Goal: Task Accomplishment & Management: Manage account settings

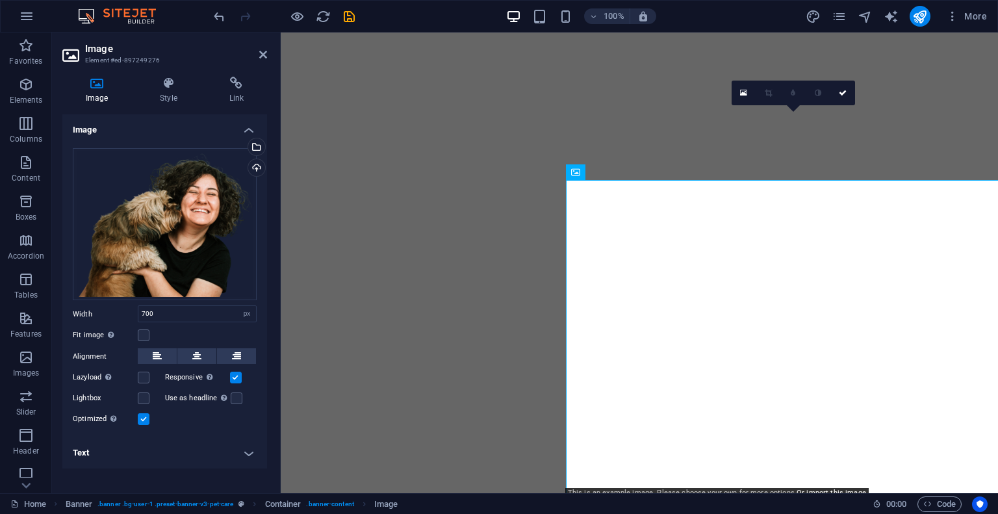
select select "px"
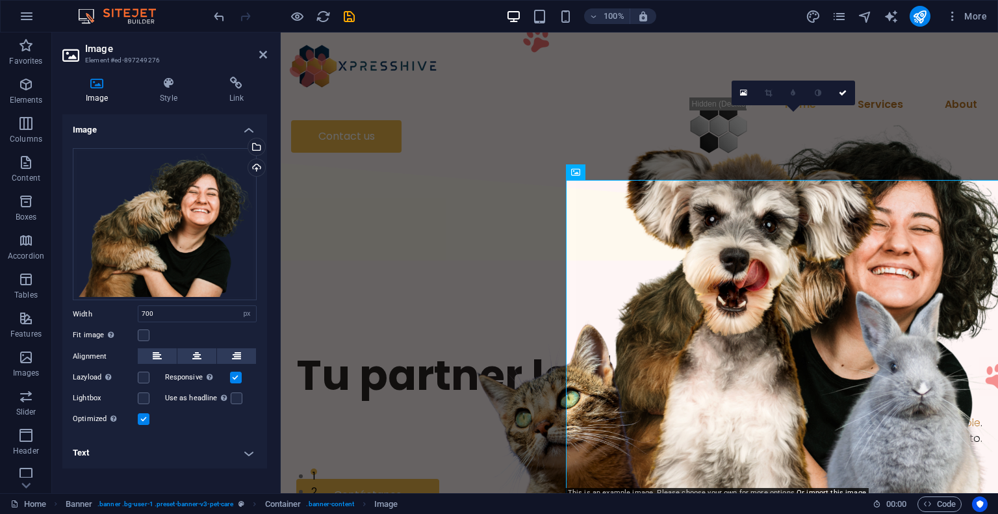
scroll to position [65, 0]
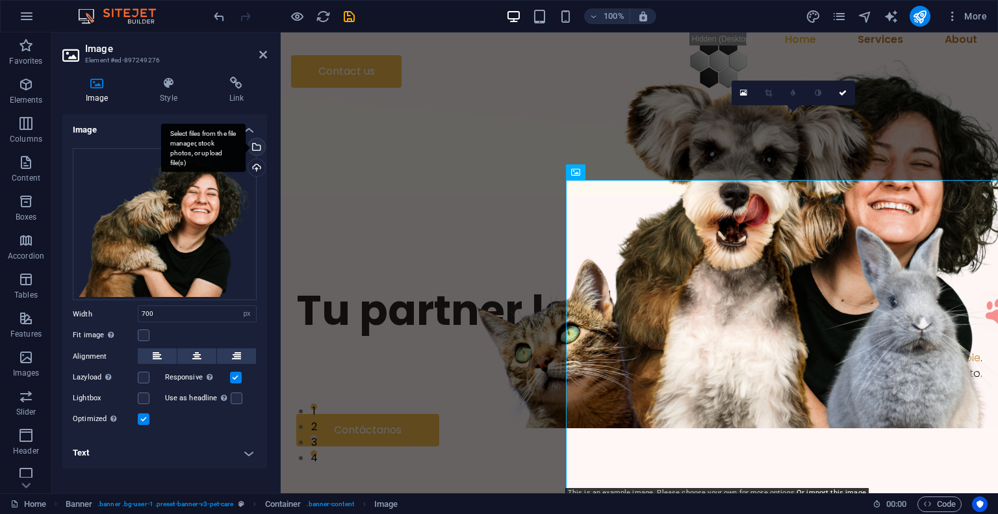
click at [259, 148] on div "Select files from the file manager, stock photos, or upload file(s)" at bounding box center [255, 147] width 19 height 19
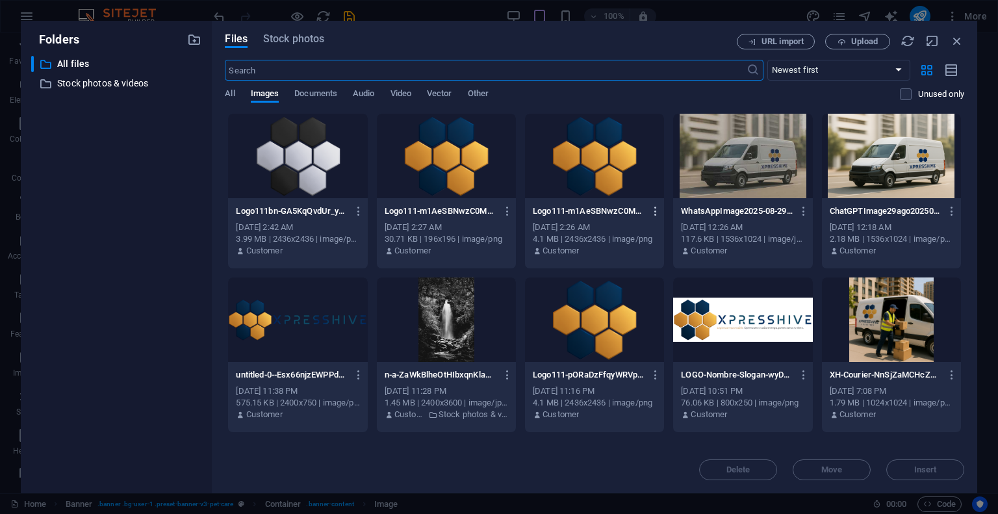
type input "100"
select select "%"
click at [852, 47] on button "Upload" at bounding box center [857, 42] width 65 height 16
drag, startPoint x: 790, startPoint y: 463, endPoint x: 821, endPoint y: 382, distance: 86.1
click at [791, 460] on div "Delete Move Insert" at bounding box center [594, 463] width 739 height 34
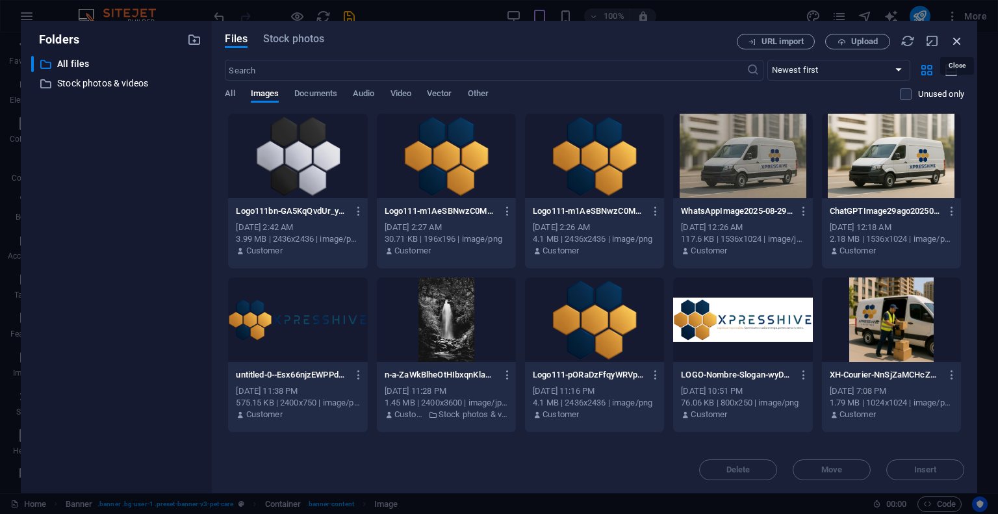
click at [954, 38] on icon "button" at bounding box center [957, 41] width 14 height 14
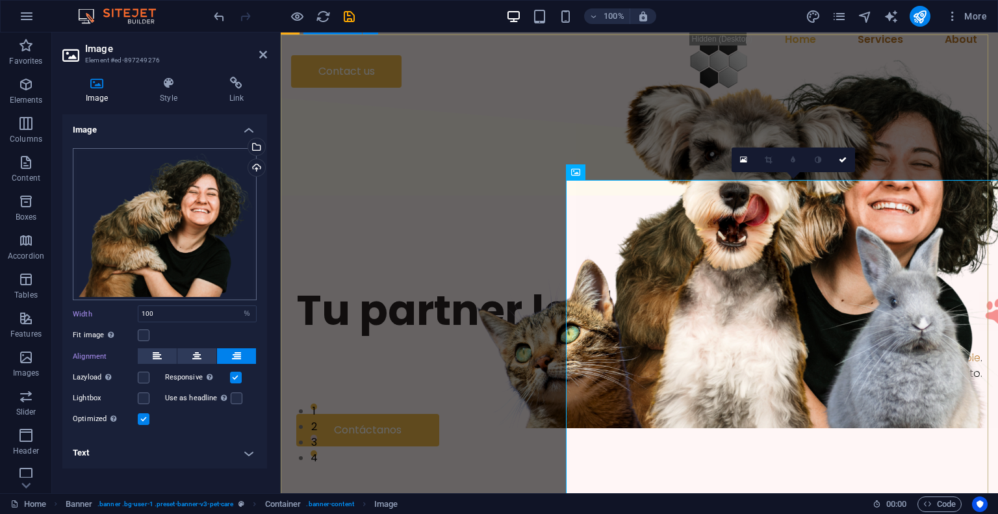
type input "700"
select select "px"
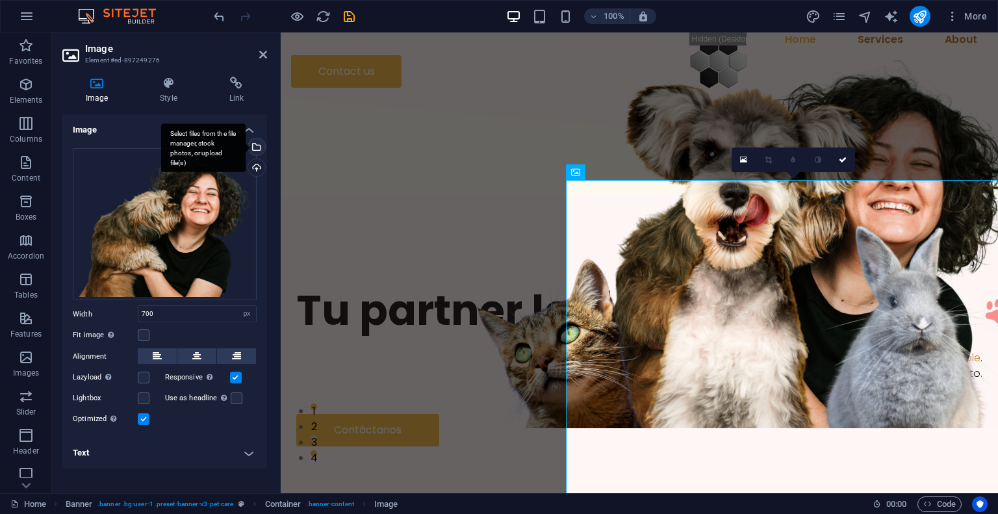
click at [246, 149] on div "Select files from the file manager, stock photos, or upload file(s)" at bounding box center [203, 147] width 84 height 49
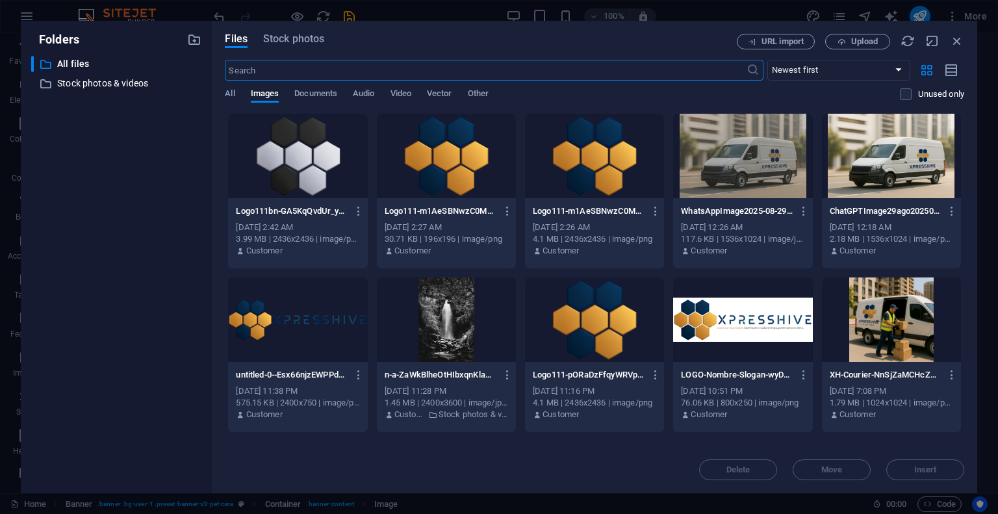
type input "100"
select select "%"
click at [854, 42] on span "Upload" at bounding box center [864, 42] width 27 height 8
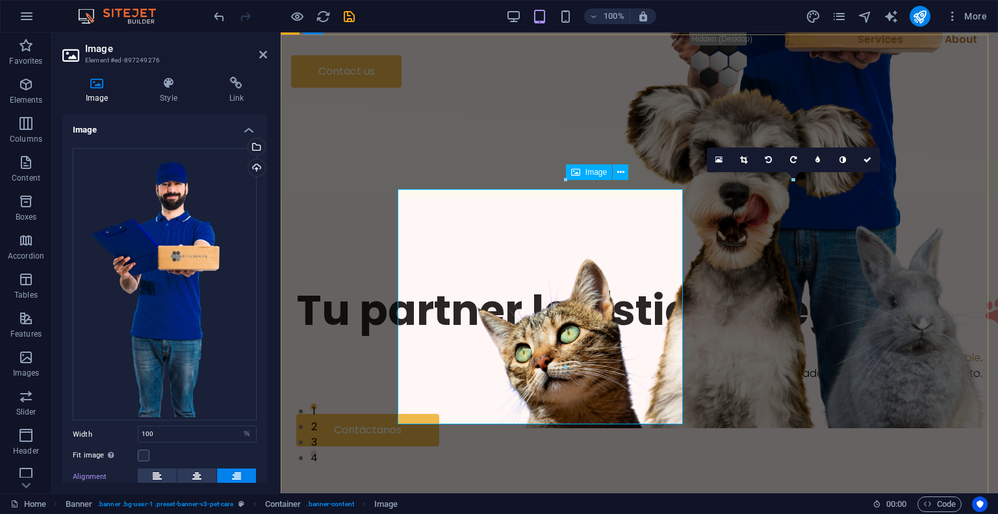
type input "700"
select select "px"
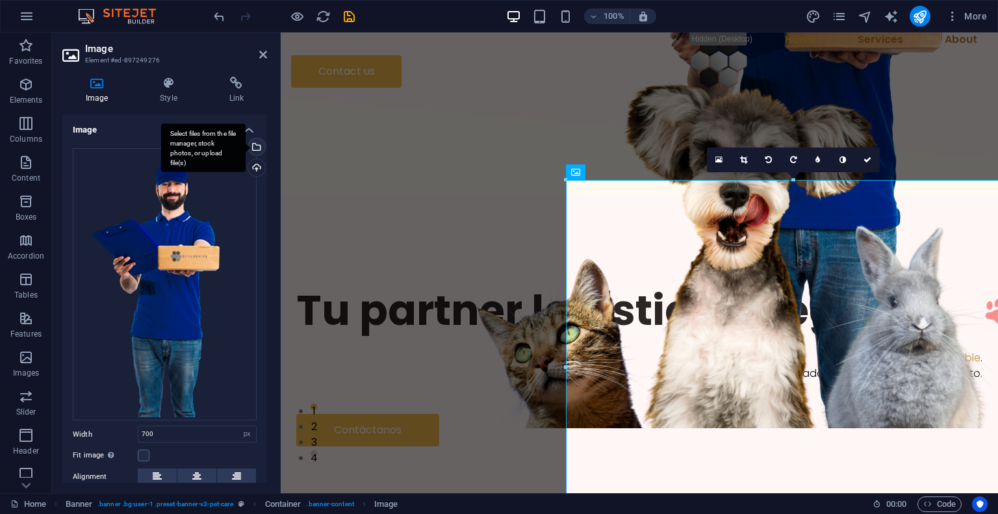
click at [259, 147] on div "Select files from the file manager, stock photos, or upload file(s)" at bounding box center [255, 147] width 19 height 19
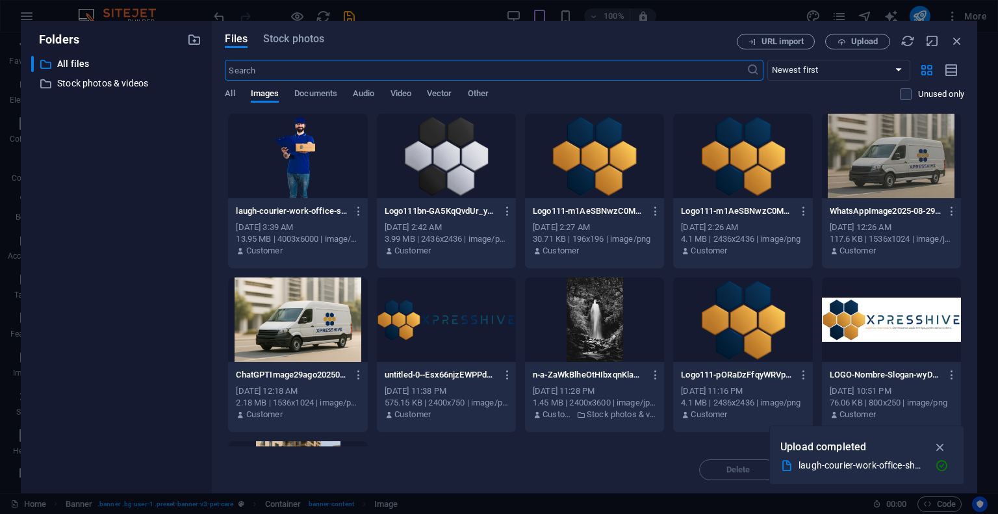
type input "100"
select select "%"
click at [958, 35] on icon "button" at bounding box center [957, 41] width 14 height 14
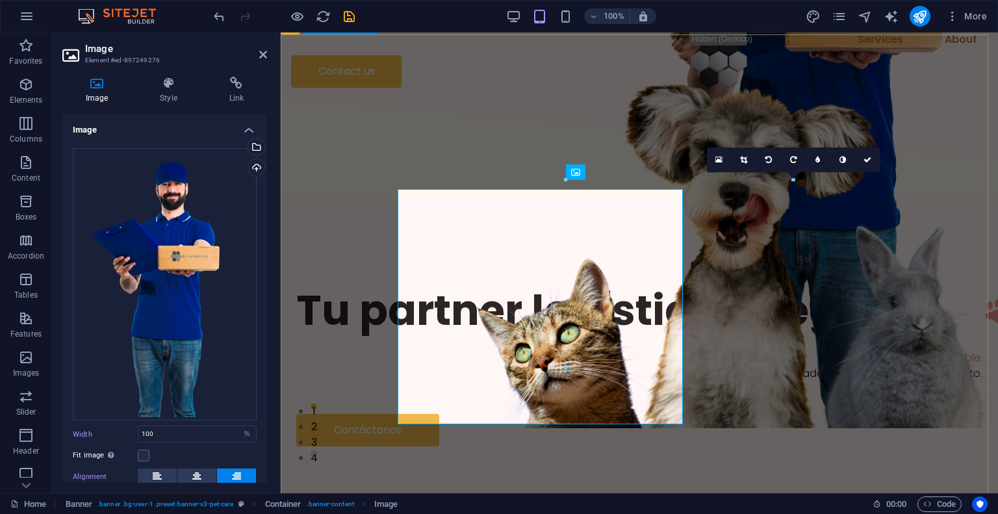
type input "700"
select select "px"
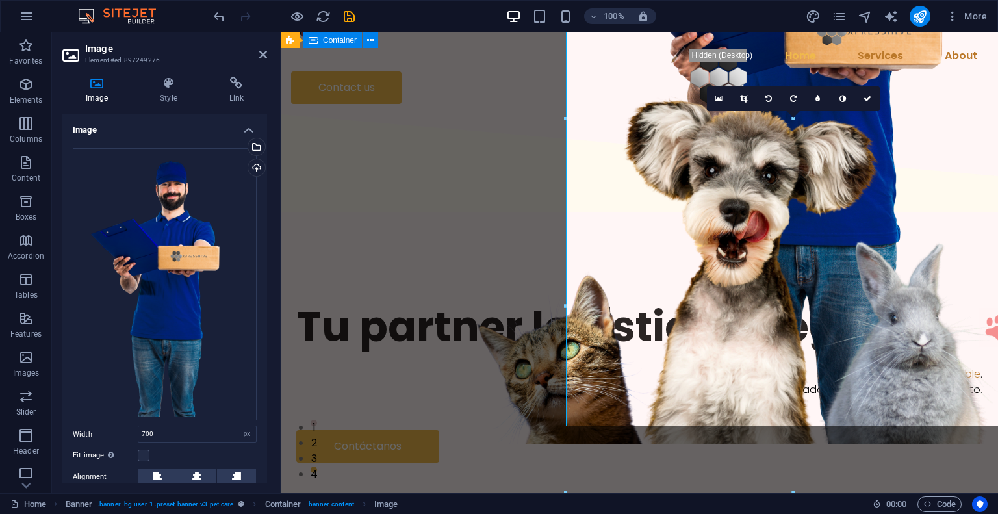
scroll to position [0, 0]
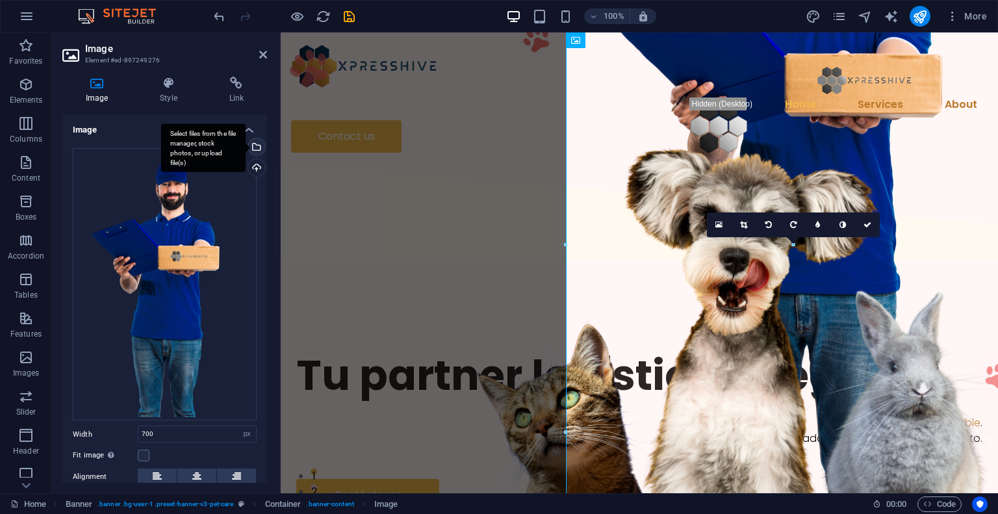
click at [242, 149] on div "Select files from the file manager, stock photos, or upload file(s)" at bounding box center [203, 147] width 84 height 49
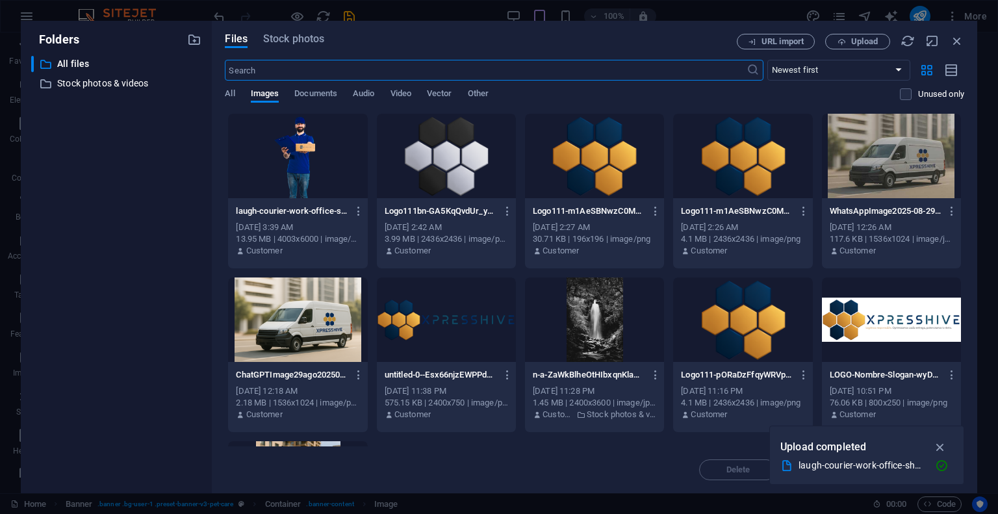
type input "100"
select select "%"
click at [850, 40] on span "Upload" at bounding box center [857, 42] width 53 height 8
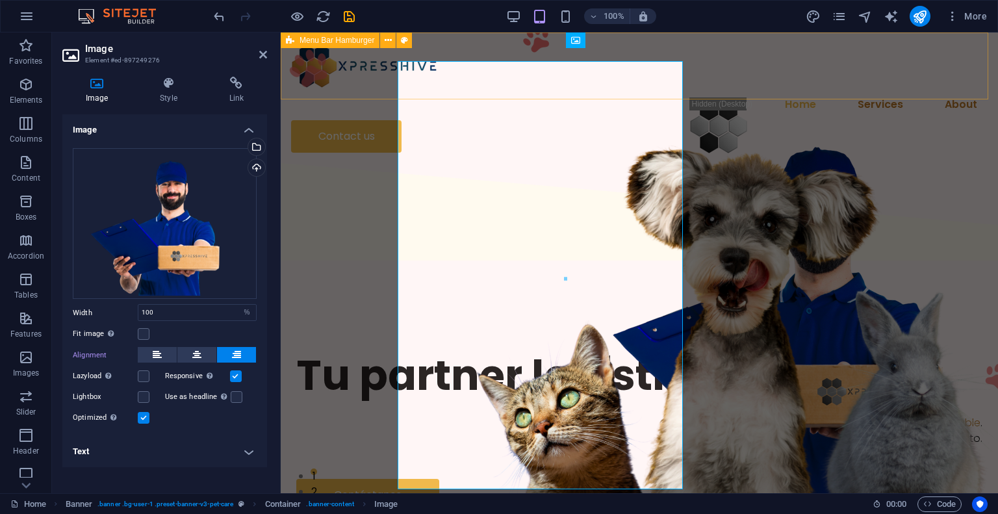
type input "700"
select select "px"
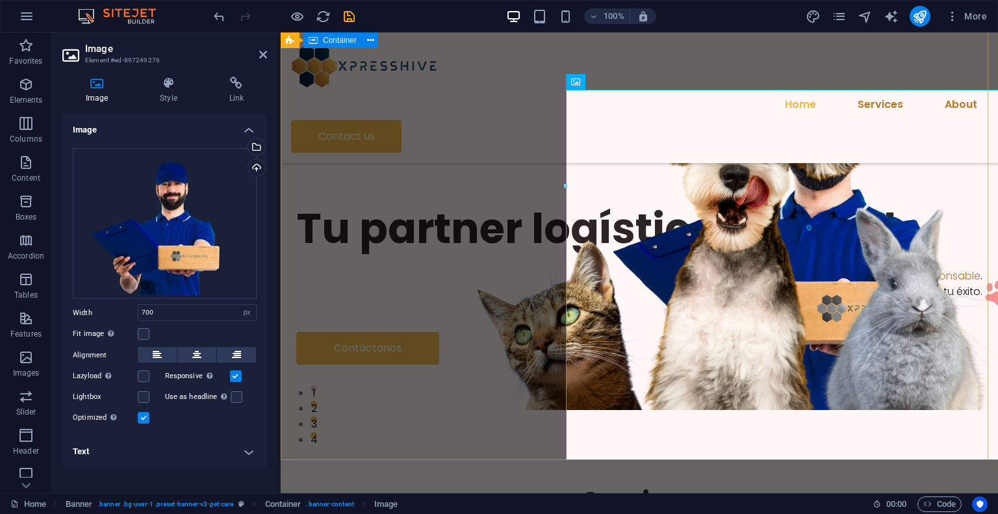
scroll to position [65, 0]
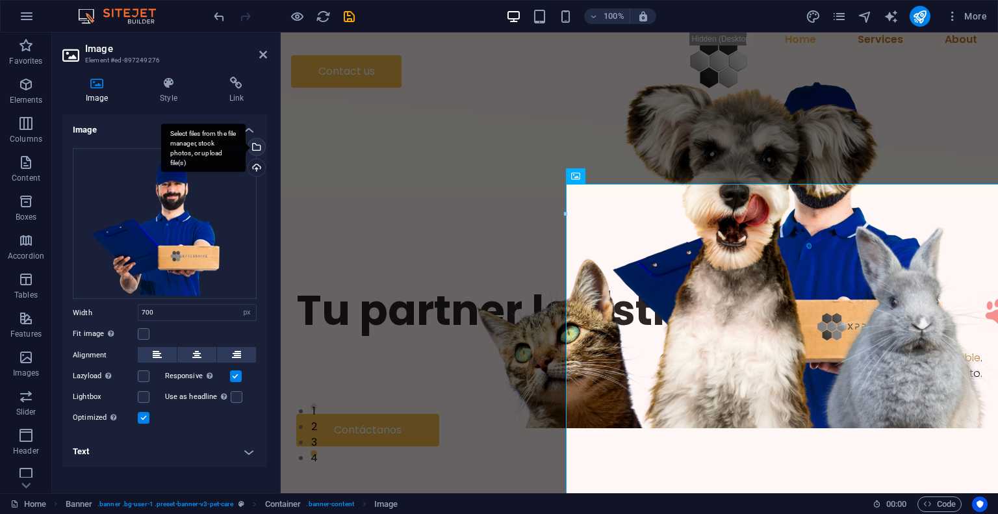
click at [261, 146] on div "Select files from the file manager, stock photos, or upload file(s)" at bounding box center [255, 147] width 19 height 19
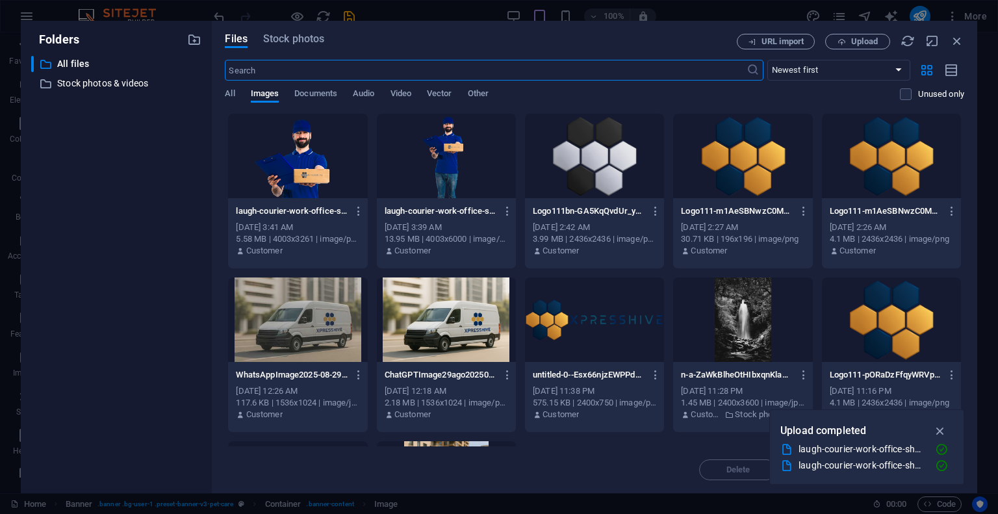
type input "100"
select select "%"
click at [847, 41] on span "Upload" at bounding box center [857, 42] width 53 height 8
type input "700"
select select "px"
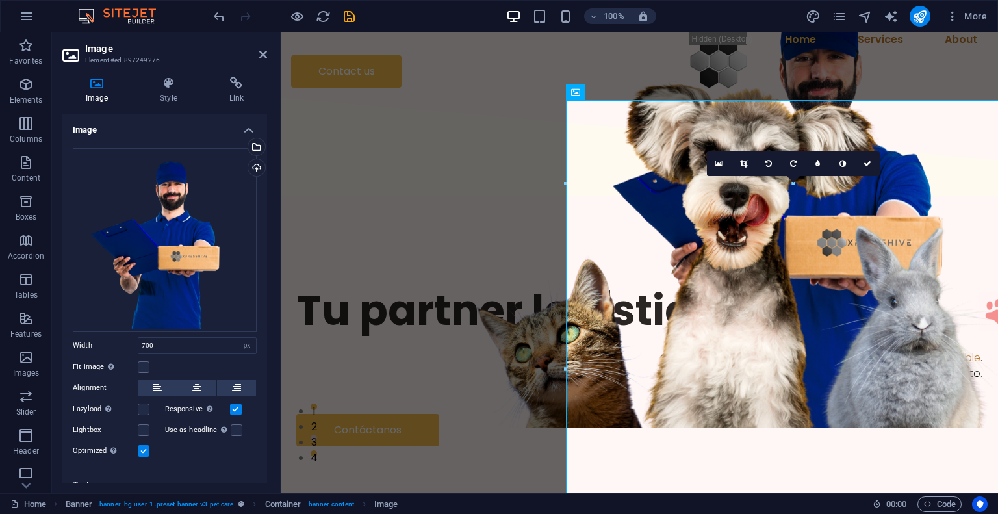
click at [304, 18] on div at bounding box center [284, 16] width 146 height 21
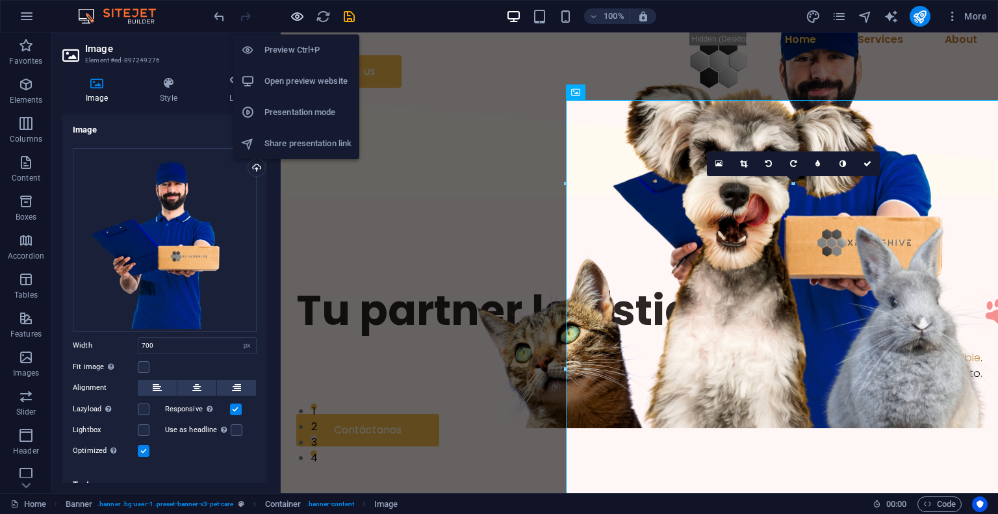
click at [301, 18] on icon "button" at bounding box center [297, 16] width 15 height 15
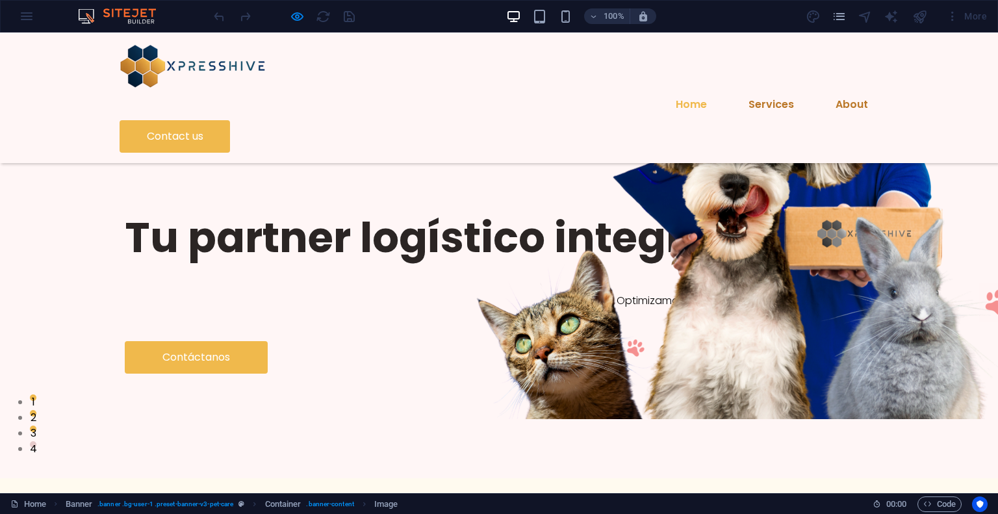
scroll to position [130, 0]
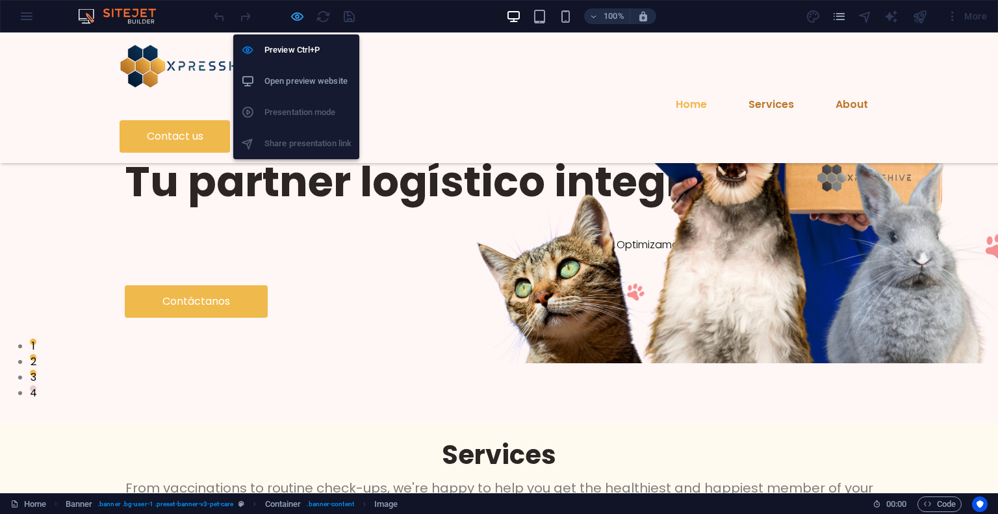
click at [292, 21] on icon "button" at bounding box center [297, 16] width 15 height 15
select select "px"
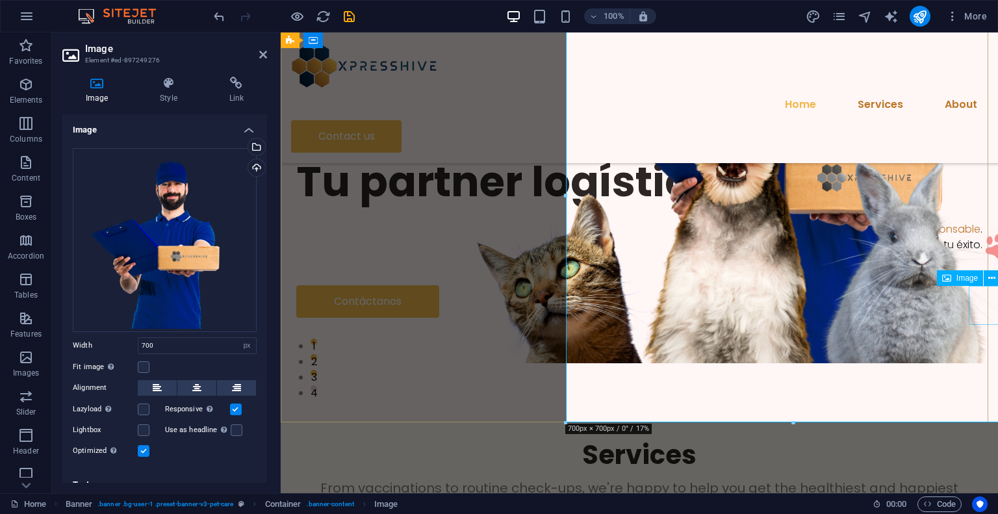
click at [981, 266] on figure at bounding box center [997, 246] width 39 height 39
select select "px"
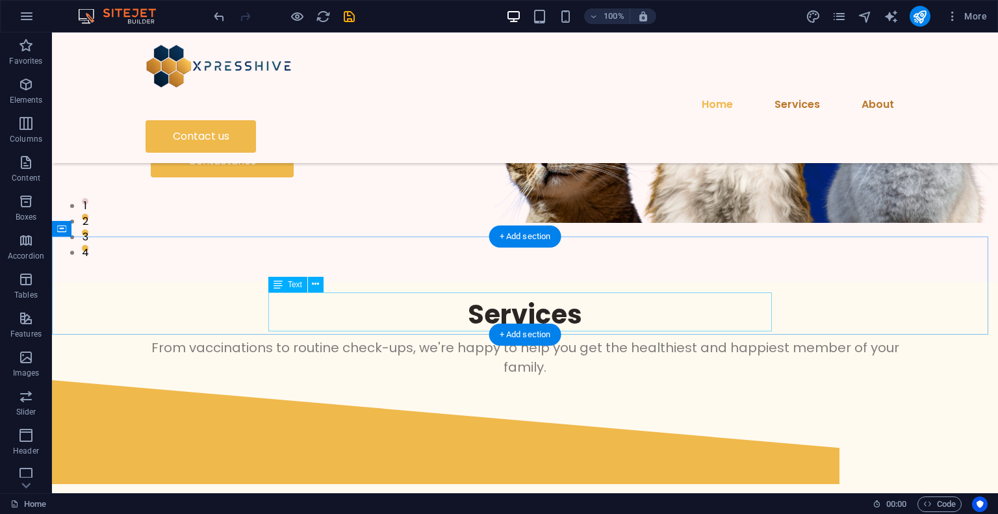
scroll to position [325, 0]
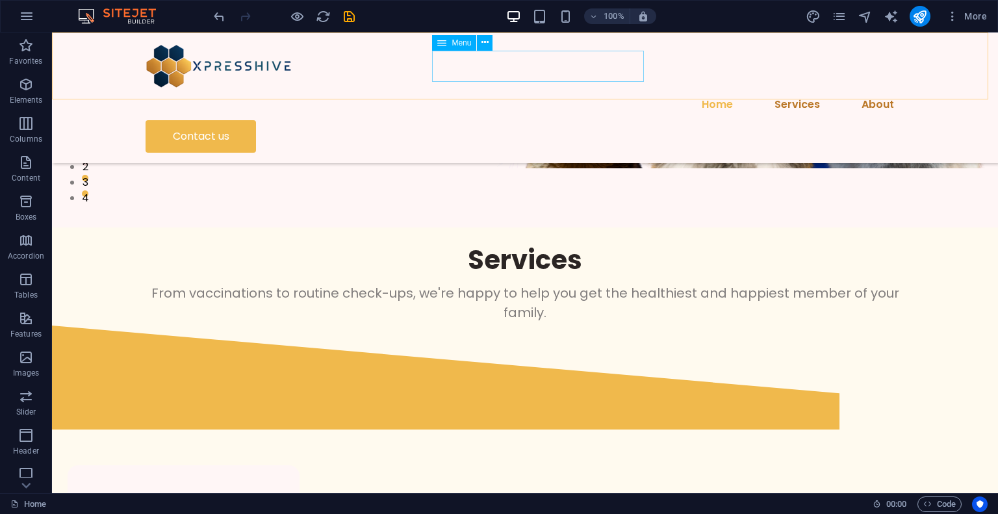
click at [509, 89] on nav "Home Services About" at bounding box center [525, 104] width 759 height 31
select select
select select "2"
select select
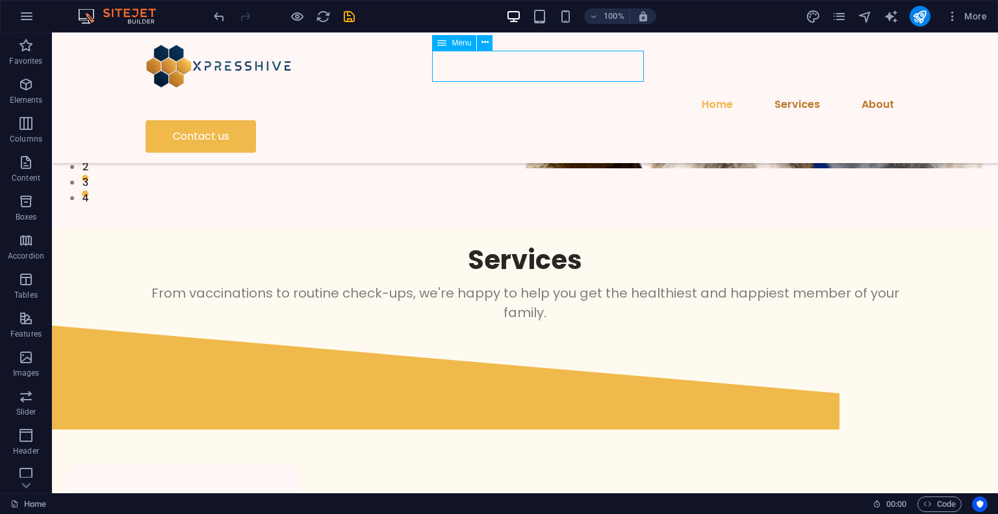
select select "1"
select select
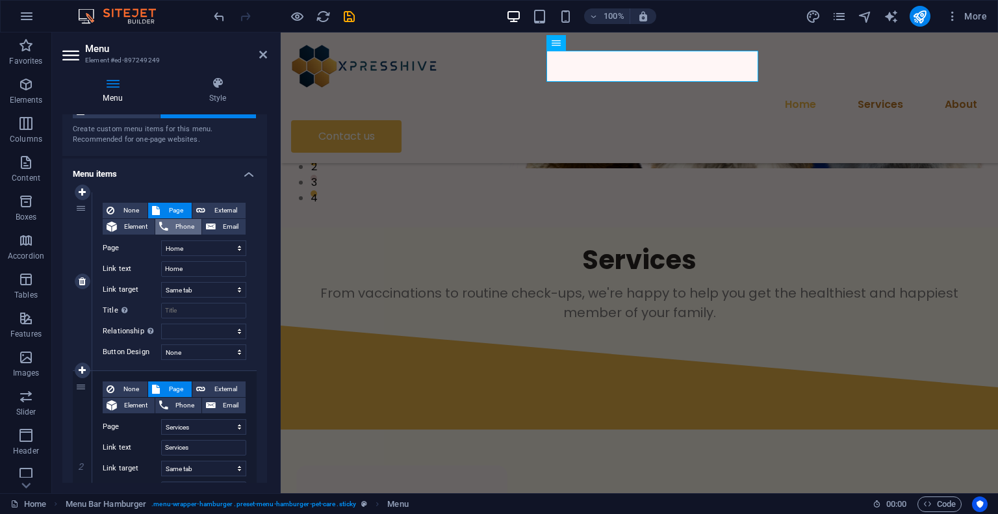
scroll to position [65, 0]
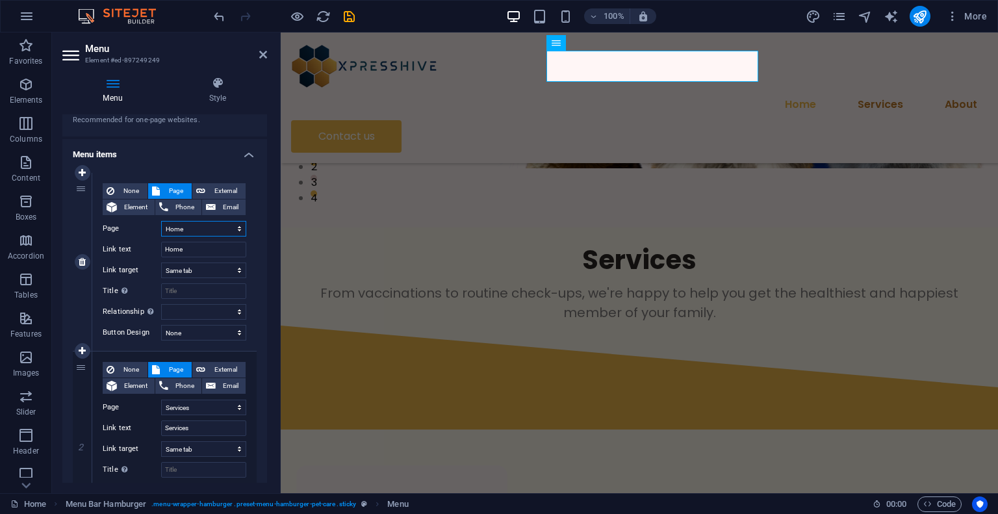
click at [187, 231] on select "Home About Services Contact Legal Notice Privacy" at bounding box center [203, 229] width 85 height 16
click at [189, 231] on select "Home About Services Contact Legal Notice Privacy" at bounding box center [203, 229] width 85 height 16
drag, startPoint x: 194, startPoint y: 251, endPoint x: 146, endPoint y: 249, distance: 48.8
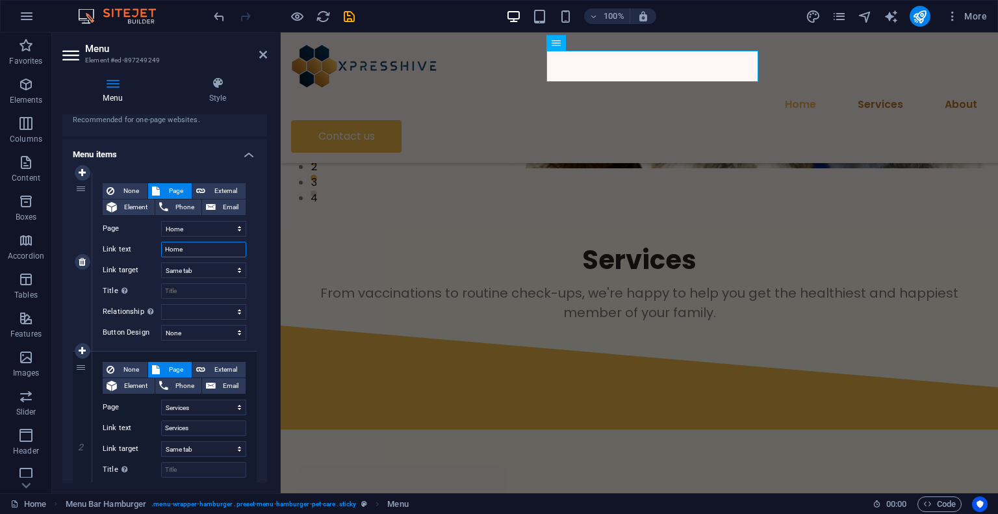
click at [146, 249] on div "Link text Home" at bounding box center [175, 250] width 144 height 16
type input "Inicio"
select select
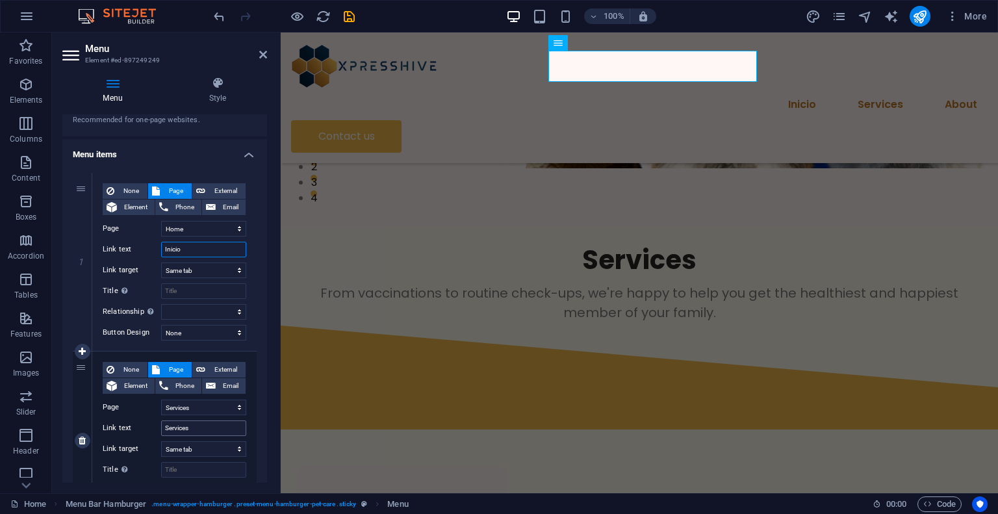
type input "Inicio"
drag, startPoint x: 201, startPoint y: 426, endPoint x: 161, endPoint y: 431, distance: 40.5
click at [161, 431] on input "Services" at bounding box center [203, 428] width 85 height 16
type input "Servicios"
select select
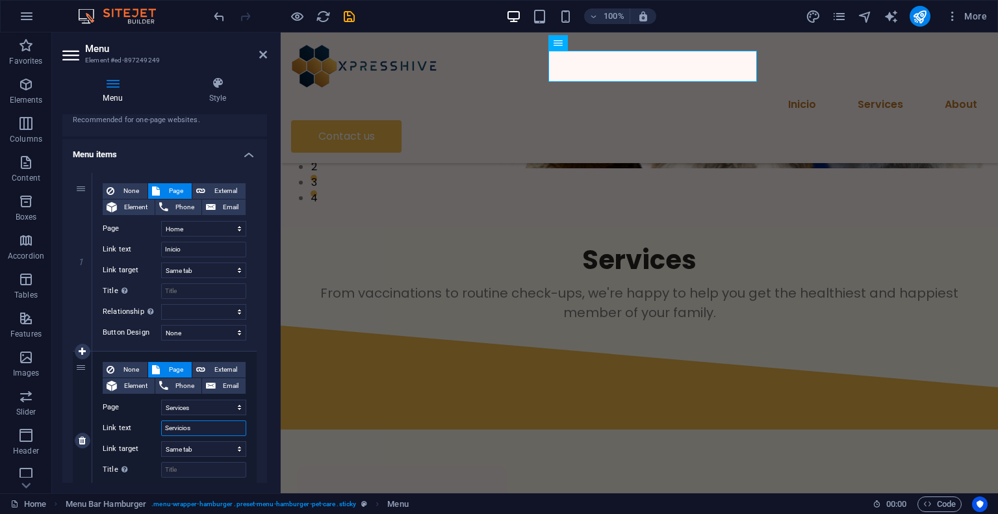
select select
type input "Servicios"
click at [143, 433] on label "Link text" at bounding box center [132, 428] width 58 height 16
click at [161, 433] on input "Servicios" at bounding box center [203, 428] width 85 height 16
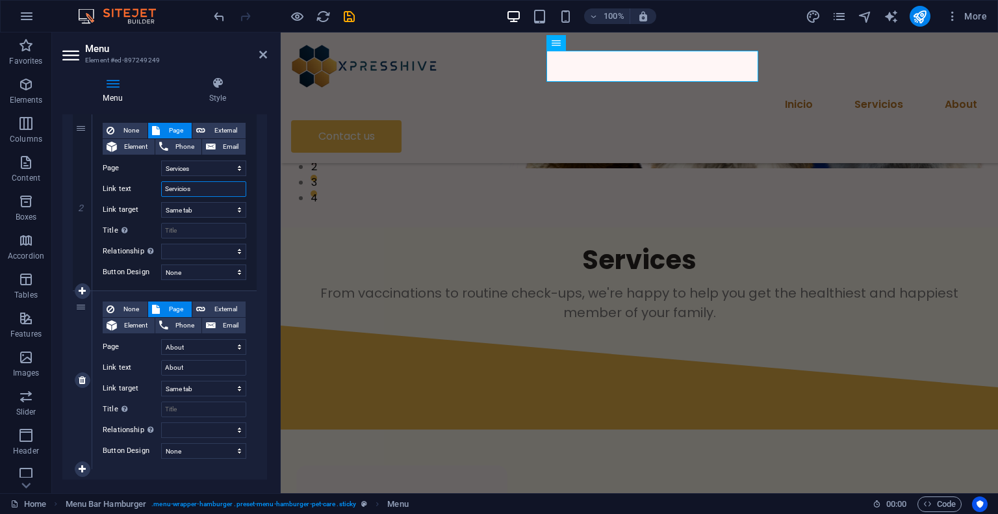
scroll to position [325, 0]
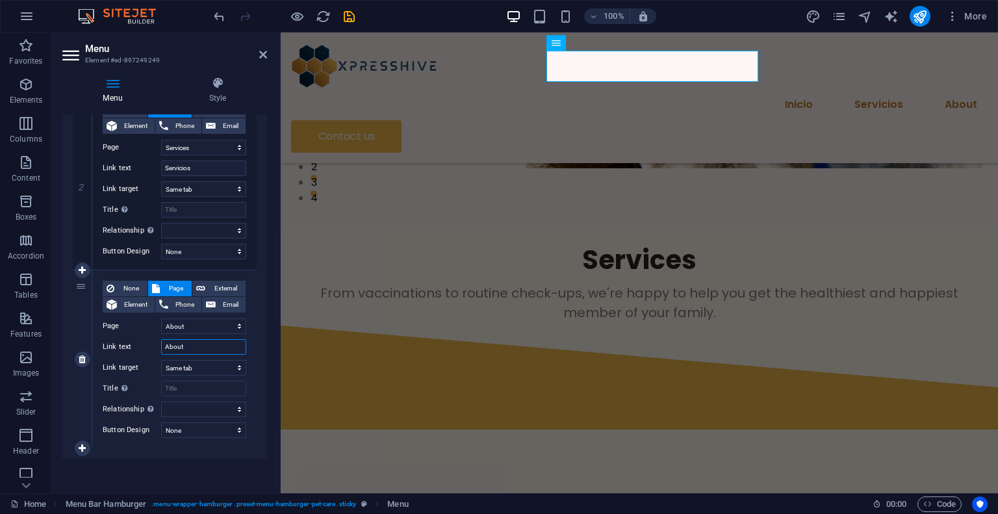
drag, startPoint x: 207, startPoint y: 348, endPoint x: 151, endPoint y: 347, distance: 55.2
click at [151, 347] on div "Link text About" at bounding box center [175, 347] width 144 height 16
type input "Acer"
select select
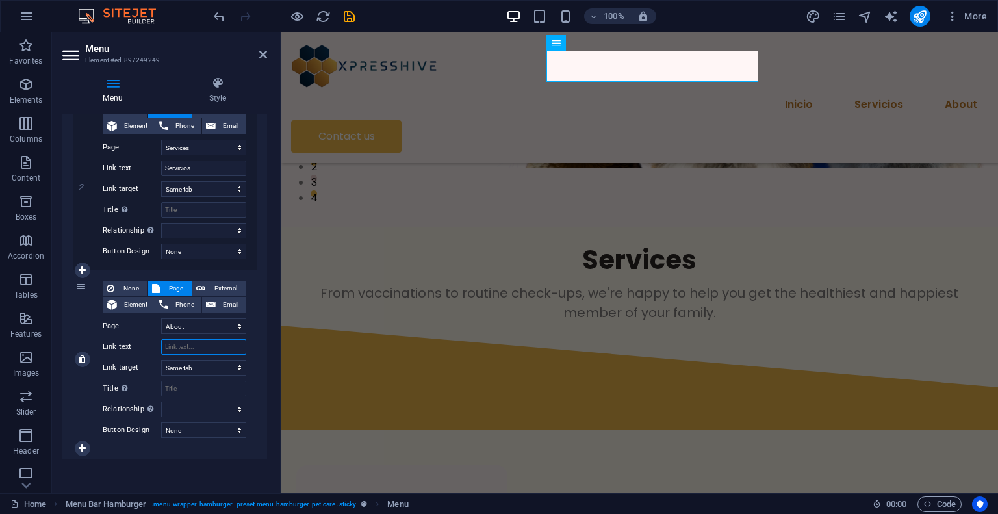
select select
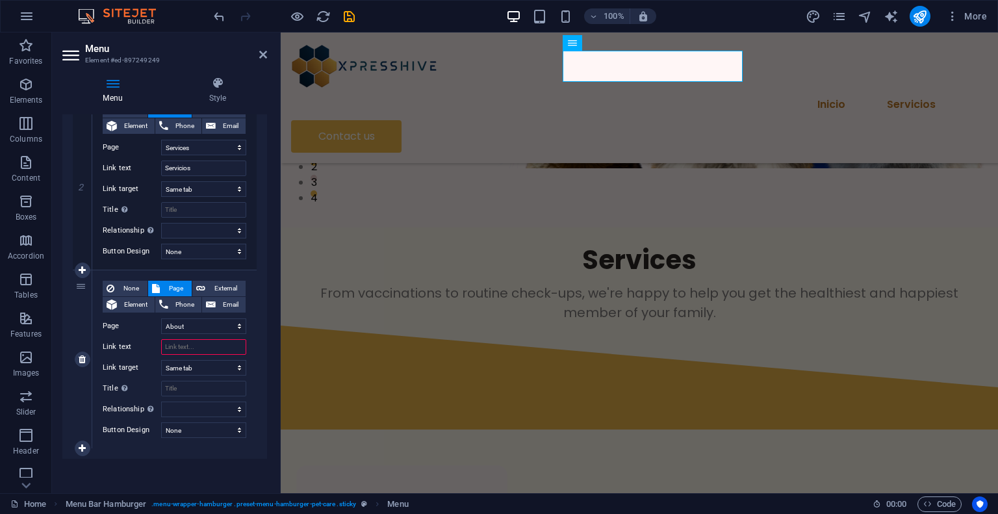
type input "B"
type input "Nosotros"
select select
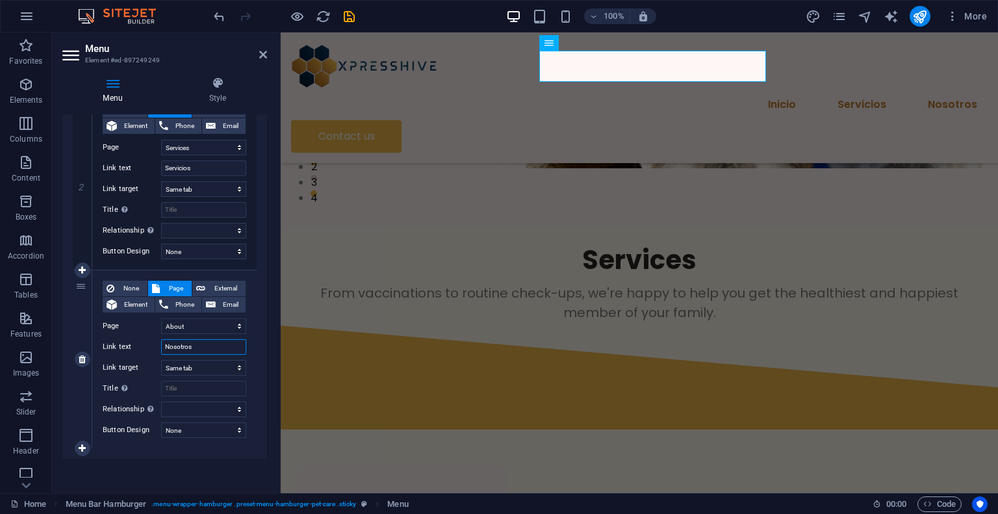
scroll to position [326, 0]
type input "Nosotros"
click at [81, 445] on icon at bounding box center [82, 446] width 7 height 9
select select
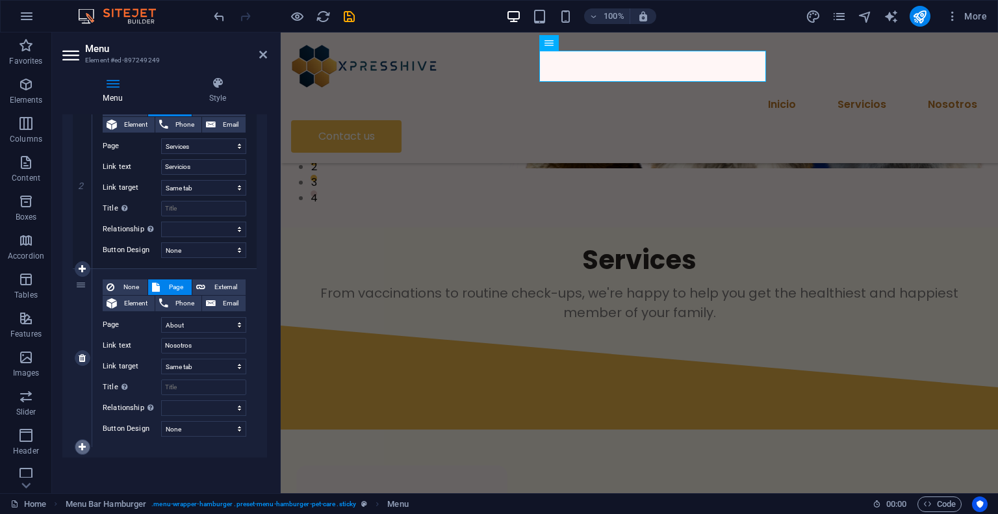
select select
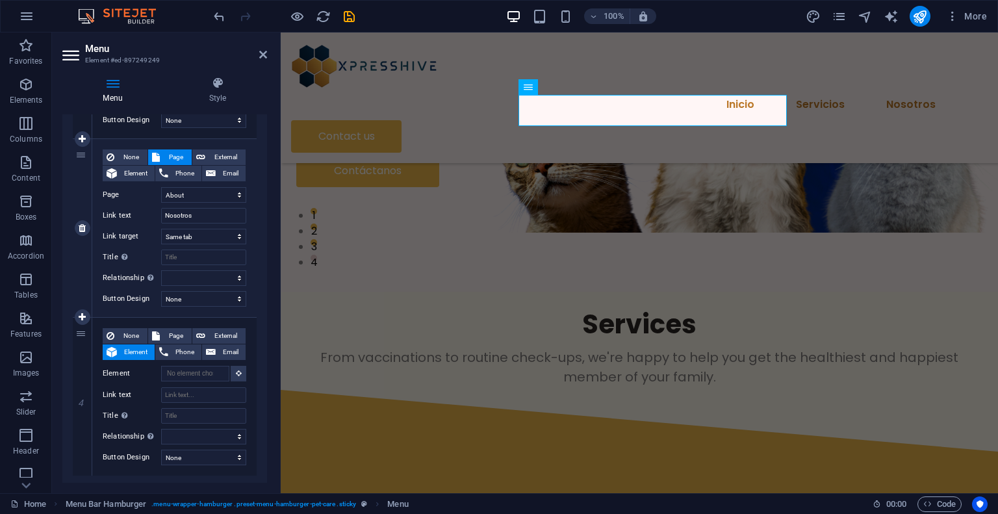
scroll to position [257, 0]
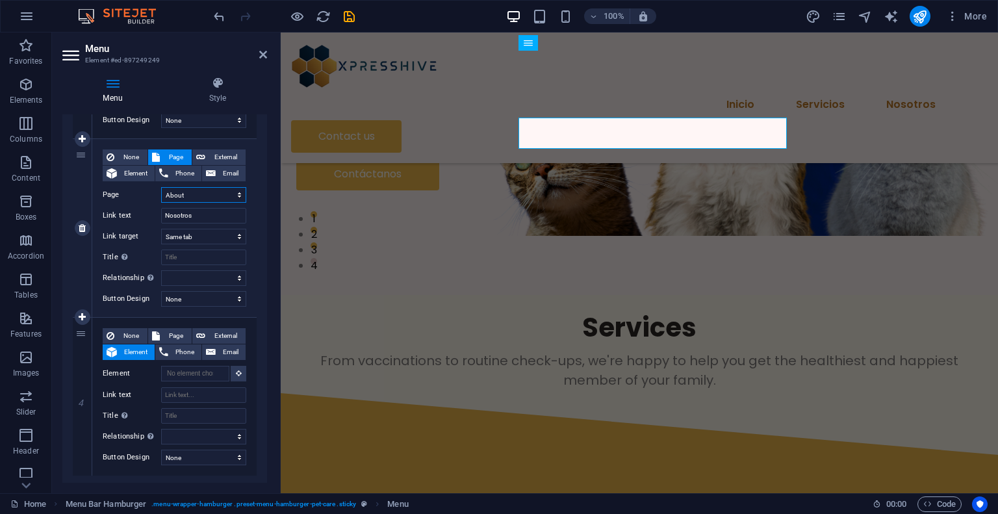
click at [222, 199] on select "Home About Services Contact Legal Notice Privacy" at bounding box center [203, 195] width 85 height 16
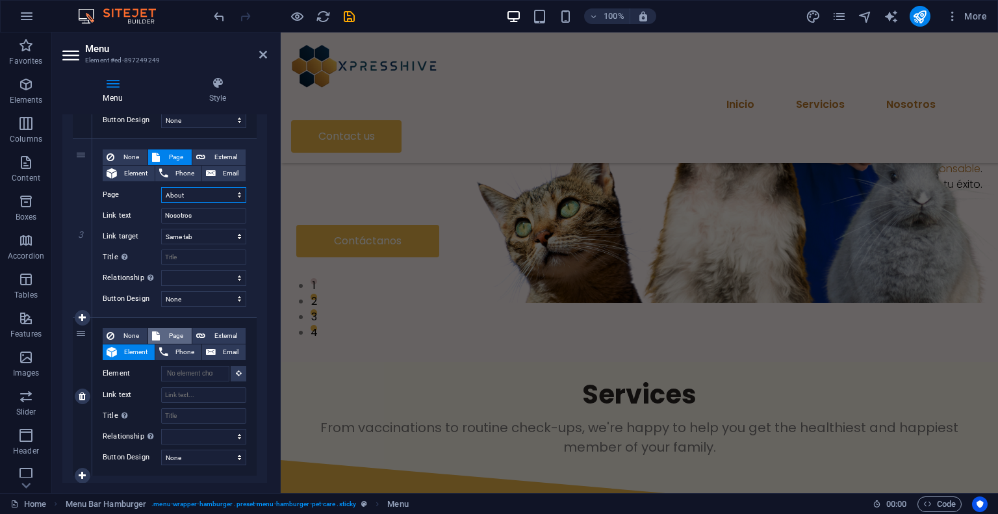
scroll to position [123, 0]
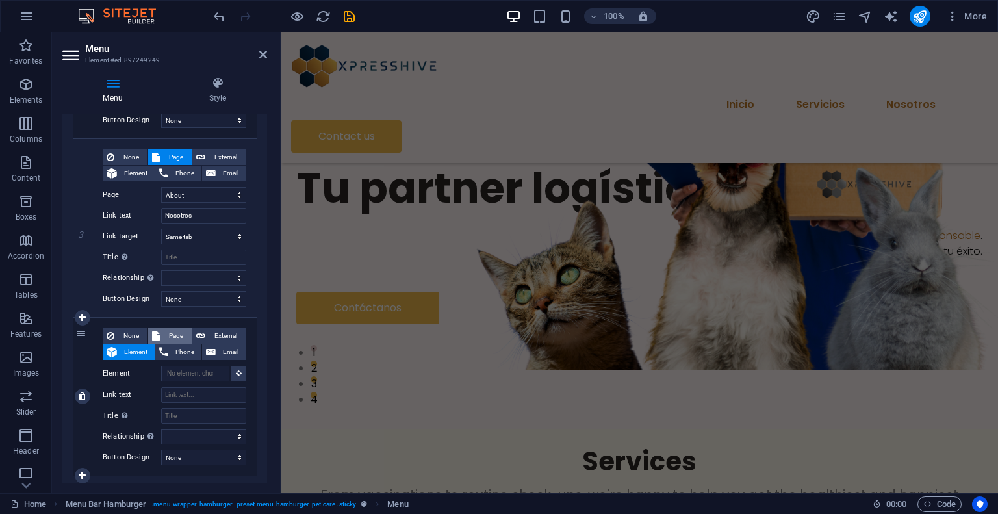
click at [172, 335] on span "Page" at bounding box center [176, 336] width 24 height 16
select select
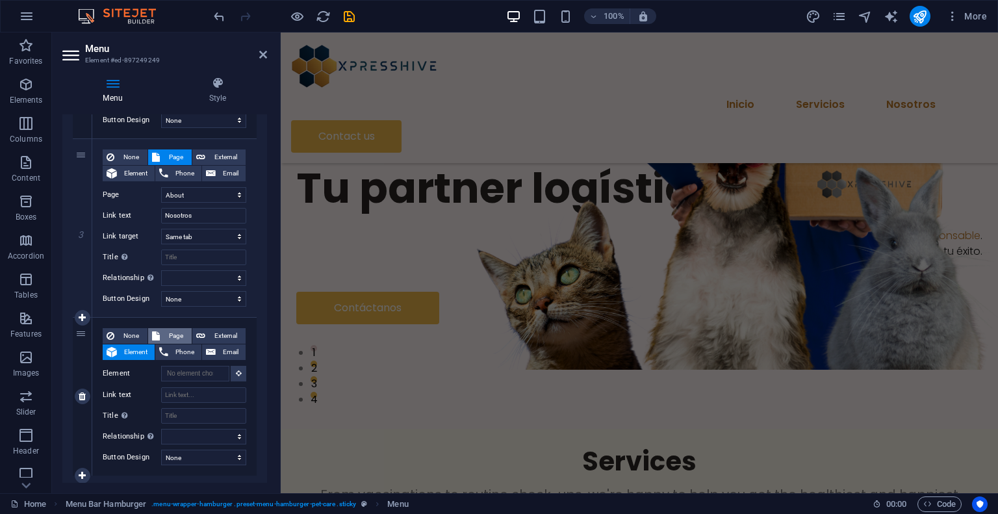
select select
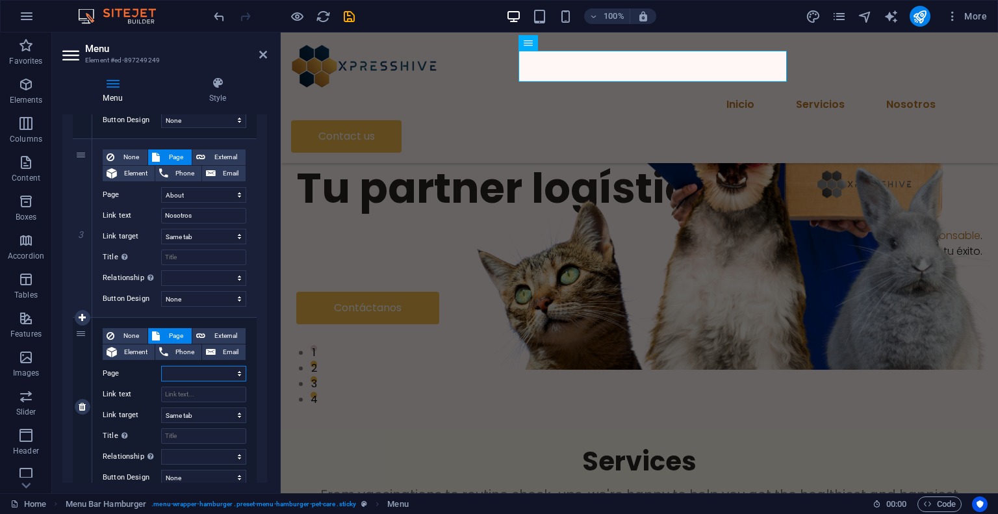
click at [199, 371] on select "Home About Services Contact Legal Notice Privacy" at bounding box center [203, 374] width 85 height 16
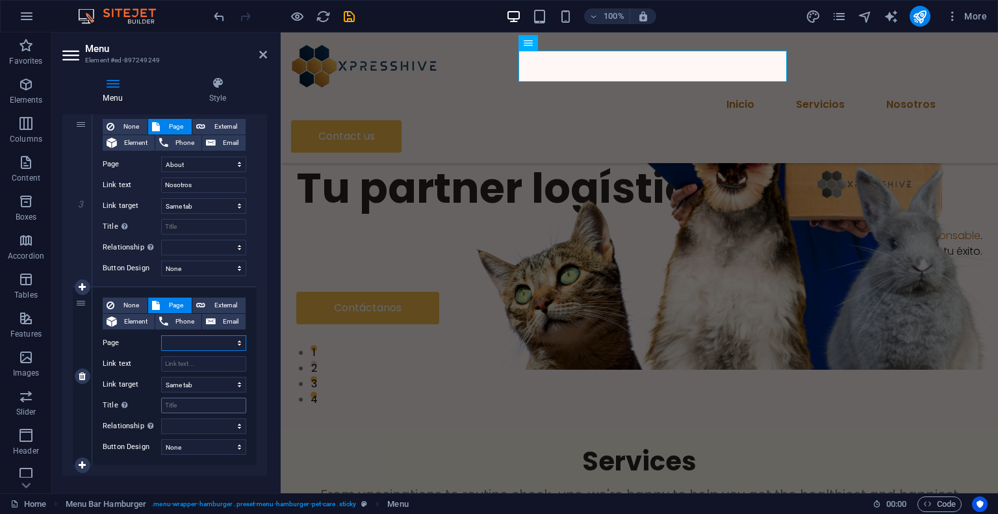
scroll to position [504, 0]
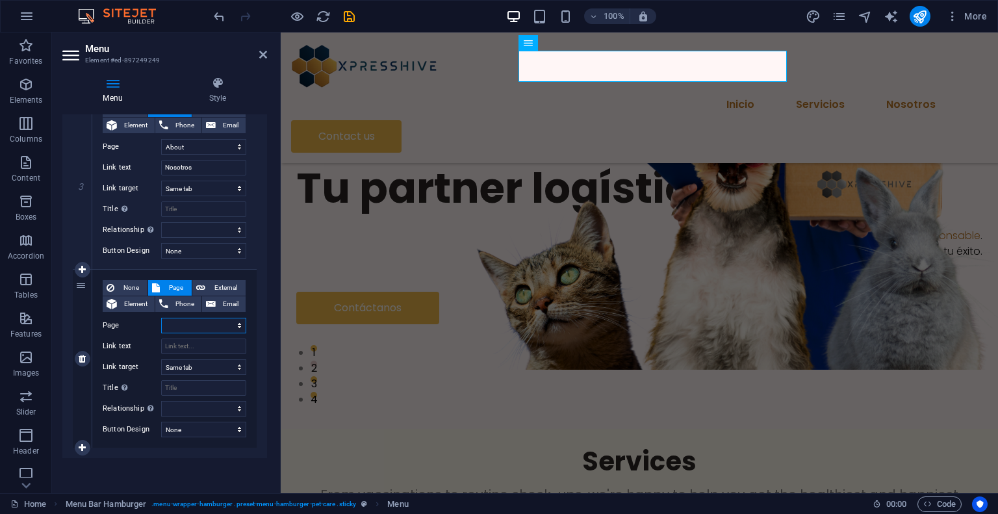
click at [196, 325] on select "Home About Services Contact Legal Notice Privacy" at bounding box center [203, 326] width 85 height 16
select select "3"
click at [161, 318] on select "Home About Services Contact Legal Notice Privacy" at bounding box center [203, 326] width 85 height 16
select select
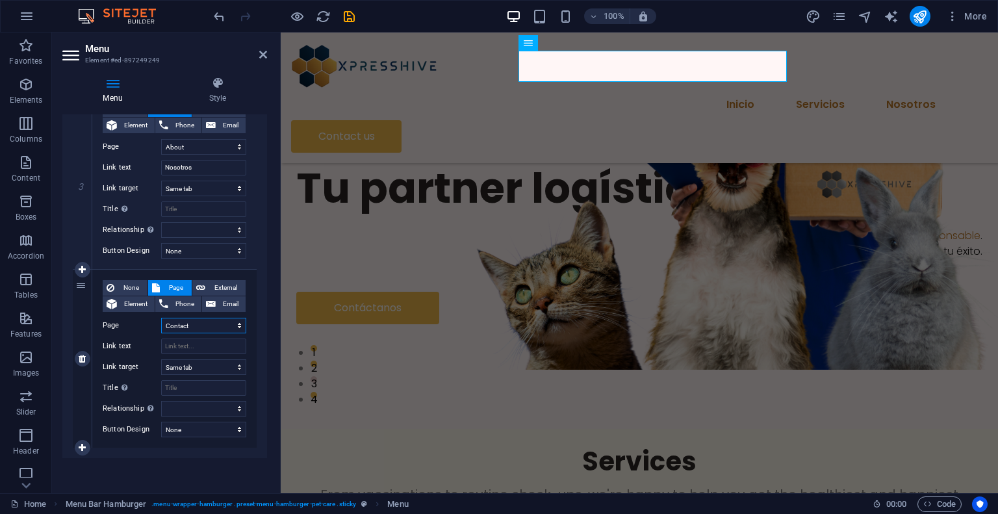
select select
click at [80, 361] on icon at bounding box center [82, 358] width 7 height 9
select select
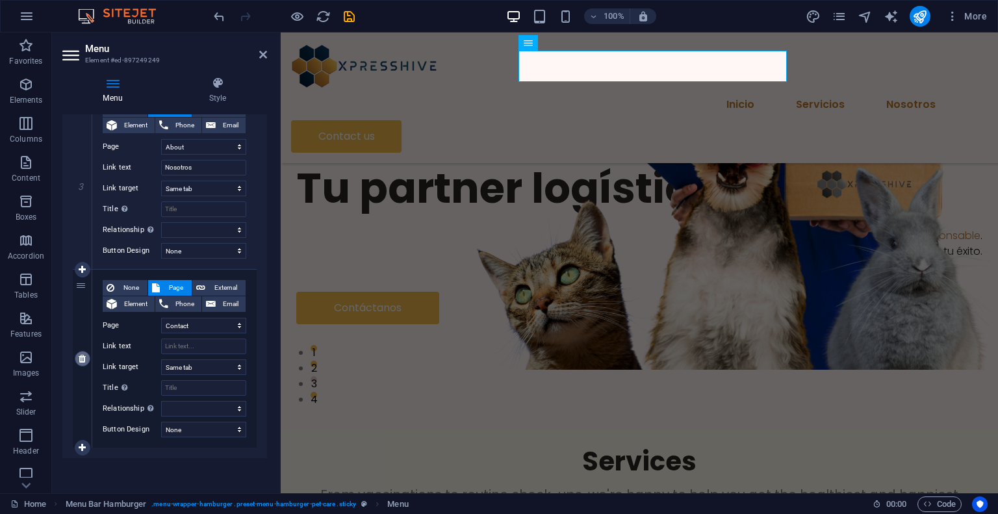
select select
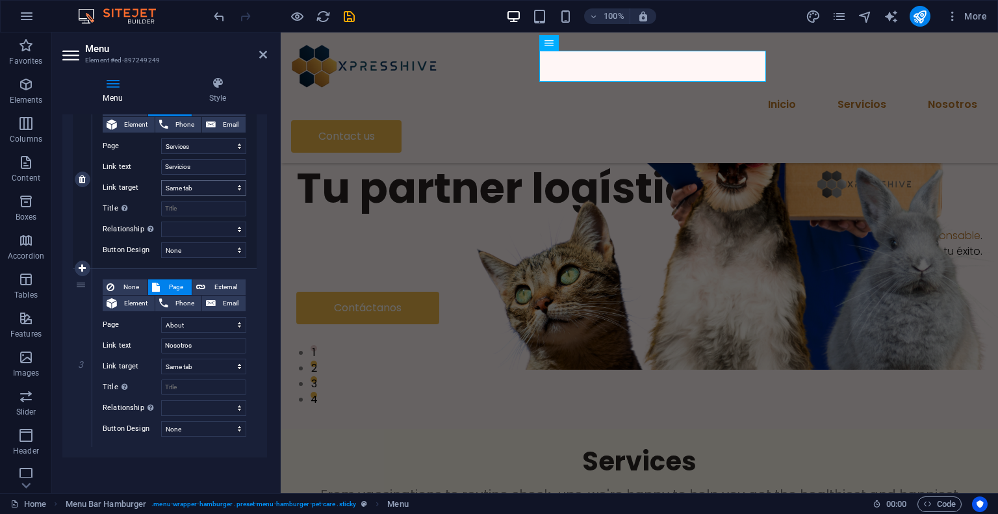
scroll to position [0, 0]
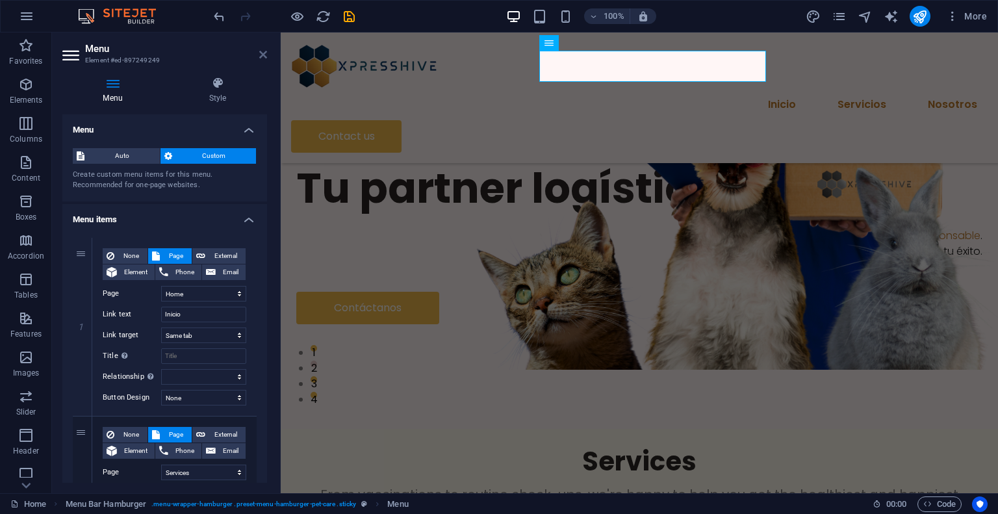
click at [261, 56] on icon at bounding box center [263, 54] width 8 height 10
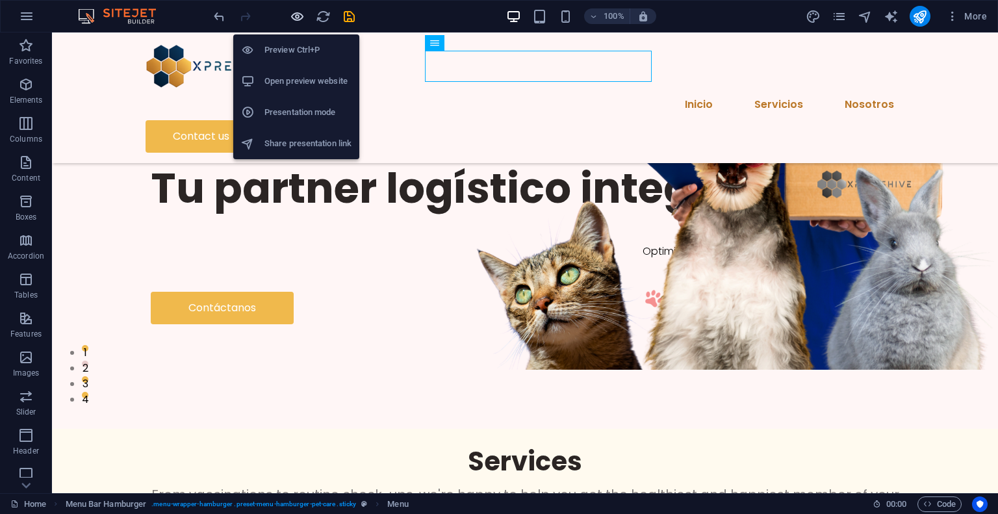
click at [291, 19] on icon "button" at bounding box center [297, 16] width 15 height 15
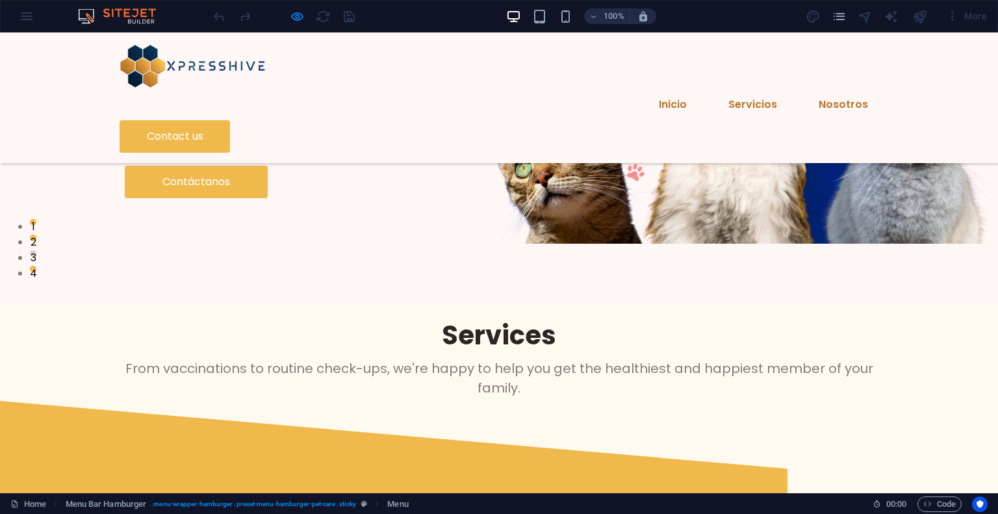
scroll to position [325, 0]
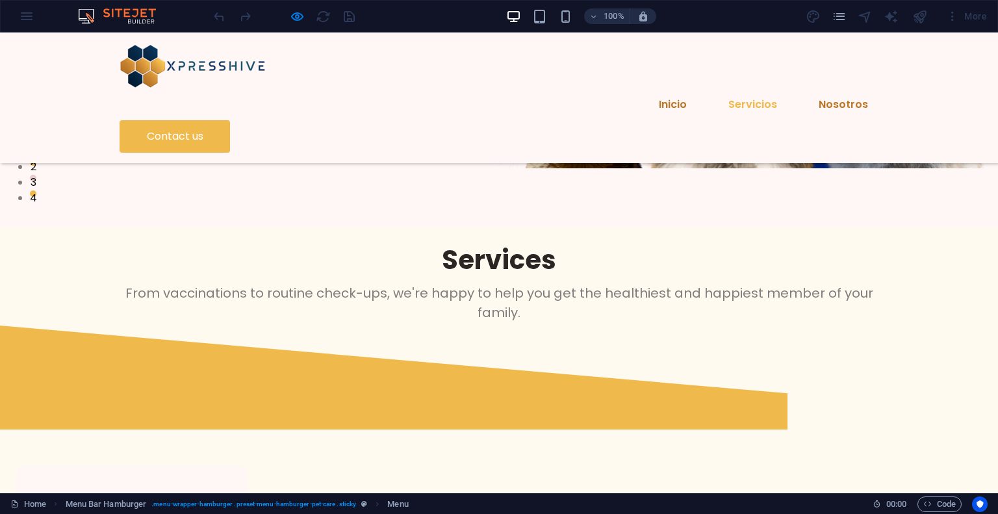
click at [718, 89] on link "Servicios" at bounding box center [753, 104] width 70 height 31
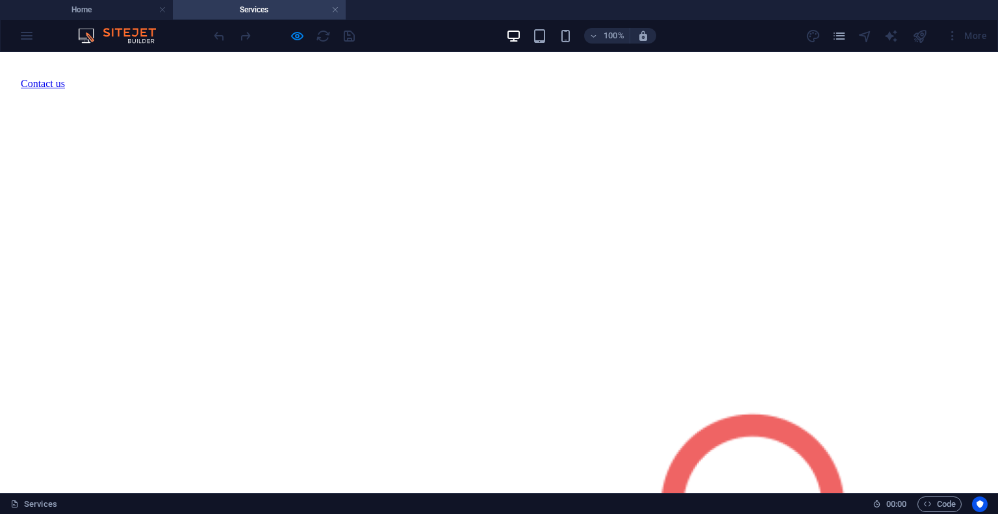
scroll to position [520, 0]
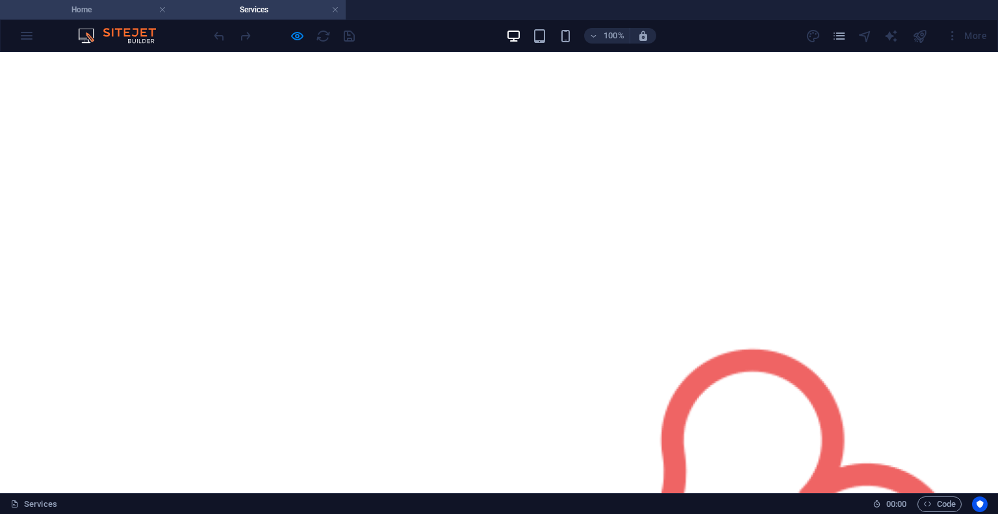
click at [118, 14] on h4 "Home" at bounding box center [86, 10] width 173 height 14
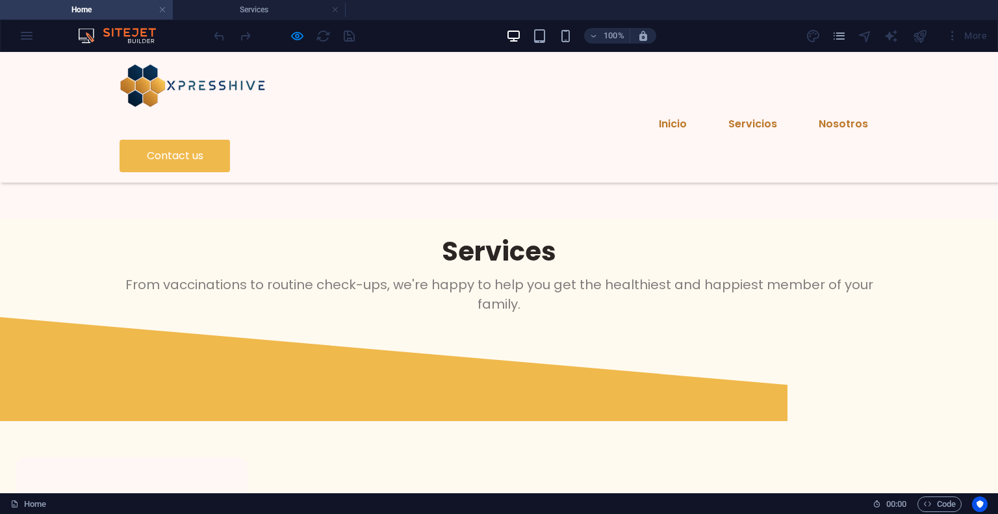
scroll to position [260, 0]
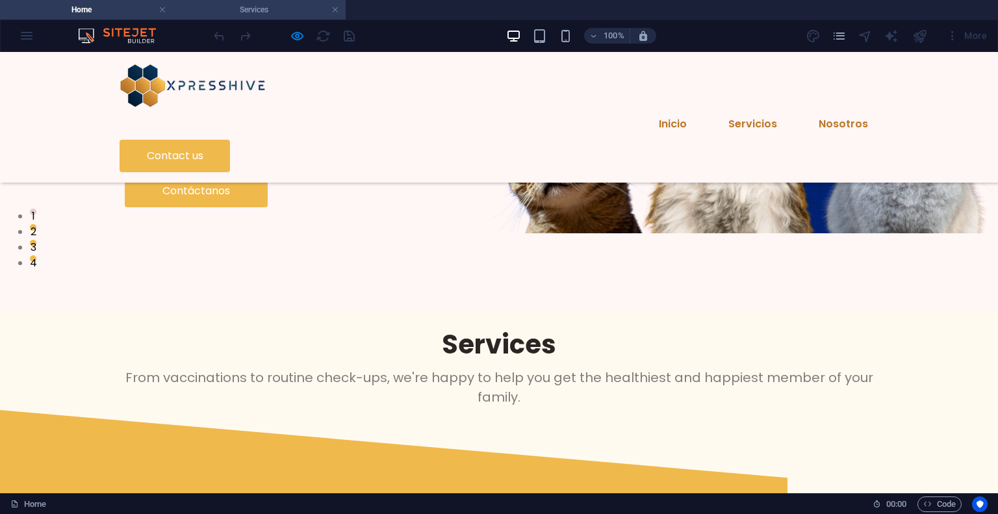
click at [296, 10] on h4 "Services" at bounding box center [259, 10] width 173 height 14
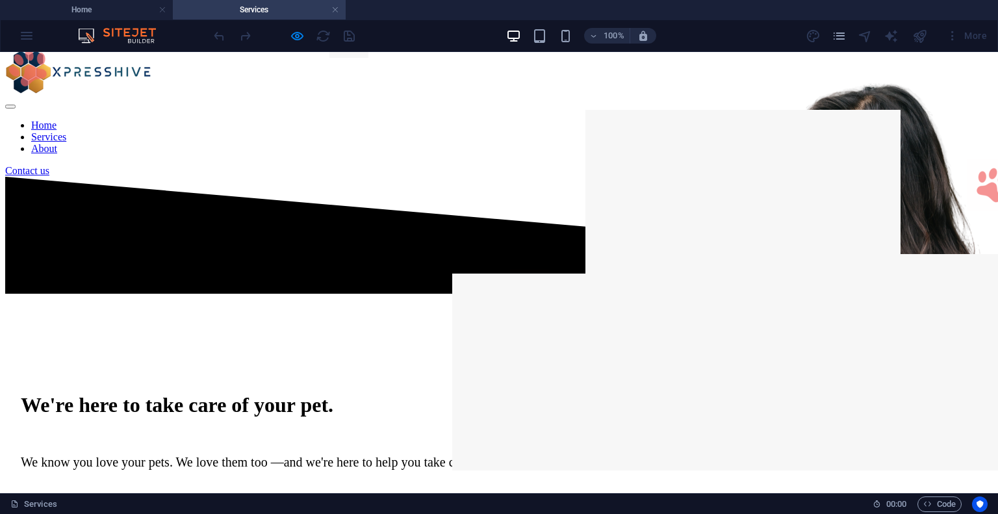
scroll to position [0, 0]
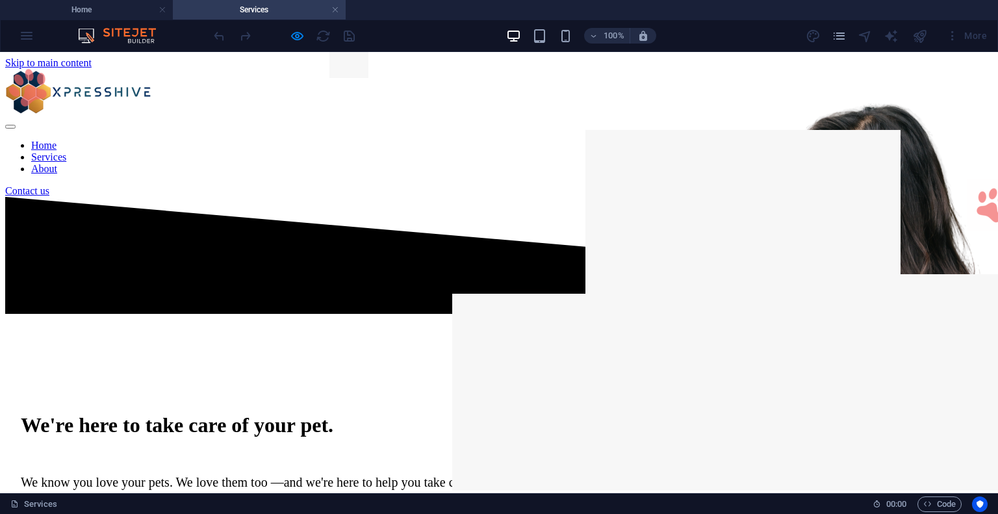
drag, startPoint x: 337, startPoint y: 13, endPoint x: 322, endPoint y: 22, distance: 16.9
click at [337, 13] on link at bounding box center [335, 10] width 8 height 12
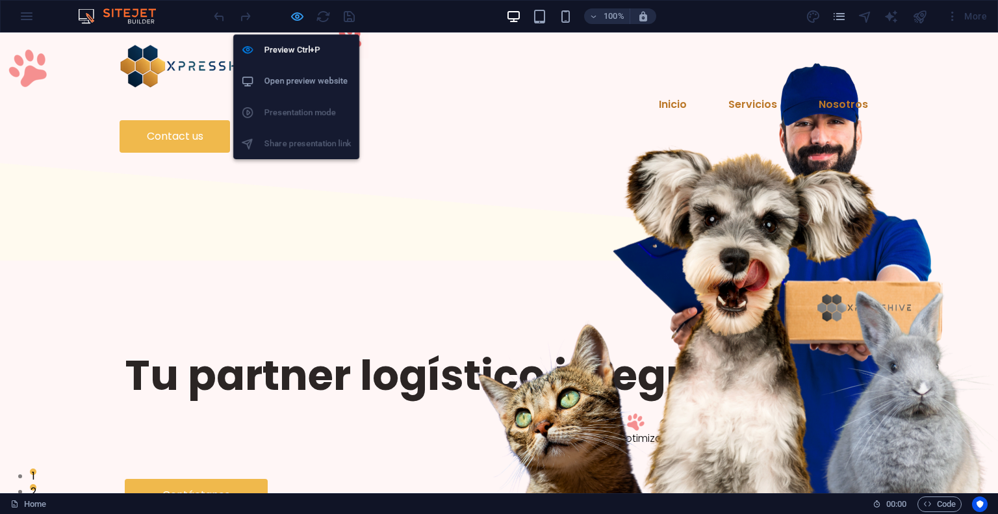
click at [296, 17] on icon "button" at bounding box center [297, 16] width 15 height 15
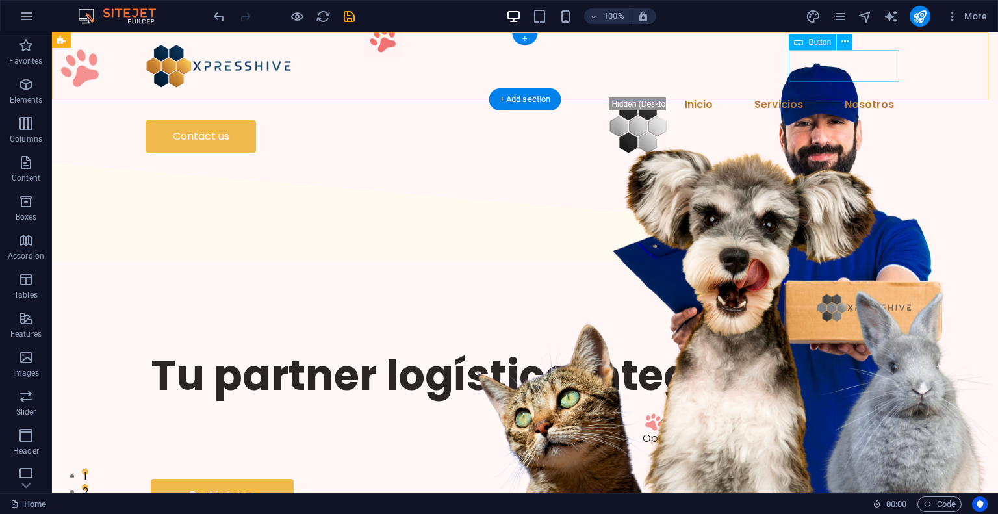
click at [824, 120] on div "Contact us" at bounding box center [525, 136] width 759 height 32
select select "px"
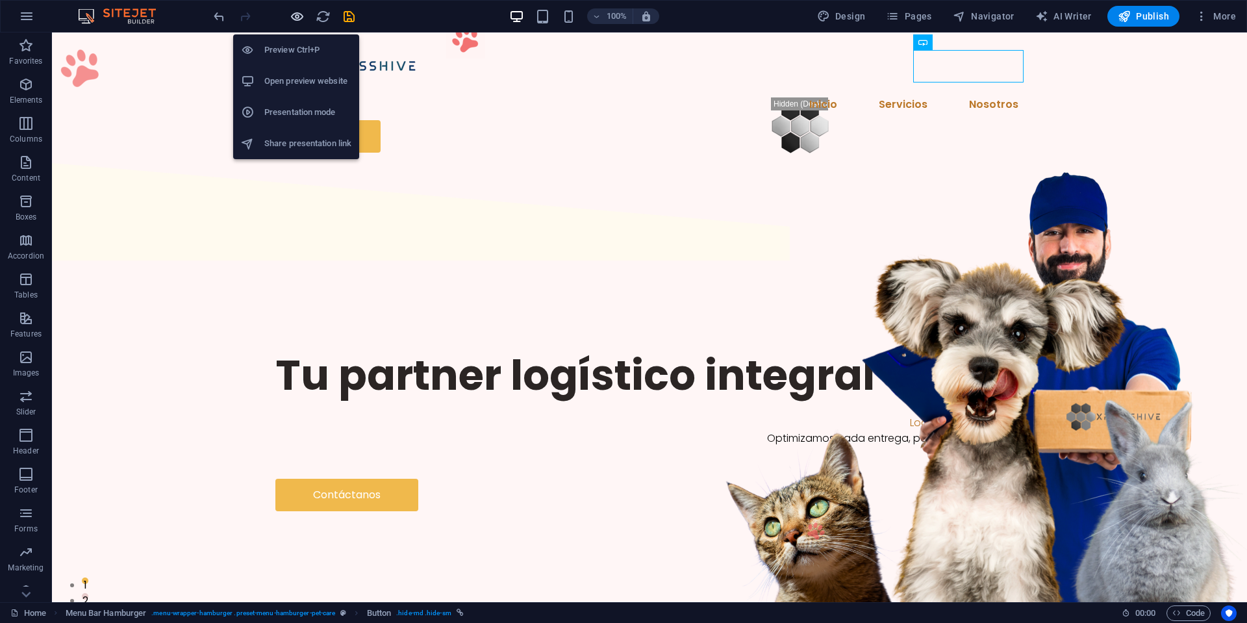
click at [298, 14] on icon "button" at bounding box center [297, 16] width 15 height 15
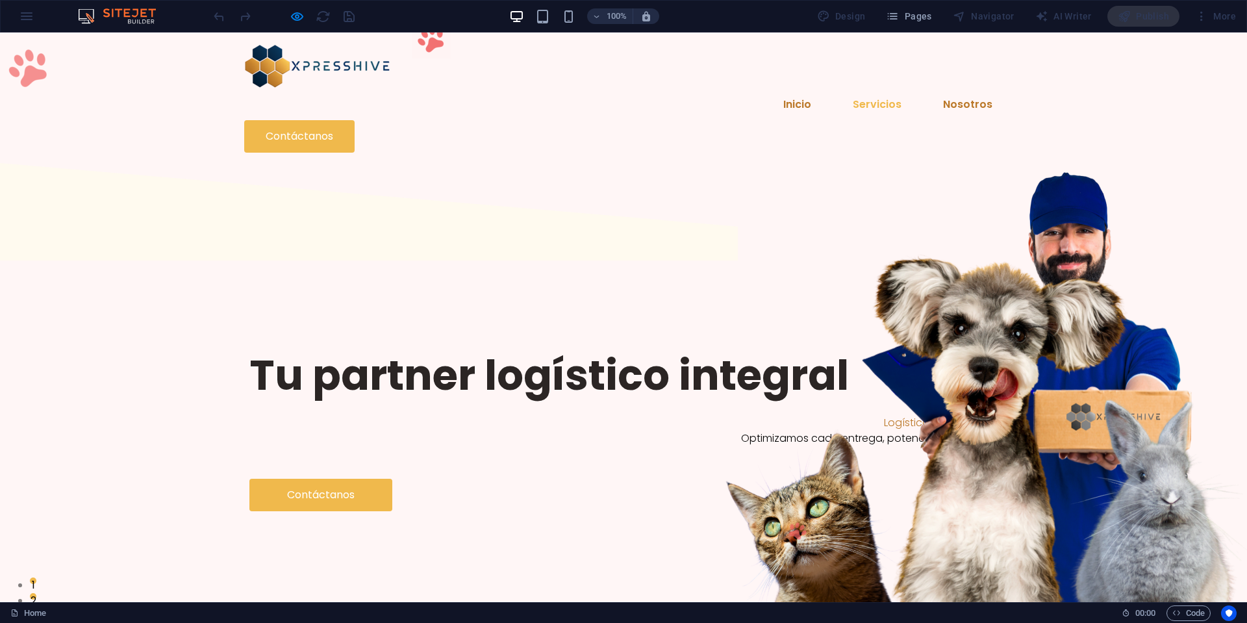
click at [843, 89] on link "Servicios" at bounding box center [878, 104] width 70 height 31
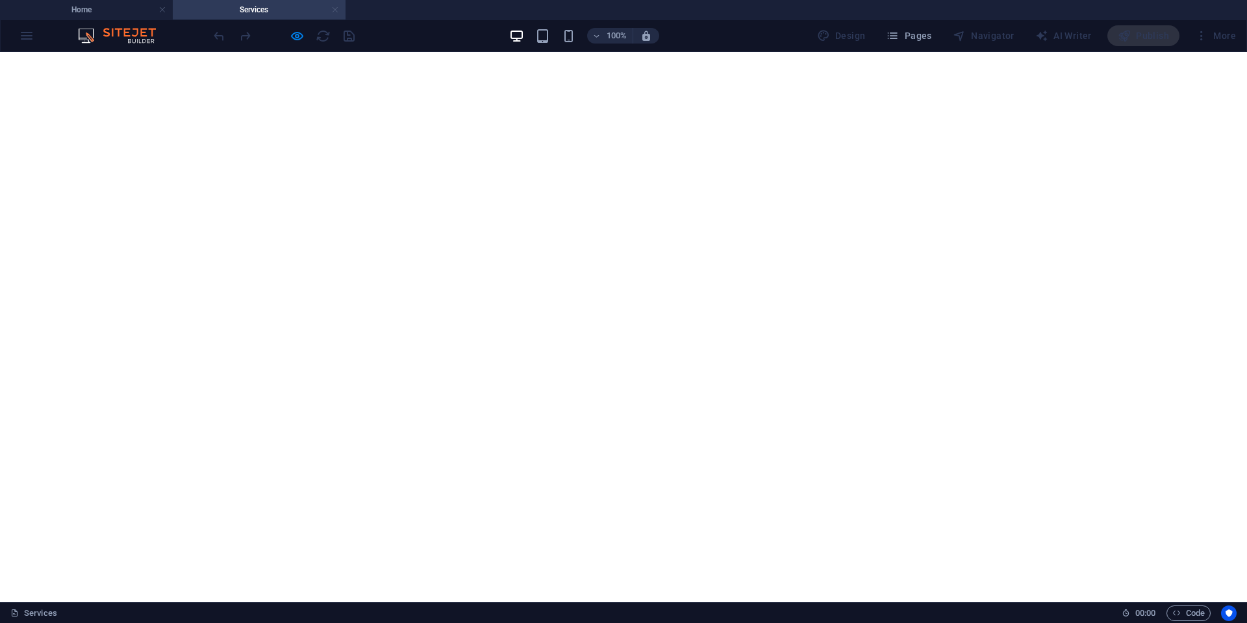
click at [333, 10] on link at bounding box center [335, 10] width 8 height 12
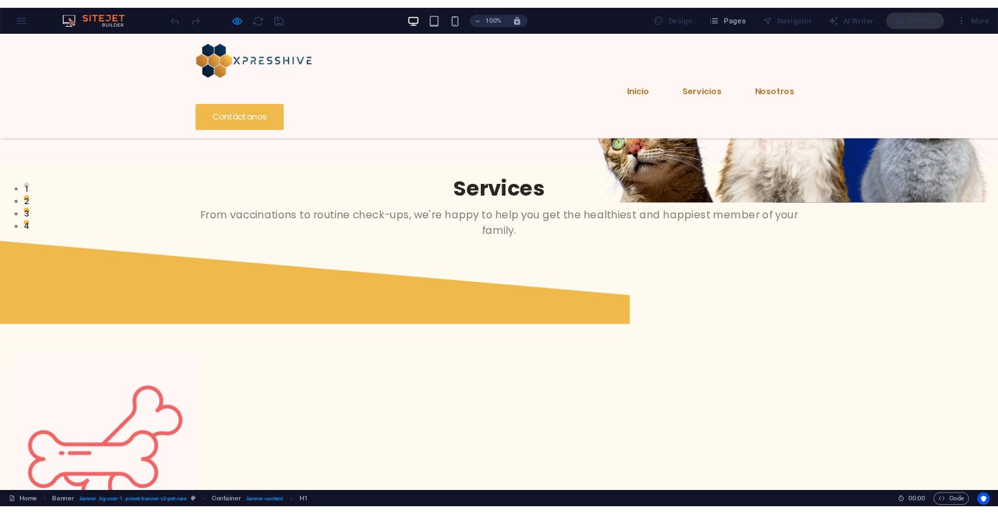
scroll to position [390, 0]
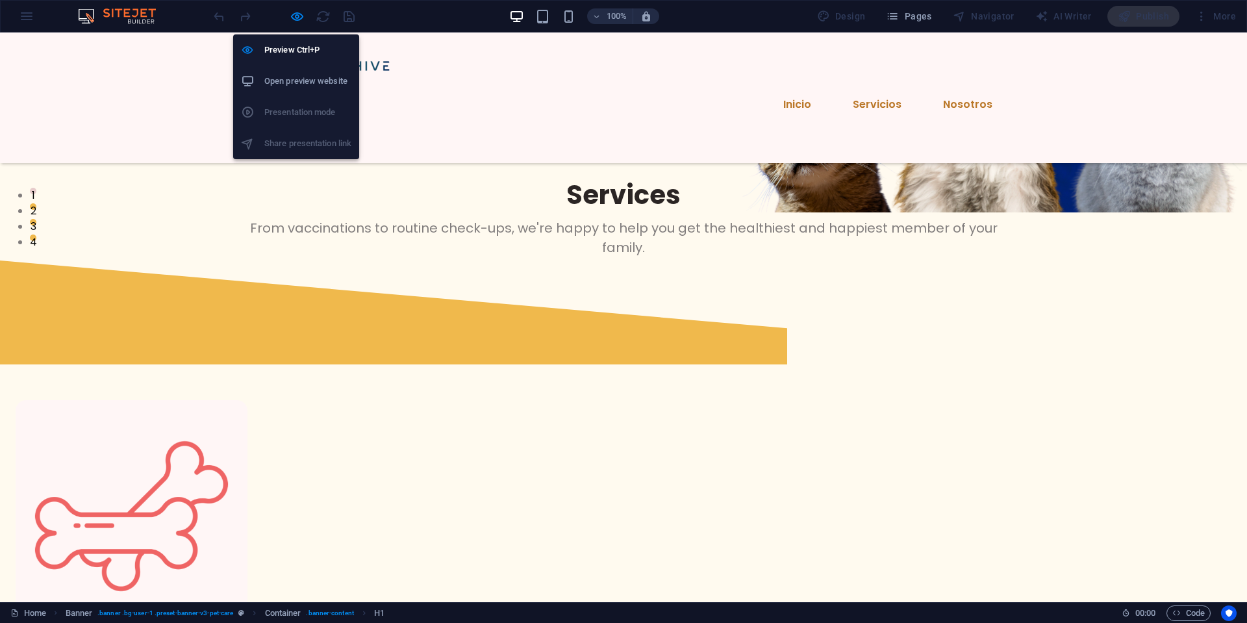
drag, startPoint x: 299, startPoint y: 20, endPoint x: 496, endPoint y: 4, distance: 197.5
click at [299, 20] on icon "button" at bounding box center [297, 16] width 15 height 15
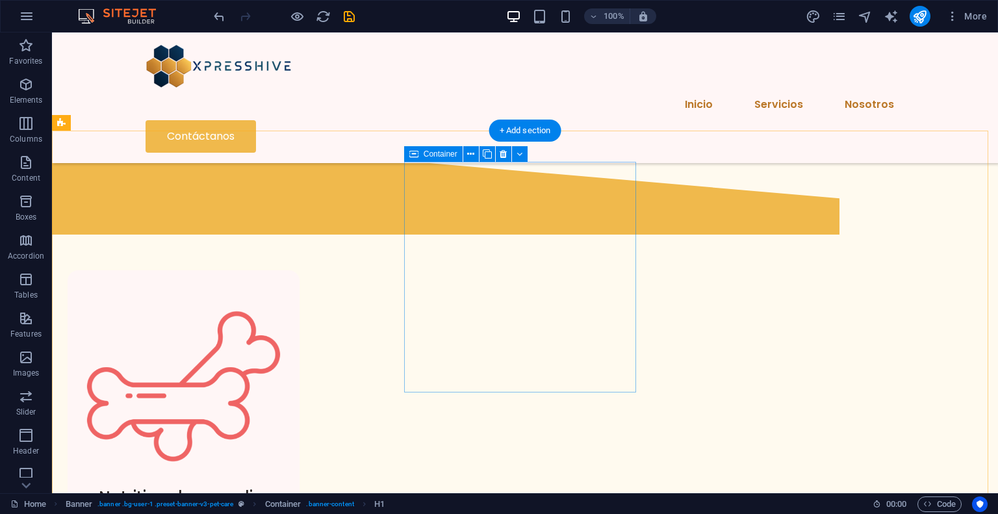
scroll to position [455, 0]
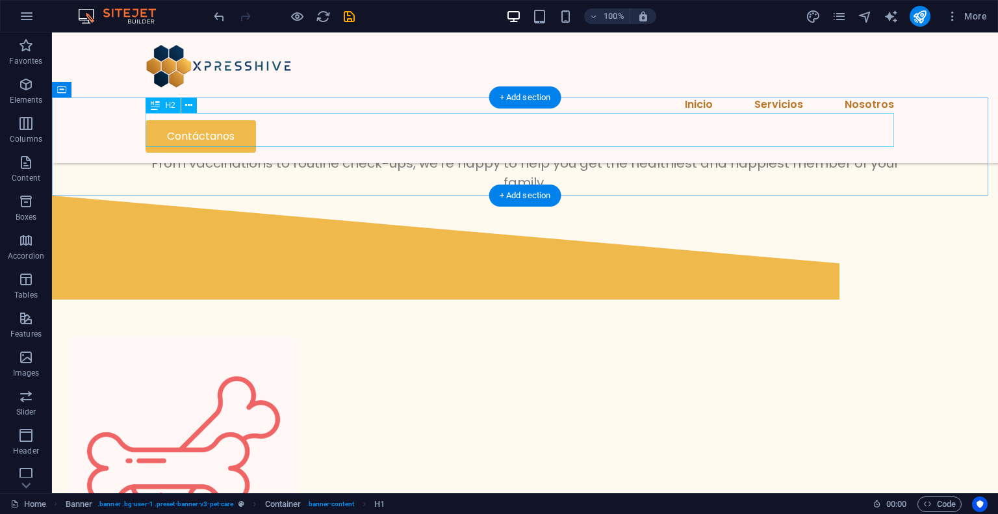
click at [521, 133] on div "Services" at bounding box center [525, 130] width 748 height 34
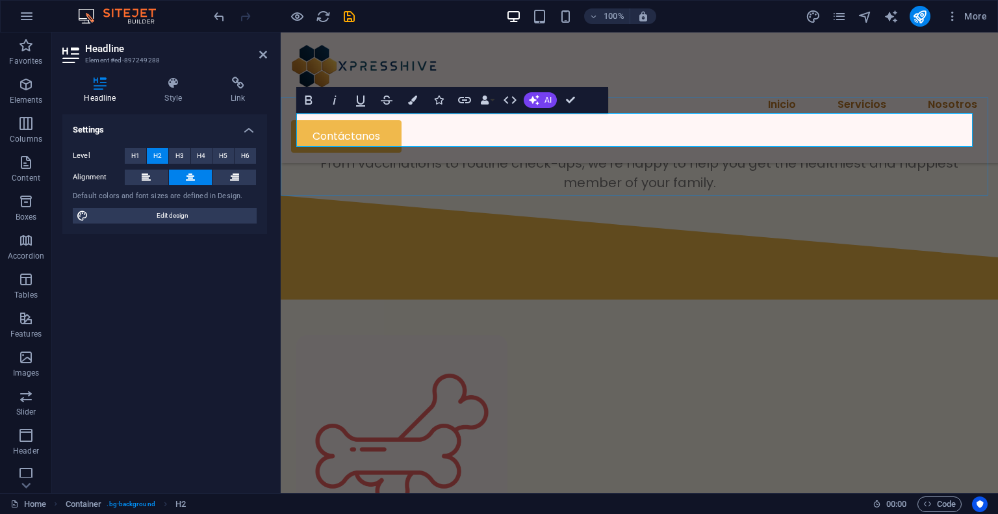
click at [664, 132] on h2 "Services" at bounding box center [639, 130] width 686 height 34
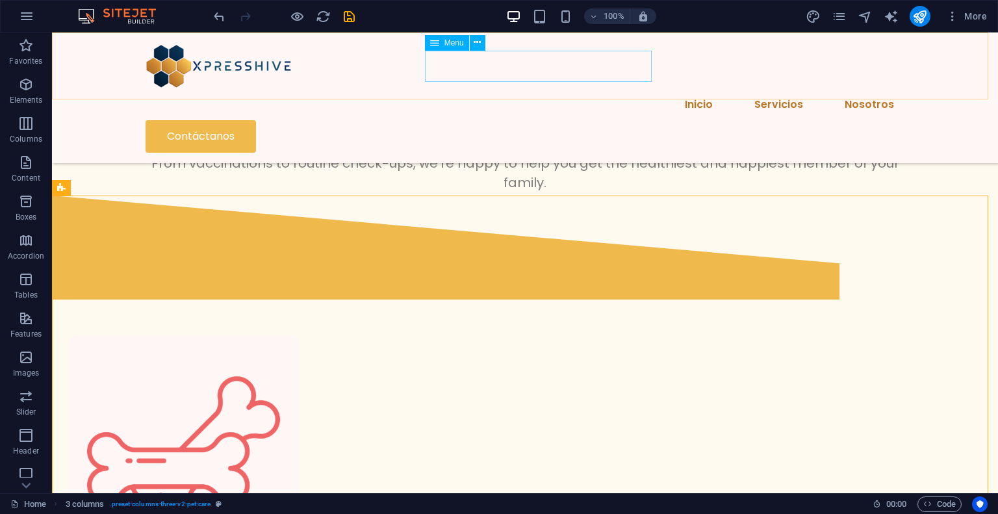
click at [525, 89] on nav "Inicio Servicios Nosotros" at bounding box center [525, 104] width 759 height 31
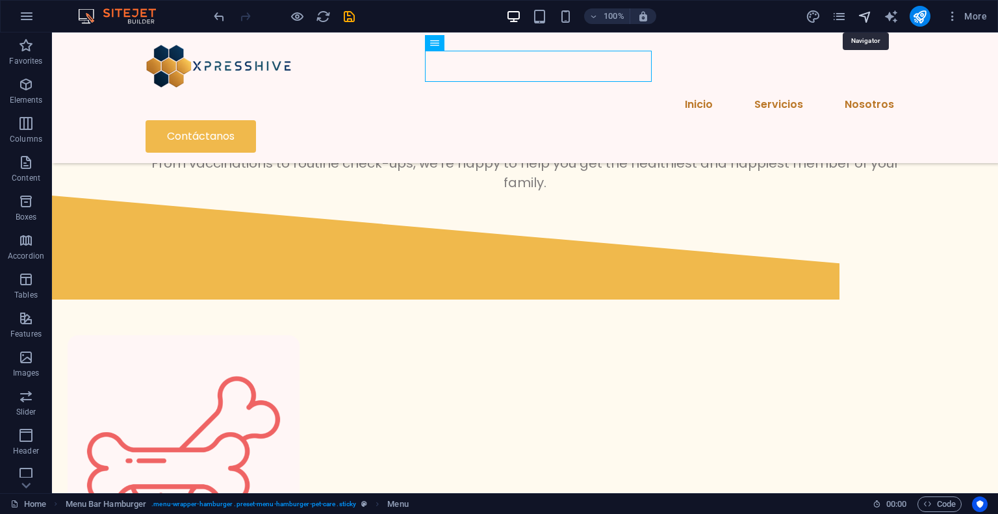
click at [863, 20] on icon "navigator" at bounding box center [865, 16] width 15 height 15
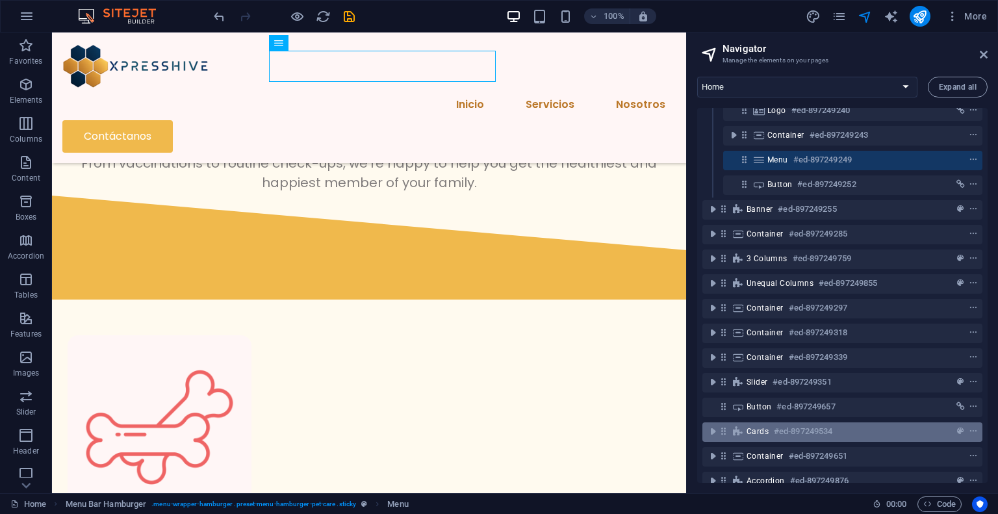
scroll to position [0, 0]
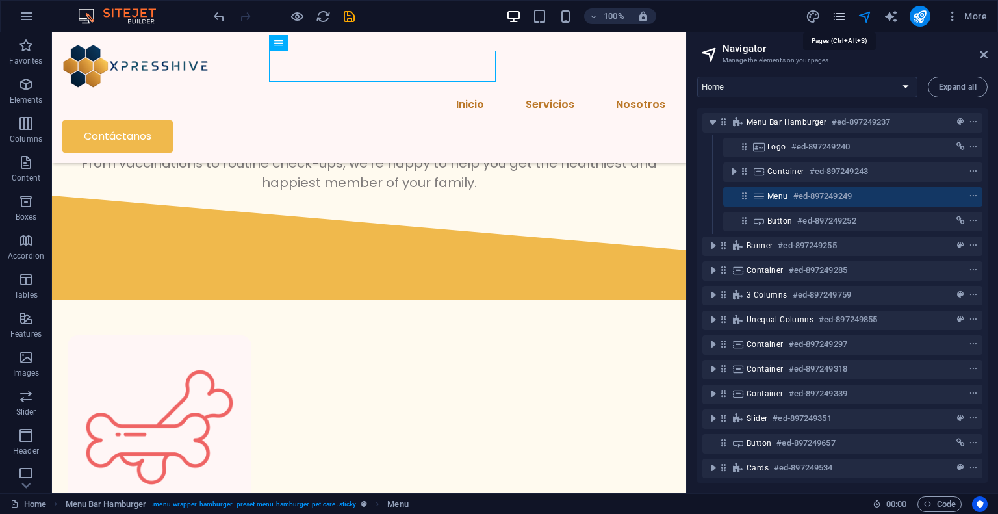
click at [843, 19] on icon "pages" at bounding box center [839, 16] width 15 height 15
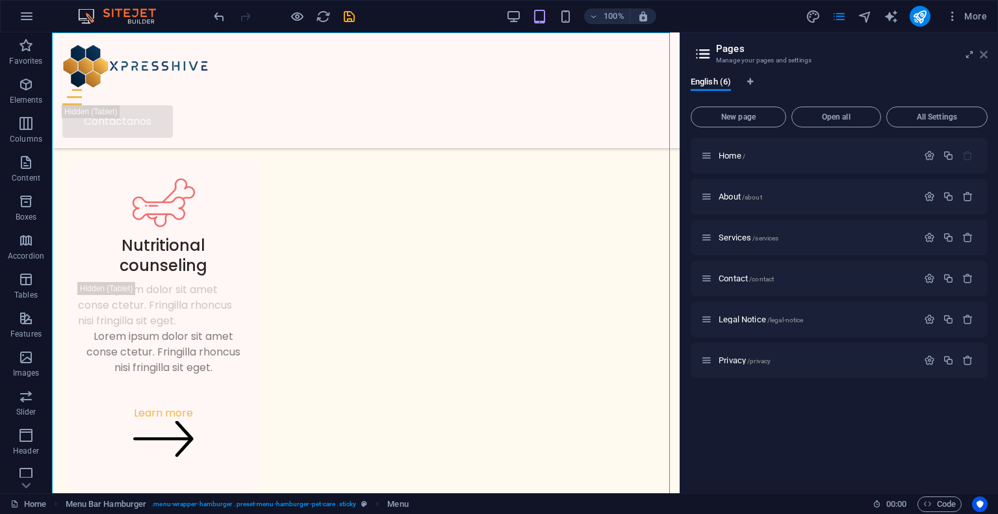
click at [982, 52] on icon at bounding box center [984, 54] width 8 height 10
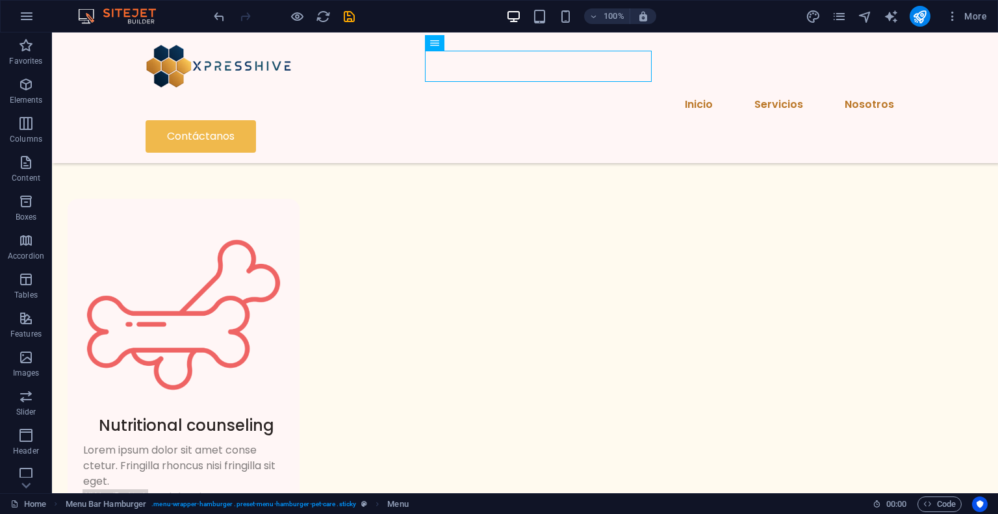
click at [288, 16] on div at bounding box center [284, 16] width 146 height 21
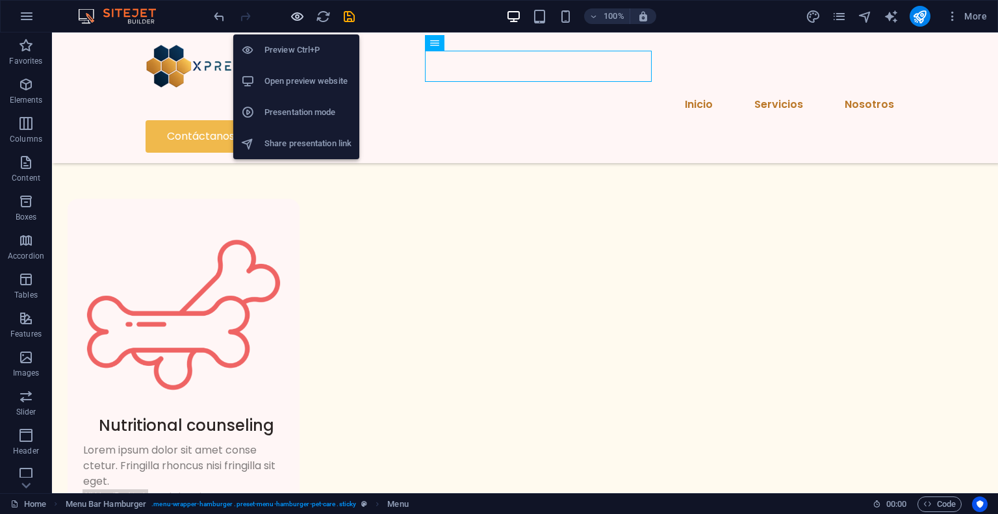
click at [294, 16] on icon "button" at bounding box center [297, 16] width 15 height 15
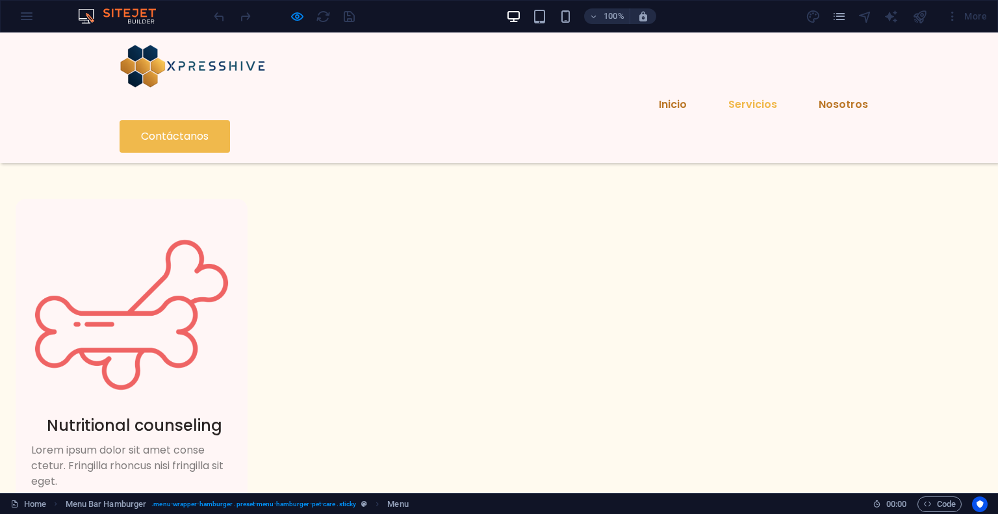
click at [718, 89] on link "Servicios" at bounding box center [753, 104] width 70 height 31
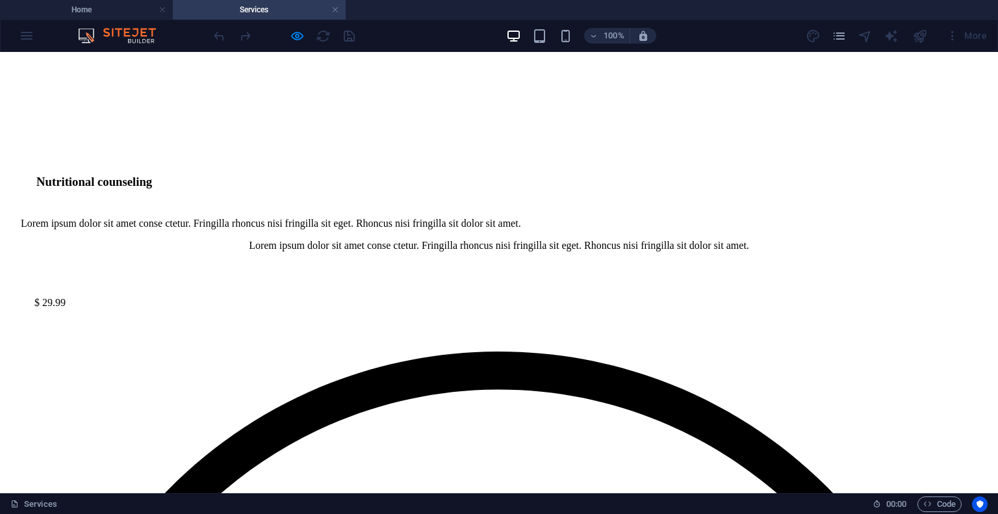
scroll to position [1341, 0]
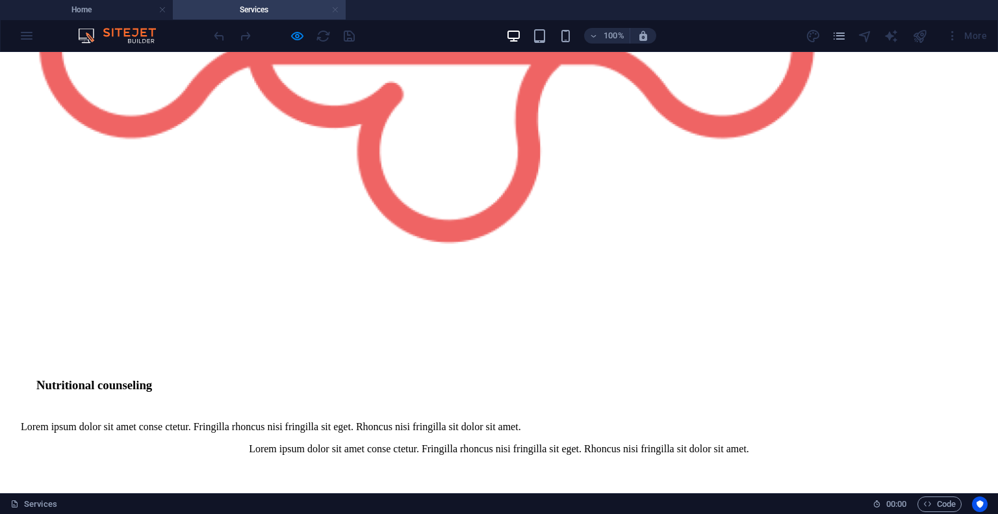
click at [337, 10] on link at bounding box center [335, 10] width 8 height 12
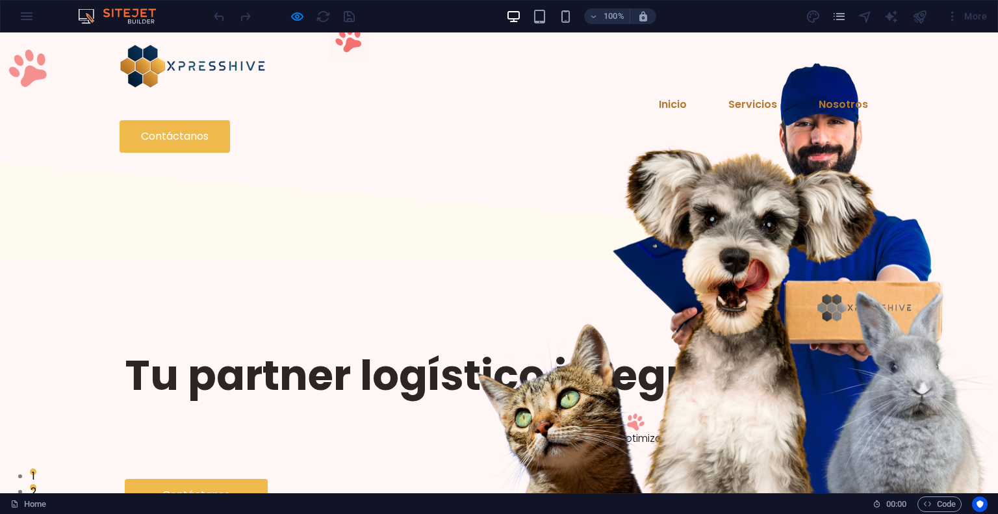
scroll to position [591, 0]
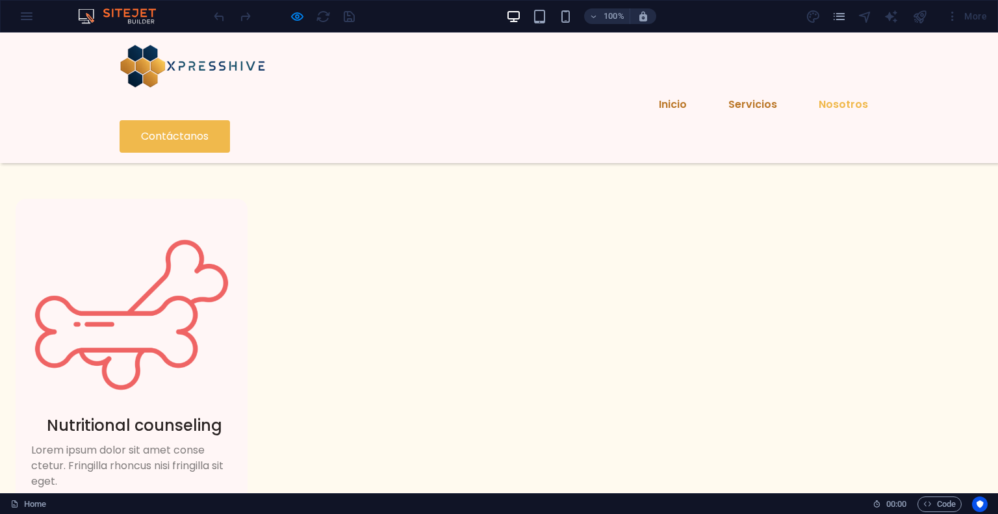
click at [808, 89] on link "Nosotros" at bounding box center [843, 104] width 70 height 31
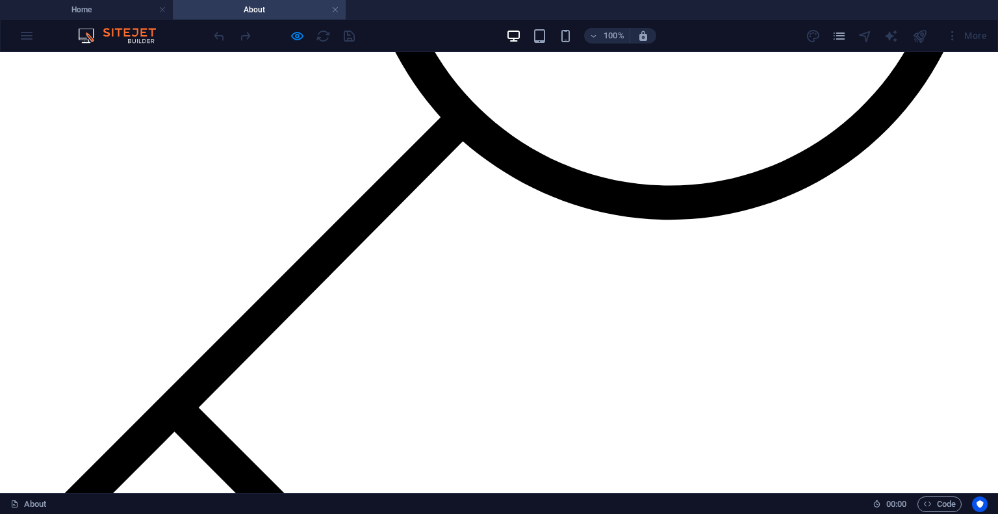
scroll to position [2189, 0]
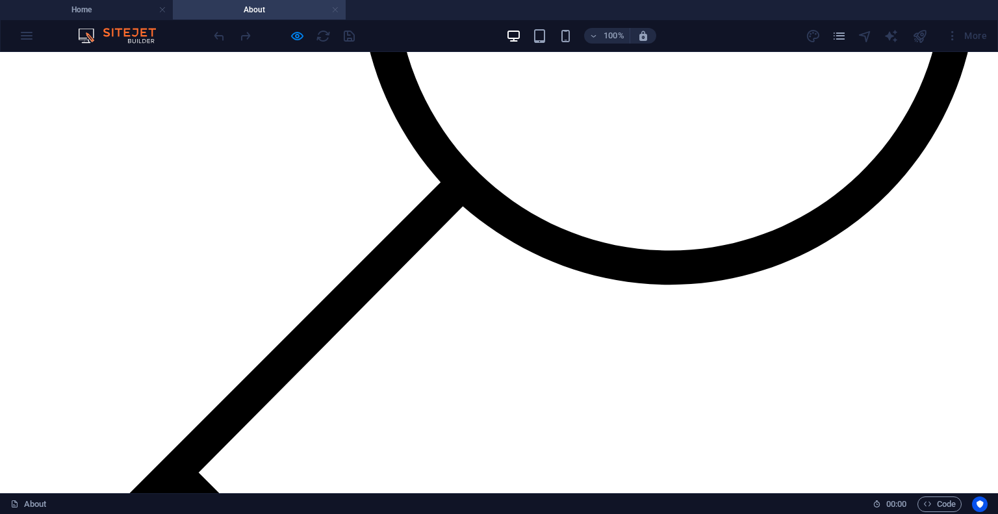
click at [338, 12] on link at bounding box center [335, 10] width 8 height 12
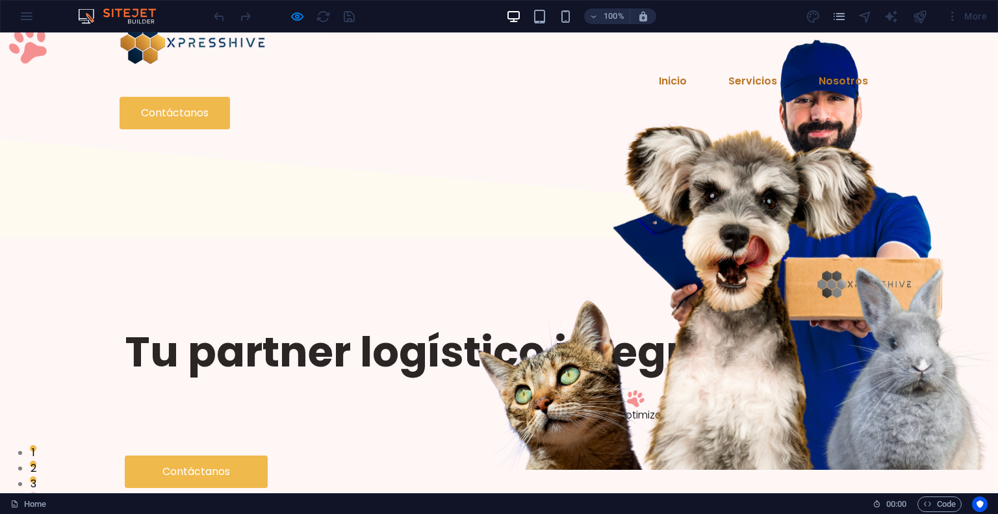
scroll to position [0, 0]
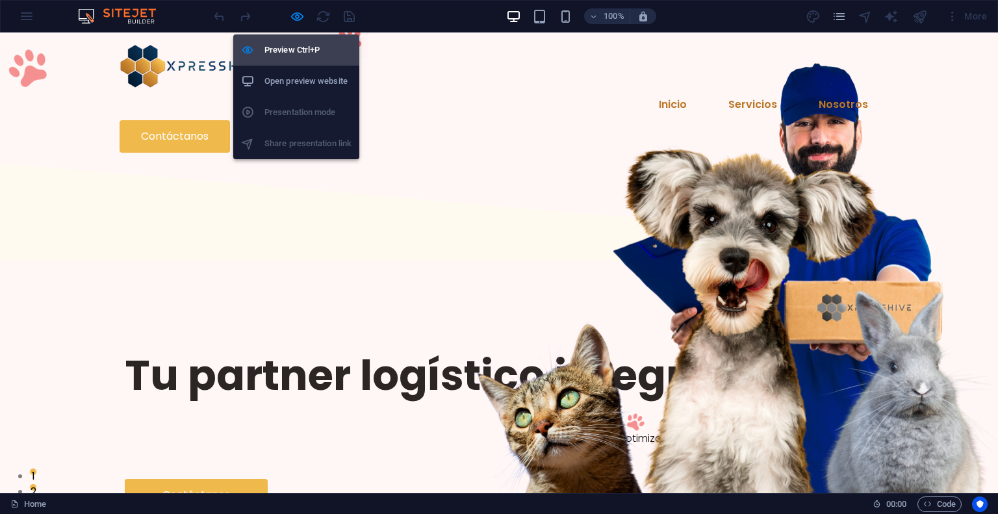
click at [296, 12] on icon "button" at bounding box center [297, 16] width 15 height 15
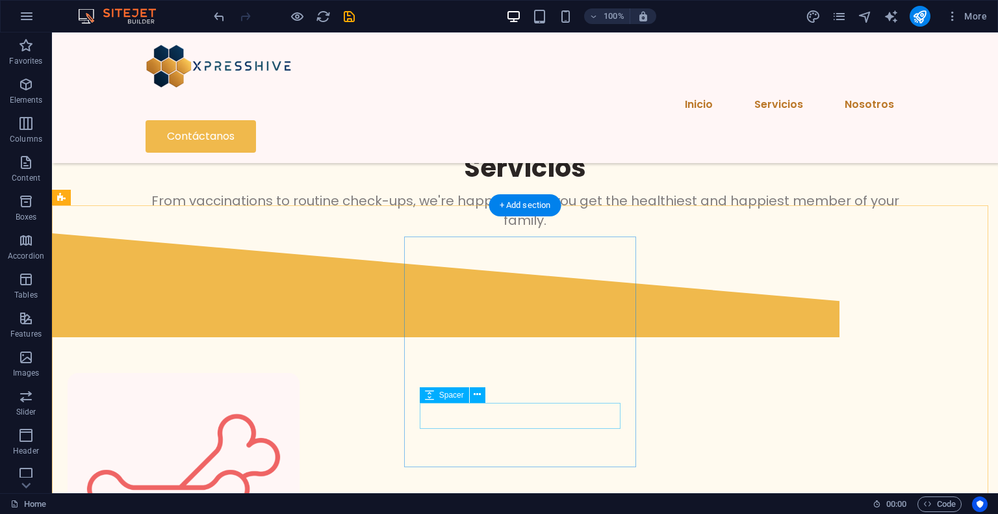
scroll to position [455, 0]
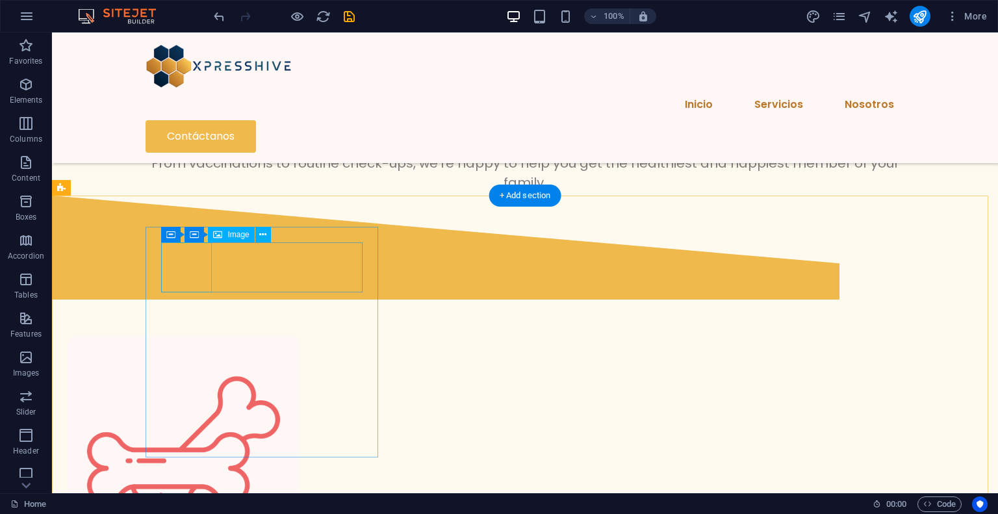
click at [195, 351] on figure at bounding box center [183, 451] width 201 height 201
select select "%"
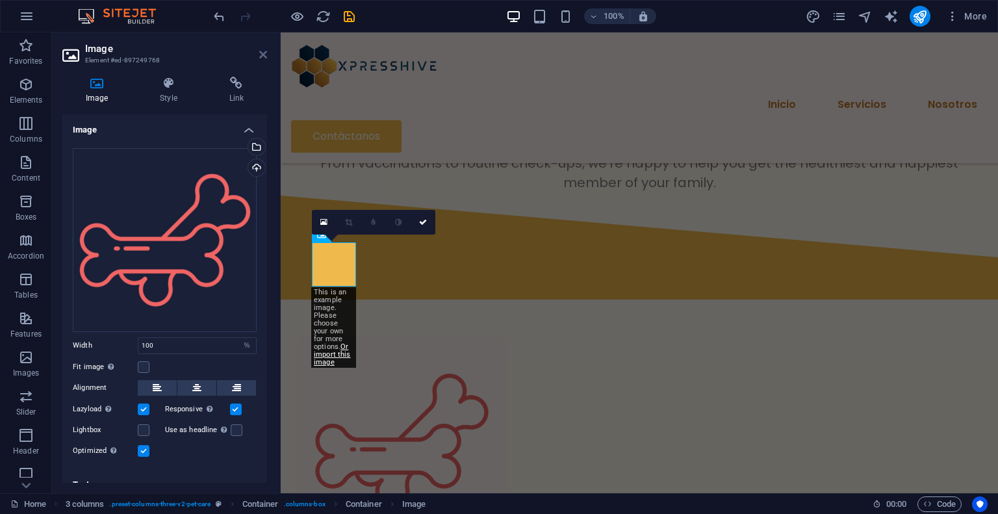
click at [260, 52] on icon at bounding box center [263, 54] width 8 height 10
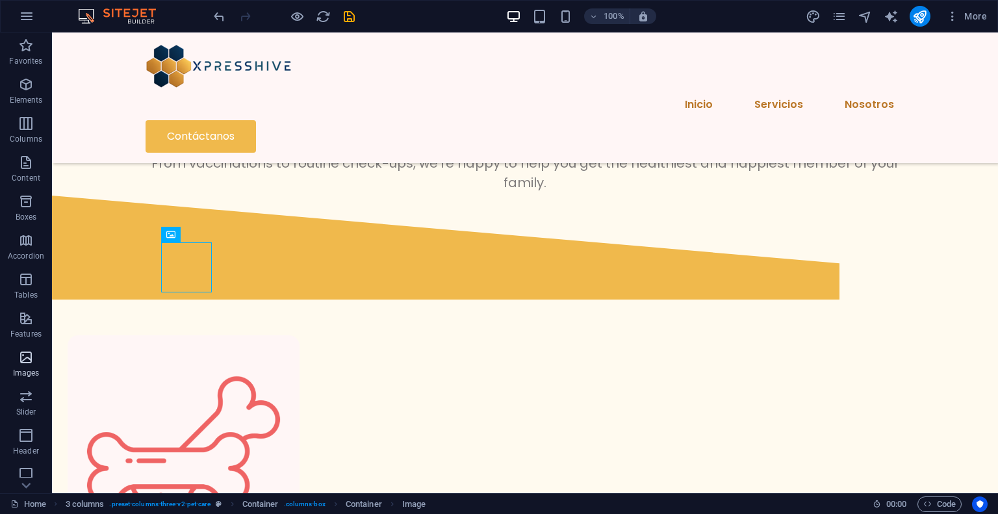
click at [30, 362] on icon "button" at bounding box center [26, 358] width 16 height 16
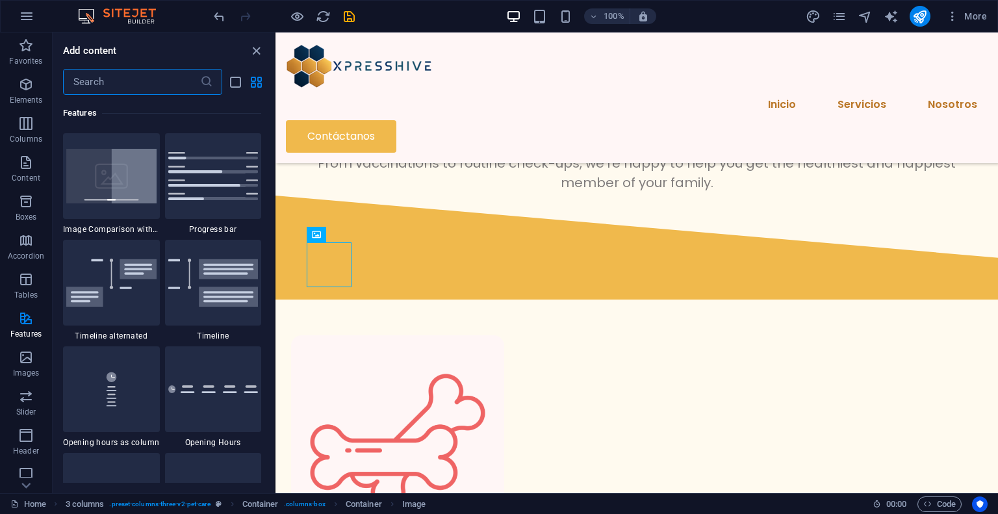
scroll to position [5158, 0]
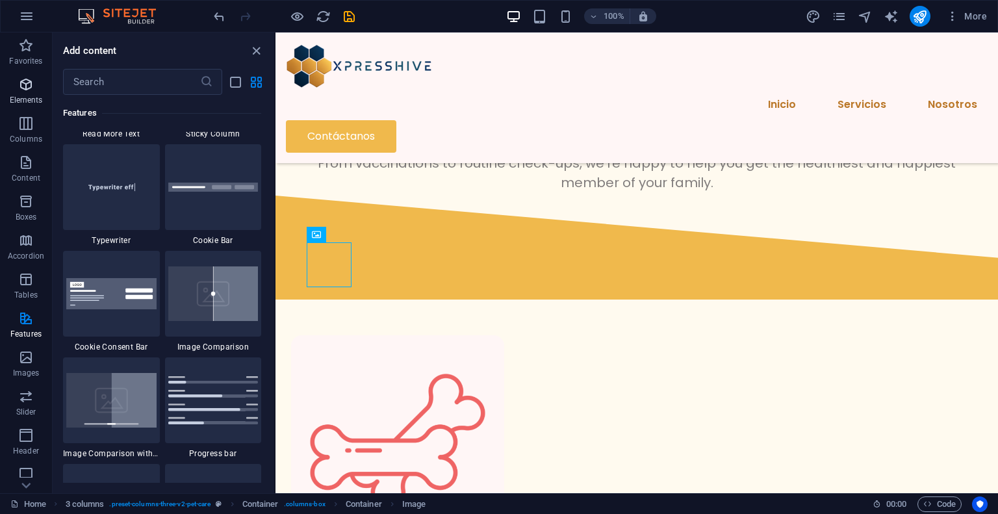
click at [37, 94] on span "Elements" at bounding box center [26, 92] width 52 height 31
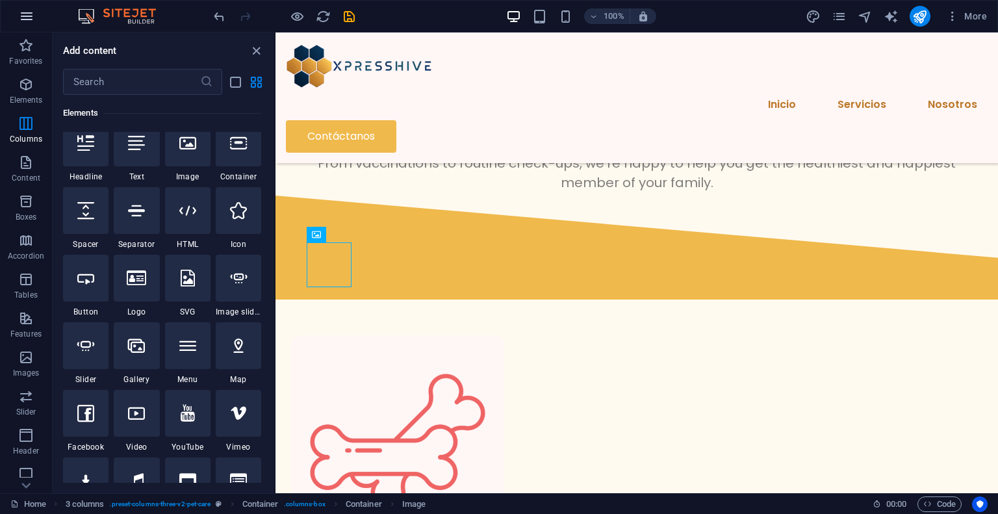
scroll to position [138, 0]
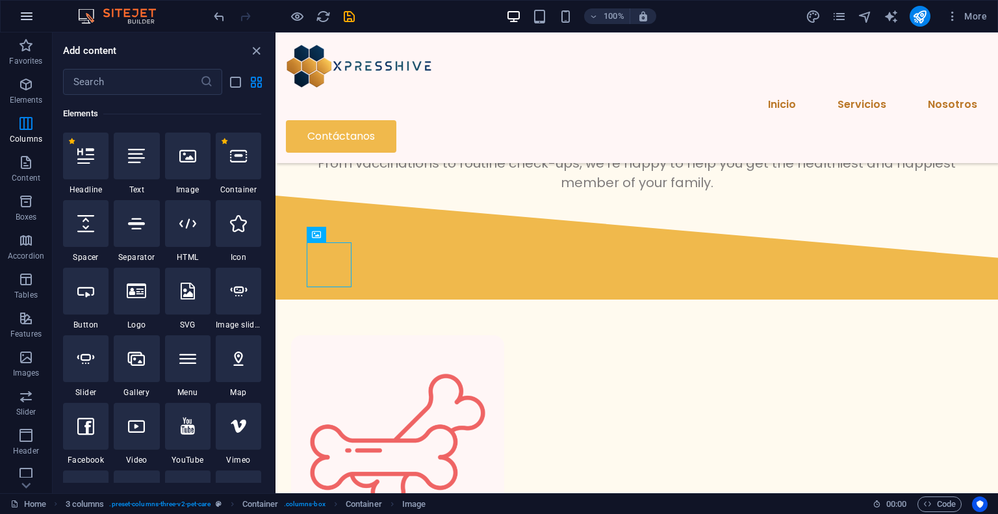
click at [36, 18] on button "button" at bounding box center [26, 16] width 31 height 31
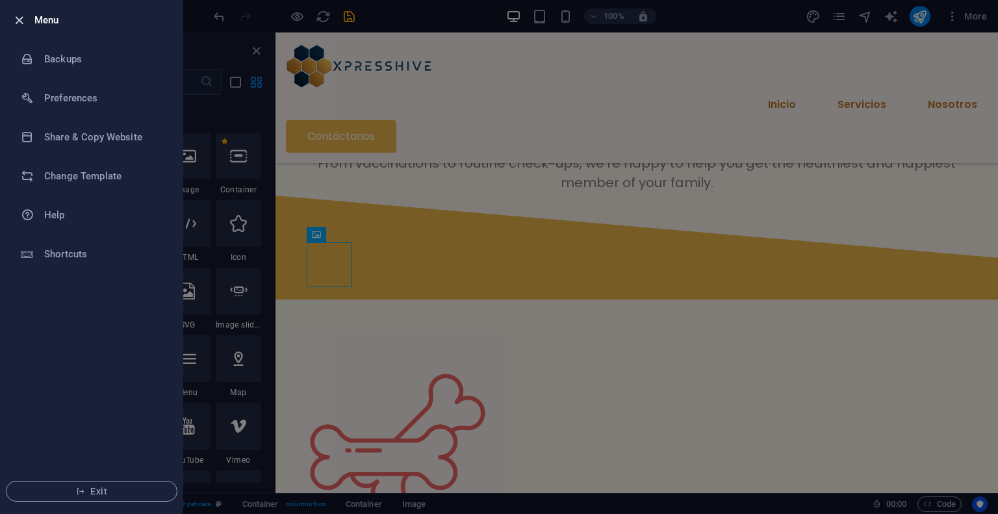
click at [23, 21] on icon "button" at bounding box center [19, 20] width 15 height 15
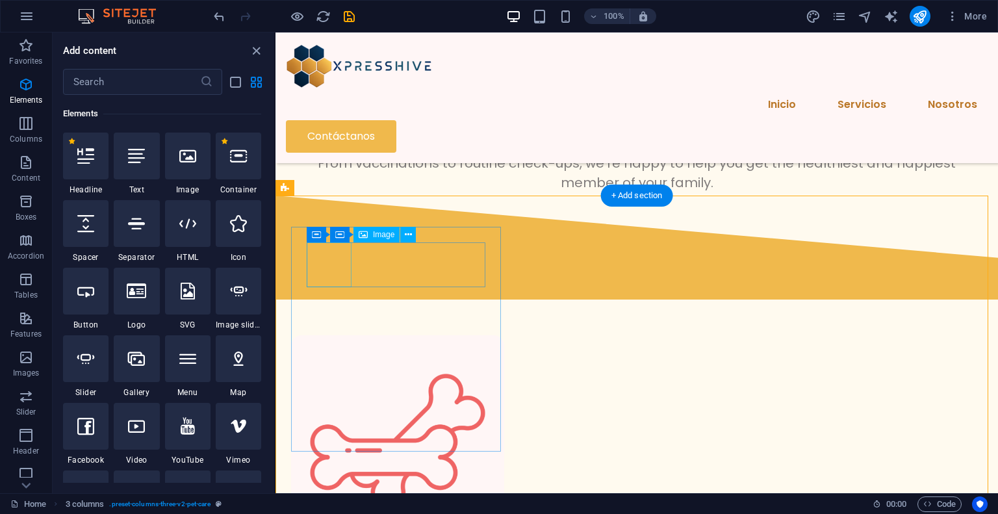
click at [335, 351] on figure at bounding box center [398, 442] width 182 height 182
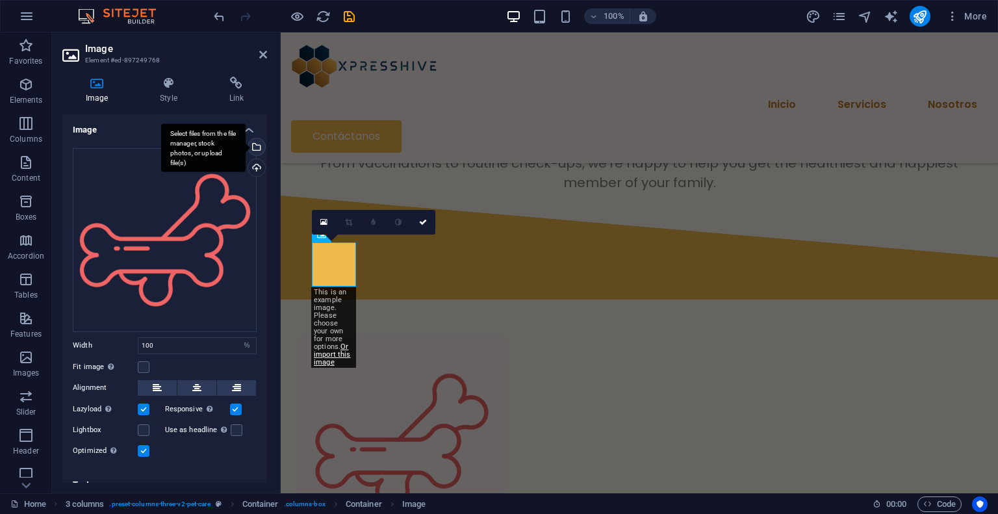
click at [254, 145] on div "Select files from the file manager, stock photos, or upload file(s)" at bounding box center [255, 147] width 19 height 19
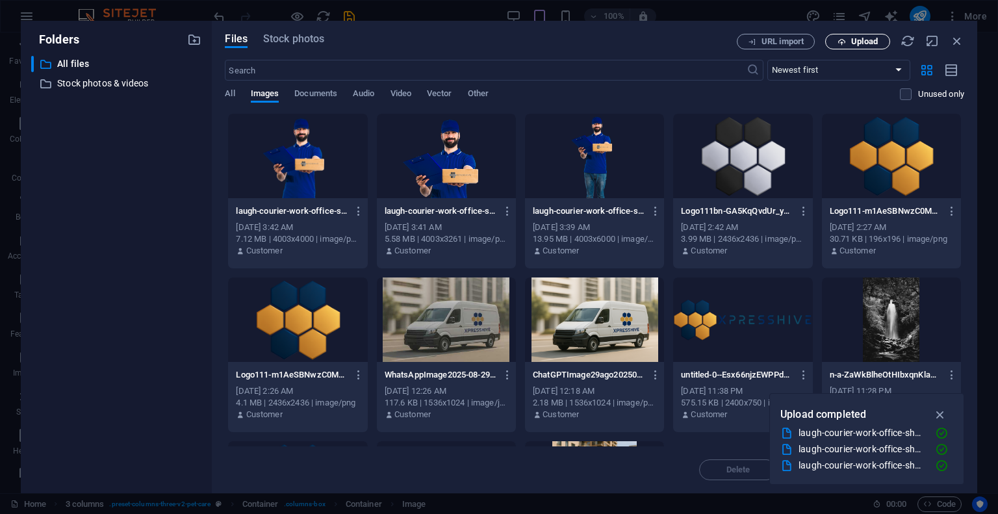
click at [841, 41] on icon "button" at bounding box center [841, 42] width 8 height 8
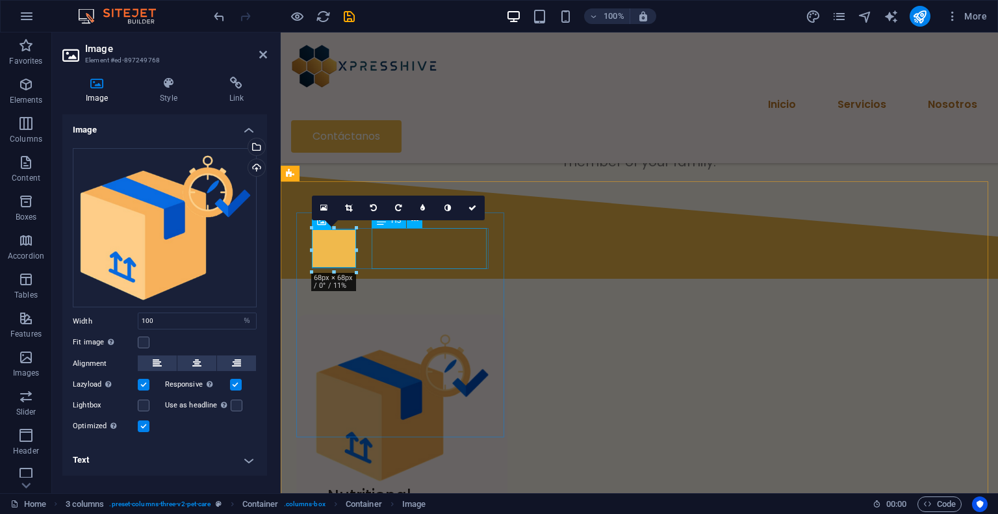
scroll to position [461, 0]
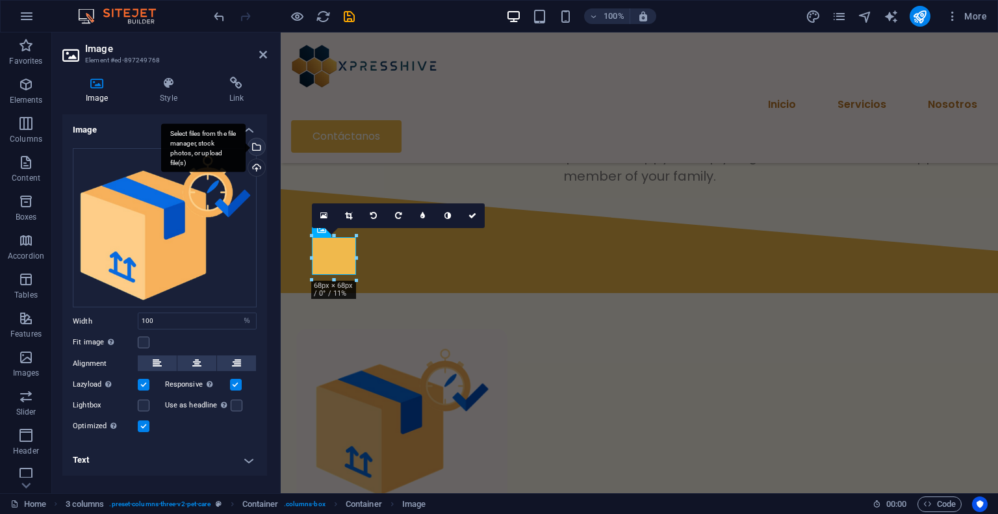
click at [256, 146] on div "Select files from the file manager, stock photos, or upload file(s)" at bounding box center [255, 147] width 19 height 19
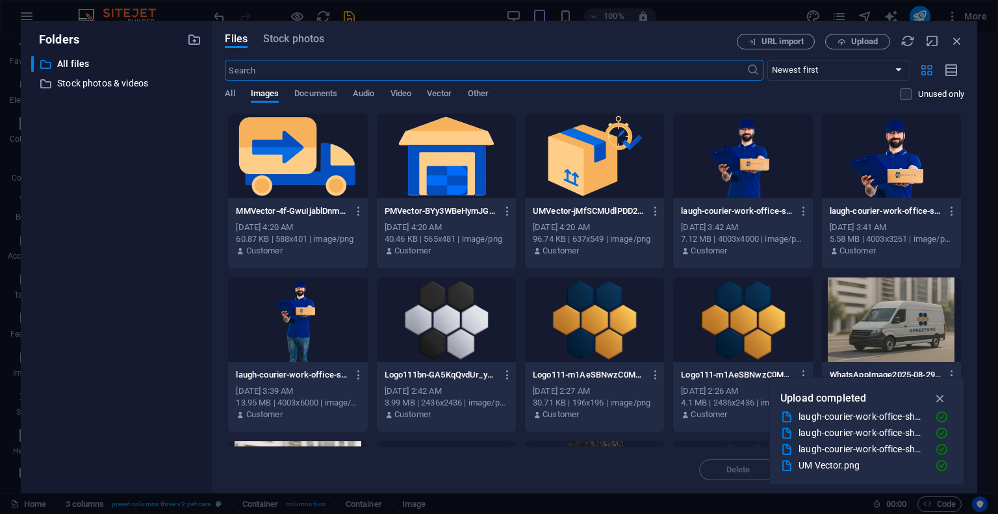
click at [440, 151] on div at bounding box center [446, 156] width 139 height 84
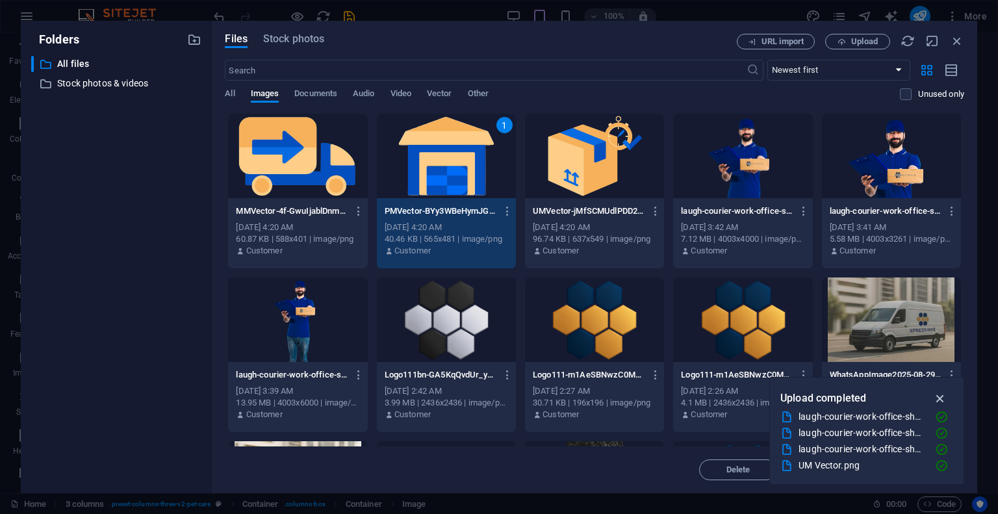
click at [942, 397] on icon "button" at bounding box center [940, 398] width 15 height 14
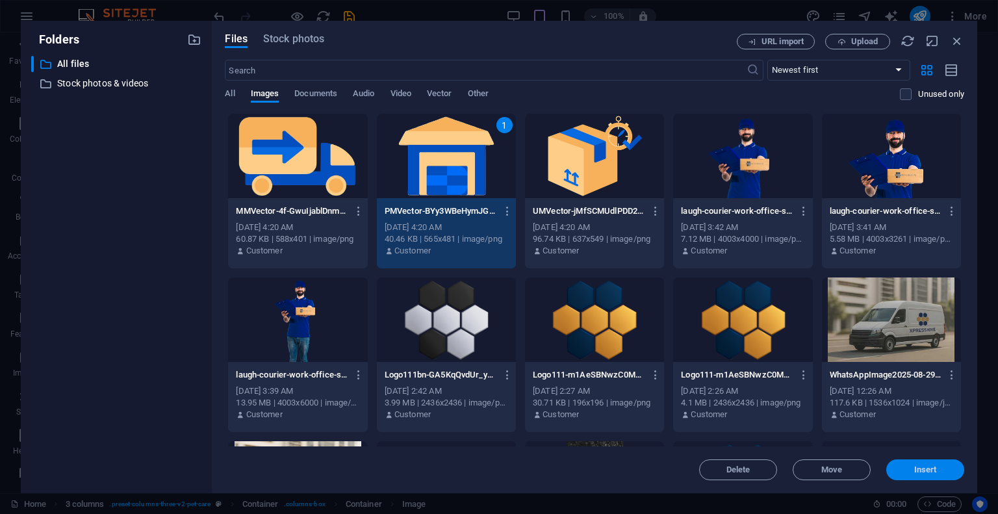
click at [912, 472] on span "Insert" at bounding box center [925, 470] width 68 height 8
select select "%"
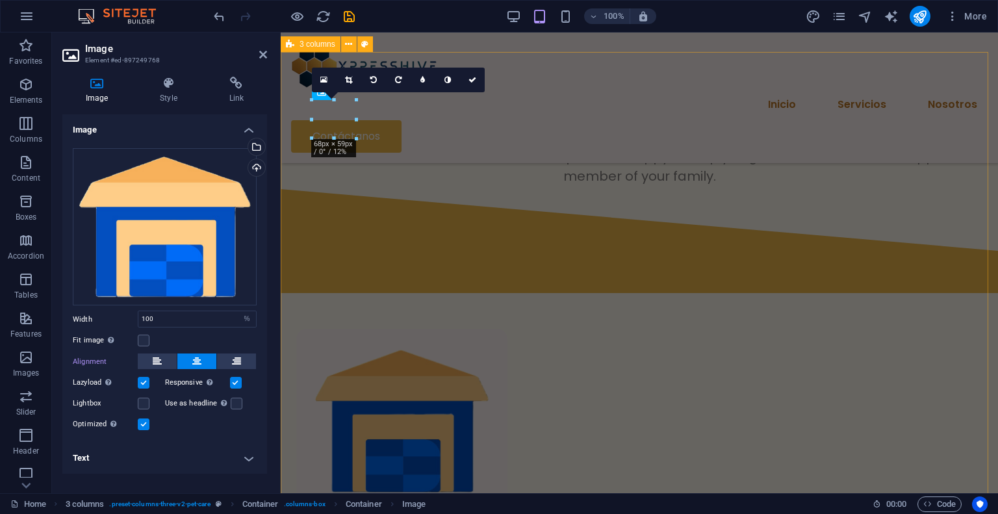
scroll to position [598, 0]
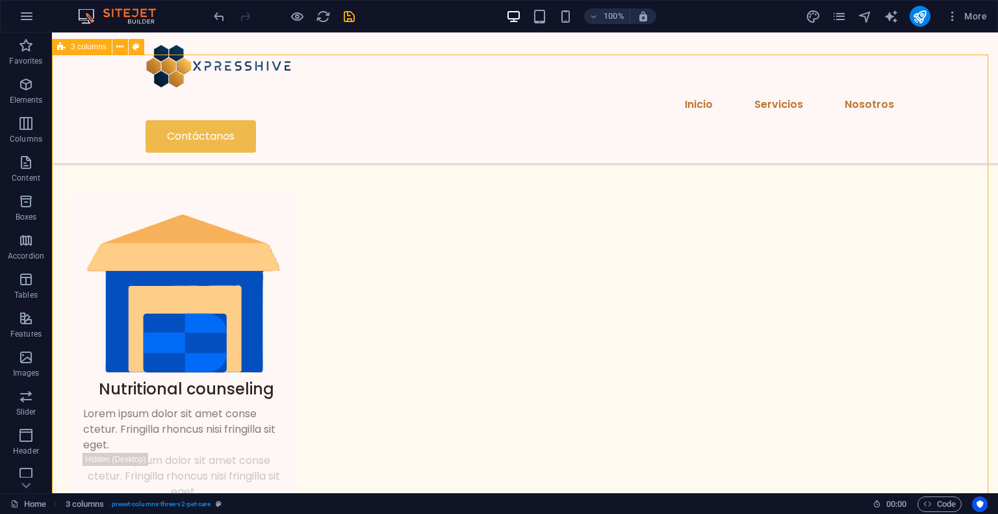
scroll to position [468, 0]
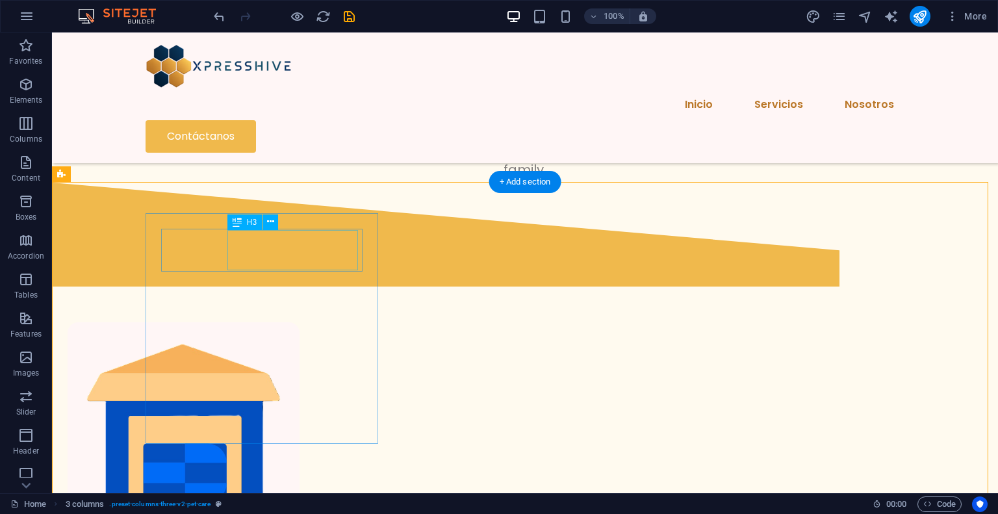
click at [284, 509] on div "Nutritional counseling" at bounding box center [191, 519] width 185 height 20
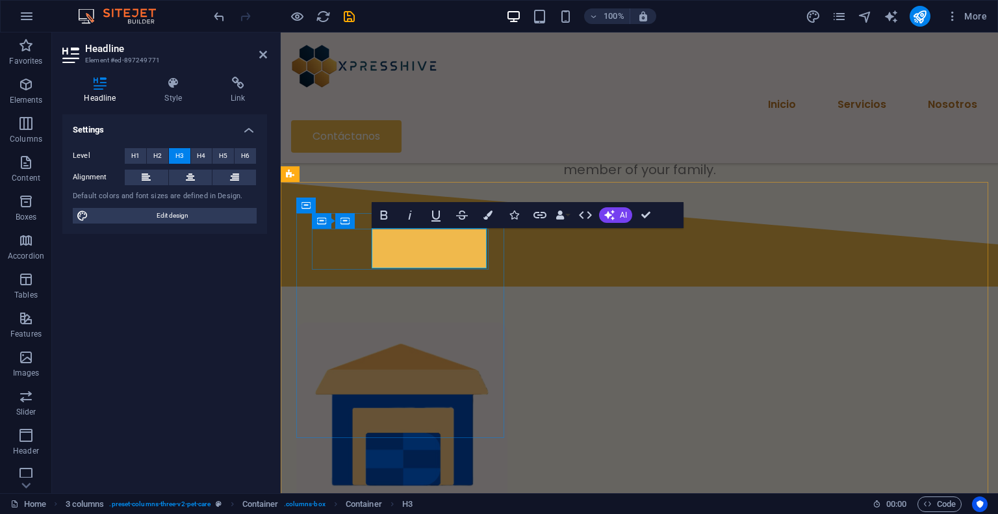
scroll to position [469, 0]
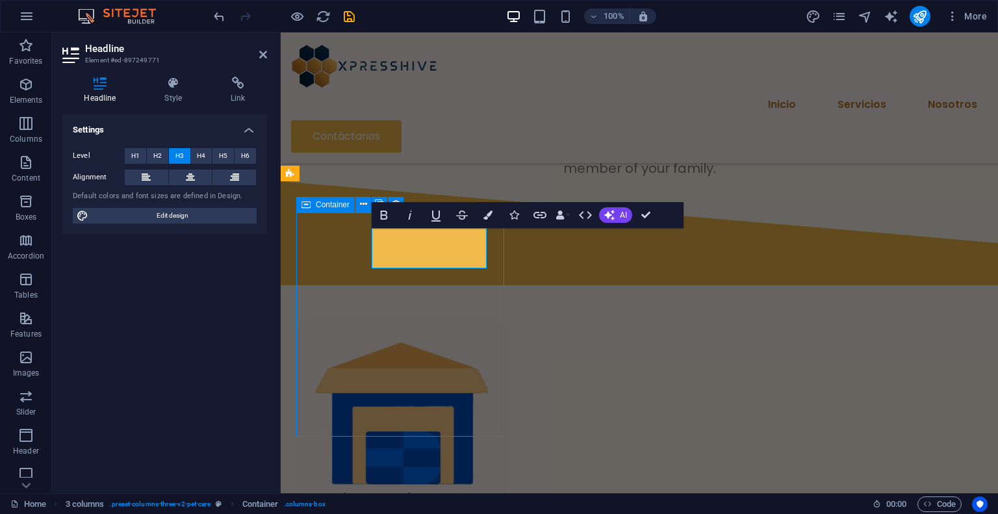
scroll to position [470, 0]
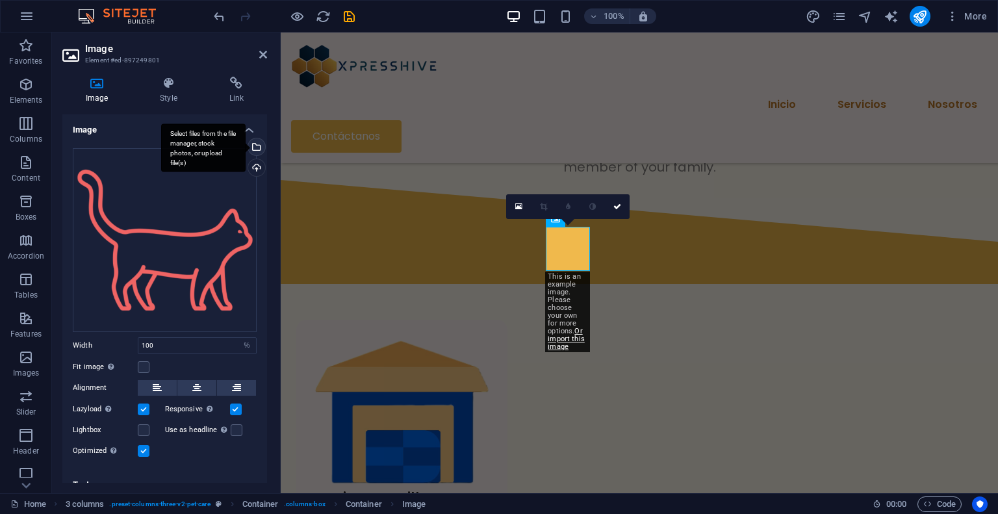
click at [253, 150] on div "Select files from the file manager, stock photos, or upload file(s)" at bounding box center [255, 147] width 19 height 19
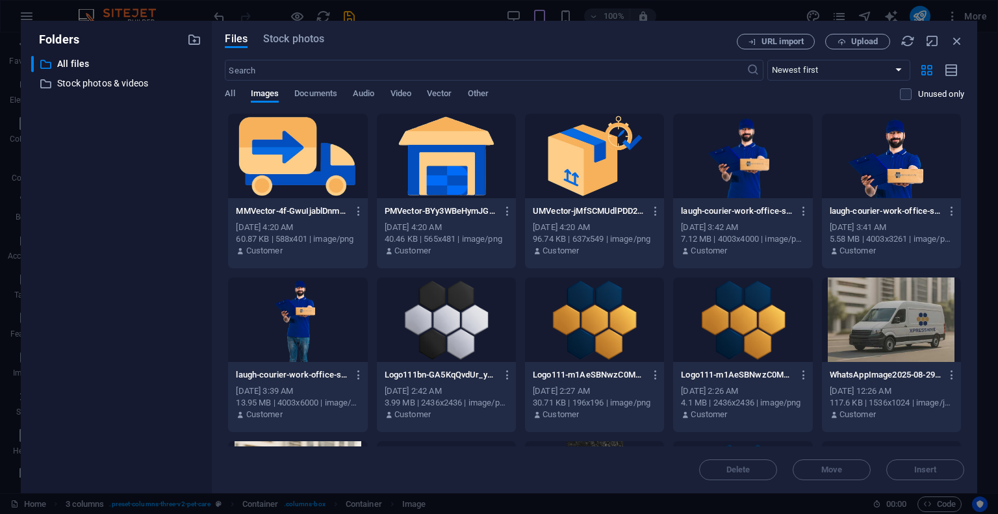
click at [318, 159] on div at bounding box center [297, 156] width 139 height 84
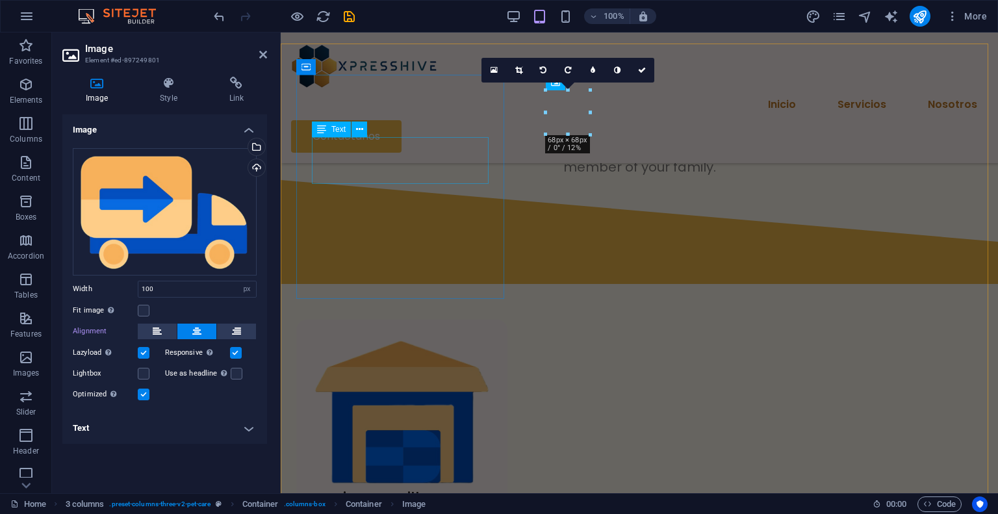
select select "%"
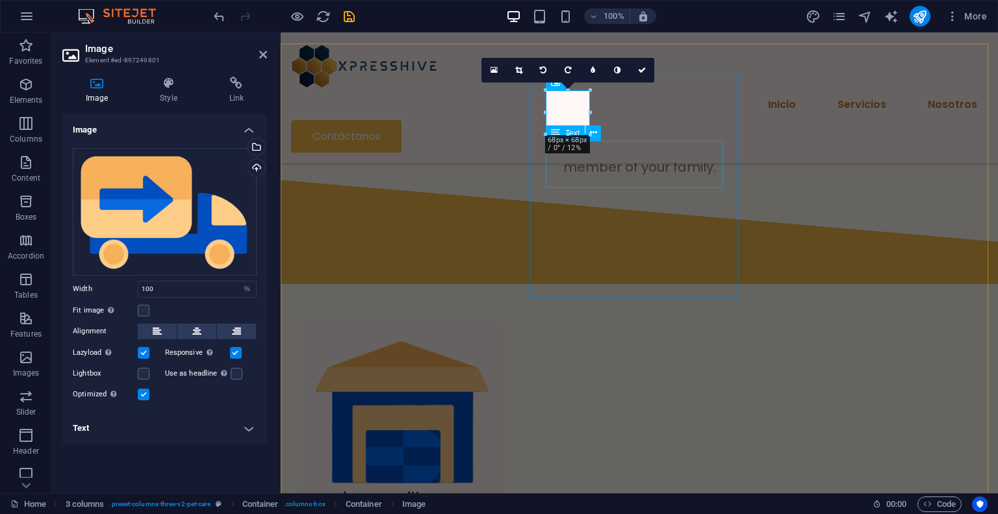
scroll to position [607, 0]
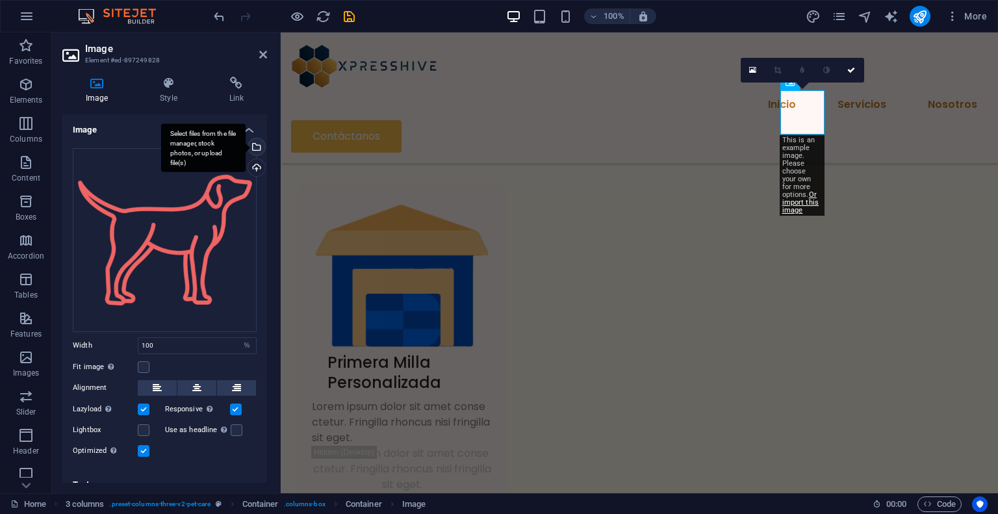
click at [255, 147] on div "Select files from the file manager, stock photos, or upload file(s)" at bounding box center [255, 147] width 19 height 19
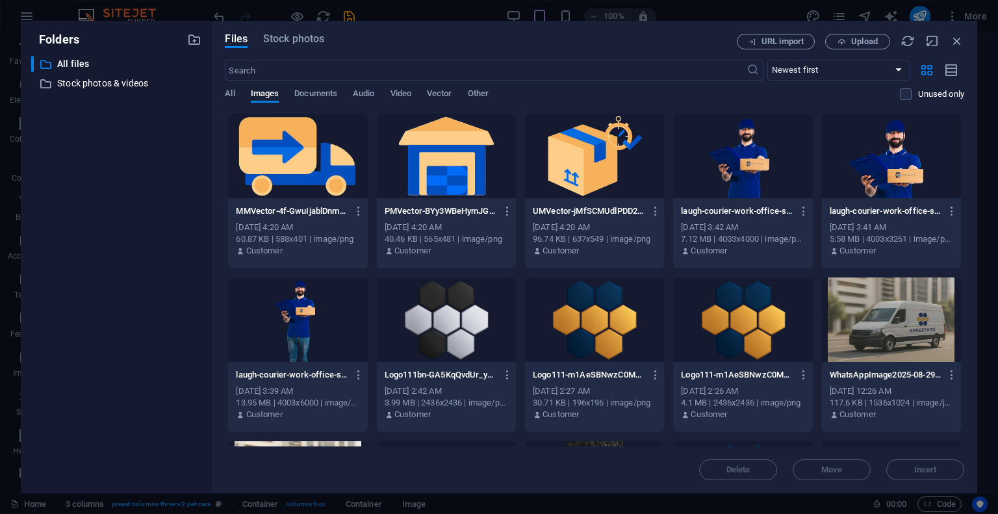
click at [626, 169] on div at bounding box center [594, 156] width 139 height 84
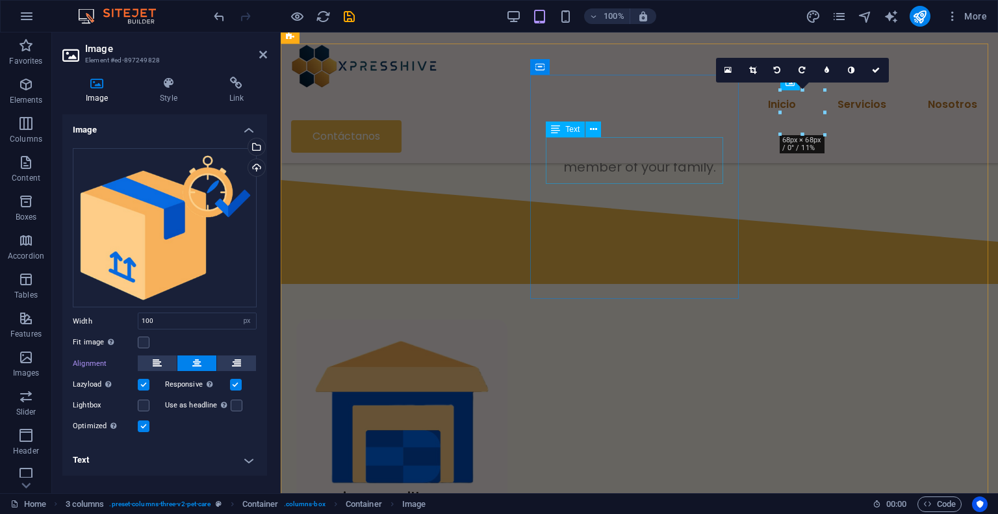
select select "%"
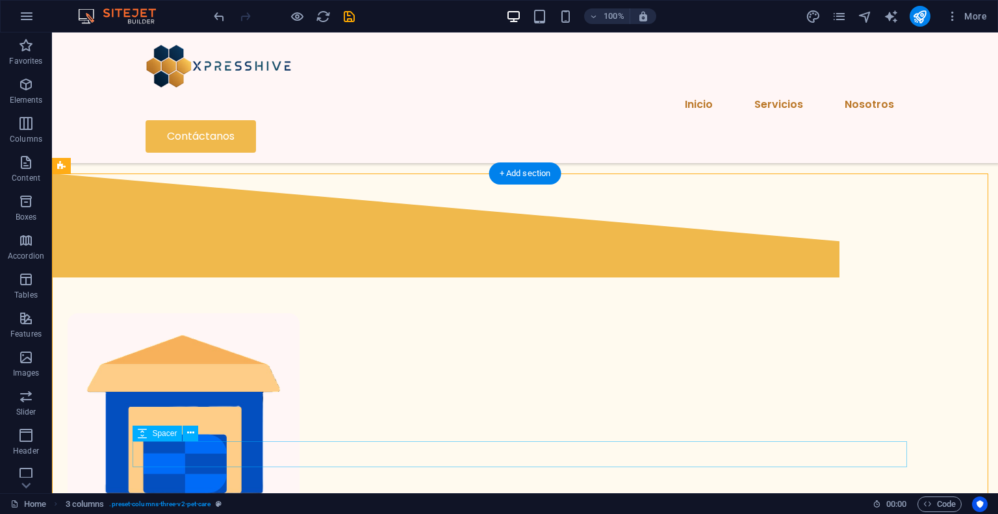
scroll to position [412, 0]
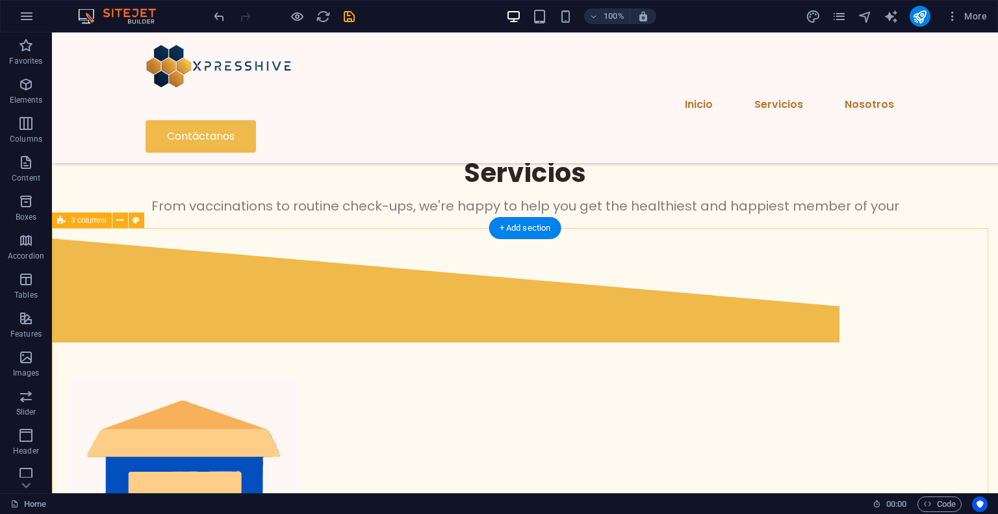
scroll to position [477, 0]
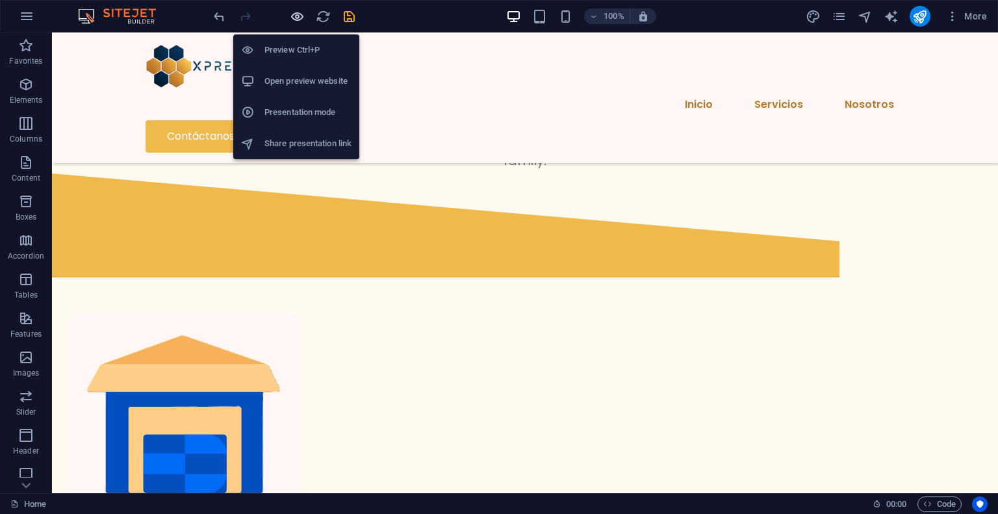
click at [297, 10] on icon "button" at bounding box center [297, 16] width 15 height 15
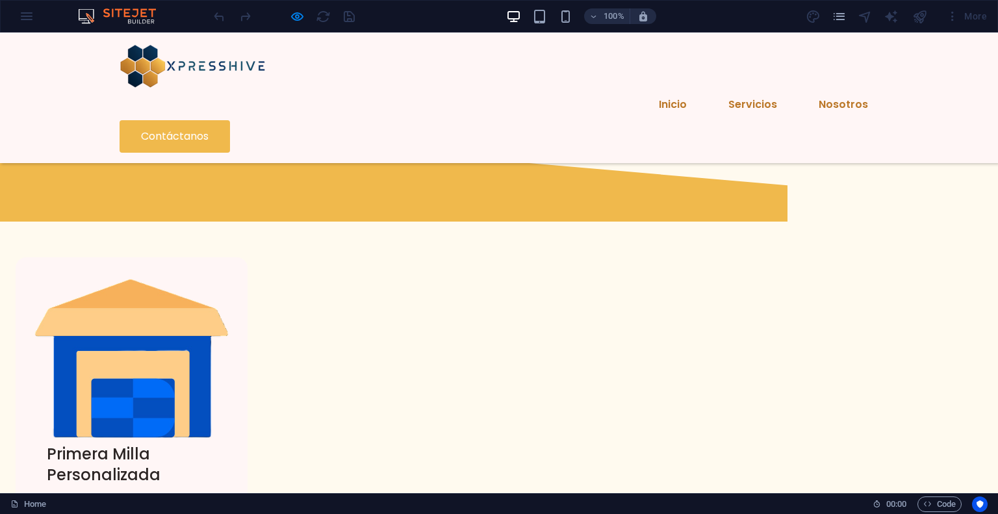
scroll to position [507, 0]
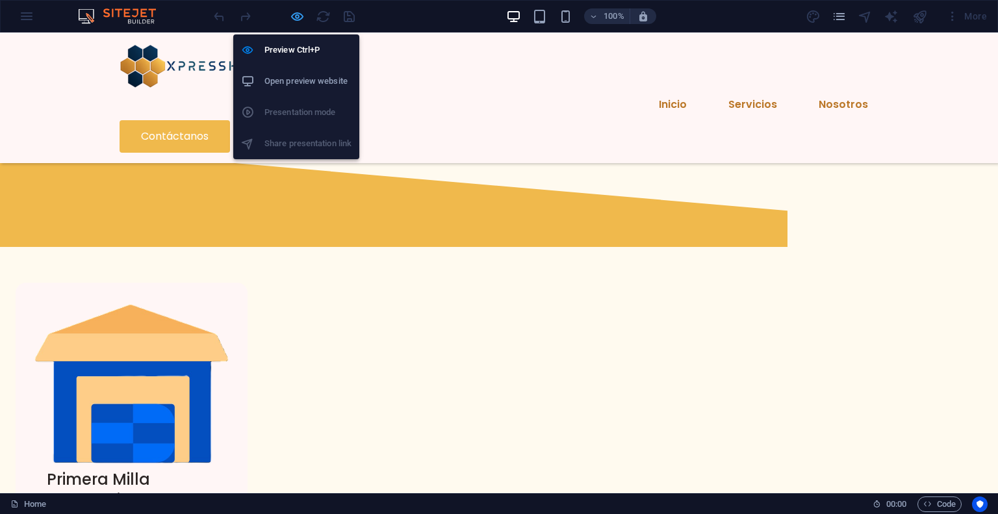
click at [296, 12] on icon "button" at bounding box center [297, 16] width 15 height 15
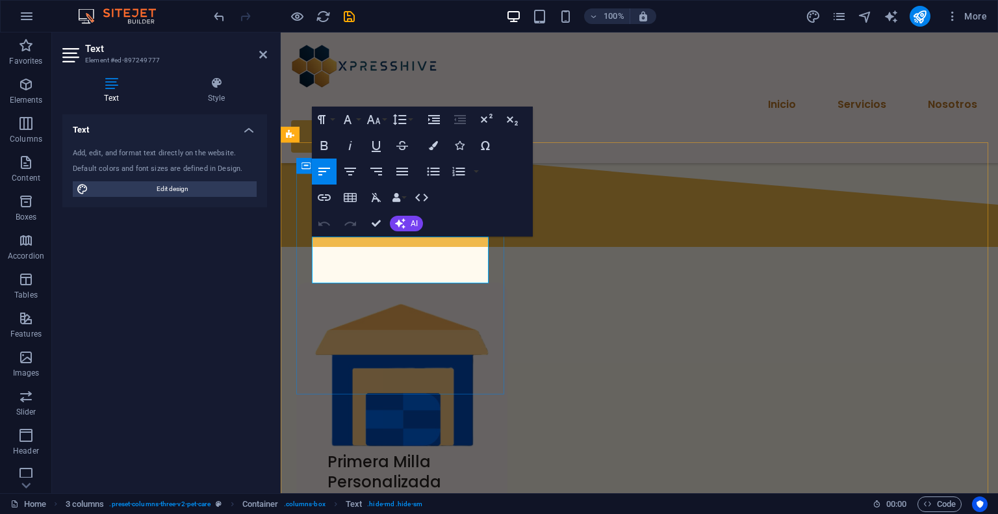
drag, startPoint x: 409, startPoint y: 273, endPoint x: 298, endPoint y: 233, distance: 117.9
click at [298, 283] on div "Primera Milla Personalizada Lorem ipsum dolor sit amet conse ctetur. Fringilla …" at bounding box center [401, 498] width 211 height 431
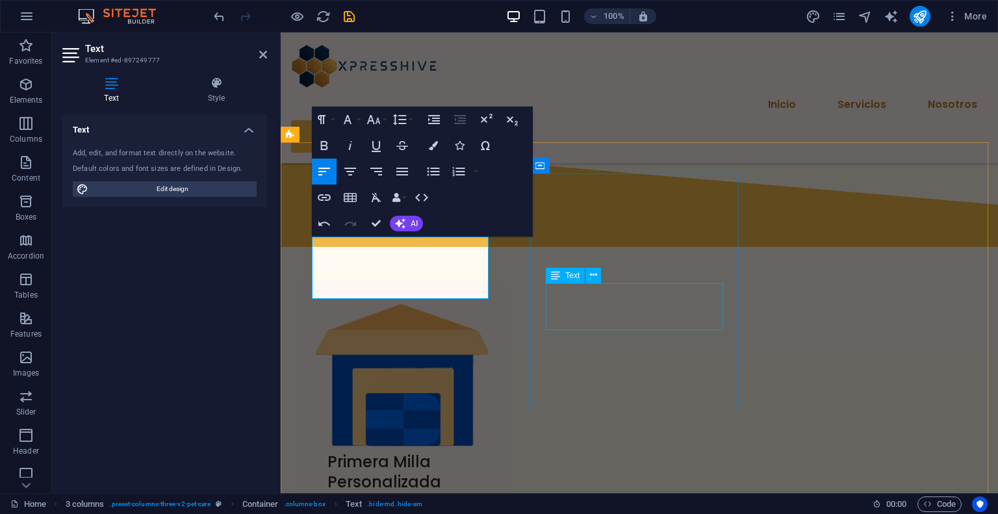
click at [579, 277] on div "Text" at bounding box center [565, 276] width 39 height 16
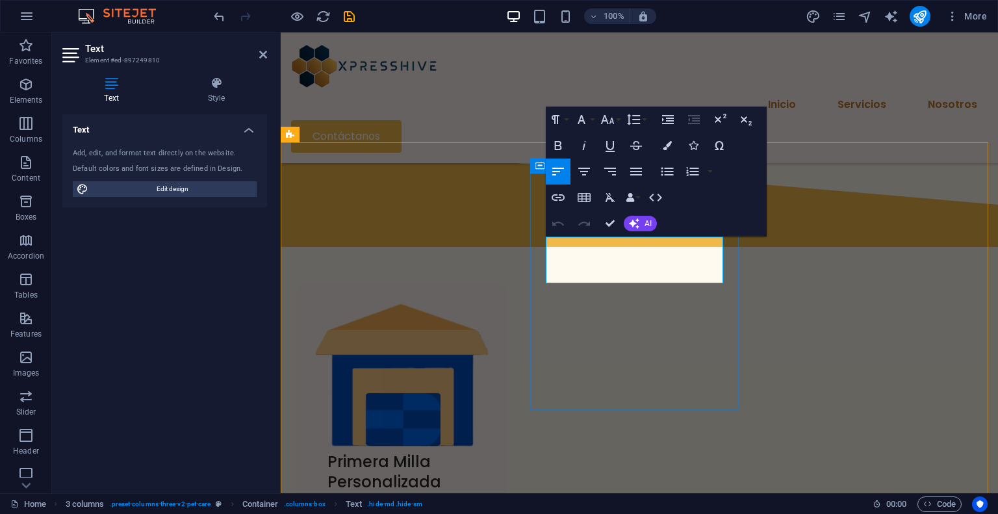
drag, startPoint x: 643, startPoint y: 277, endPoint x: 541, endPoint y: 240, distance: 107.9
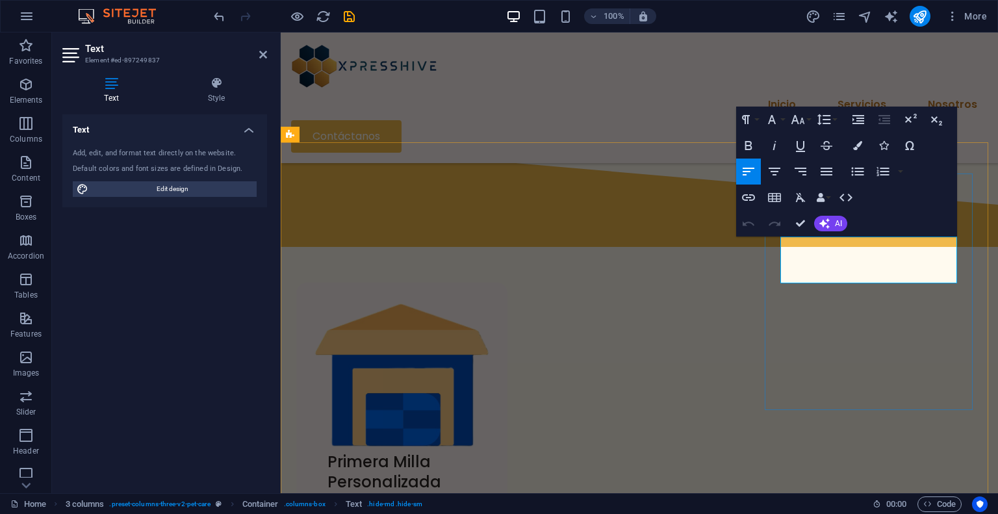
drag, startPoint x: 872, startPoint y: 275, endPoint x: 779, endPoint y: 236, distance: 101.6
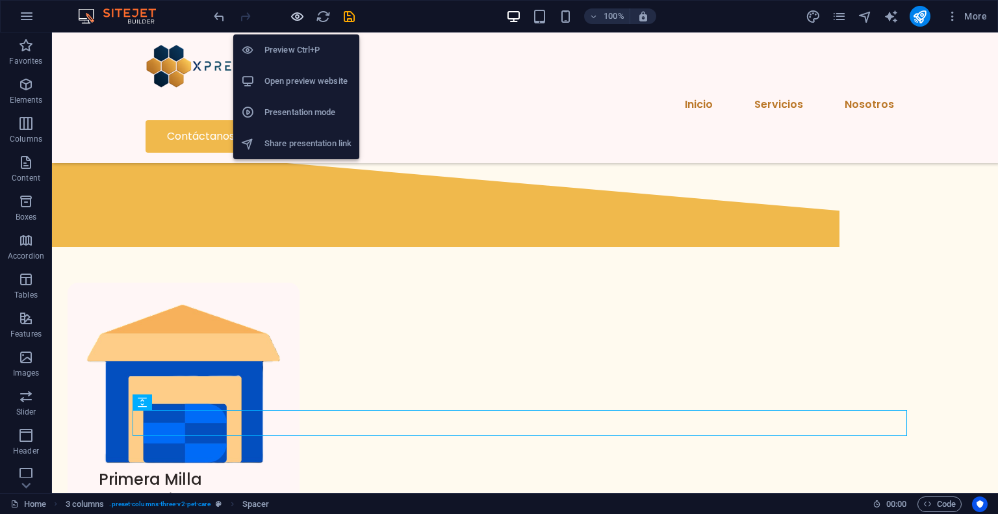
click at [291, 19] on icon "button" at bounding box center [297, 16] width 15 height 15
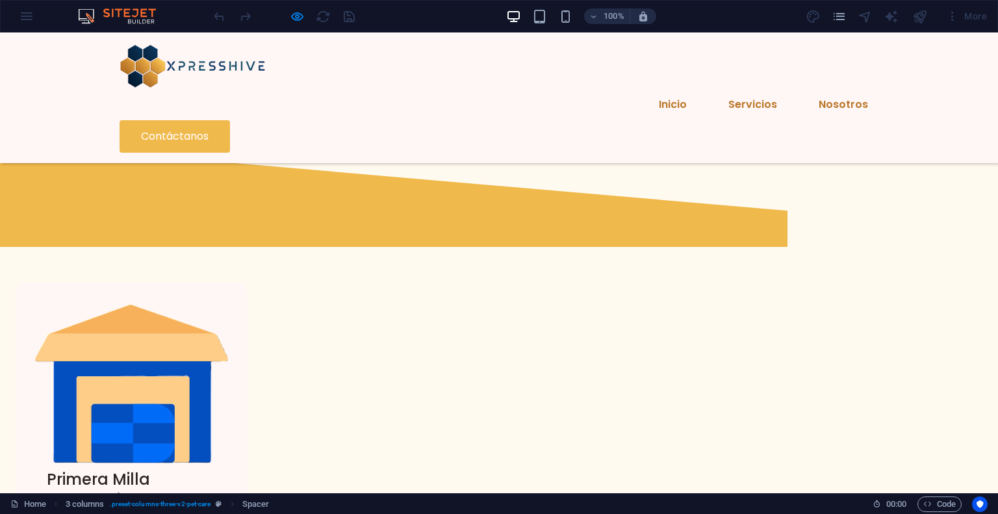
scroll to position [442, 0]
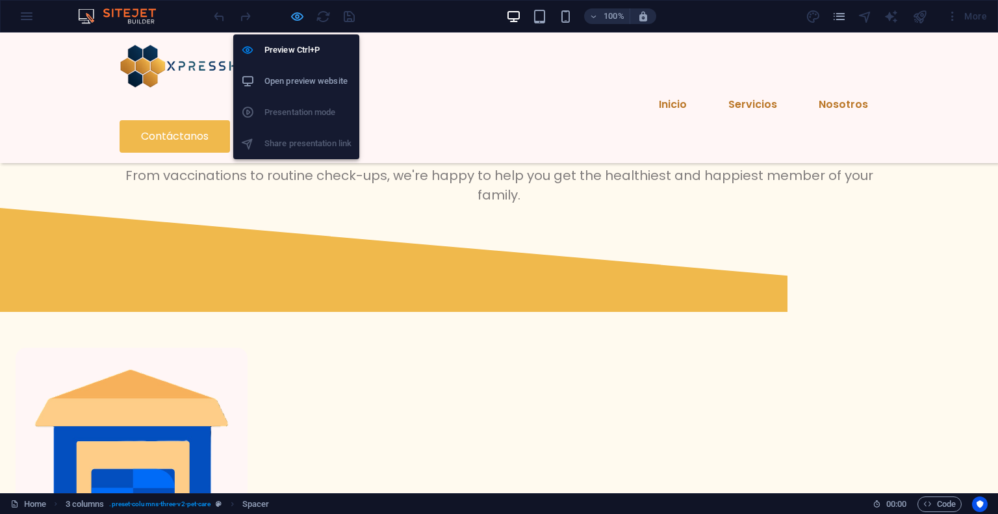
click at [294, 13] on icon "button" at bounding box center [297, 16] width 15 height 15
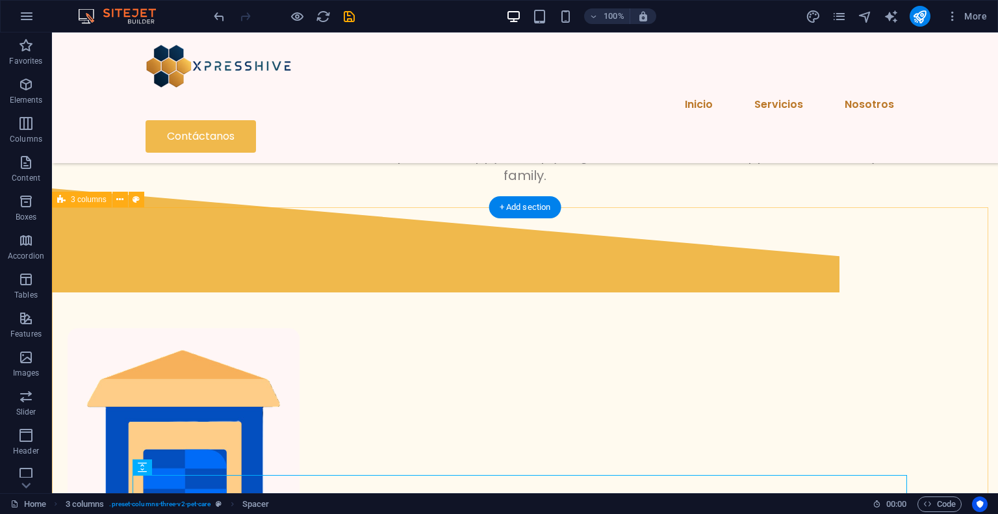
scroll to position [572, 0]
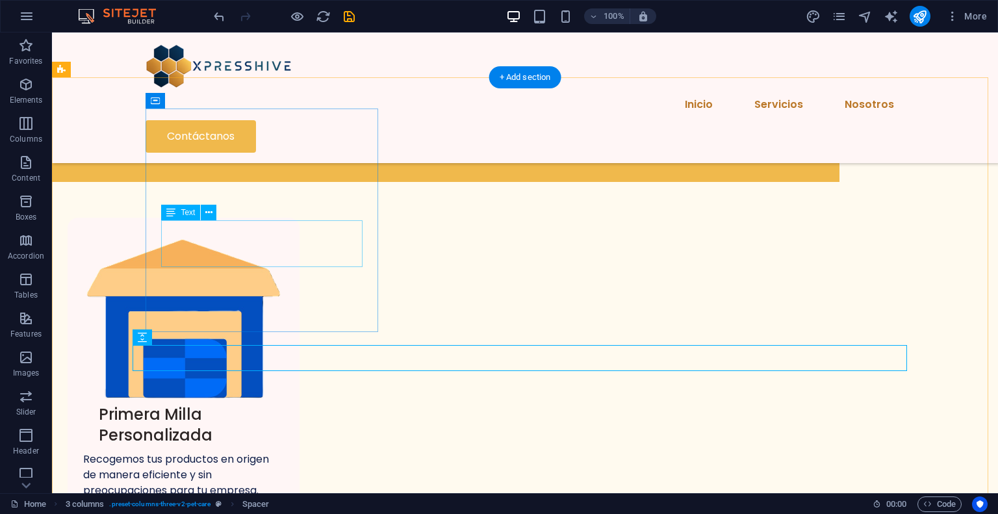
click at [248, 498] on div "Lorem ipsum dolor sit amet conse ctetur. Fringilla rhoncus nisi fringilla sit e…" at bounding box center [183, 521] width 201 height 47
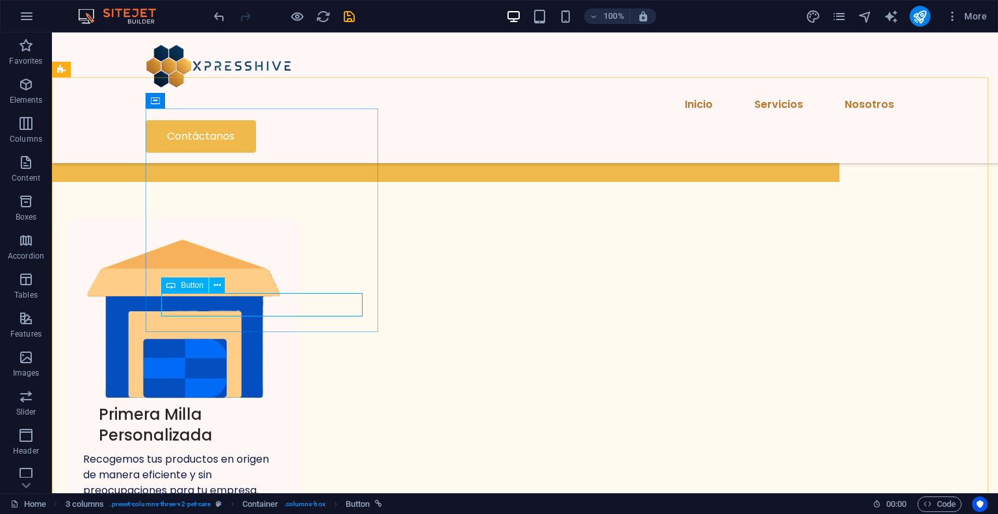
click at [194, 286] on span "Button" at bounding box center [192, 285] width 23 height 8
click at [195, 286] on span "Button" at bounding box center [192, 285] width 23 height 8
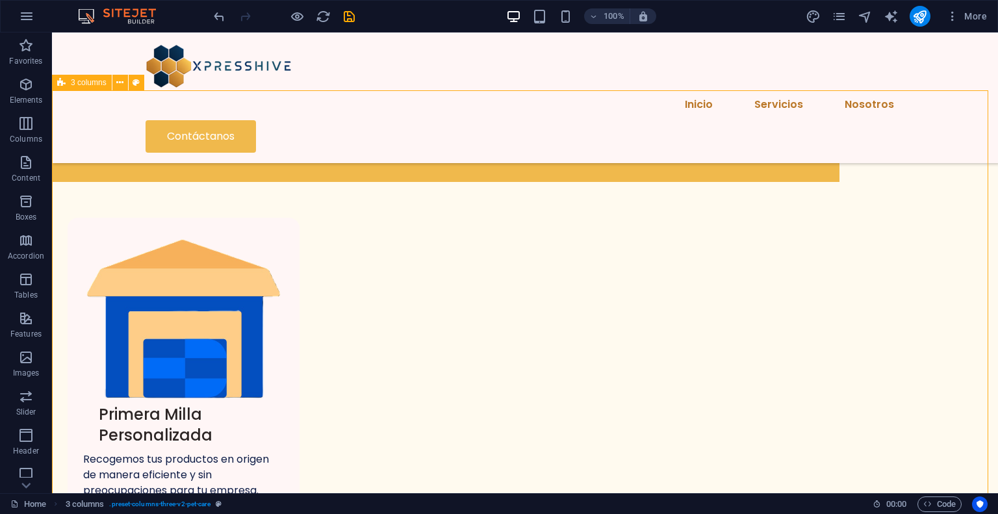
scroll to position [559, 0]
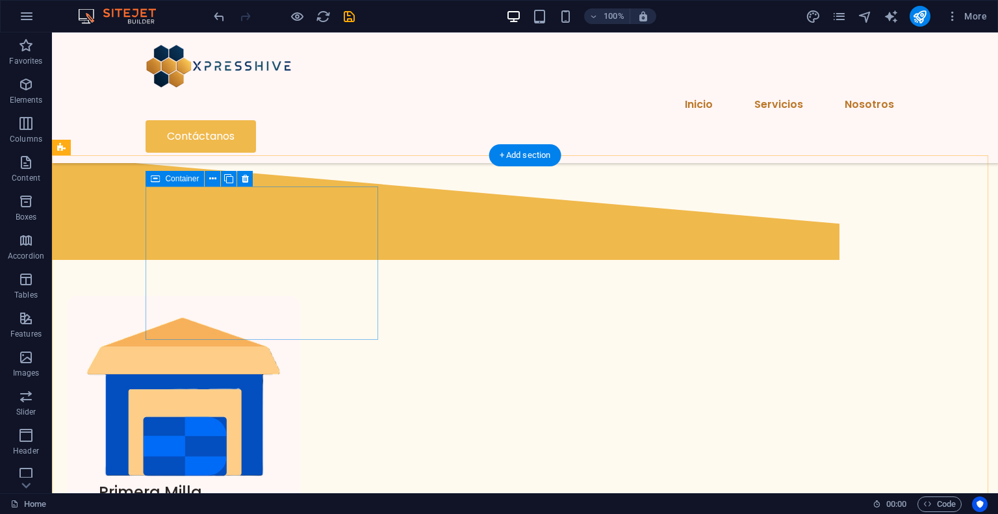
scroll to position [299, 0]
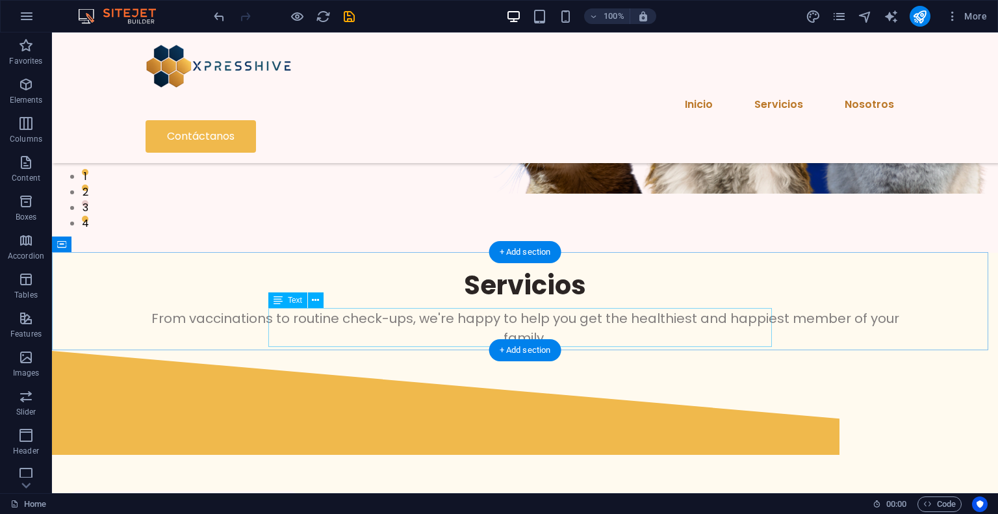
click at [464, 322] on div "From vaccinations to routine check-ups, we're happy to help you get the healthi…" at bounding box center [525, 328] width 748 height 39
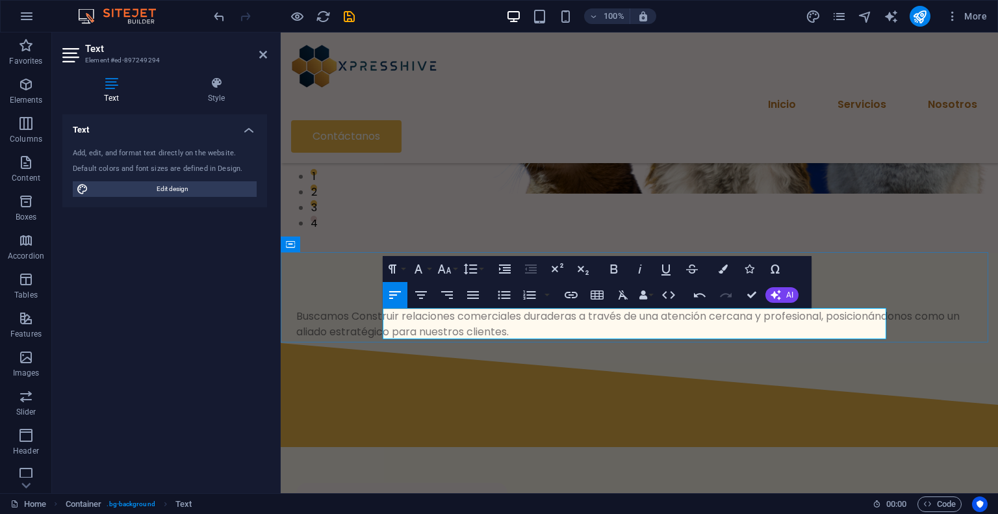
scroll to position [1547, 1]
click at [447, 320] on p "Buscamos Construir relaciones comerciales duraderas a través de una atención ce…" at bounding box center [639, 324] width 686 height 31
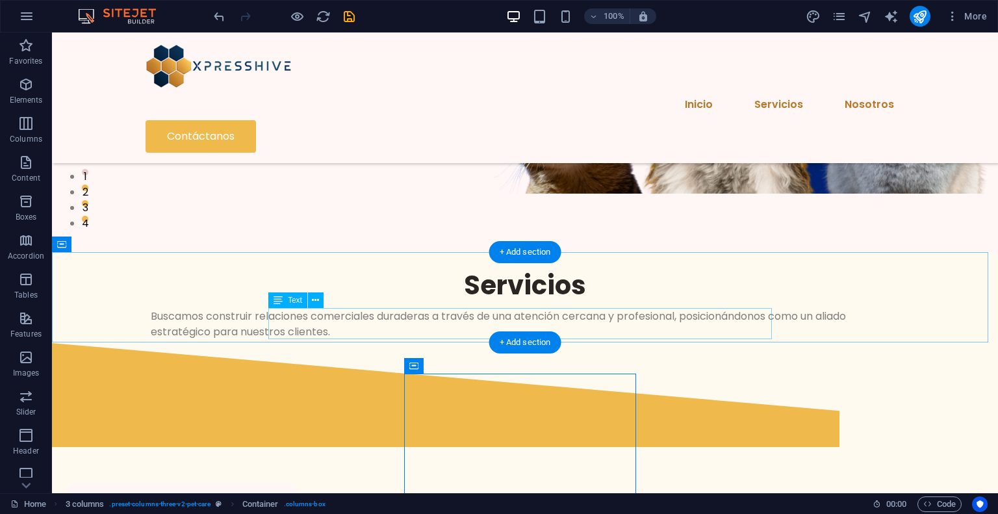
click at [597, 329] on div "Buscamos construir relaciones comerciales duraderas a través de una atención ce…" at bounding box center [525, 324] width 748 height 31
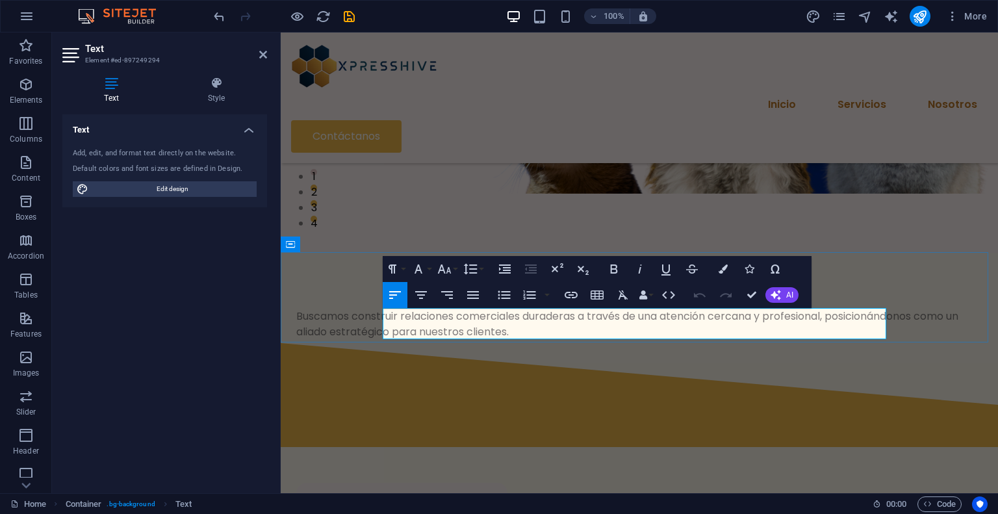
click at [579, 320] on p "Buscamos construir relaciones comerciales duraderas a través de una atención ce…" at bounding box center [639, 324] width 686 height 31
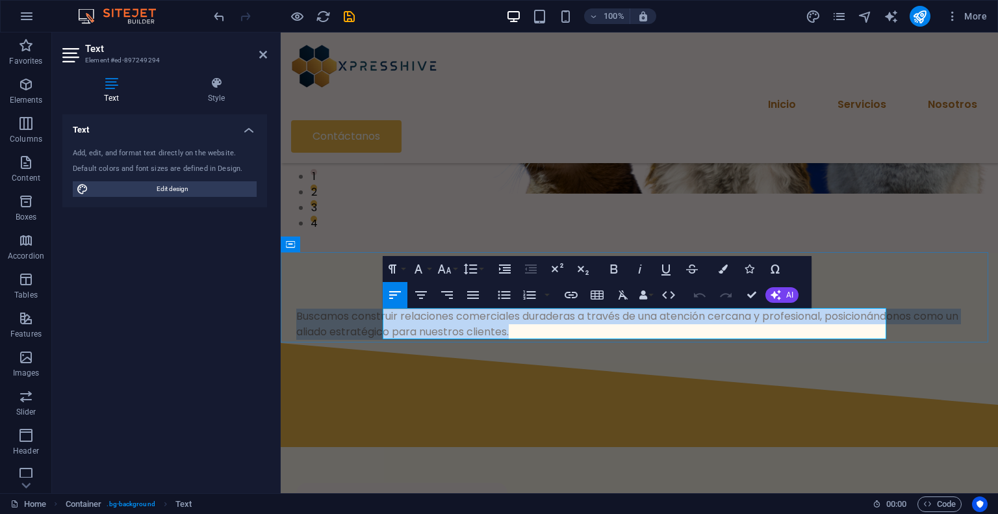
click at [579, 320] on p "Buscamos construir relaciones comerciales duraderas a través de una atención ce…" at bounding box center [639, 324] width 686 height 31
click at [418, 296] on icon "button" at bounding box center [421, 295] width 12 height 8
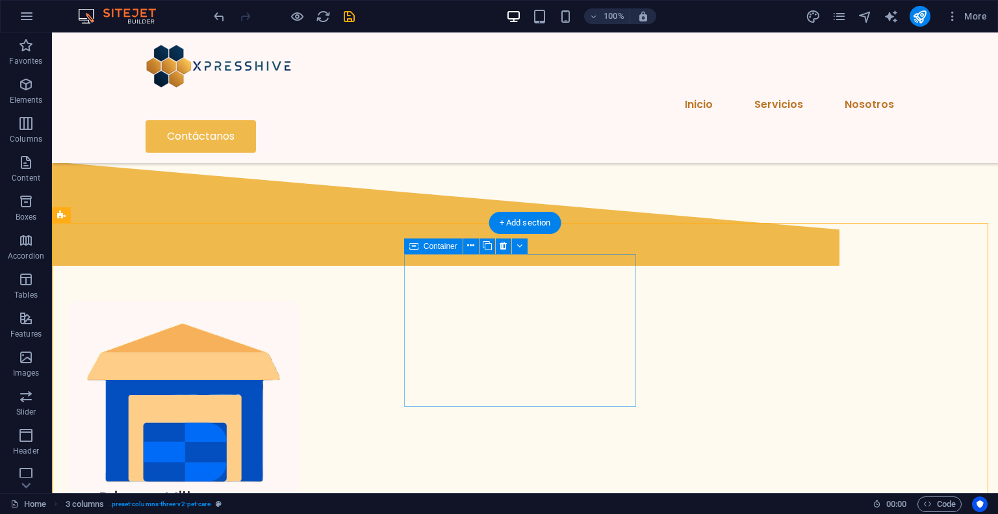
scroll to position [494, 0]
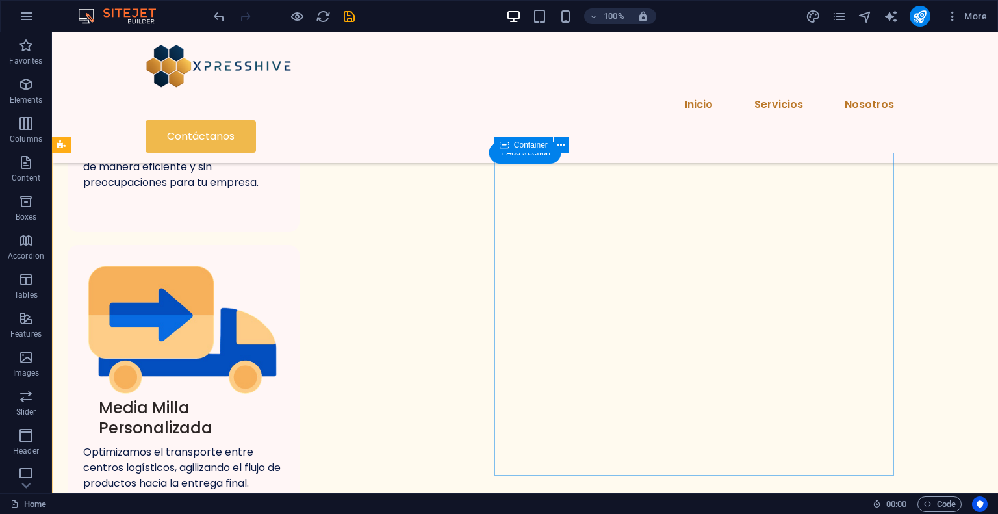
scroll to position [884, 0]
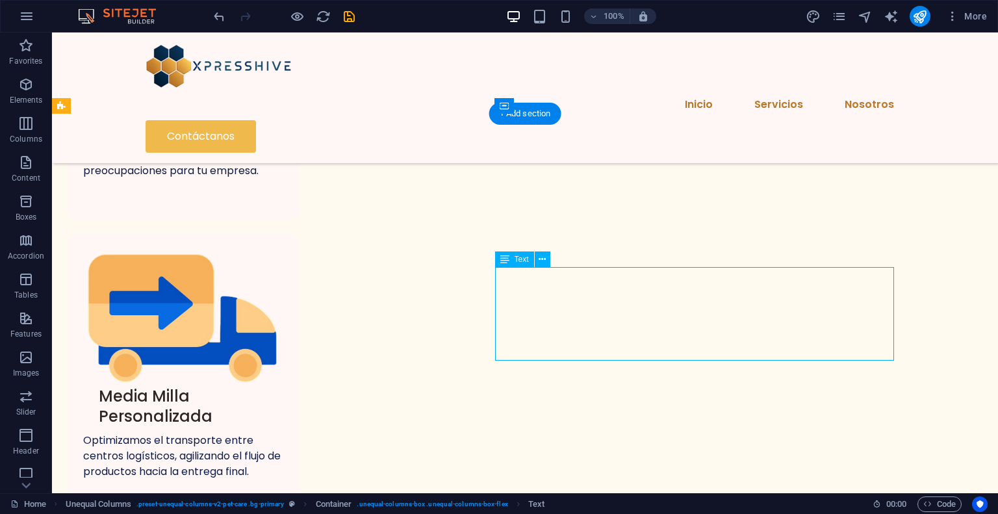
drag, startPoint x: 717, startPoint y: 335, endPoint x: 489, endPoint y: 336, distance: 228.7
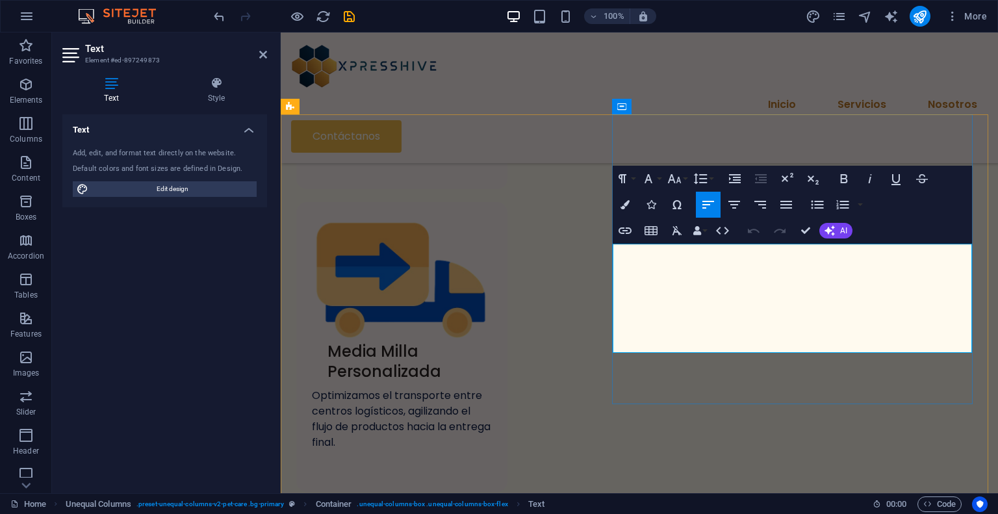
drag, startPoint x: 693, startPoint y: 350, endPoint x: 613, endPoint y: 248, distance: 129.6
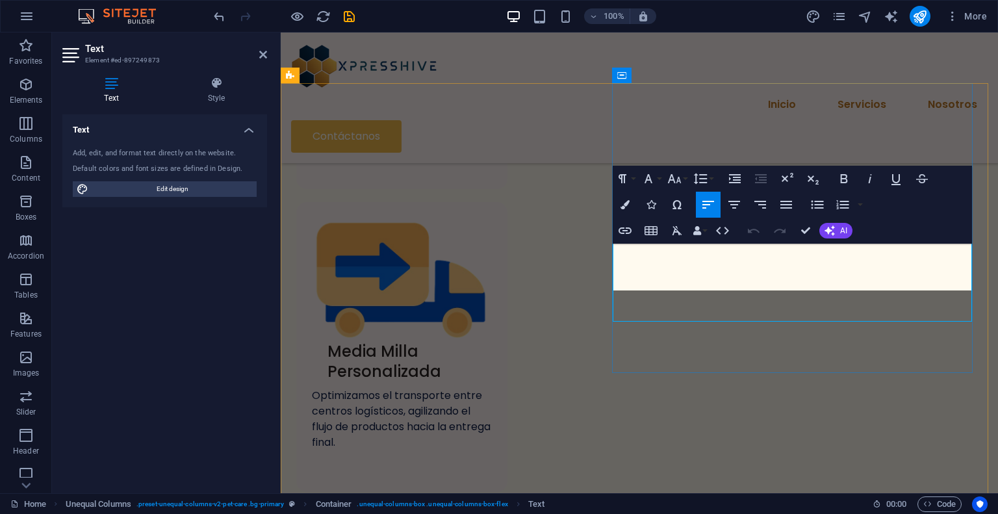
scroll to position [928, 0]
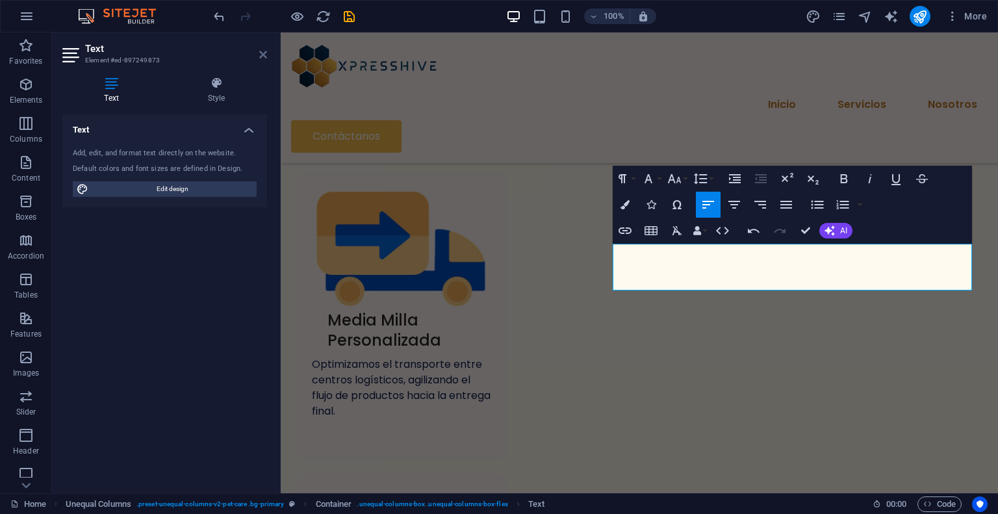
click at [264, 56] on icon at bounding box center [263, 54] width 8 height 10
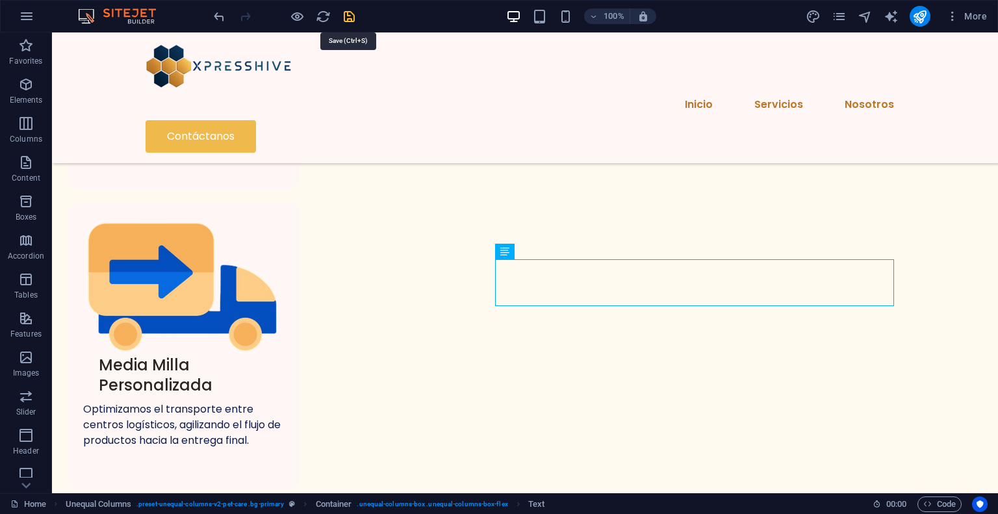
click at [354, 15] on icon "save" at bounding box center [349, 16] width 15 height 15
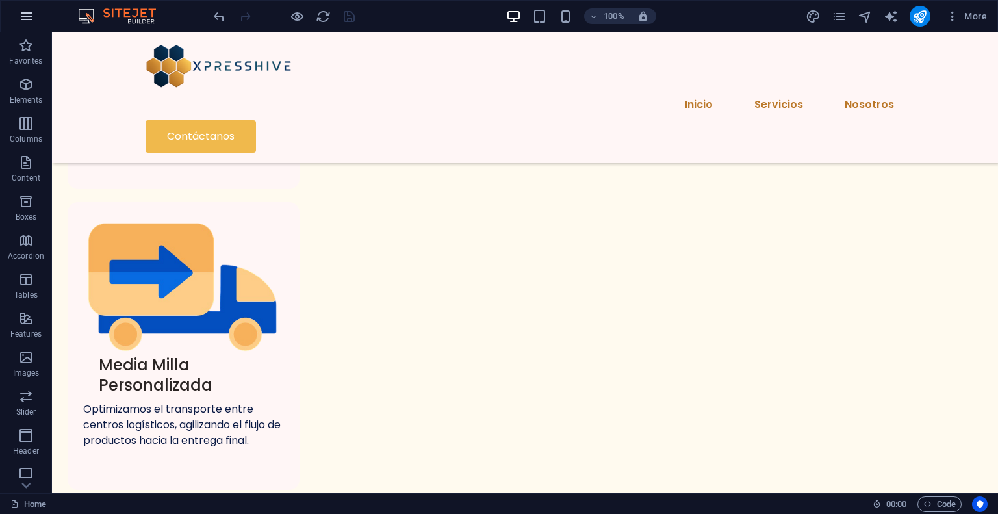
click at [23, 18] on icon "button" at bounding box center [27, 16] width 16 height 16
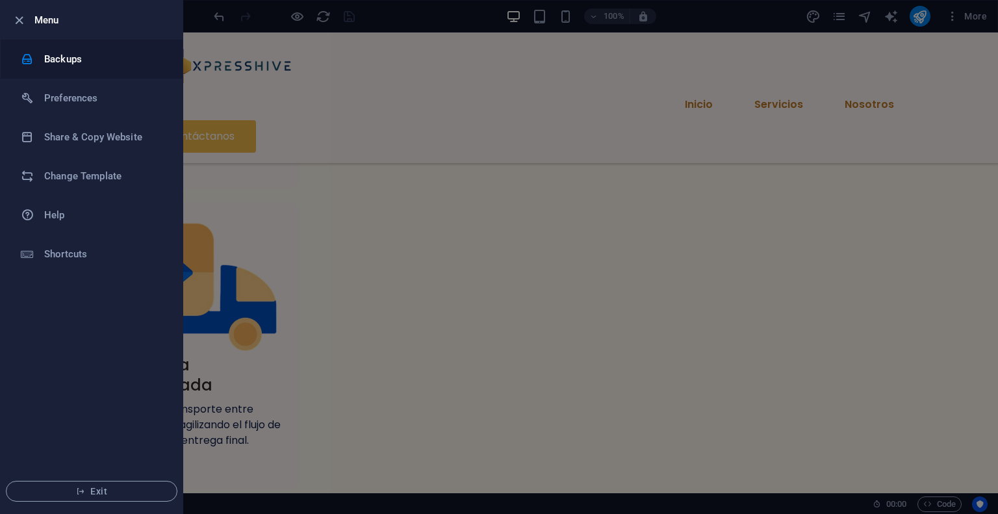
click at [96, 55] on h6 "Backups" at bounding box center [104, 59] width 120 height 16
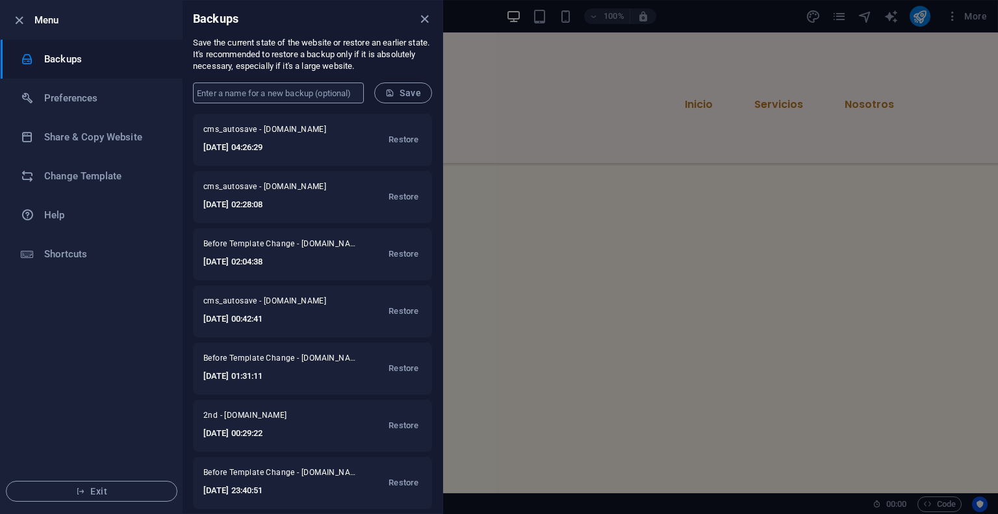
click at [307, 95] on input "text" at bounding box center [278, 93] width 171 height 21
type input "Fin1"
click at [416, 95] on span "Save" at bounding box center [403, 93] width 36 height 10
click at [424, 20] on icon "close" at bounding box center [424, 19] width 15 height 15
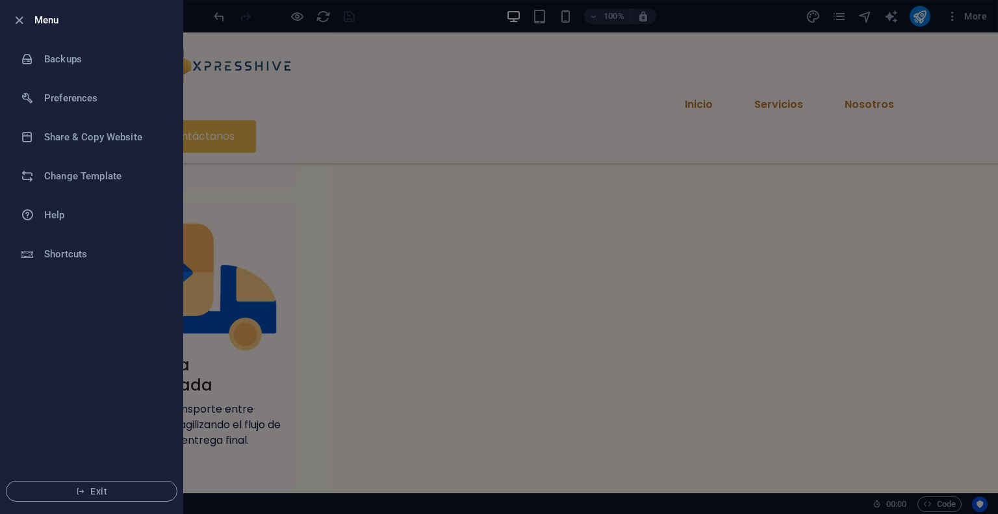
click at [393, 88] on div at bounding box center [499, 257] width 998 height 514
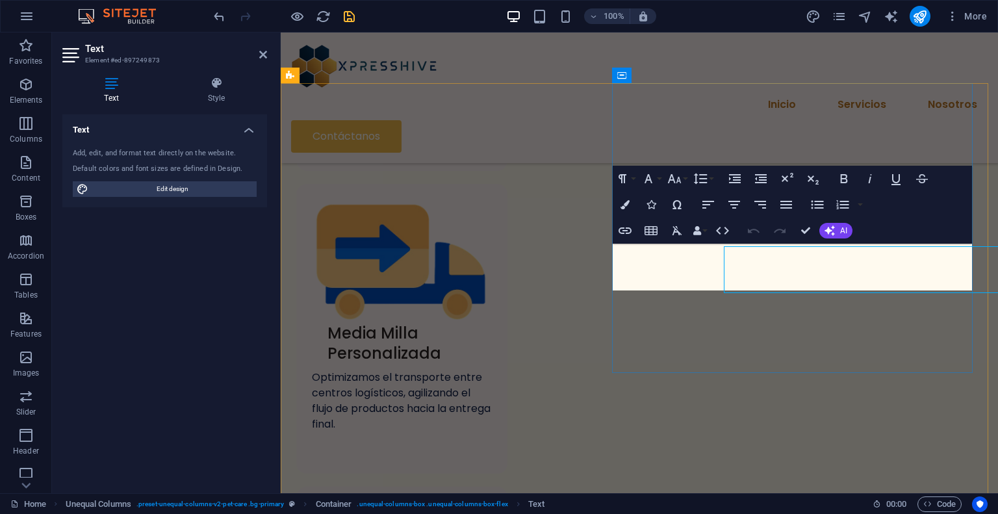
scroll to position [928, 0]
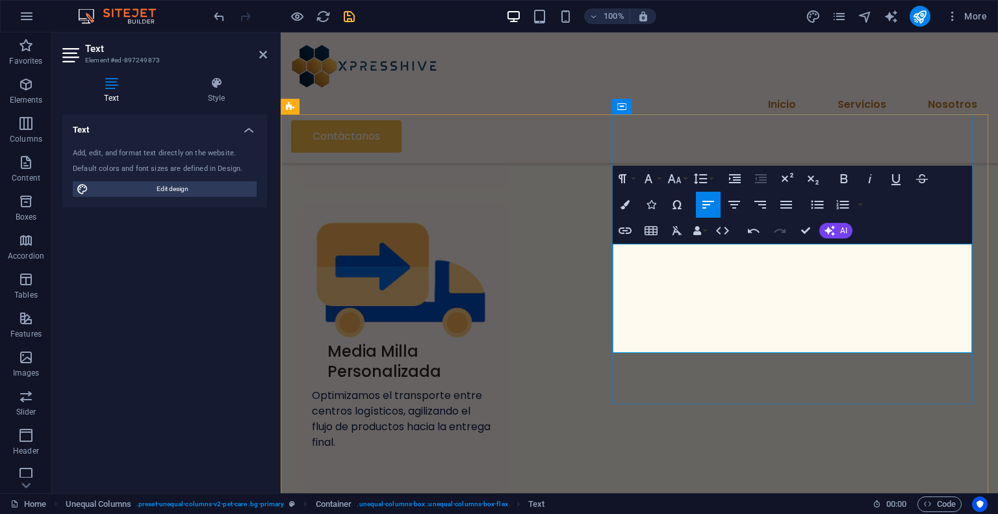
scroll to position [2988, 0]
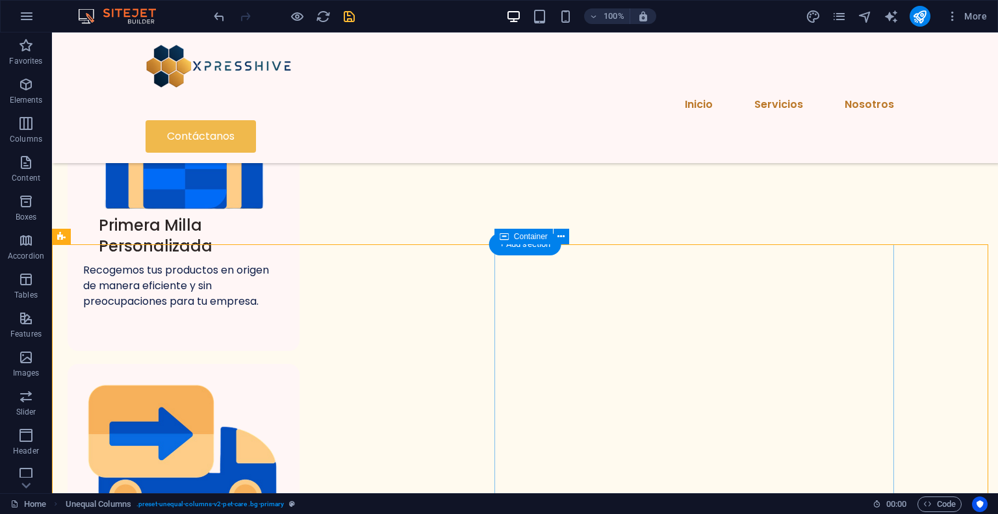
scroll to position [835, 0]
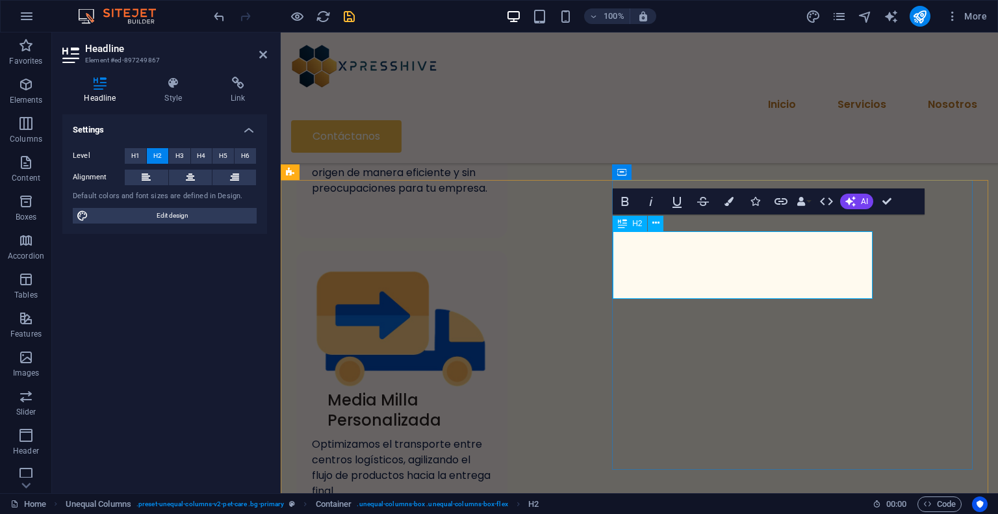
scroll to position [832, 0]
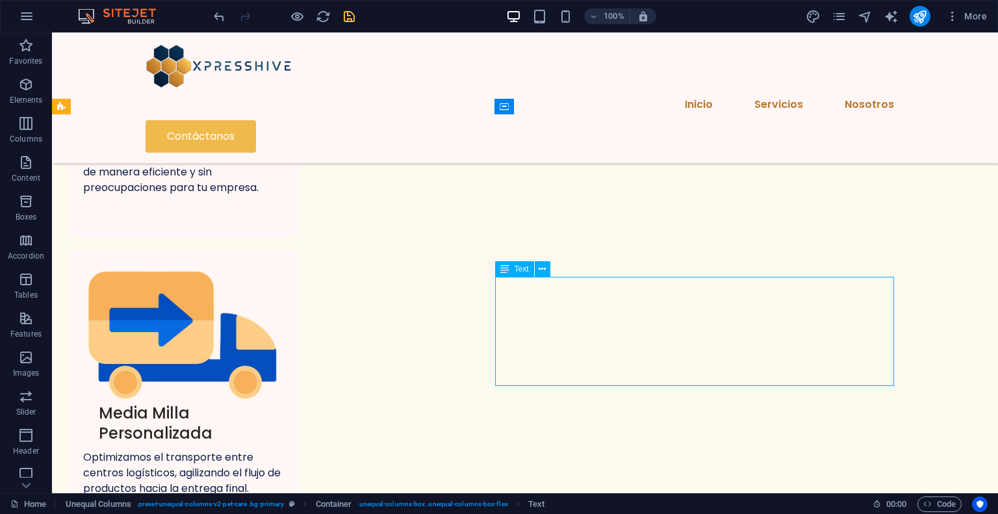
scroll to position [884, 0]
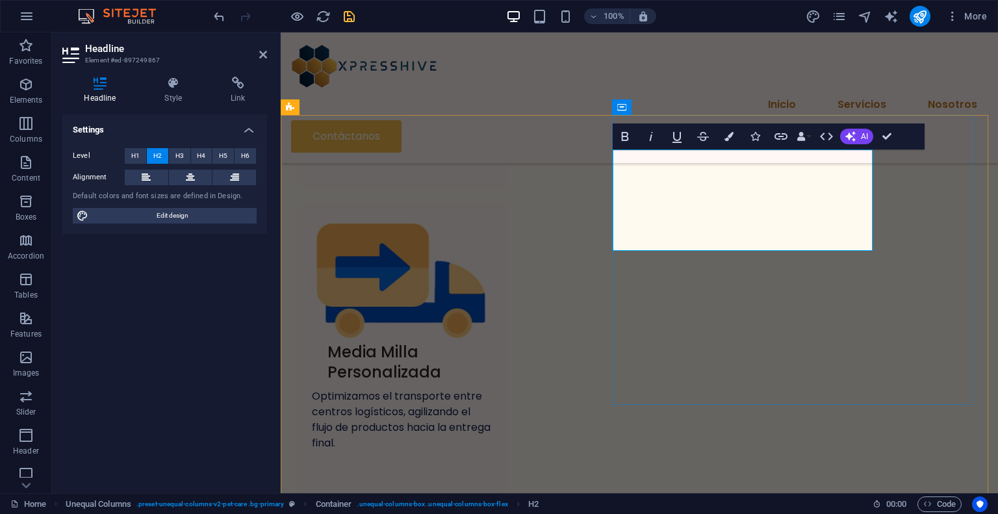
drag, startPoint x: 813, startPoint y: 204, endPoint x: 730, endPoint y: 205, distance: 83.2
drag, startPoint x: 793, startPoint y: 173, endPoint x: 770, endPoint y: 202, distance: 37.0
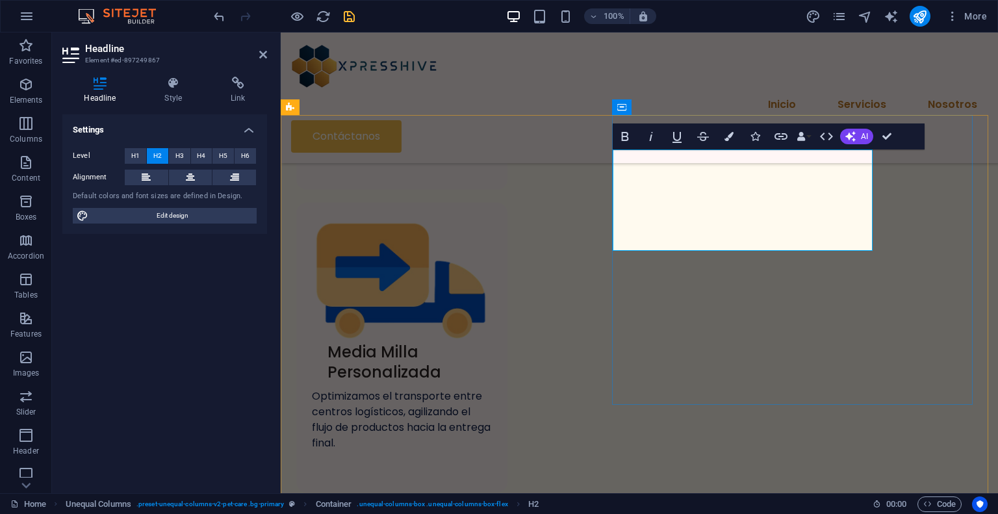
drag, startPoint x: 837, startPoint y: 242, endPoint x: 607, endPoint y: 168, distance: 242.0
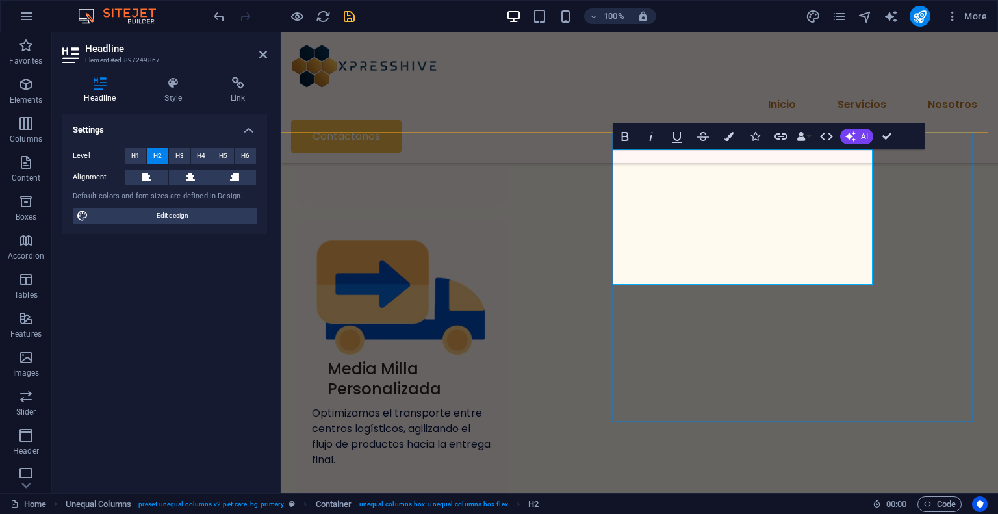
drag, startPoint x: 843, startPoint y: 266, endPoint x: 607, endPoint y: 202, distance: 244.4
click at [130, 156] on button "H1" at bounding box center [135, 156] width 21 height 16
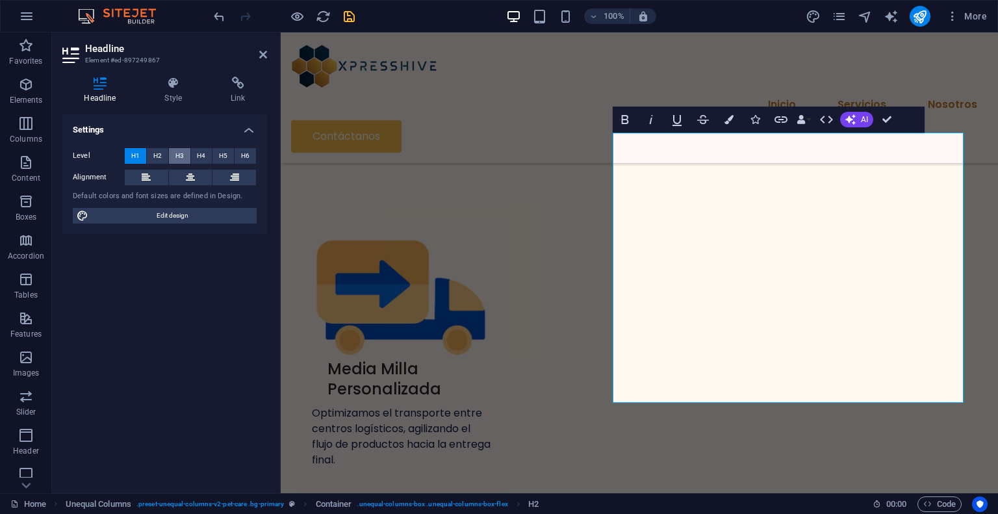
click at [178, 160] on span "H3" at bounding box center [179, 156] width 8 height 16
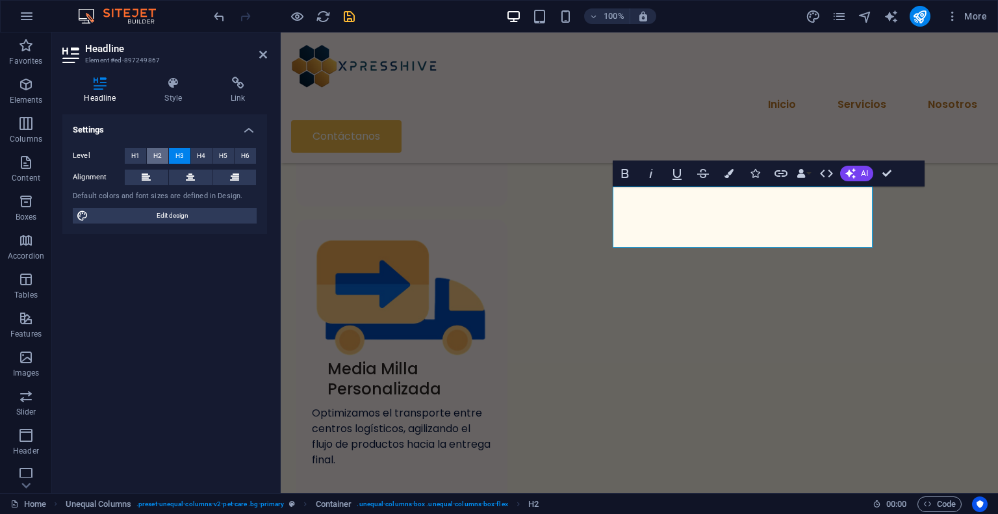
click at [162, 157] on button "H2" at bounding box center [157, 156] width 21 height 16
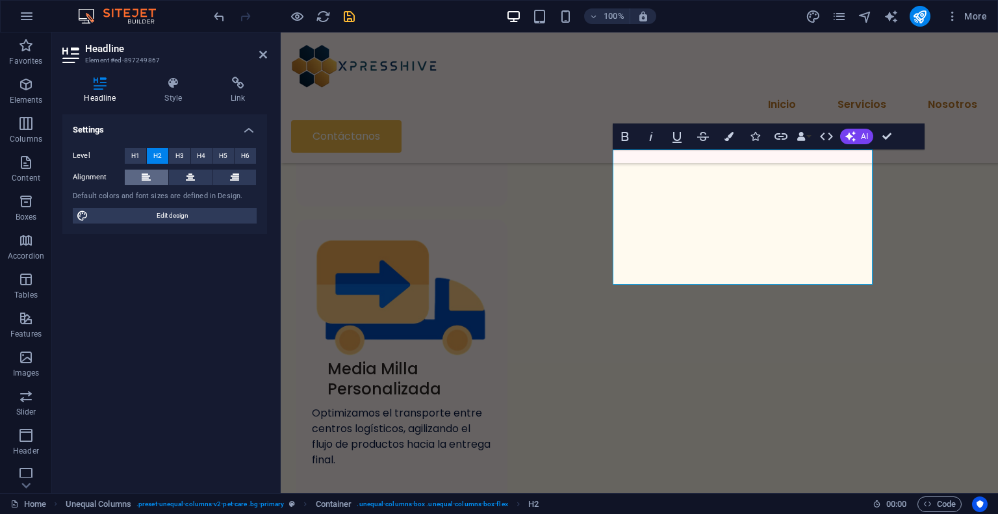
click at [155, 175] on button at bounding box center [147, 178] width 44 height 16
click at [182, 179] on button at bounding box center [191, 178] width 44 height 16
click at [221, 177] on button at bounding box center [234, 178] width 44 height 16
click at [151, 179] on button at bounding box center [147, 178] width 44 height 16
click at [178, 79] on icon at bounding box center [173, 83] width 61 height 13
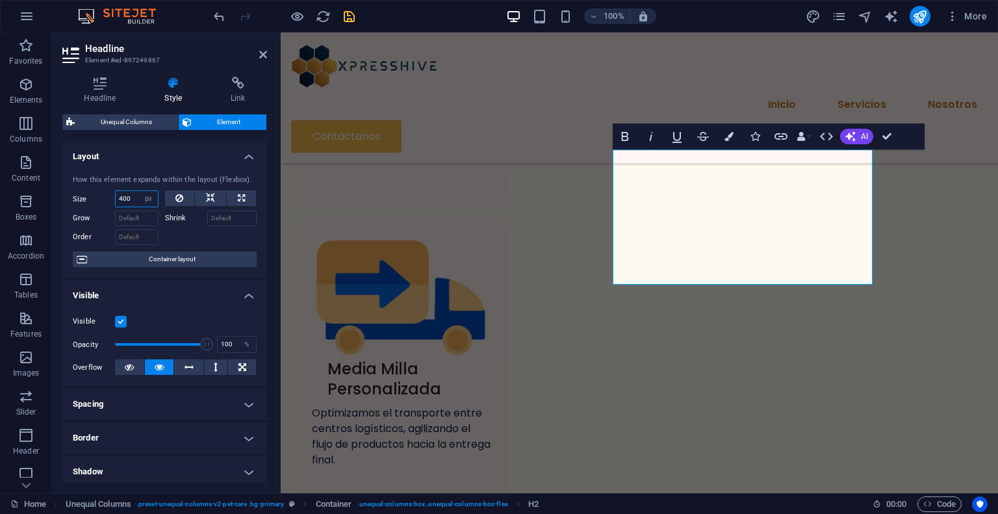
drag, startPoint x: 133, startPoint y: 200, endPoint x: 114, endPoint y: 200, distance: 18.2
click at [115, 200] on div "400 Default auto px % 1/1 1/2 1/3 1/4 1/5 1/6 1/7 1/8 1/9 1/10" at bounding box center [137, 198] width 44 height 17
click at [127, 218] on input "Grow" at bounding box center [137, 218] width 44 height 16
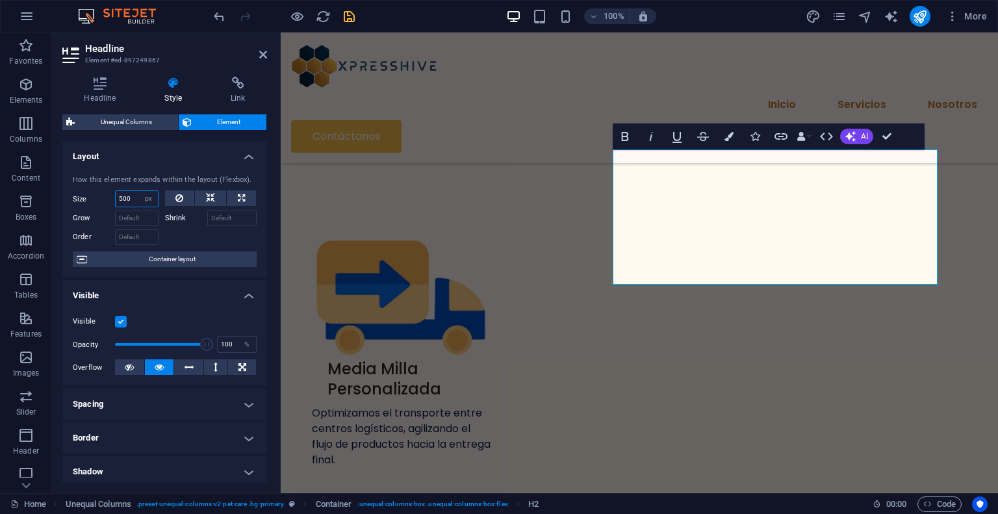
drag, startPoint x: 131, startPoint y: 199, endPoint x: 105, endPoint y: 199, distance: 25.3
click at [105, 199] on div "Size 500 Default auto px % 1/1 1/2 1/3 1/4 1/5 1/6 1/7 1/8 1/9 1/10" at bounding box center [116, 198] width 86 height 17
type input "600"
click at [122, 216] on input "Grow" at bounding box center [137, 218] width 44 height 16
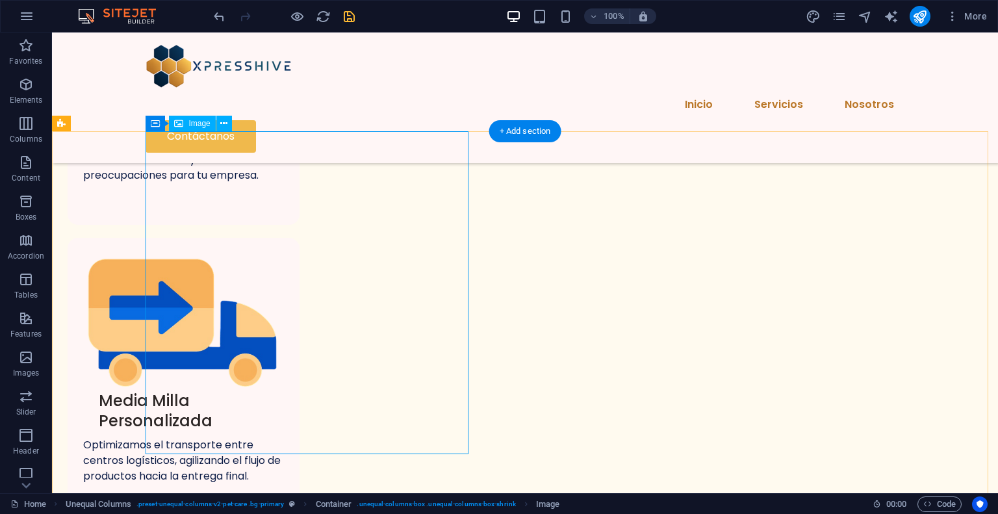
select select "%"
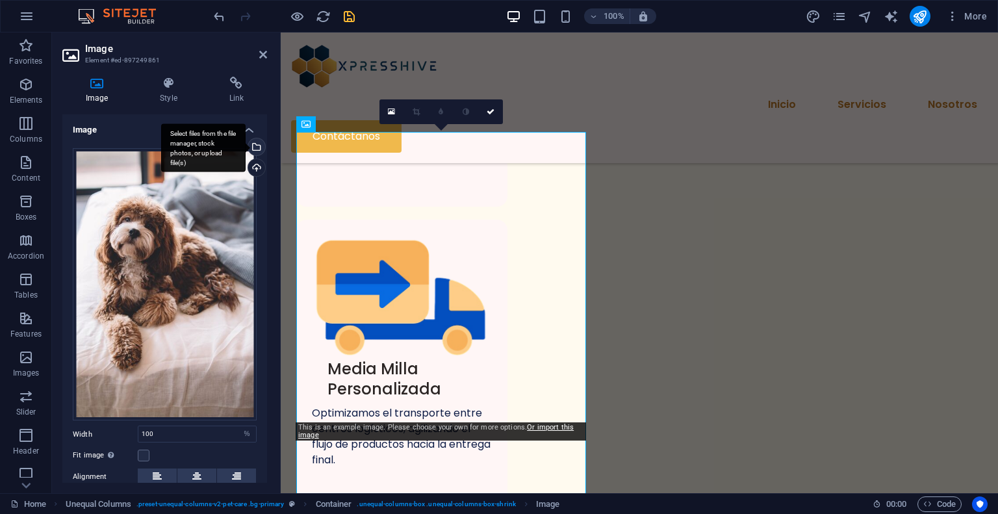
click at [257, 146] on div "Select files from the file manager, stock photos, or upload file(s)" at bounding box center [255, 147] width 19 height 19
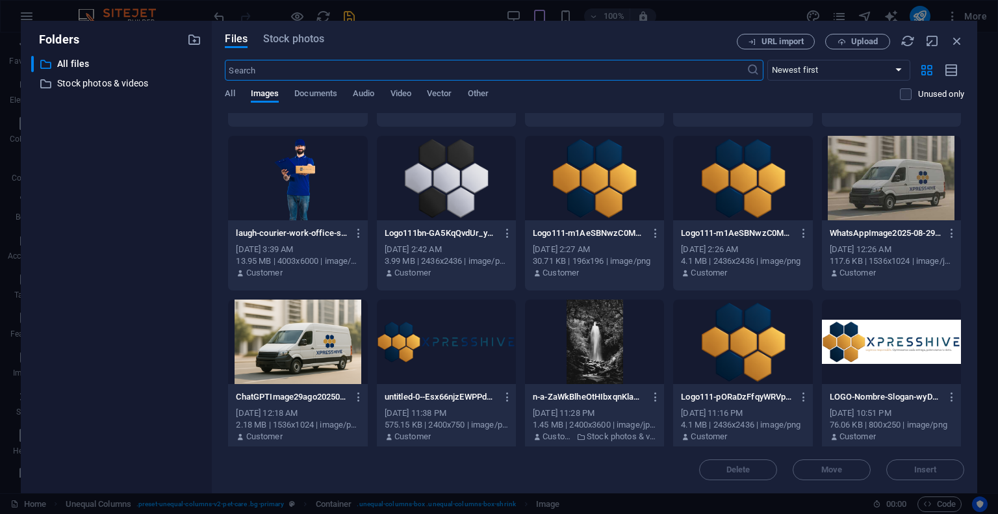
scroll to position [0, 0]
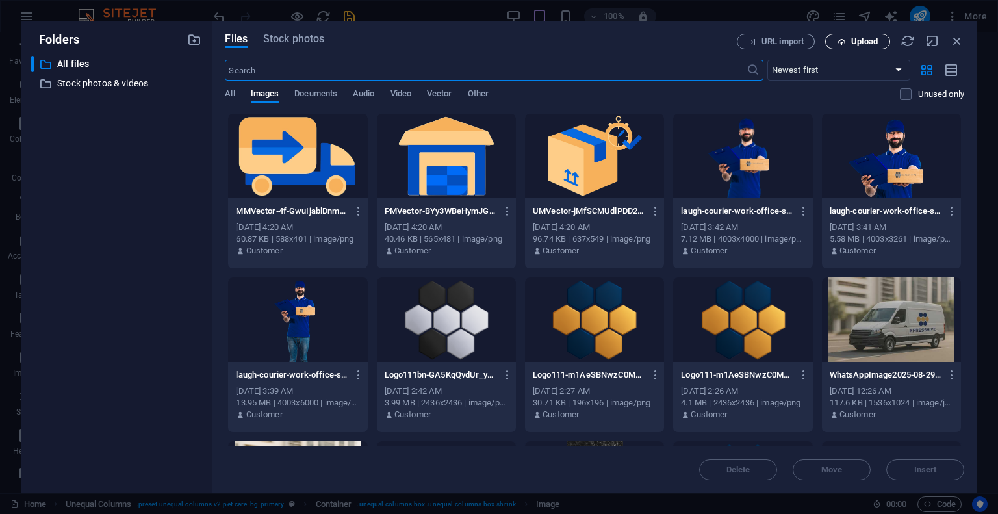
click at [861, 36] on button "Upload" at bounding box center [857, 42] width 65 height 16
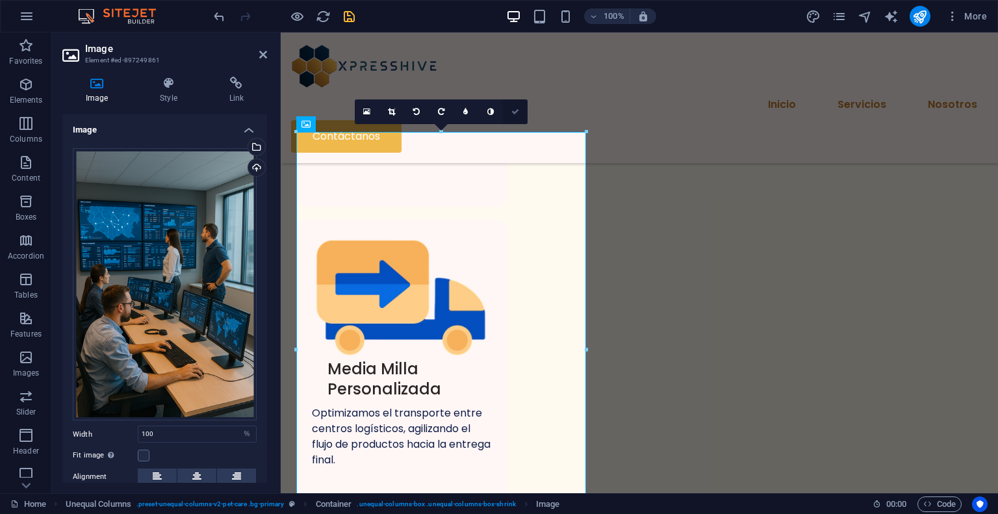
click at [515, 110] on icon at bounding box center [515, 112] width 8 height 8
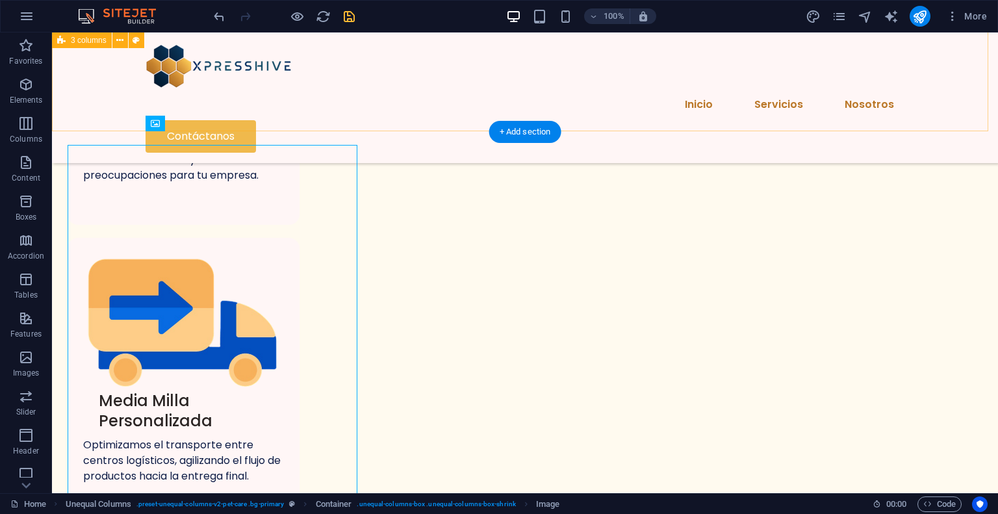
scroll to position [867, 0]
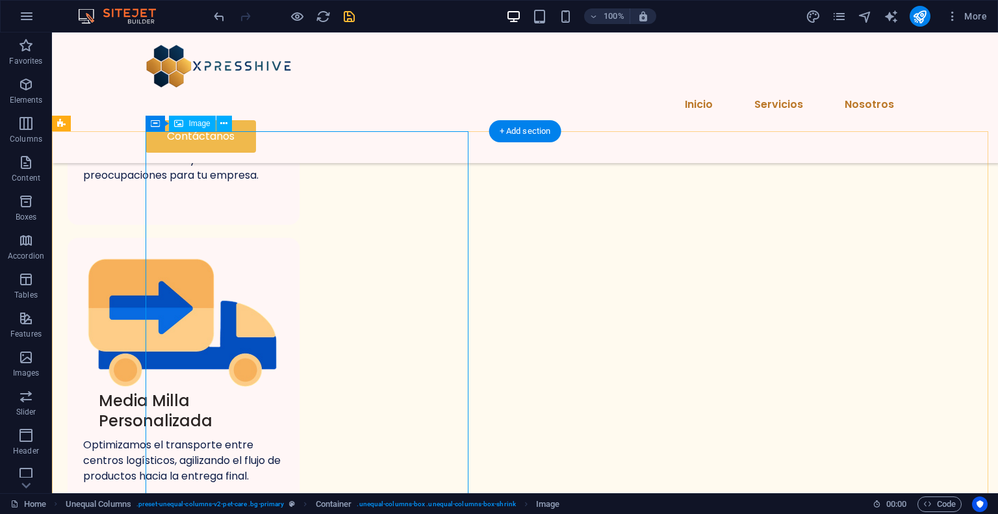
select select "%"
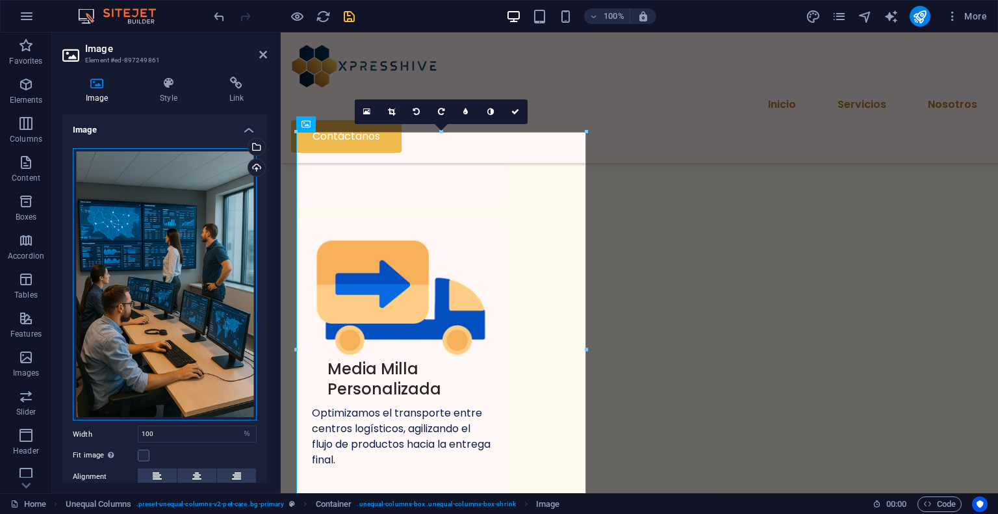
click at [205, 222] on div "Drag files here, click to choose files or select files from Files or our free s…" at bounding box center [165, 284] width 184 height 273
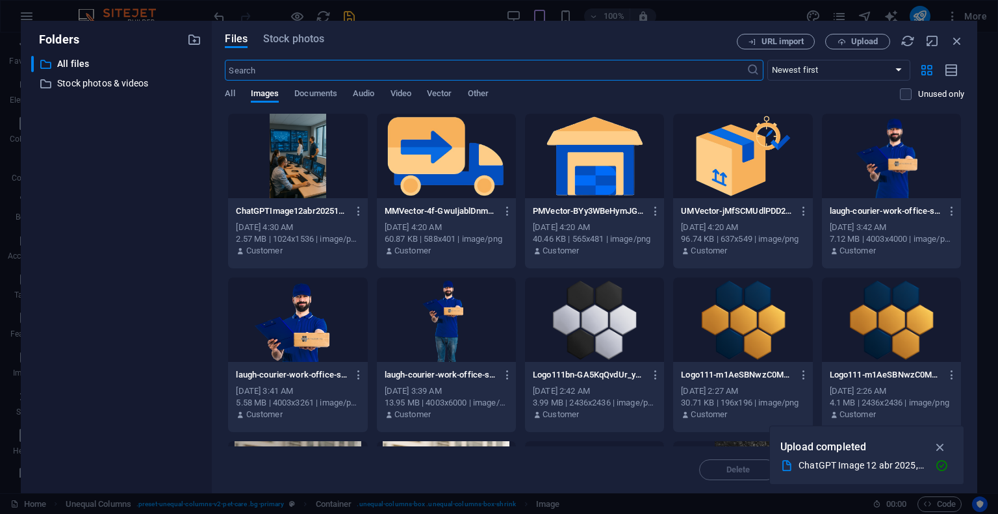
click at [288, 155] on div at bounding box center [297, 156] width 139 height 84
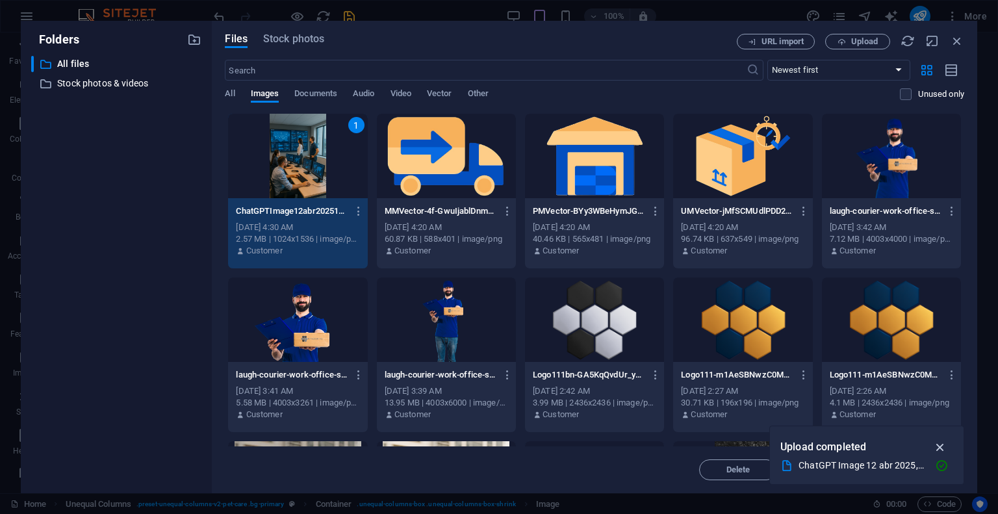
click at [945, 446] on icon "button" at bounding box center [940, 447] width 15 height 14
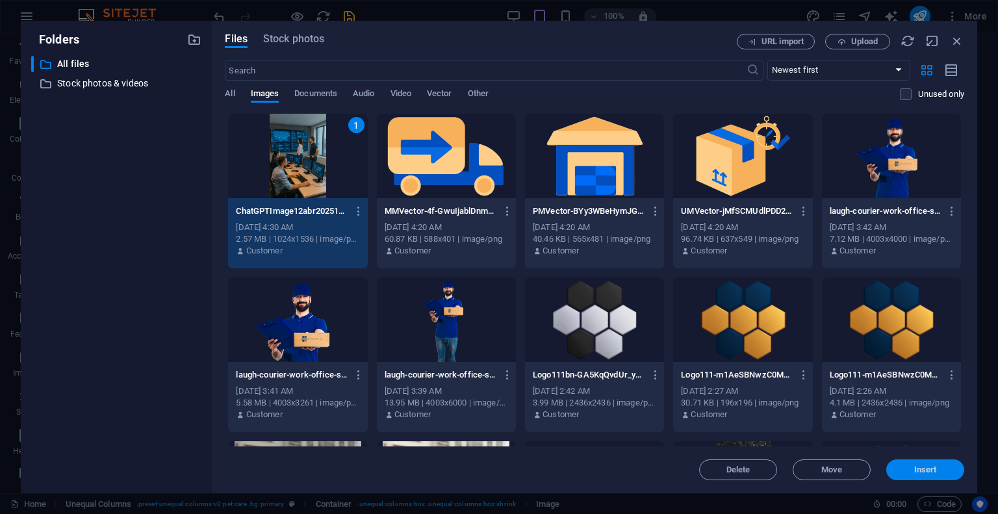
click at [918, 472] on span "Insert" at bounding box center [925, 470] width 23 height 8
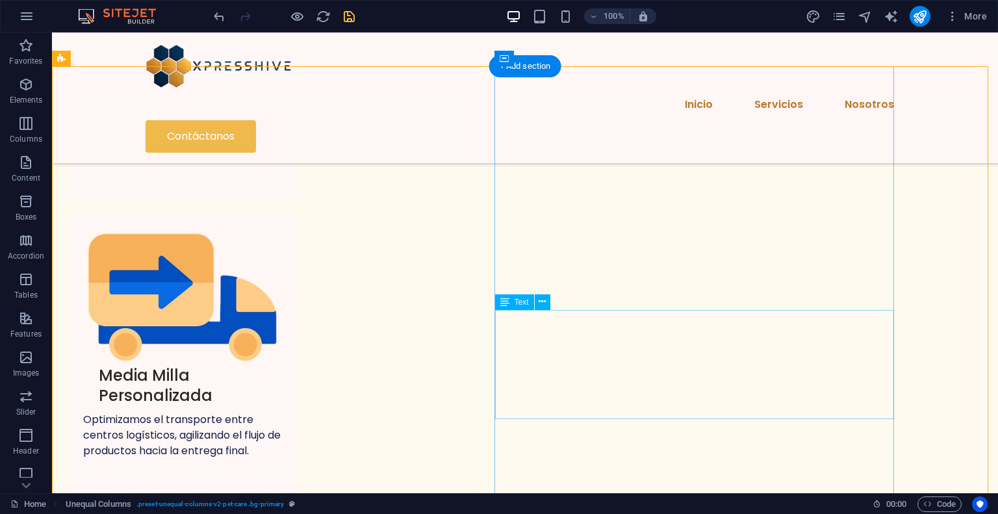
scroll to position [932, 0]
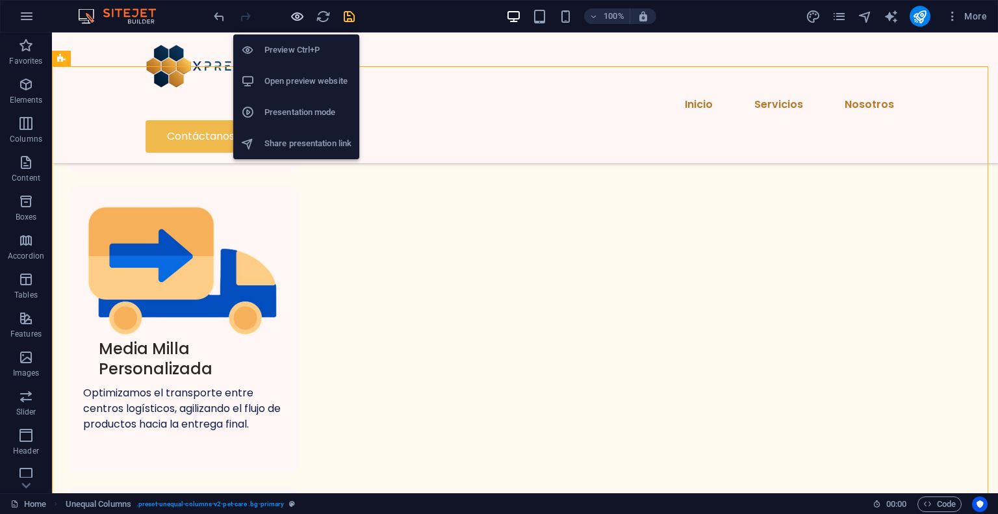
click at [298, 11] on icon "button" at bounding box center [297, 16] width 15 height 15
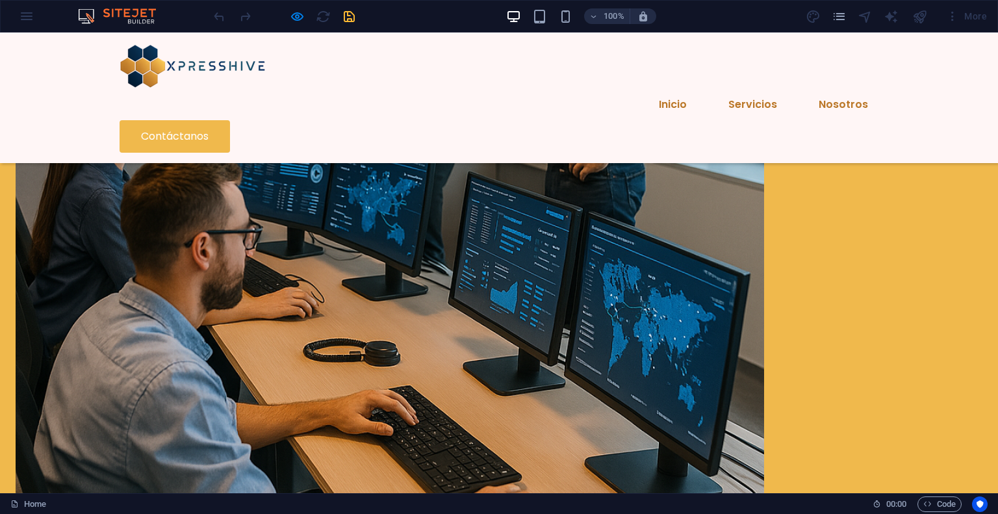
scroll to position [2404, 0]
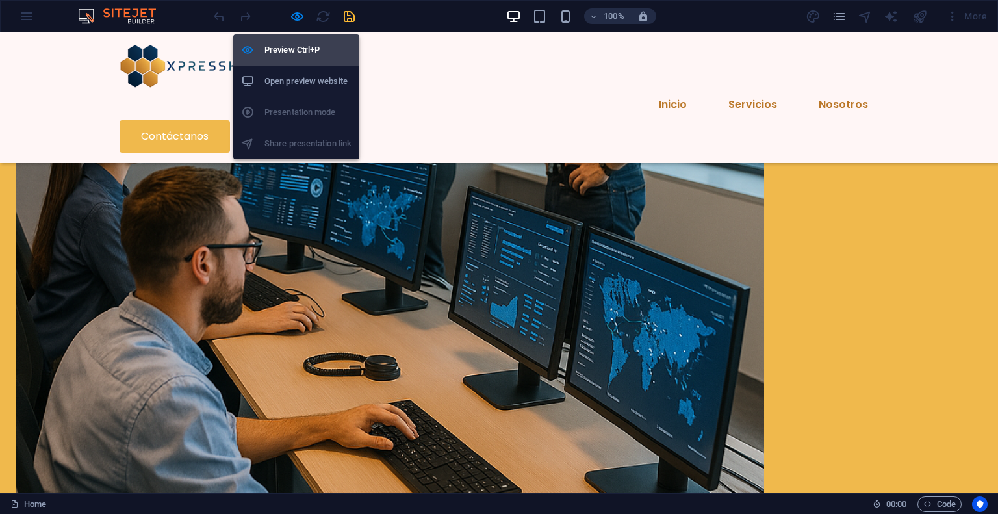
click at [297, 19] on icon "button" at bounding box center [297, 16] width 15 height 15
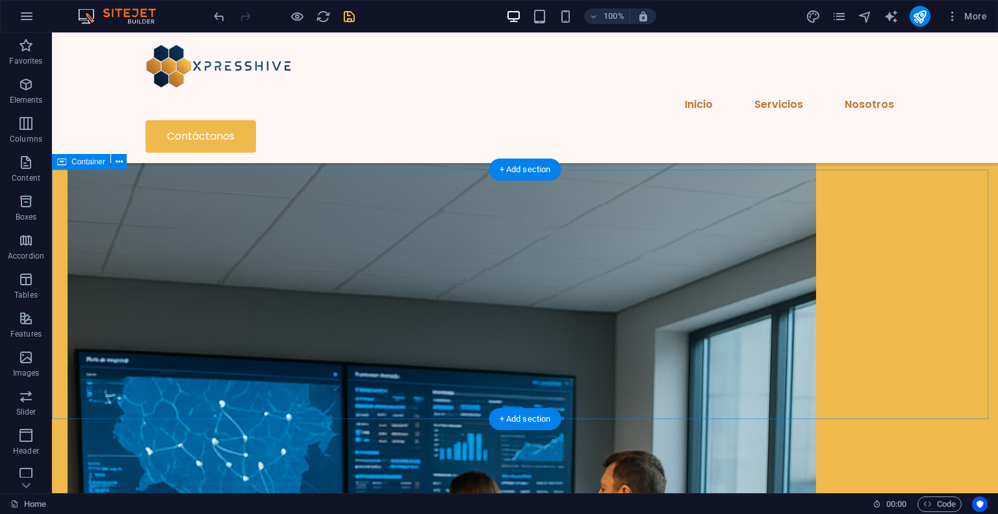
scroll to position [1884, 0]
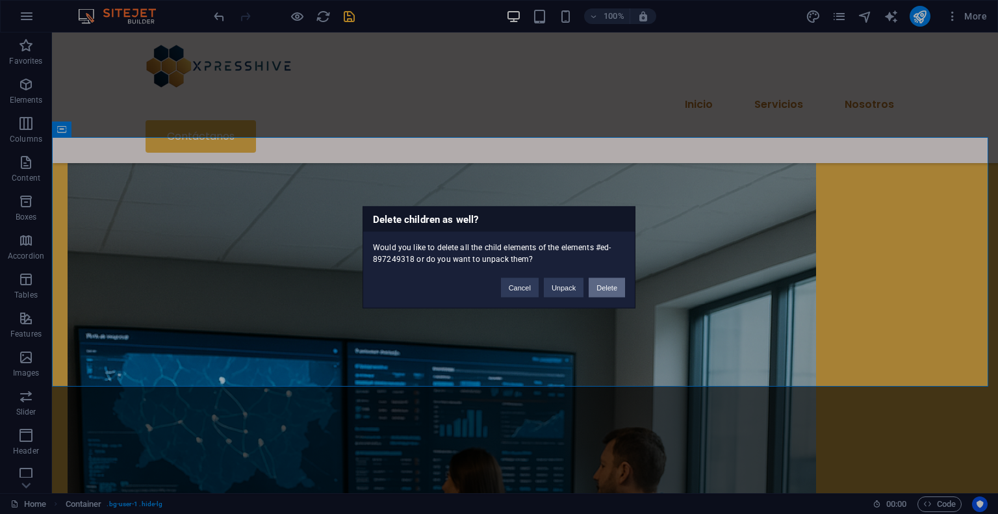
click at [618, 285] on button "Delete" at bounding box center [607, 286] width 36 height 19
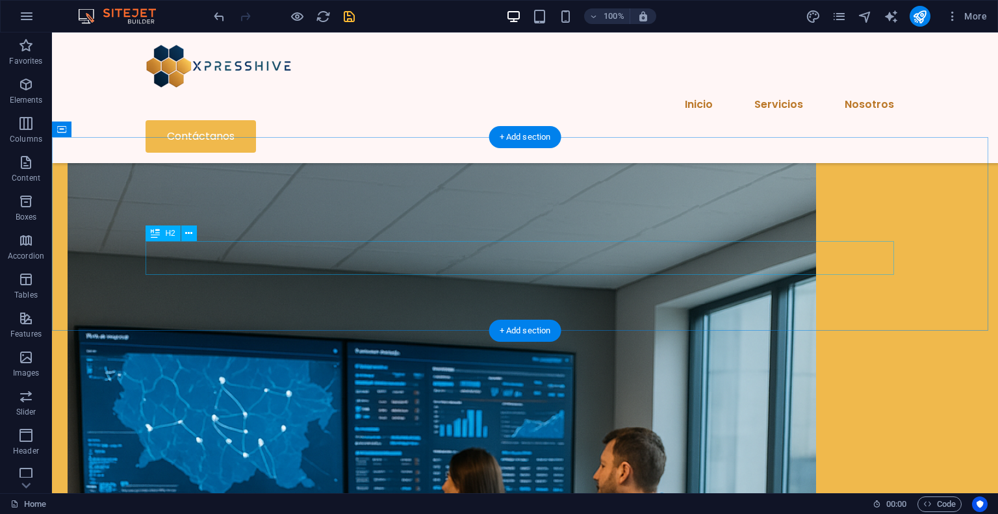
scroll to position [1949, 0]
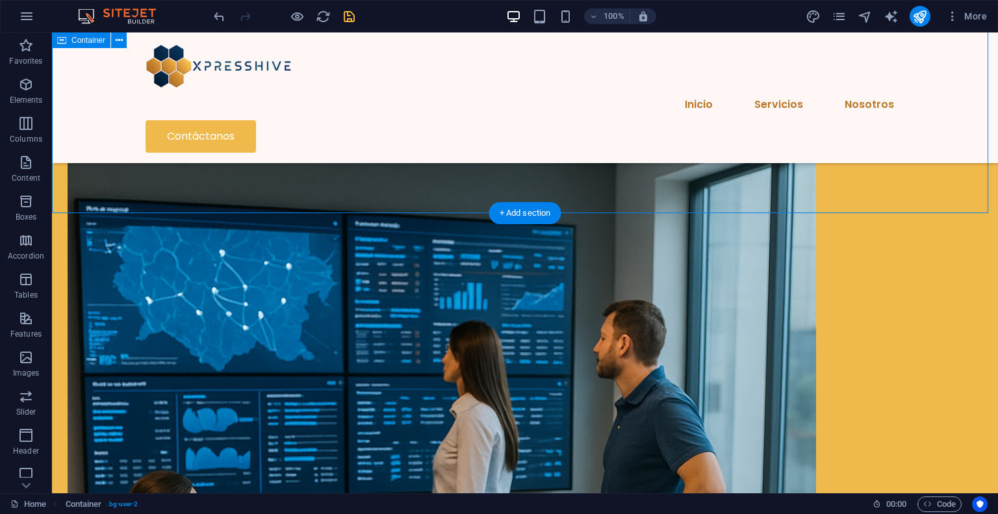
scroll to position [2014, 0]
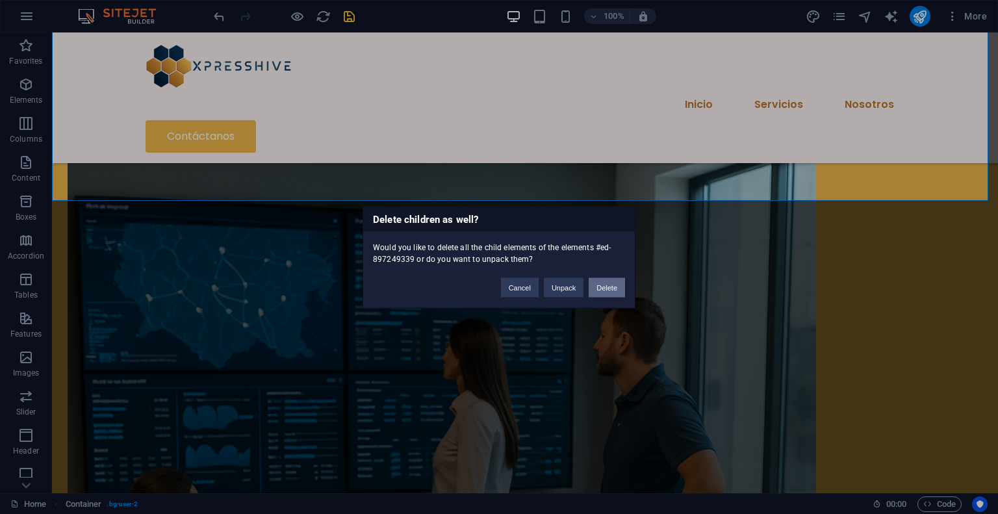
click at [605, 294] on button "Delete" at bounding box center [607, 286] width 36 height 19
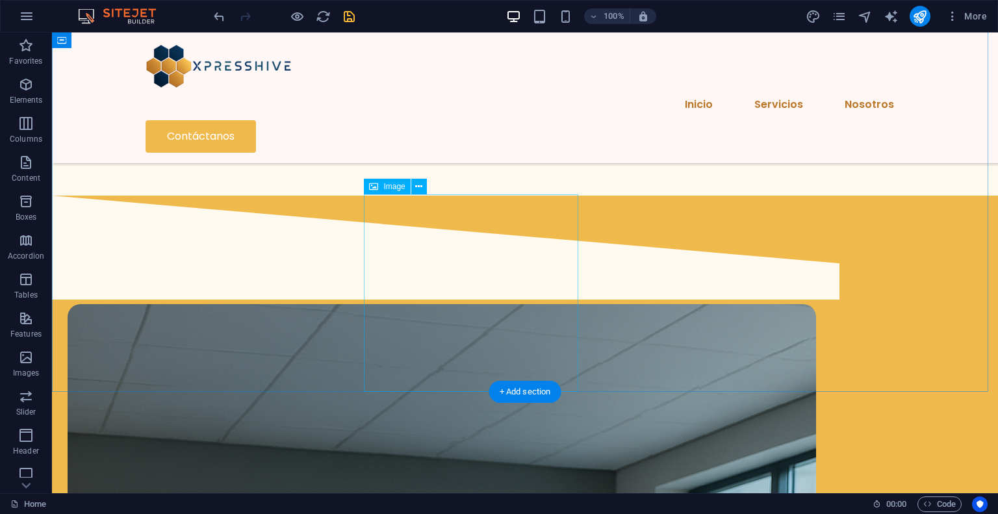
scroll to position [1820, 0]
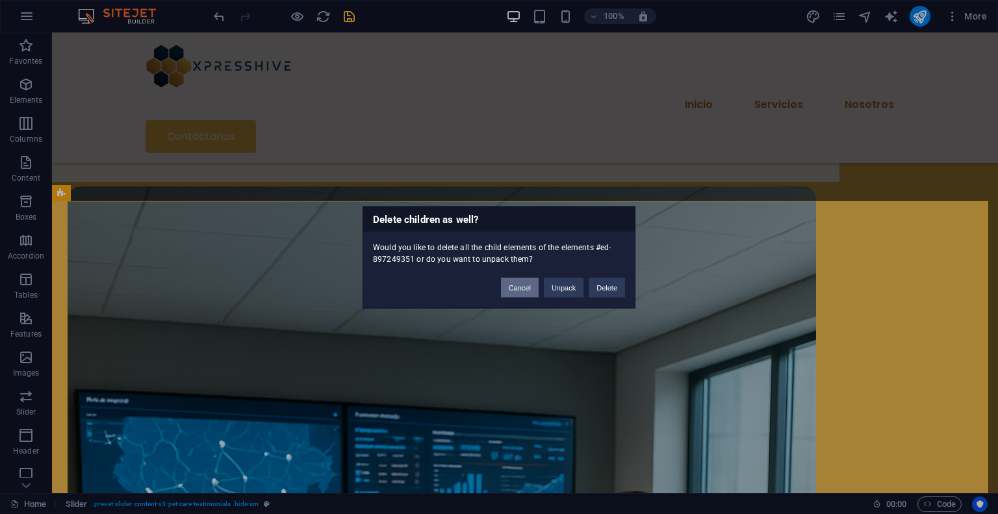
click at [528, 290] on button "Cancel" at bounding box center [520, 286] width 38 height 19
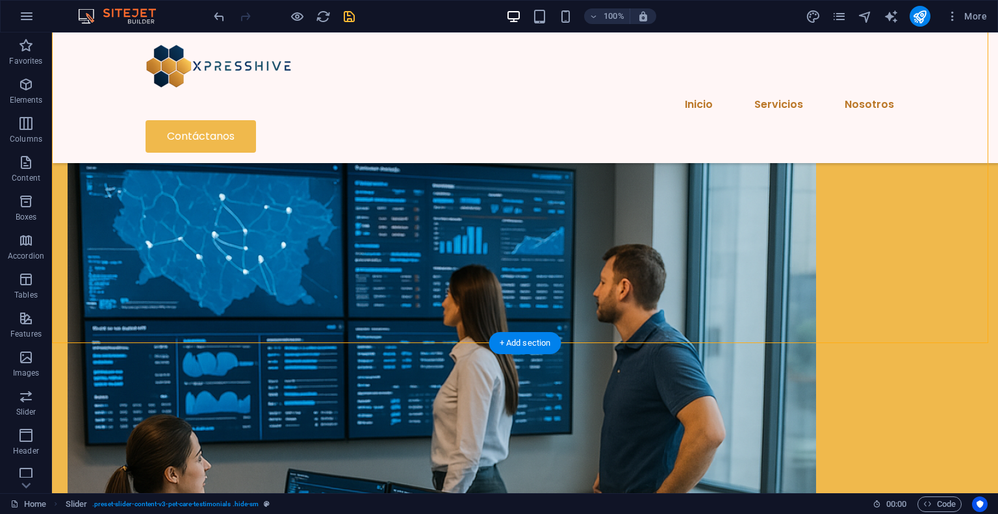
scroll to position [2080, 0]
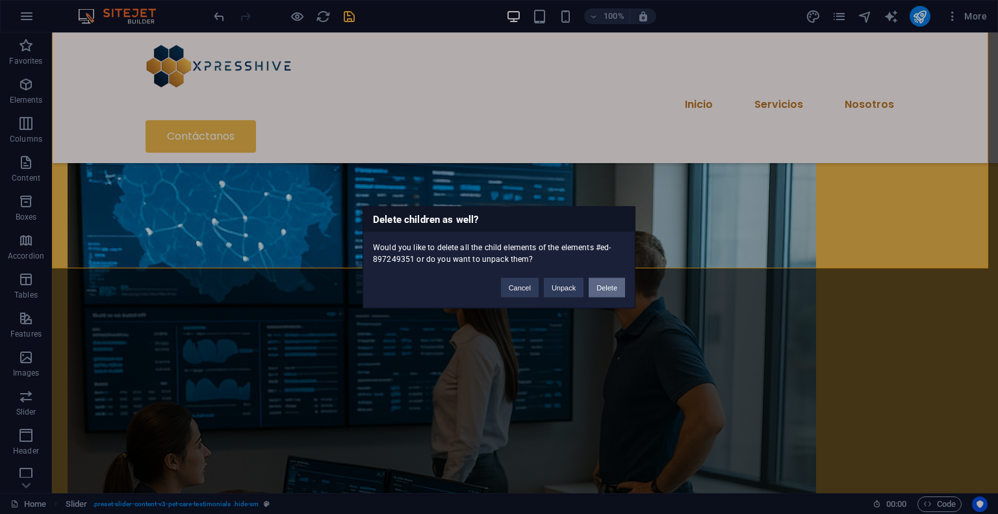
click at [615, 292] on button "Delete" at bounding box center [607, 286] width 36 height 19
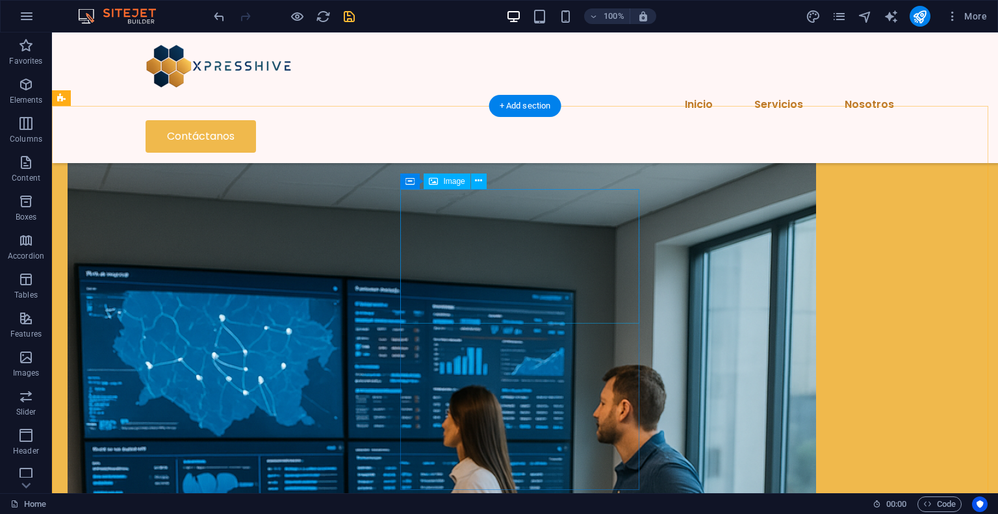
scroll to position [1948, 0]
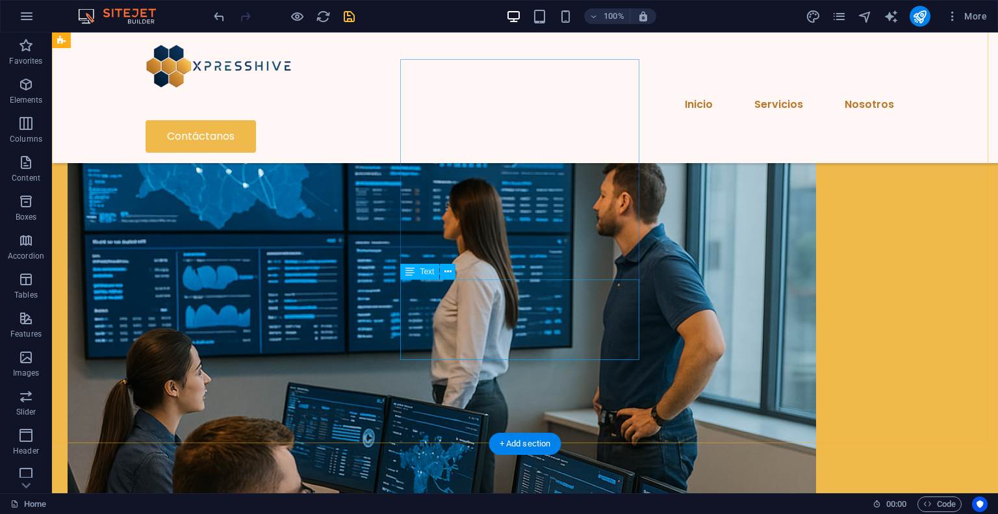
scroll to position [2078, 0]
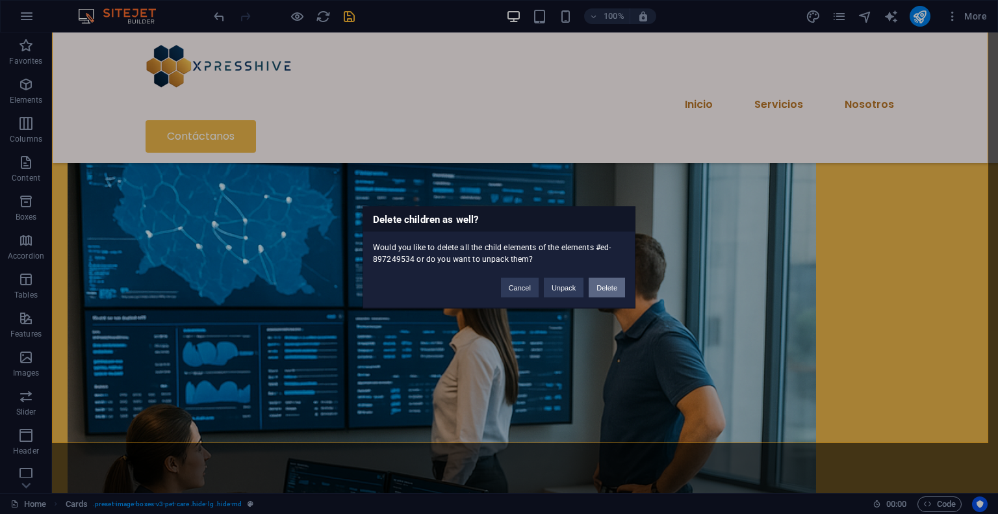
drag, startPoint x: 613, startPoint y: 288, endPoint x: 562, endPoint y: 256, distance: 60.4
click at [613, 288] on button "Delete" at bounding box center [607, 286] width 36 height 19
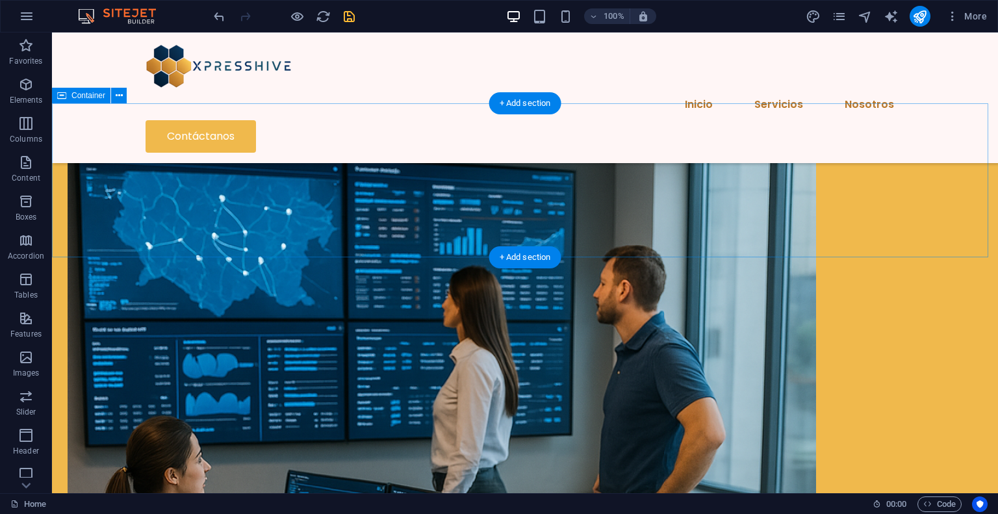
scroll to position [1935, 0]
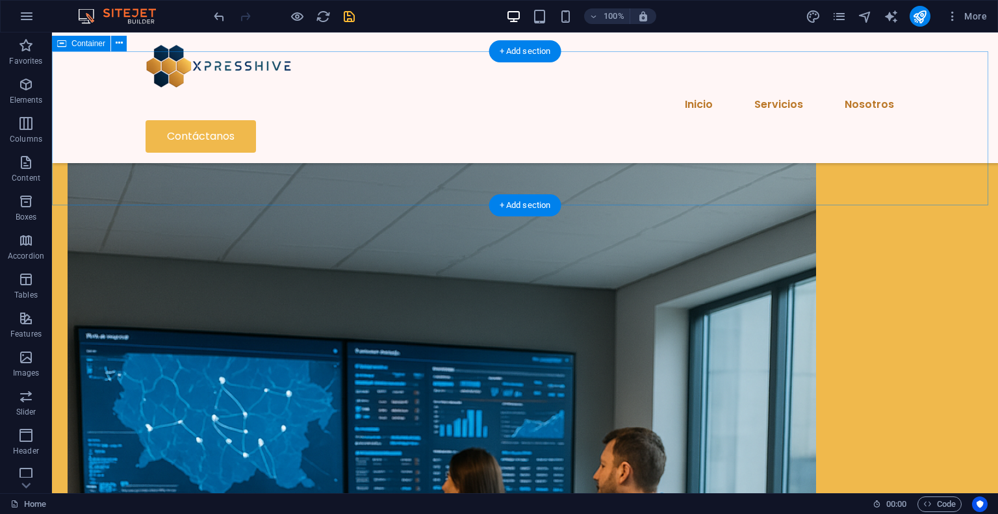
scroll to position [2035, 0]
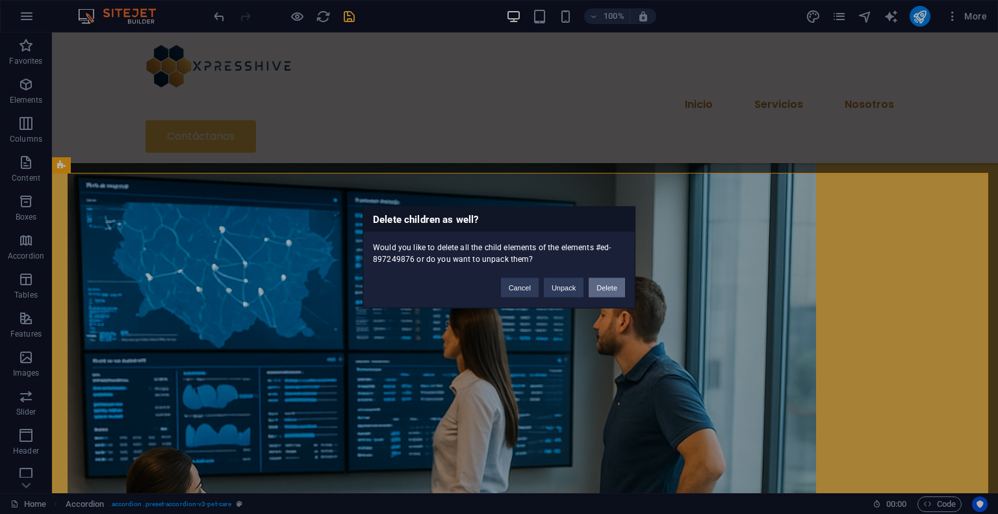
click at [598, 291] on button "Delete" at bounding box center [607, 286] width 36 height 19
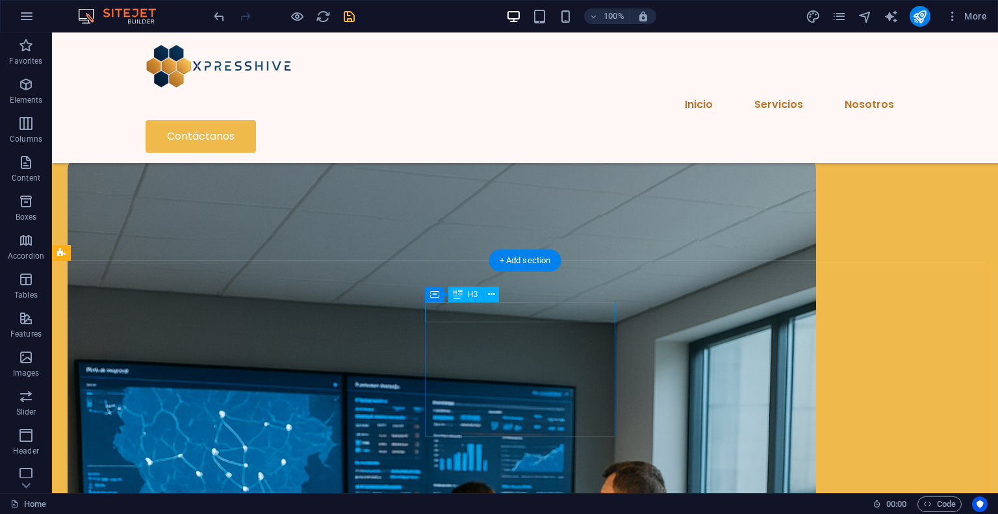
scroll to position [1805, 0]
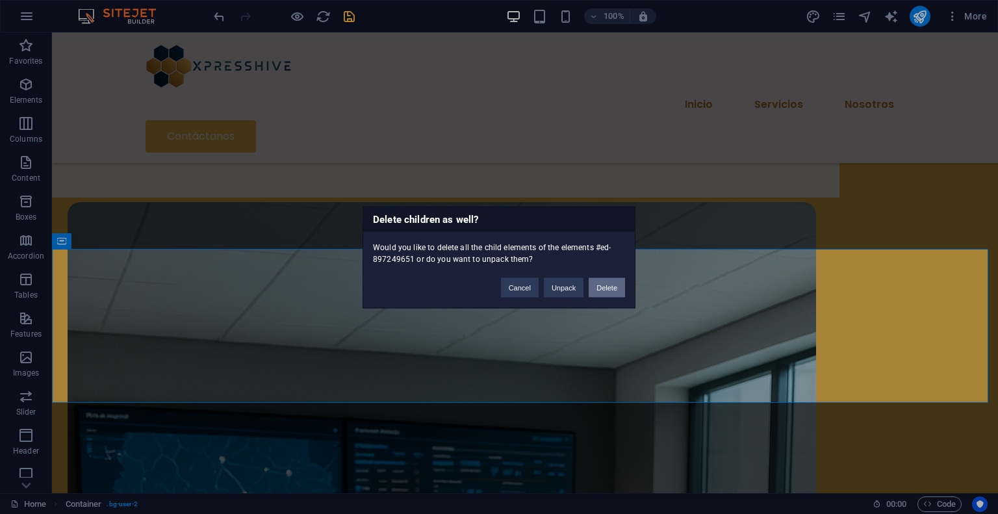
click at [611, 288] on button "Delete" at bounding box center [607, 286] width 36 height 19
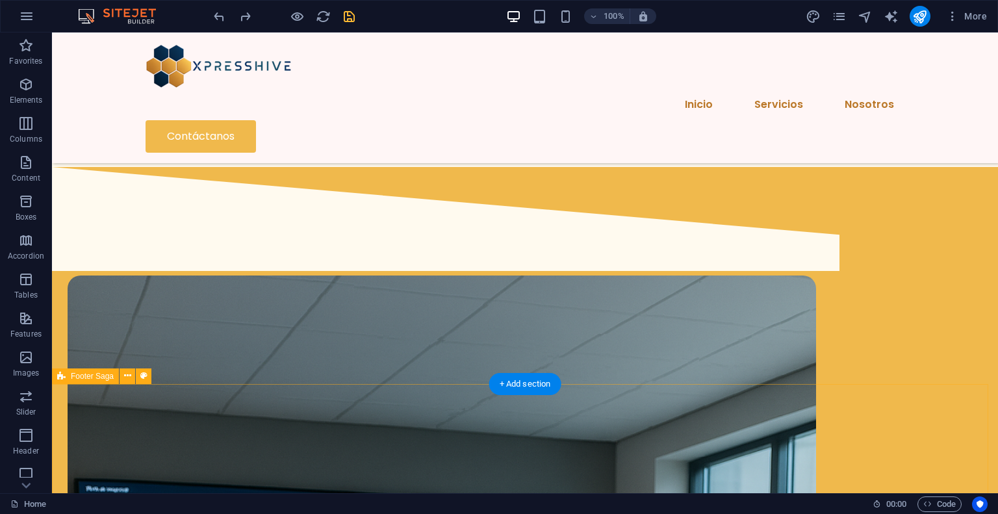
scroll to position [1740, 0]
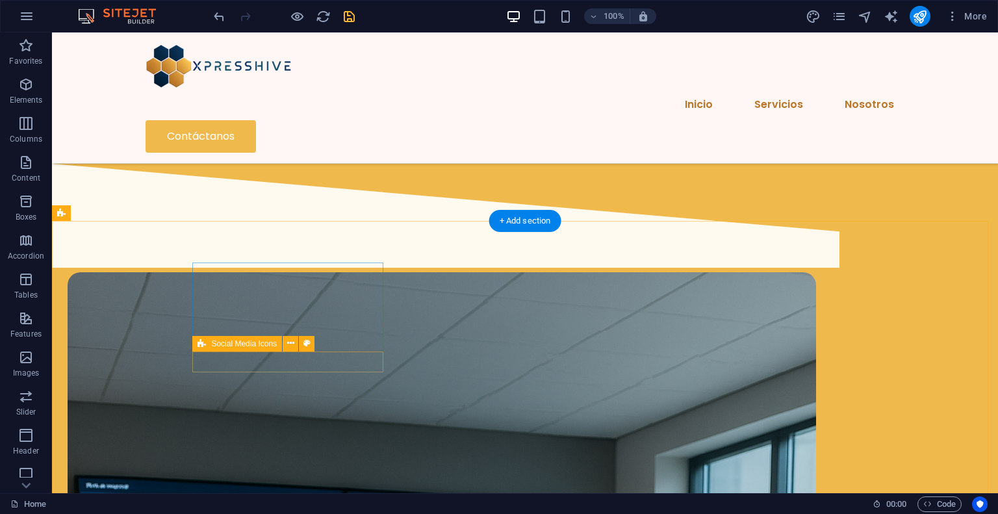
scroll to position [1675, 0]
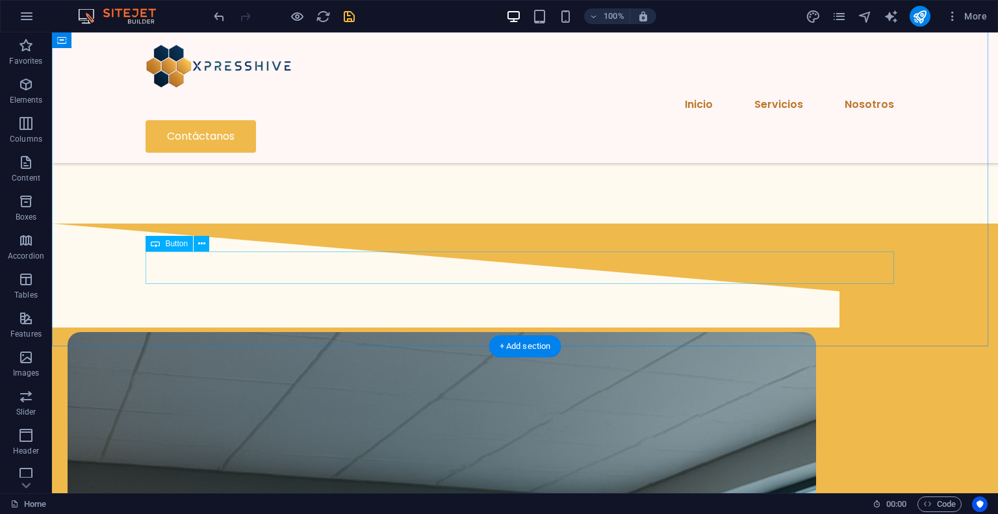
select select "px"
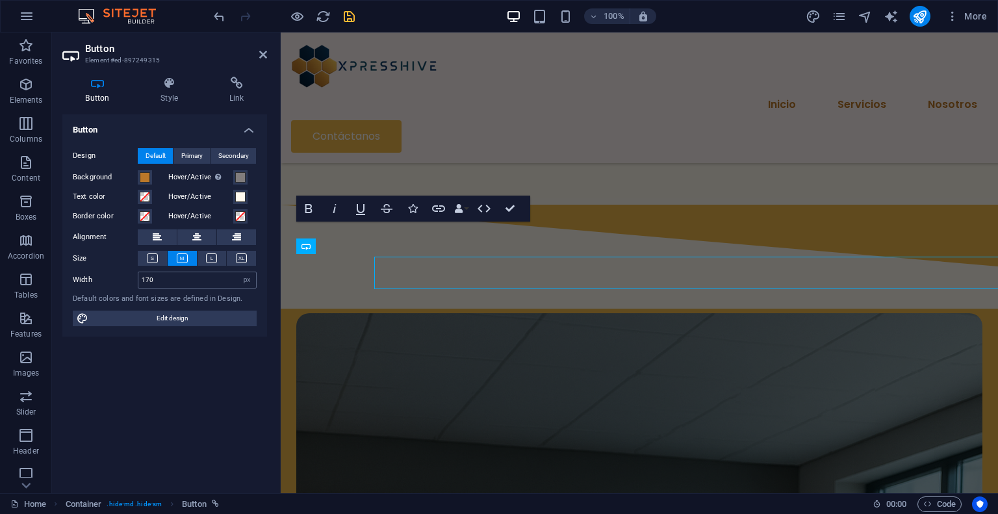
scroll to position [1670, 0]
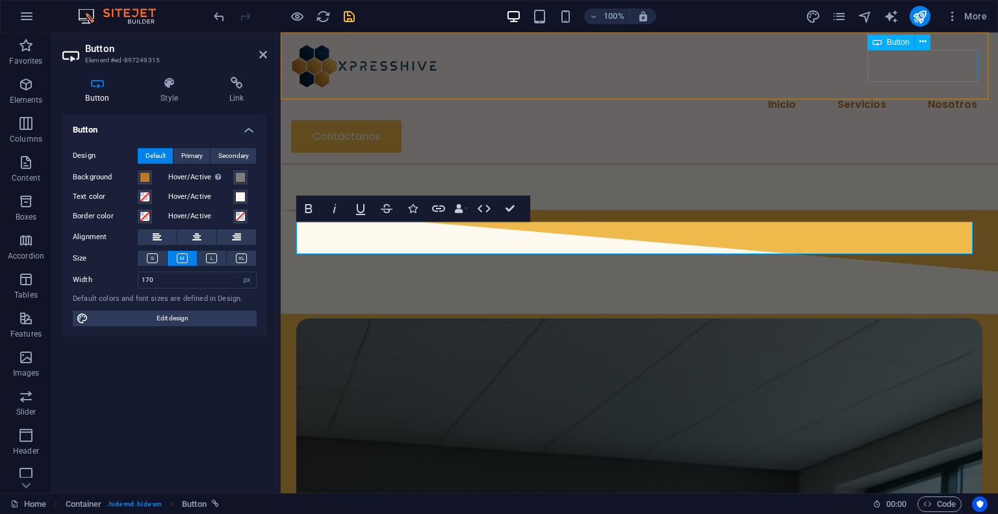
click at [945, 120] on div "Contáctanos" at bounding box center [639, 136] width 696 height 32
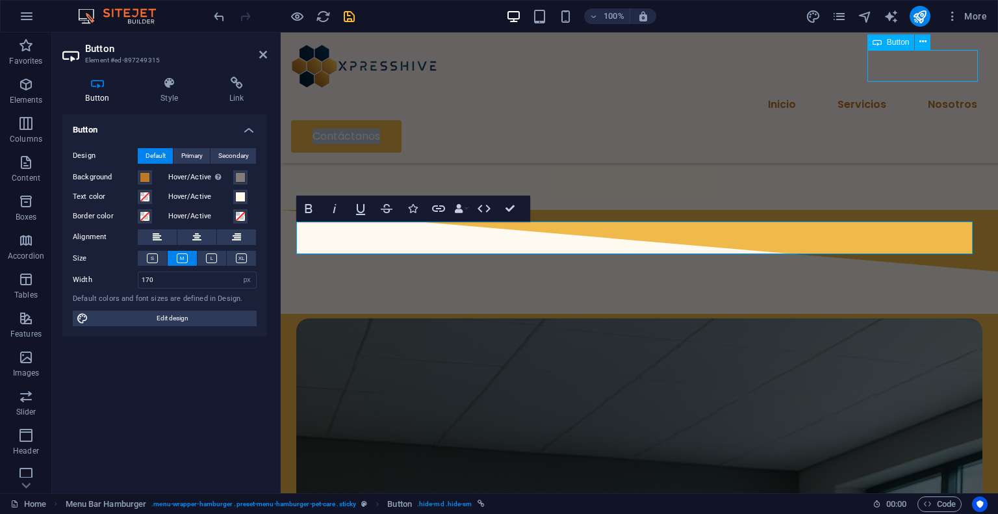
select select "px"
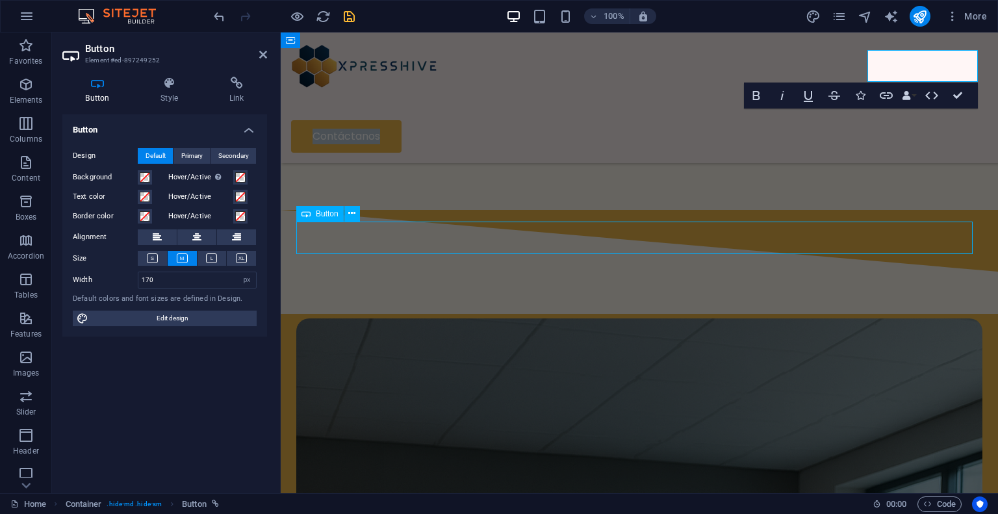
select select "px"
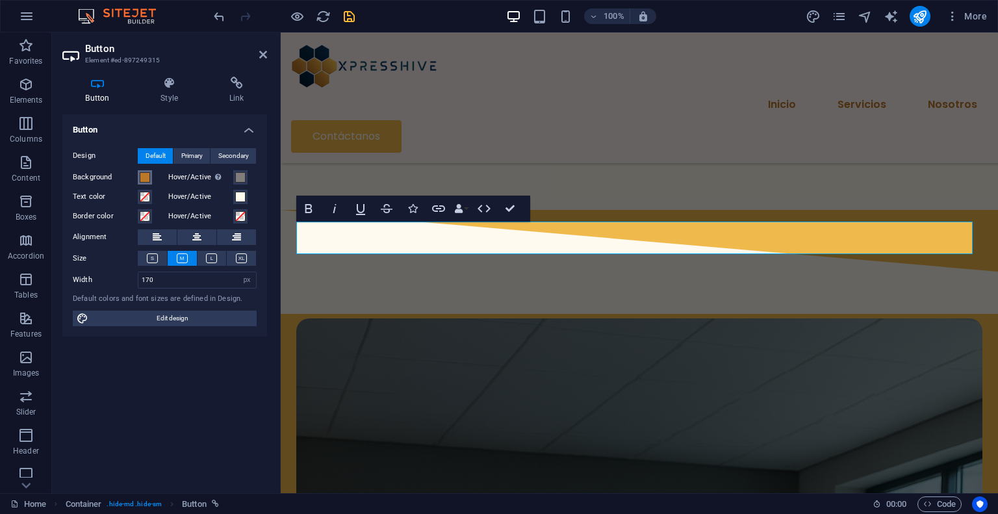
click at [151, 176] on button "Background" at bounding box center [145, 177] width 14 height 14
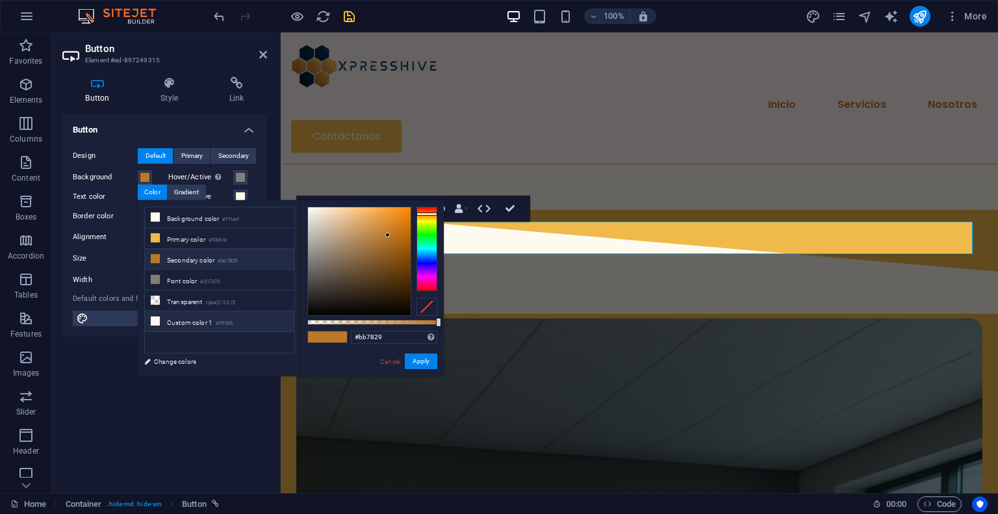
click at [210, 321] on li "Custom color 1 #fff6f6" at bounding box center [219, 321] width 149 height 21
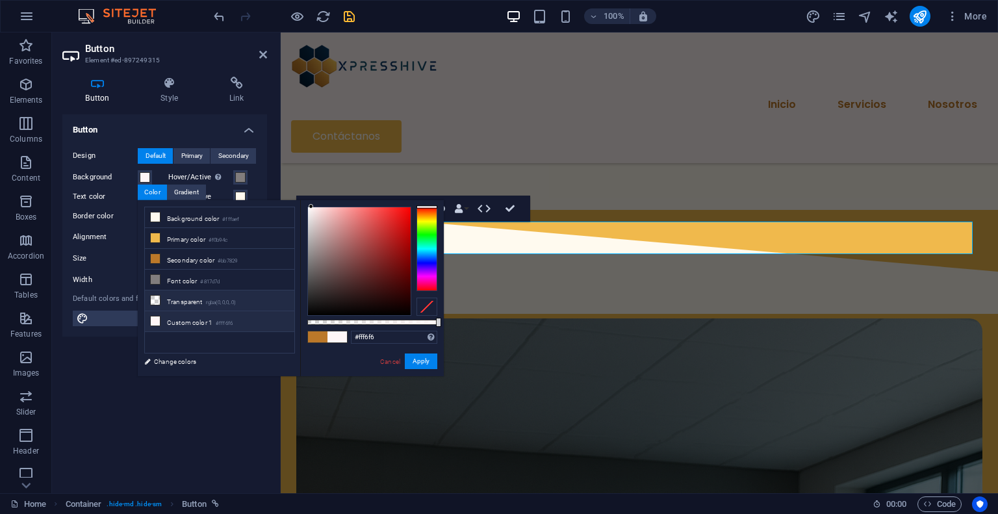
click at [216, 301] on small "rgba(0,0,0,.0)" at bounding box center [221, 302] width 31 height 9
type input "rgba(0, 0, 0, 0)"
click at [385, 362] on link "Cancel" at bounding box center [390, 362] width 23 height 10
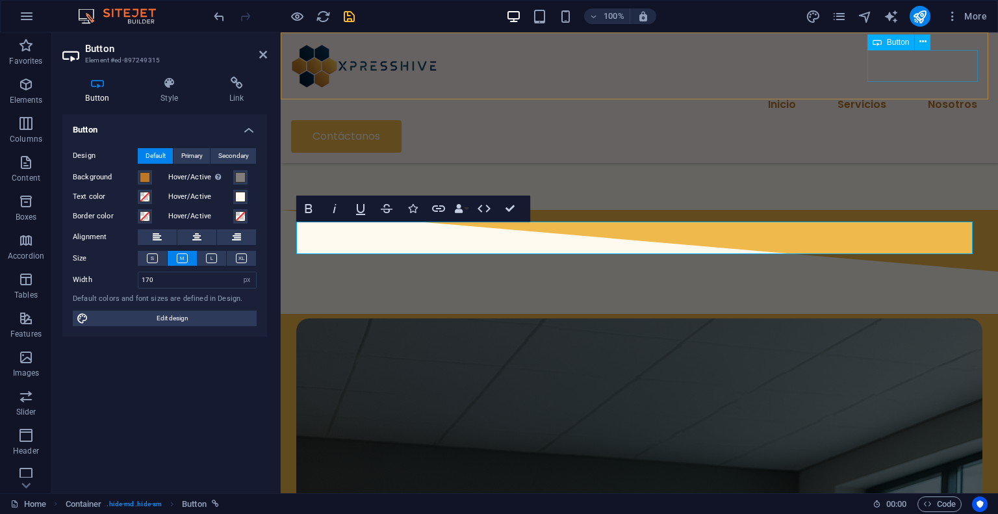
click at [923, 120] on div "Contáctanos" at bounding box center [639, 136] width 696 height 32
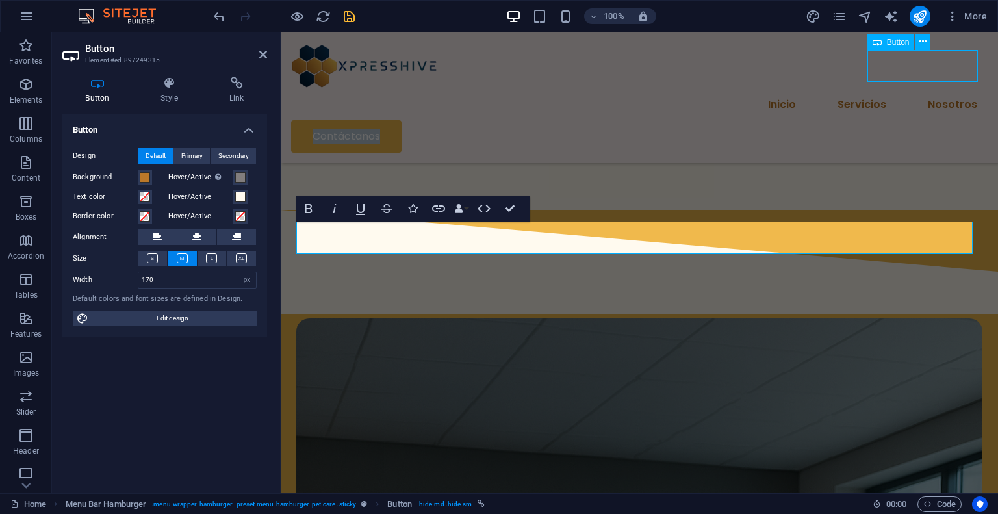
select select "px"
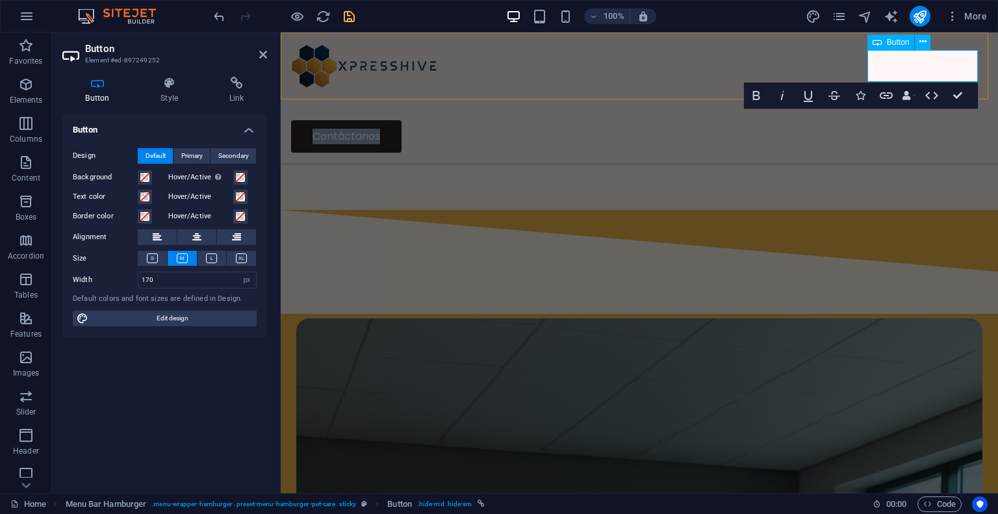
click at [401, 120] on link "Contáctanos" at bounding box center [346, 136] width 110 height 32
click at [878, 45] on icon at bounding box center [876, 42] width 9 height 16
click at [175, 83] on icon at bounding box center [170, 83] width 64 height 13
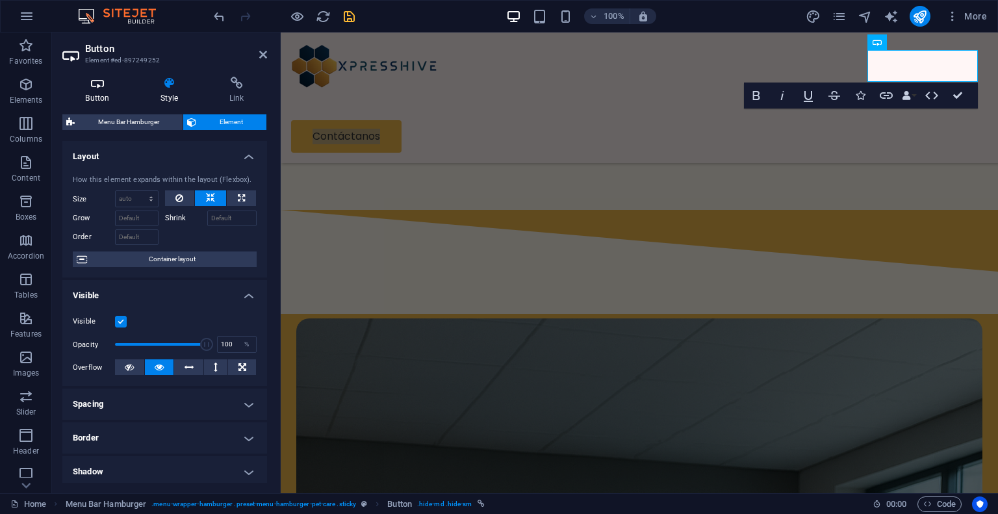
click at [87, 93] on h4 "Button" at bounding box center [99, 90] width 75 height 27
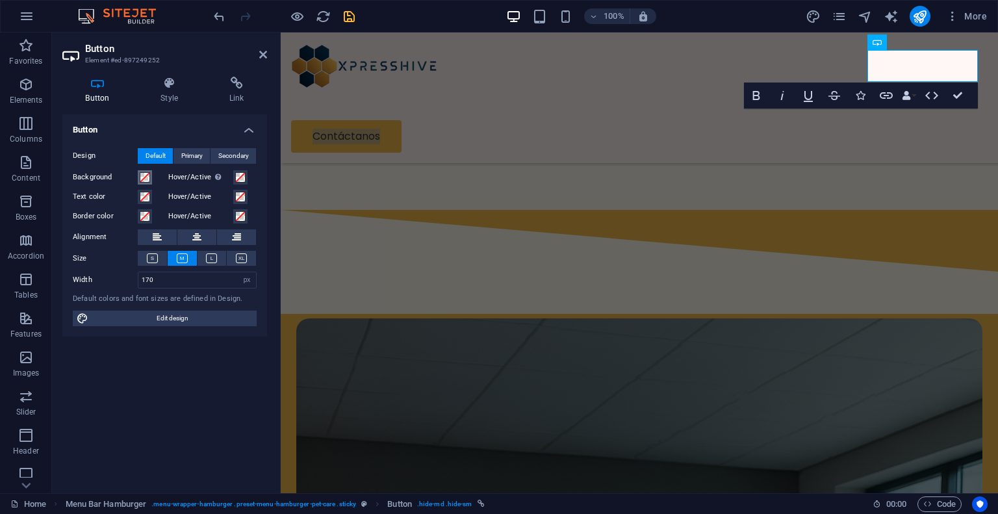
click at [146, 181] on span at bounding box center [145, 177] width 10 height 10
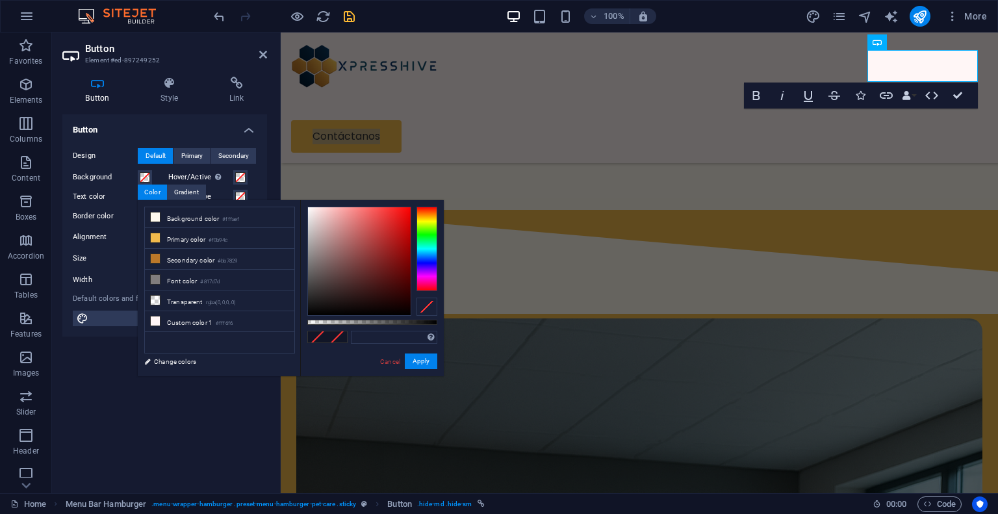
click at [431, 311] on div at bounding box center [426, 307] width 21 height 18
click at [337, 342] on span at bounding box center [336, 336] width 19 height 11
click at [225, 220] on small "#fffaef" at bounding box center [230, 219] width 17 height 9
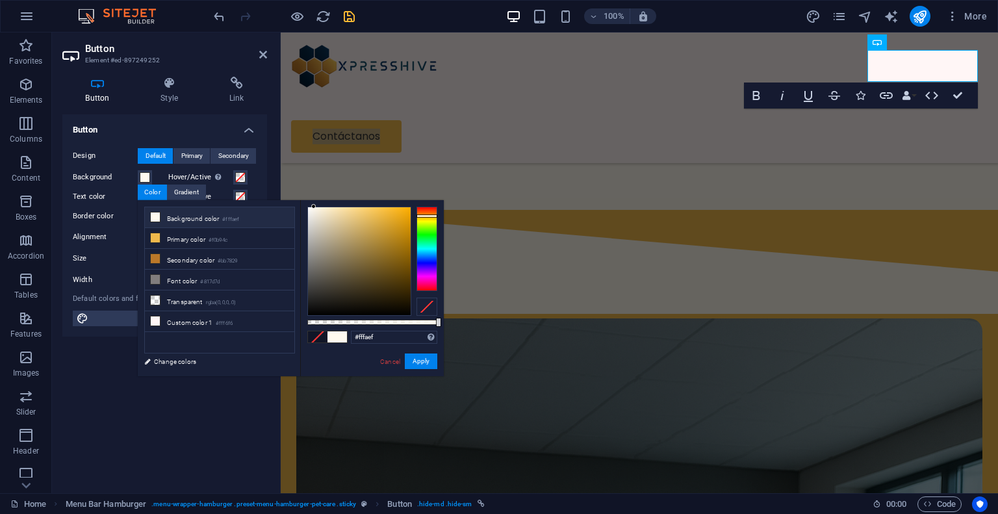
click at [337, 335] on span at bounding box center [336, 336] width 19 height 11
click at [207, 239] on li "Primary color #f0b94c" at bounding box center [219, 238] width 149 height 21
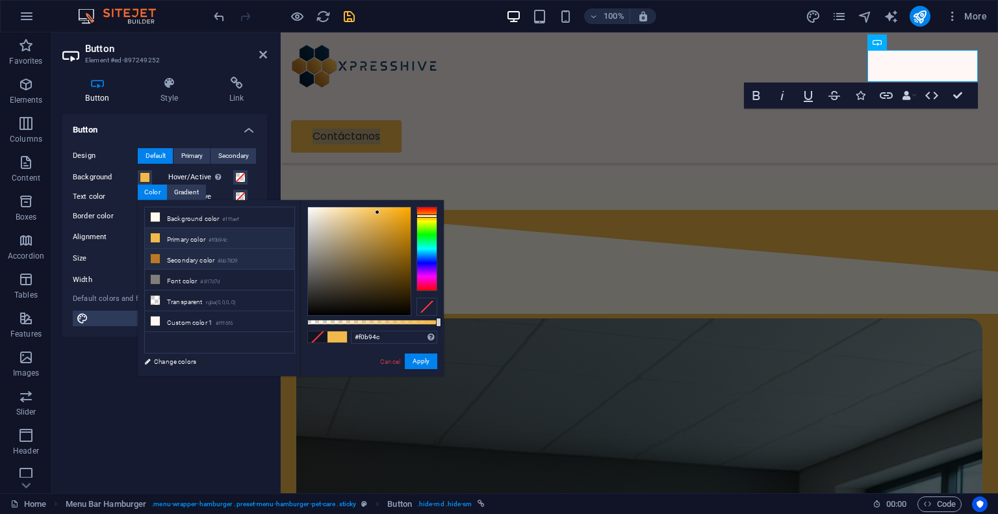
click at [207, 254] on li "Secondary color #bb7829" at bounding box center [219, 259] width 149 height 21
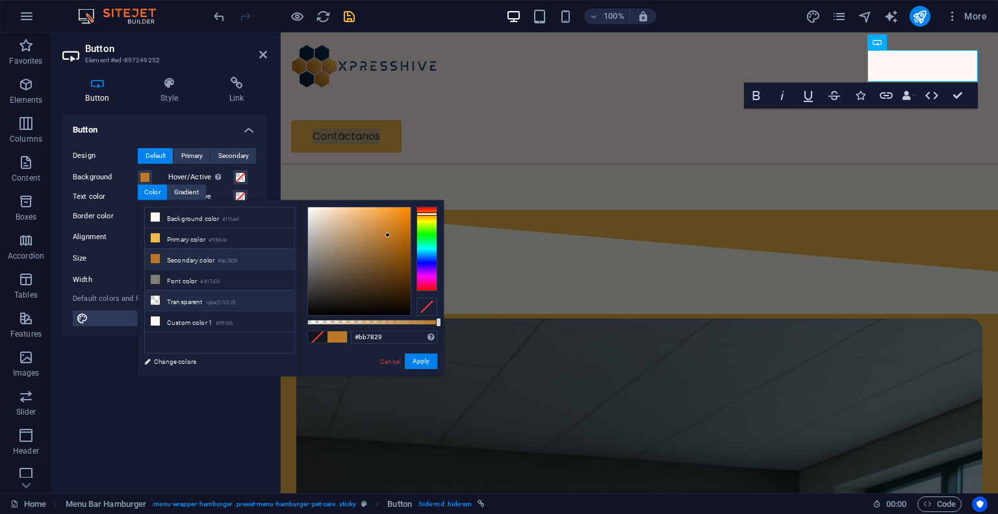
click at [212, 303] on small "rgba(0,0,0,.0)" at bounding box center [221, 302] width 31 height 9
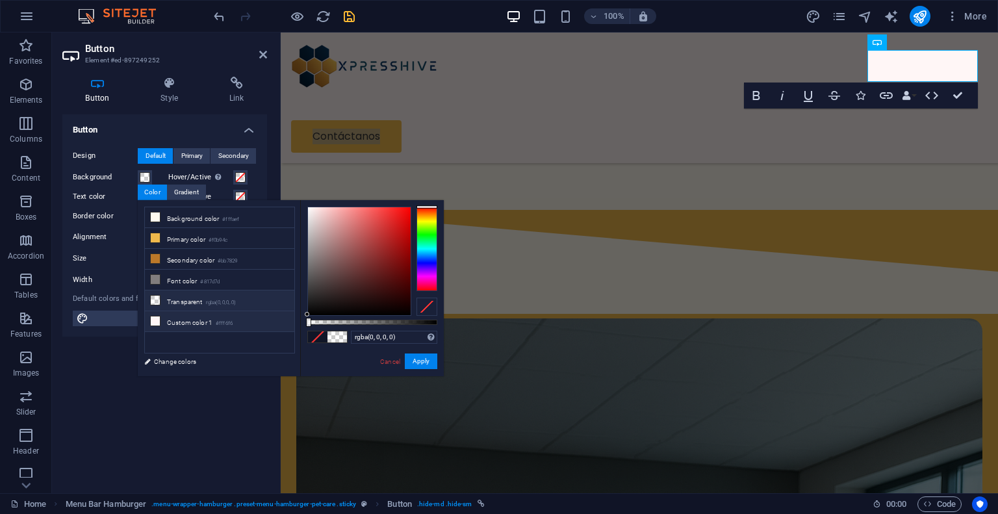
click at [209, 318] on li "Custom color 1 #fff6f6" at bounding box center [219, 321] width 149 height 21
click at [210, 298] on small "rgba(0,0,0,.0)" at bounding box center [221, 302] width 31 height 9
click at [205, 279] on small "#817d7d" at bounding box center [209, 281] width 19 height 9
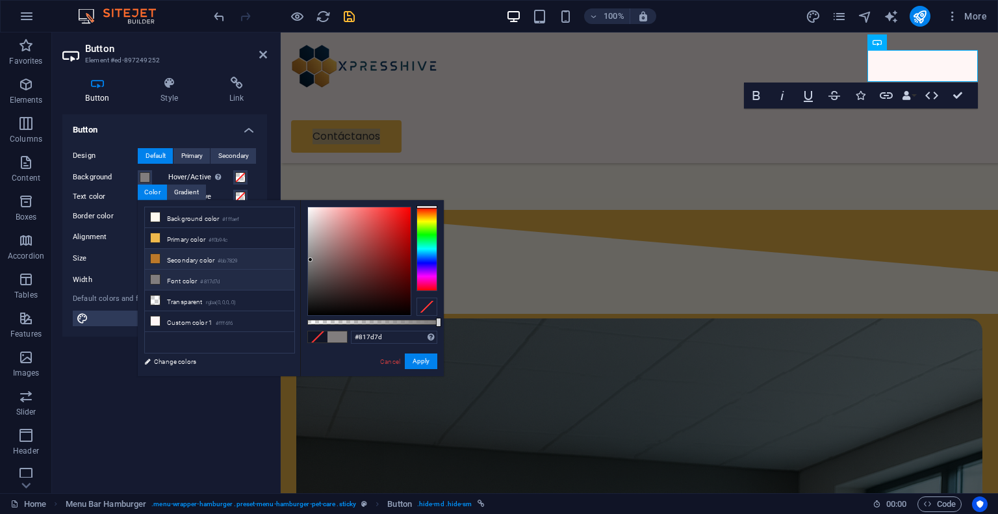
click at [209, 261] on li "Secondary color #bb7829" at bounding box center [219, 259] width 149 height 21
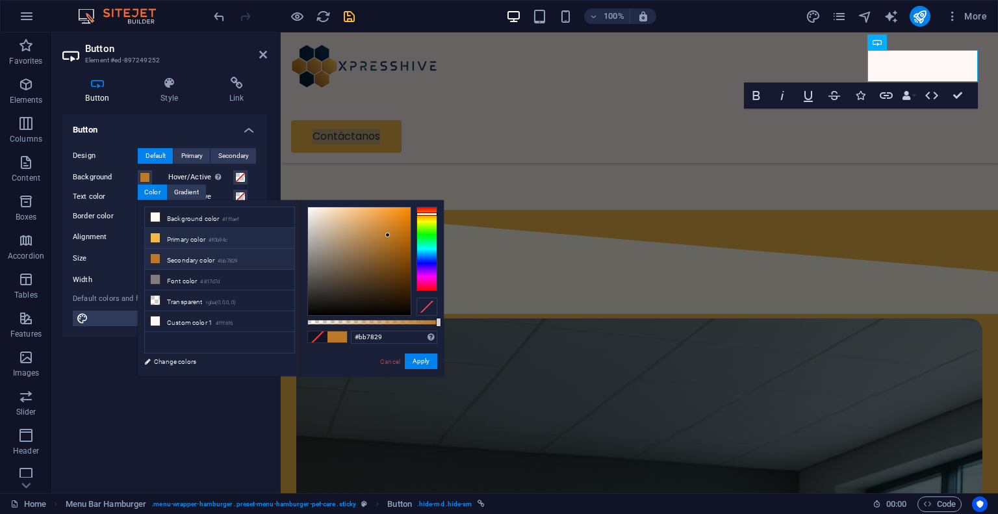
click at [216, 239] on small "#f0b94c" at bounding box center [218, 240] width 19 height 9
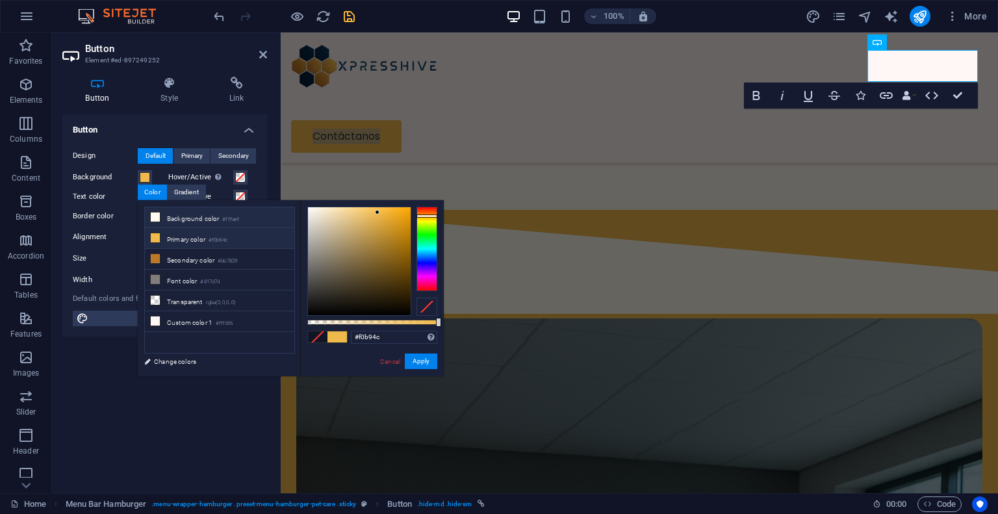
click at [221, 218] on li "Background color #fffaef" at bounding box center [219, 217] width 149 height 21
type input "#fffaef"
click at [392, 358] on link "Cancel" at bounding box center [390, 362] width 23 height 10
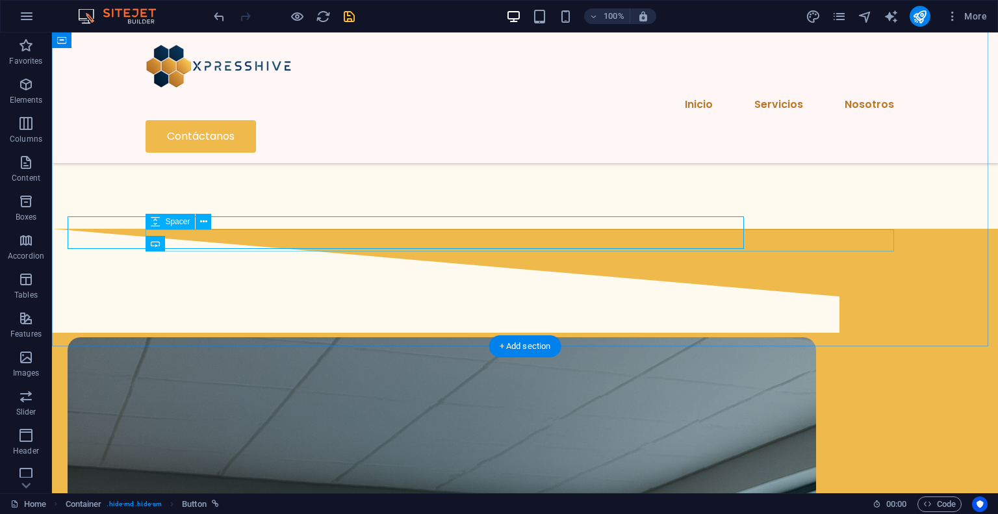
scroll to position [1675, 0]
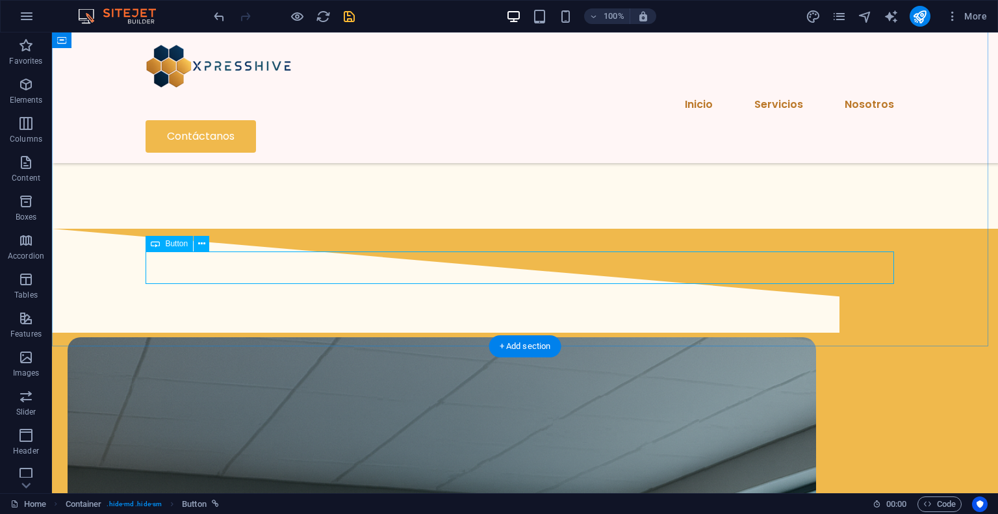
select select "px"
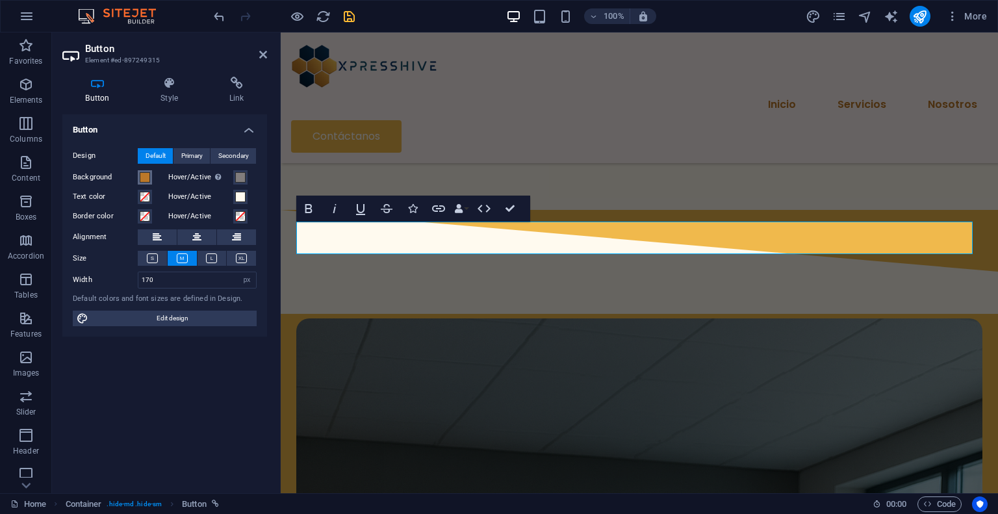
click at [147, 177] on span at bounding box center [145, 177] width 10 height 10
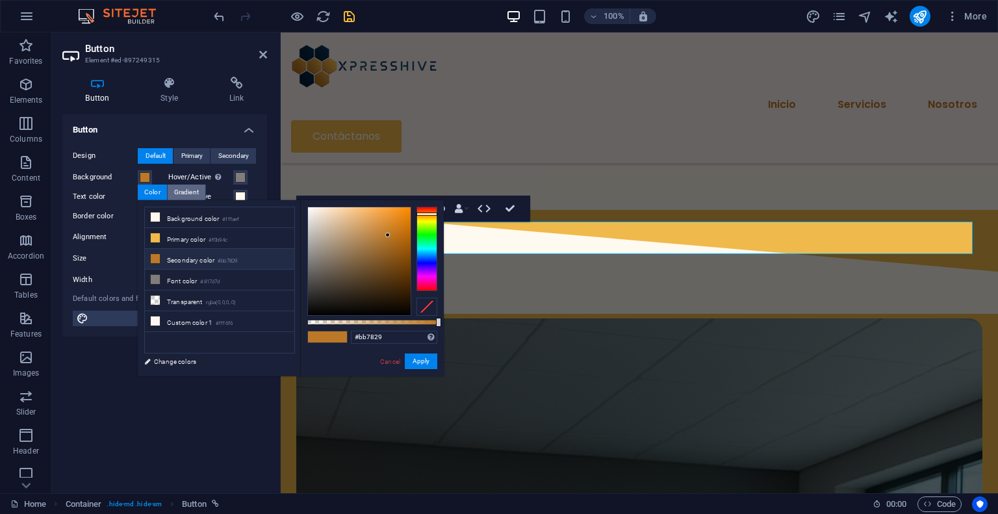
click at [187, 195] on div "Gradient" at bounding box center [187, 192] width 38 height 16
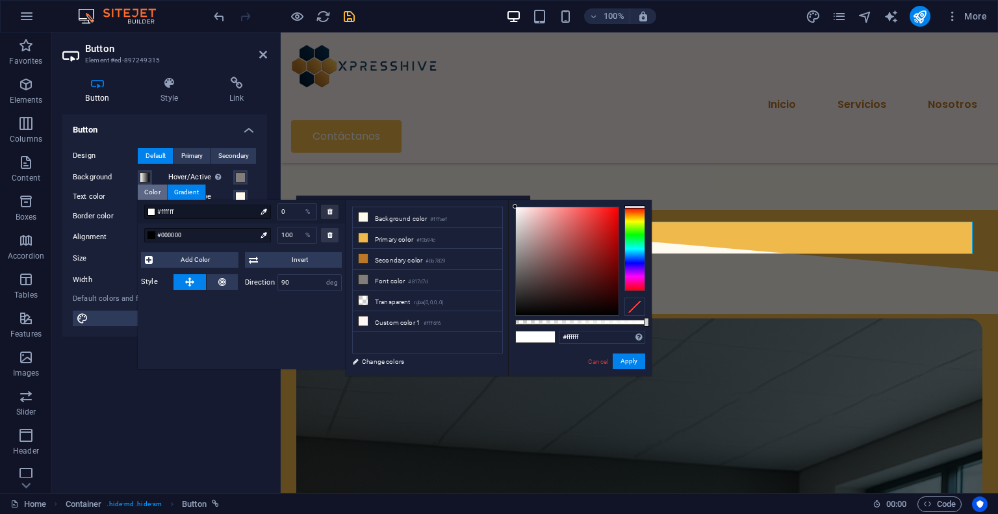
click at [161, 195] on div "Color" at bounding box center [152, 192] width 29 height 16
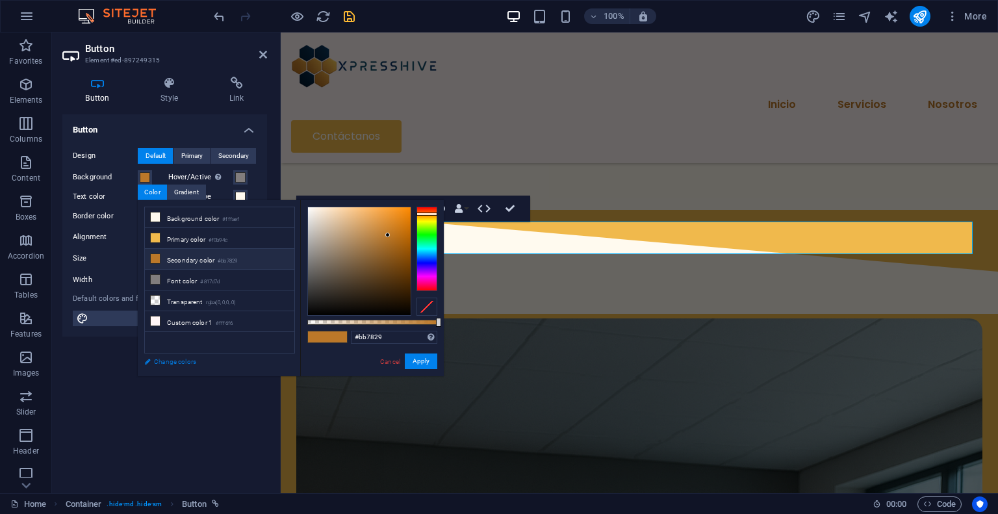
click at [186, 357] on link "Change colors" at bounding box center [213, 361] width 151 height 16
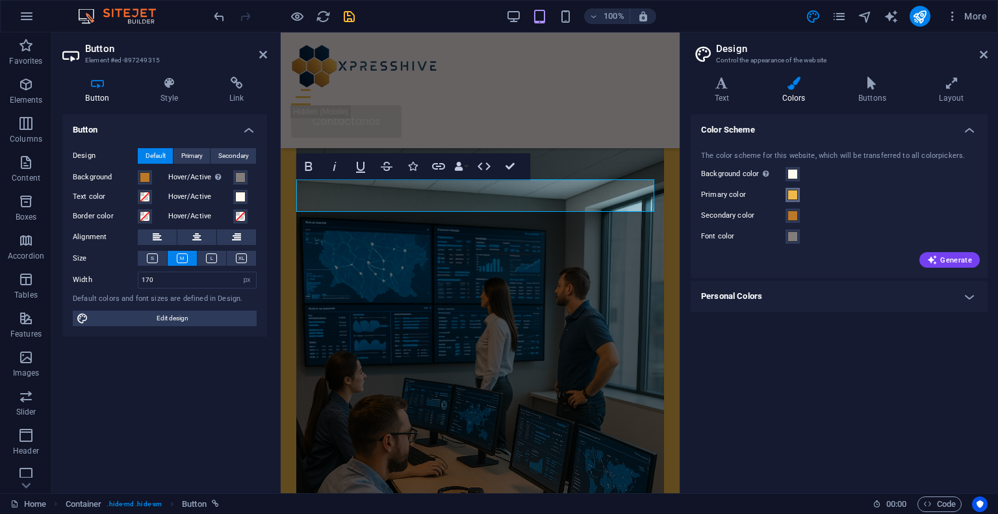
click at [791, 194] on span at bounding box center [792, 195] width 10 height 10
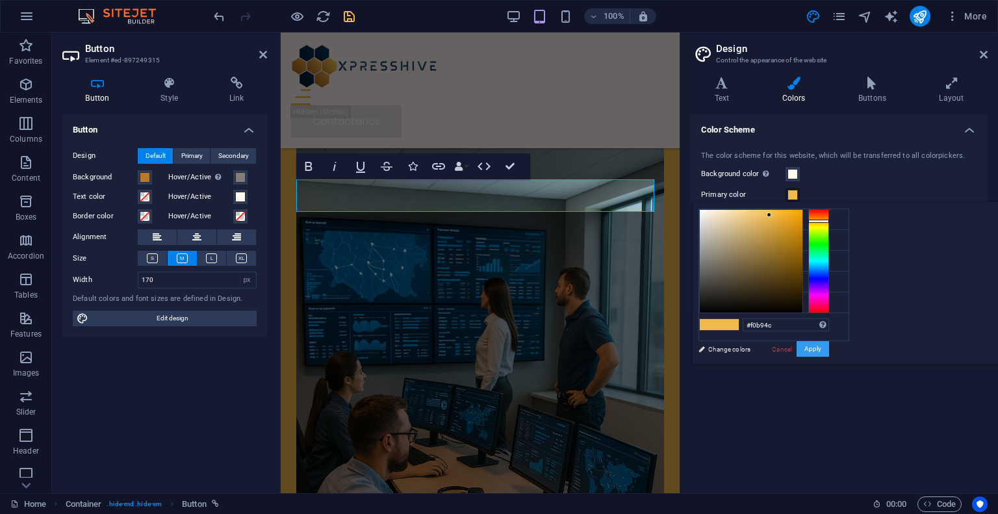
click at [829, 345] on button "Apply" at bounding box center [812, 349] width 32 height 16
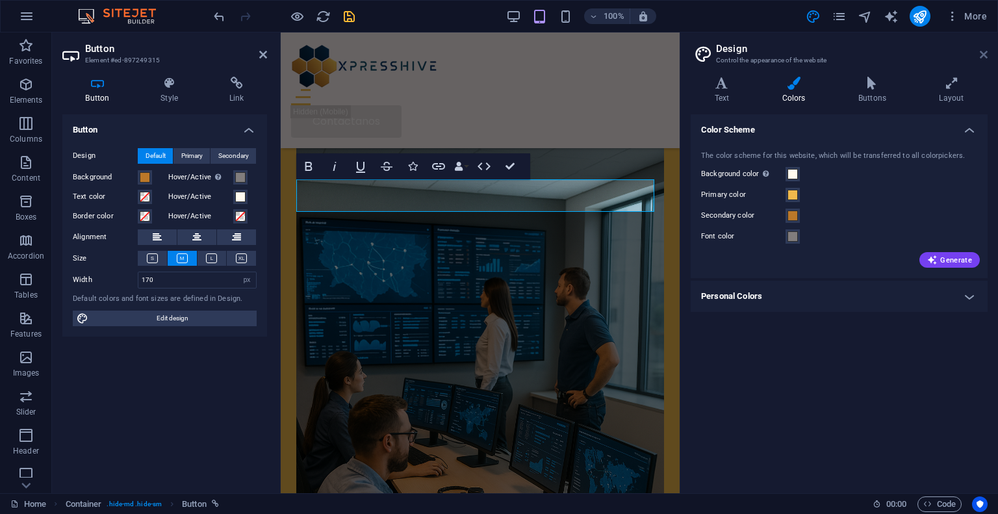
drag, startPoint x: 980, startPoint y: 55, endPoint x: 694, endPoint y: 25, distance: 288.0
click at [980, 55] on icon at bounding box center [984, 54] width 8 height 10
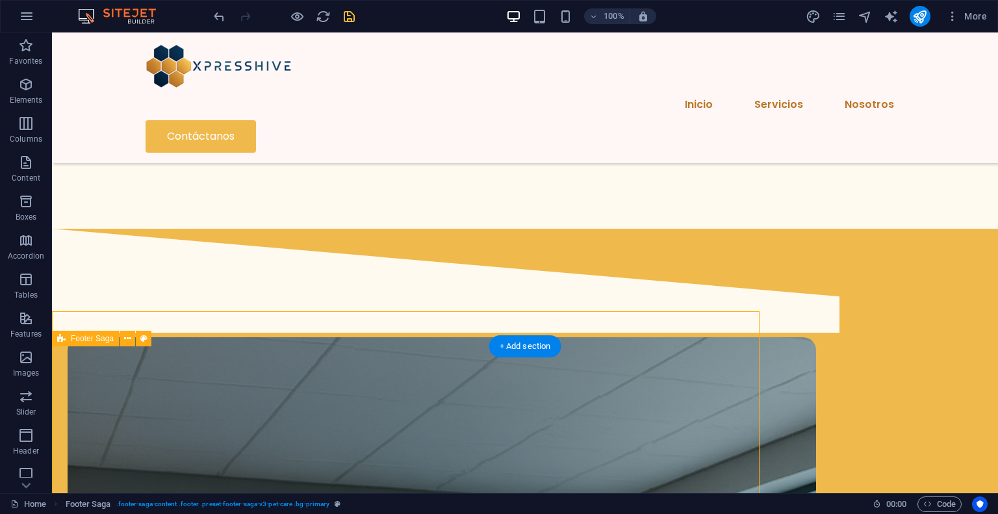
scroll to position [1675, 0]
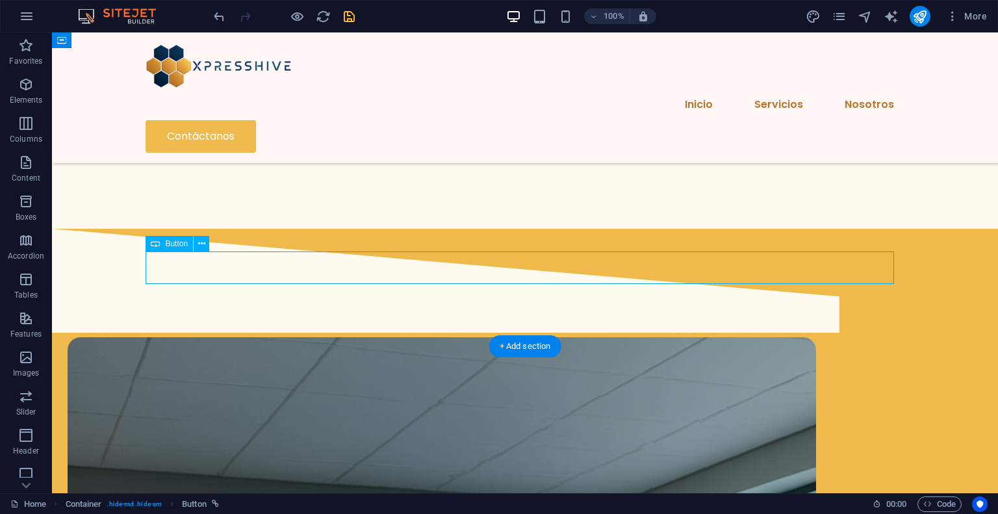
select select "px"
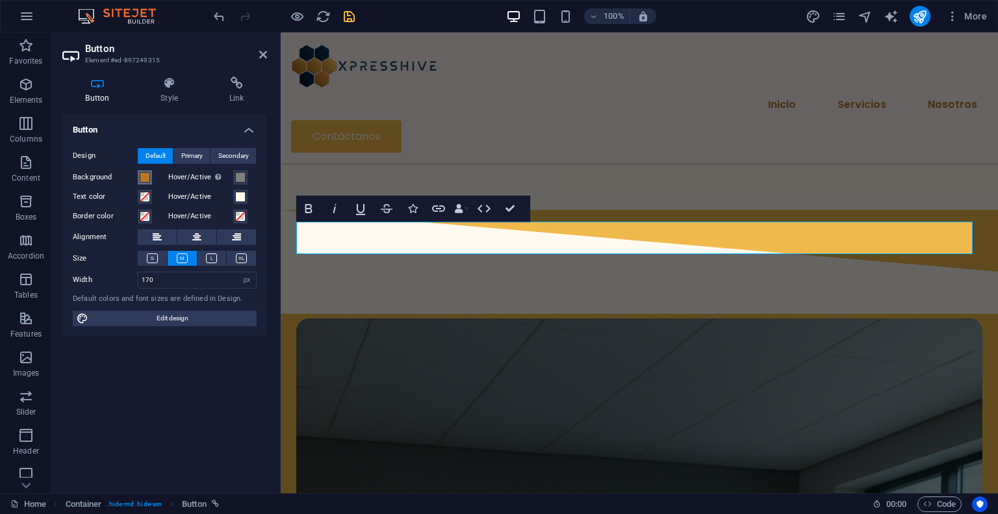
click at [146, 177] on span at bounding box center [145, 177] width 10 height 10
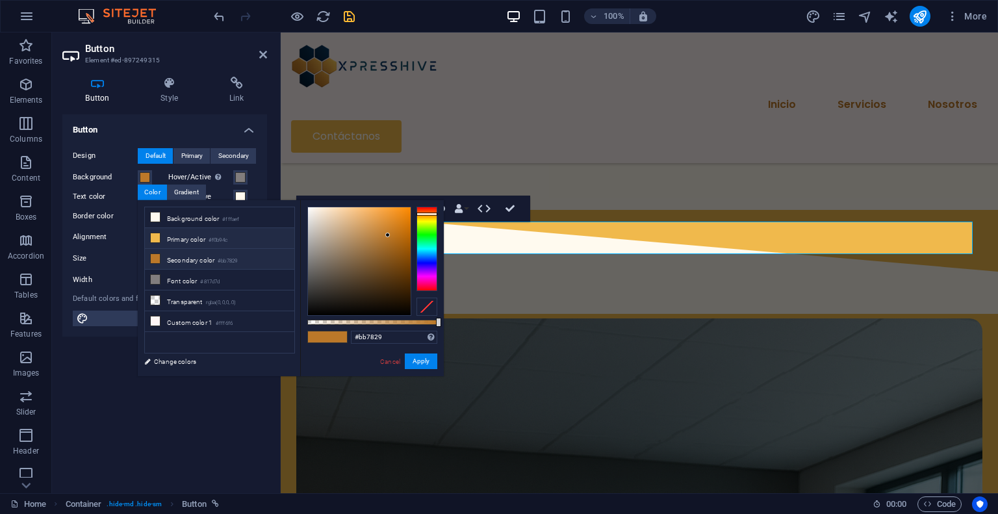
click at [178, 236] on li "Primary color #f0b94c" at bounding box center [219, 238] width 149 height 21
type input "#f0b94c"
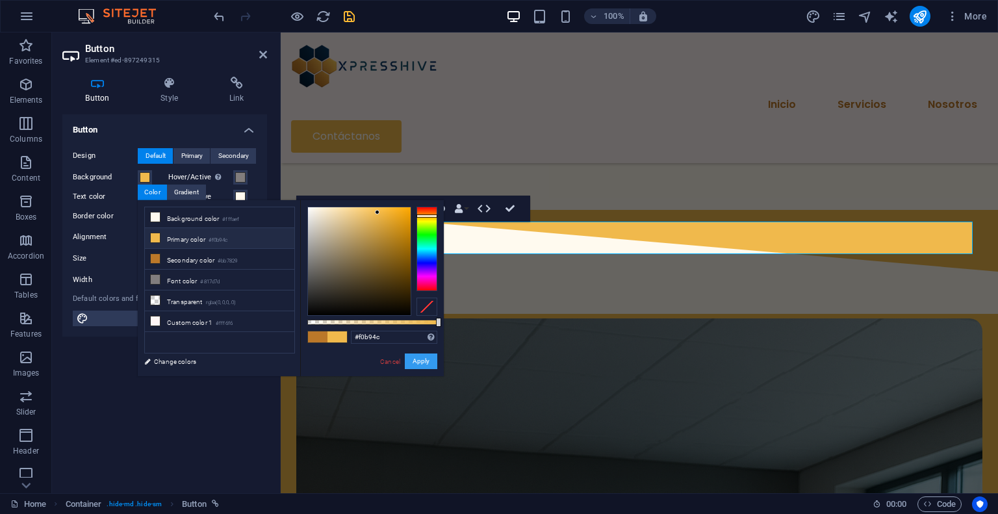
click at [411, 361] on button "Apply" at bounding box center [421, 361] width 32 height 16
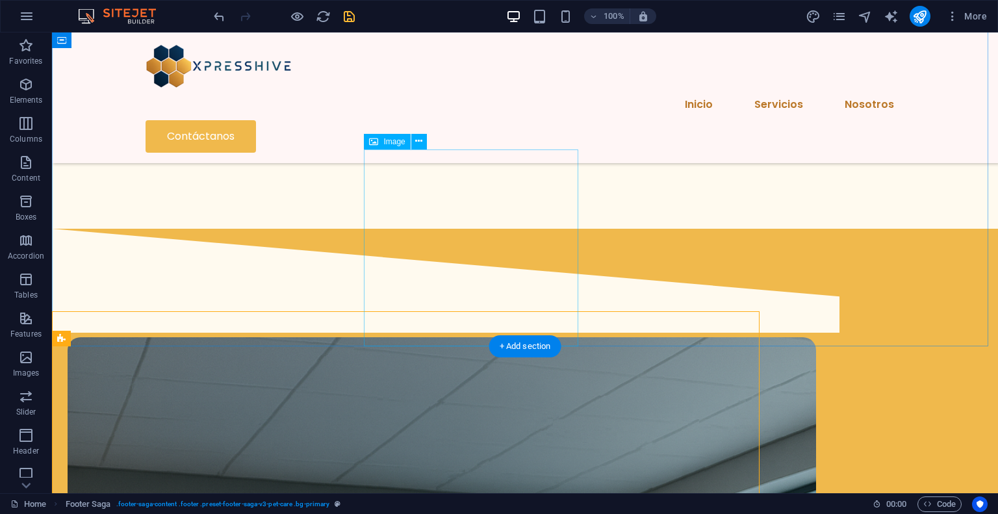
scroll to position [1675, 0]
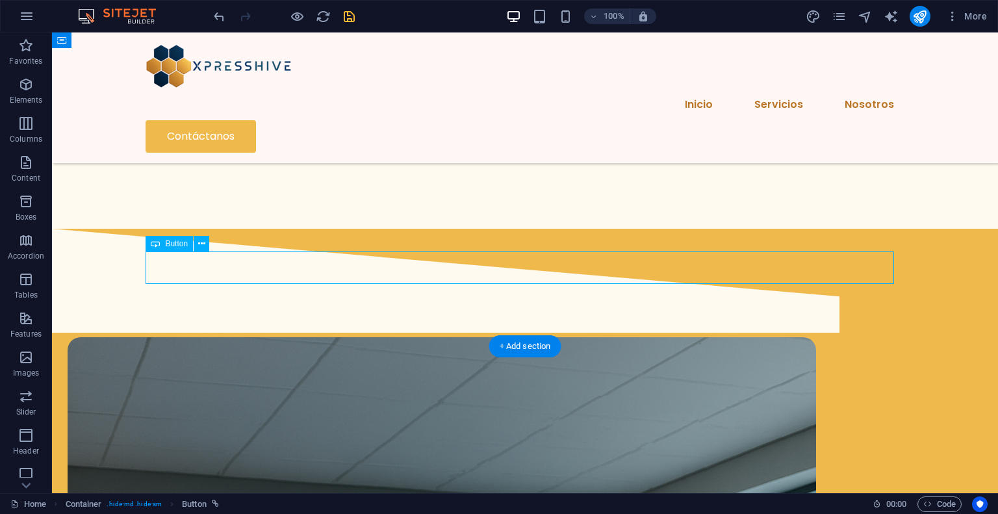
select select "px"
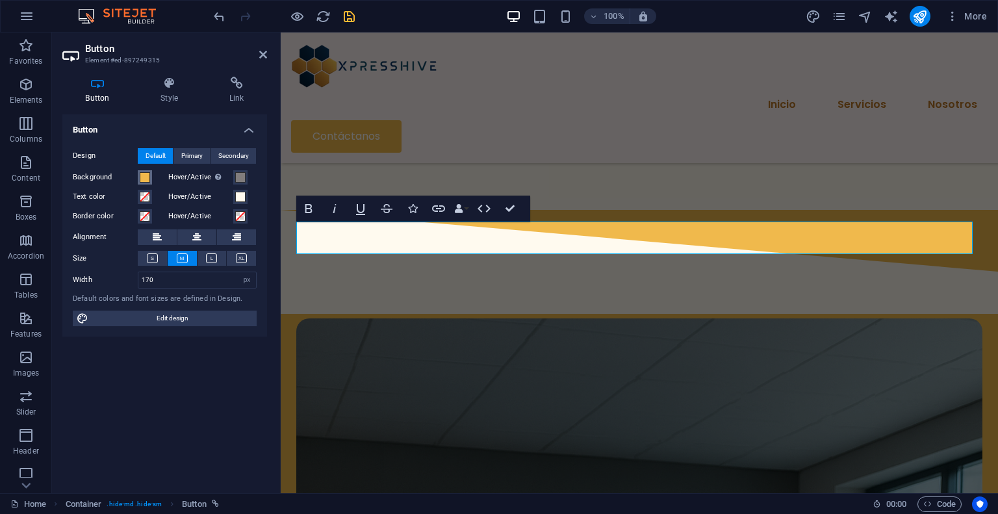
click at [146, 179] on span at bounding box center [145, 177] width 10 height 10
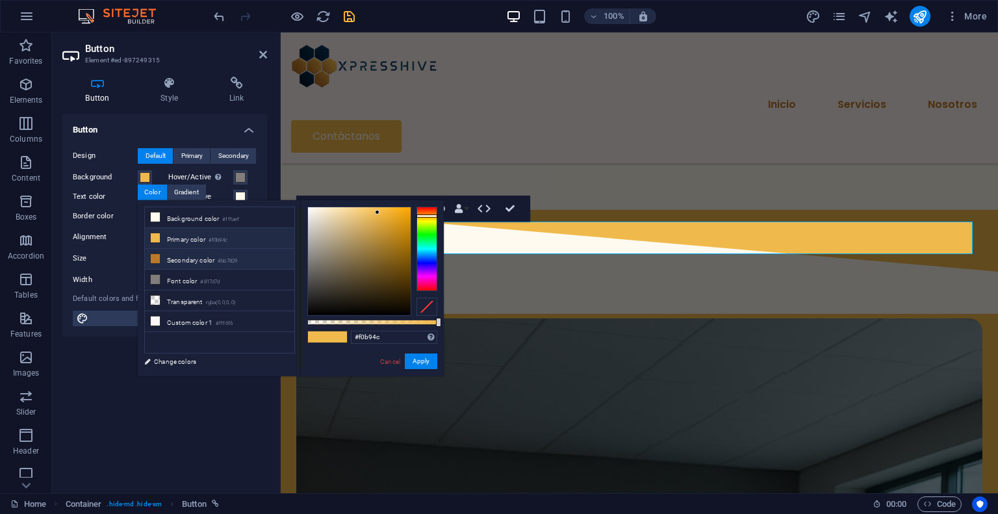
click at [191, 259] on li "Secondary color #bb7829" at bounding box center [219, 259] width 149 height 21
type input "#bb7829"
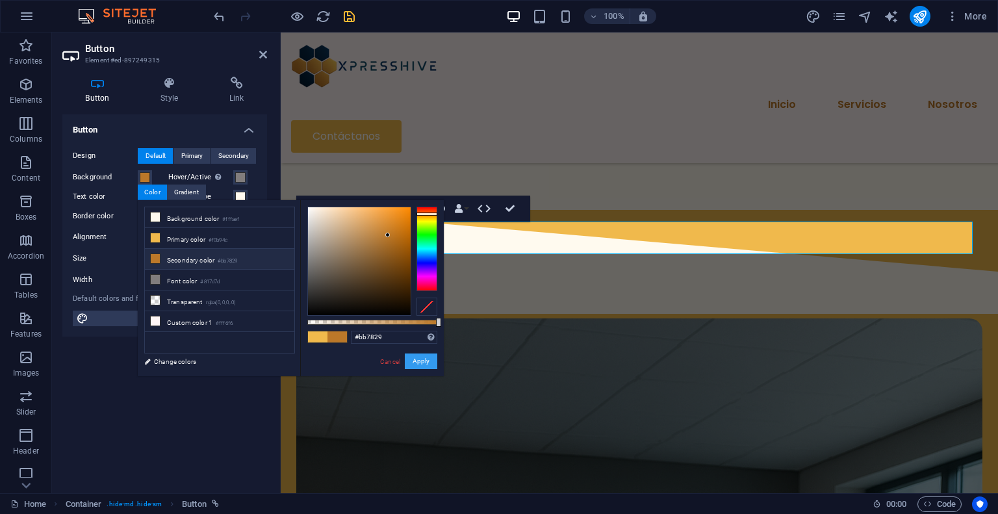
click at [431, 363] on button "Apply" at bounding box center [421, 361] width 32 height 16
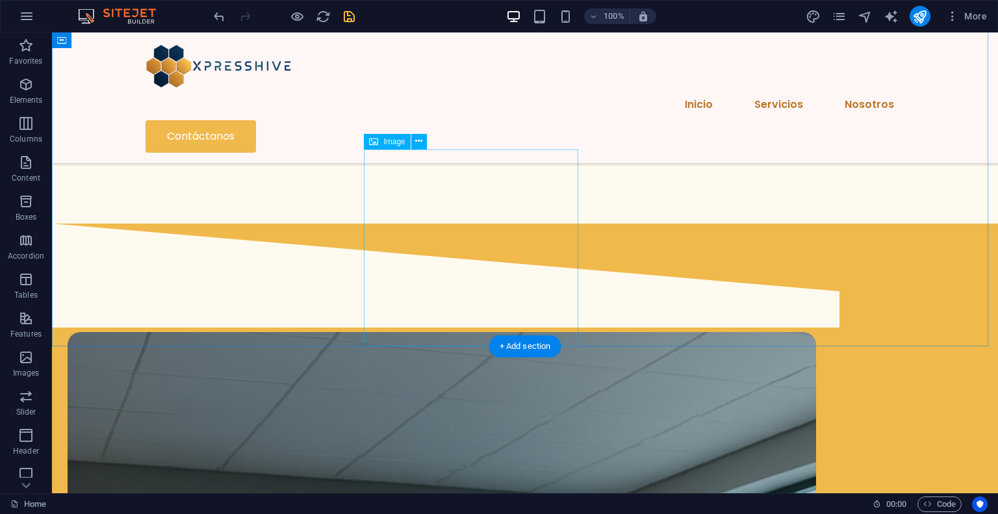
scroll to position [1610, 0]
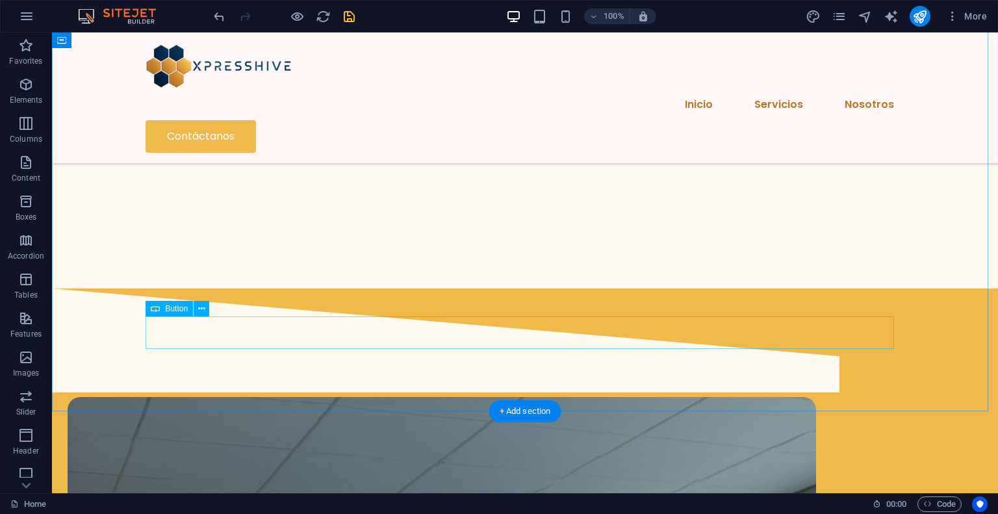
select select "px"
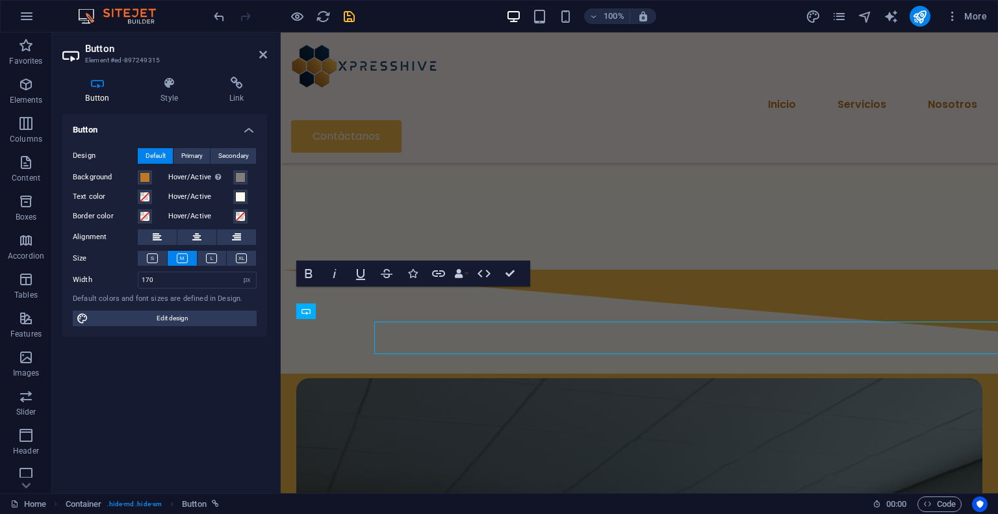
scroll to position [1605, 0]
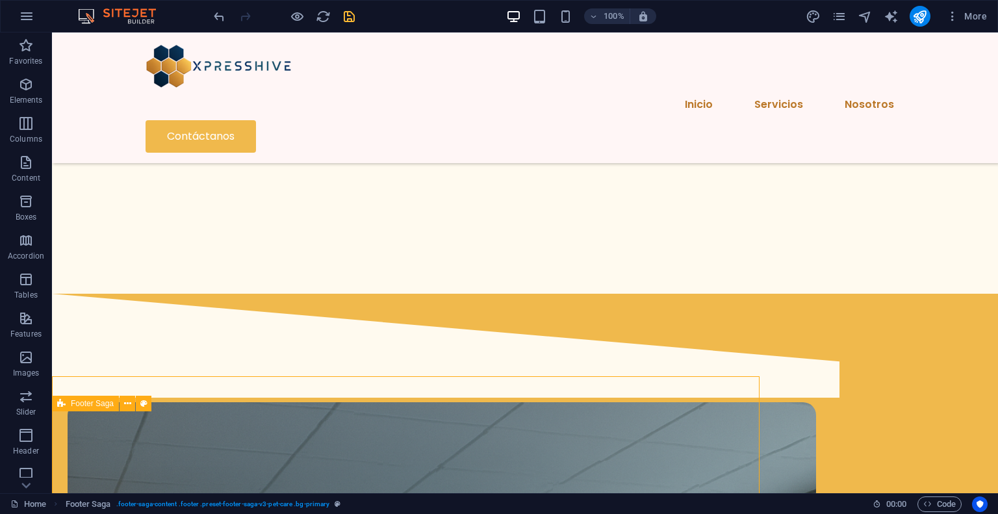
scroll to position [1610, 0]
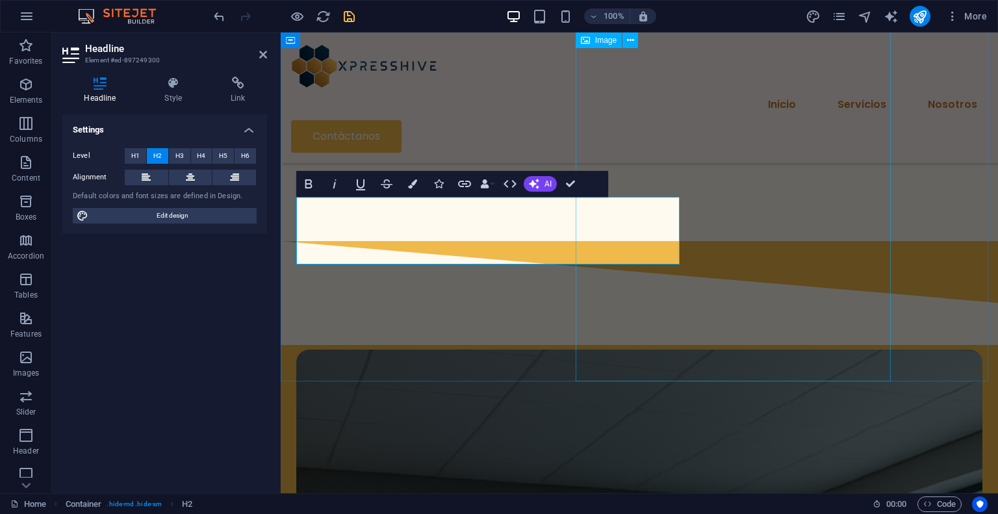
scroll to position [1605, 0]
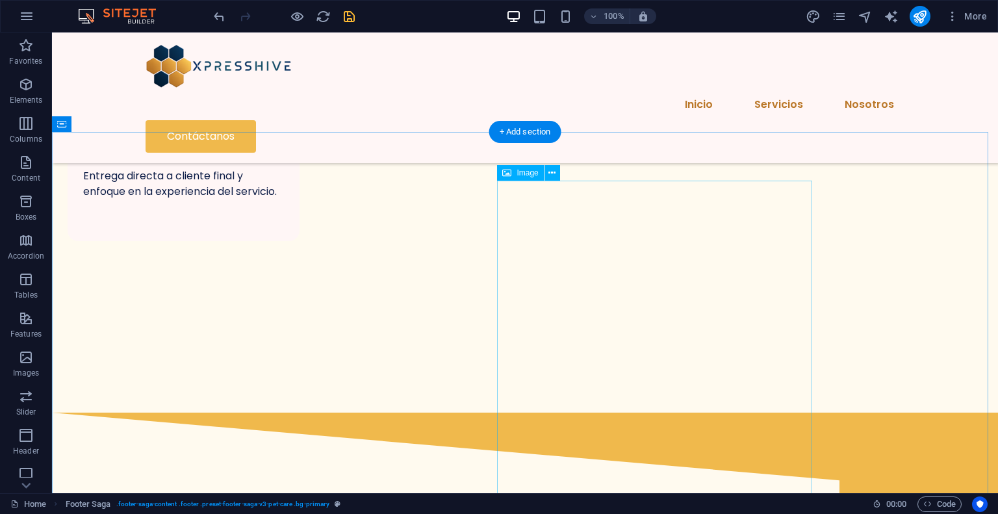
scroll to position [1480, 0]
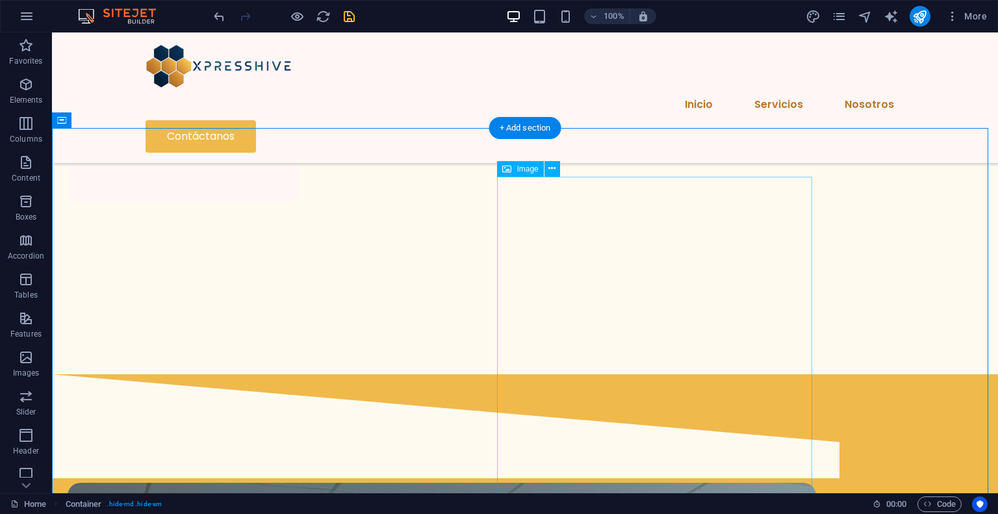
scroll to position [1545, 0]
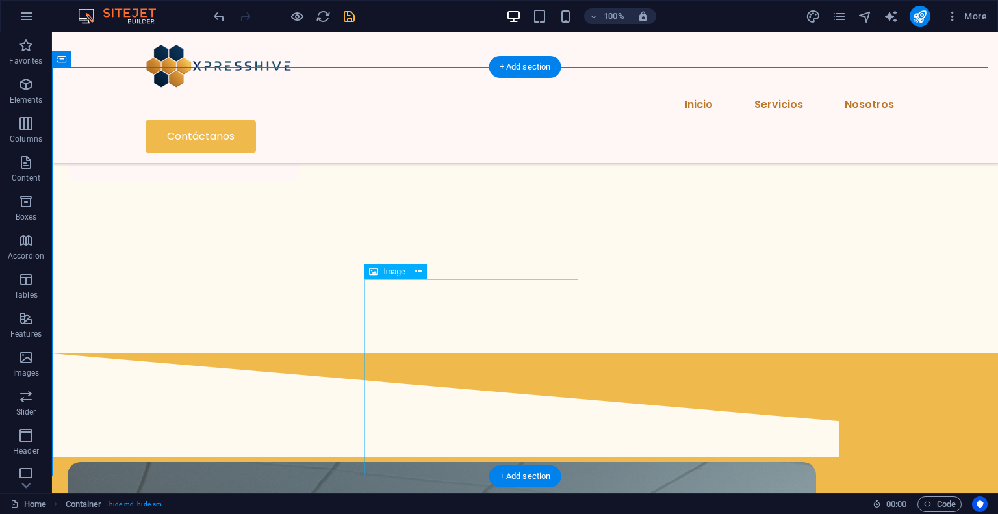
click at [374, 274] on icon at bounding box center [373, 272] width 9 height 16
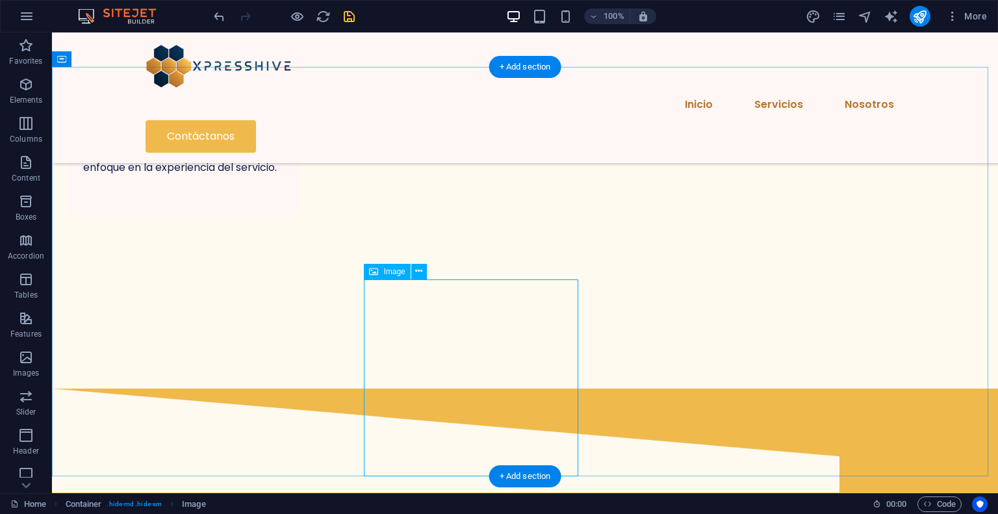
select select "px"
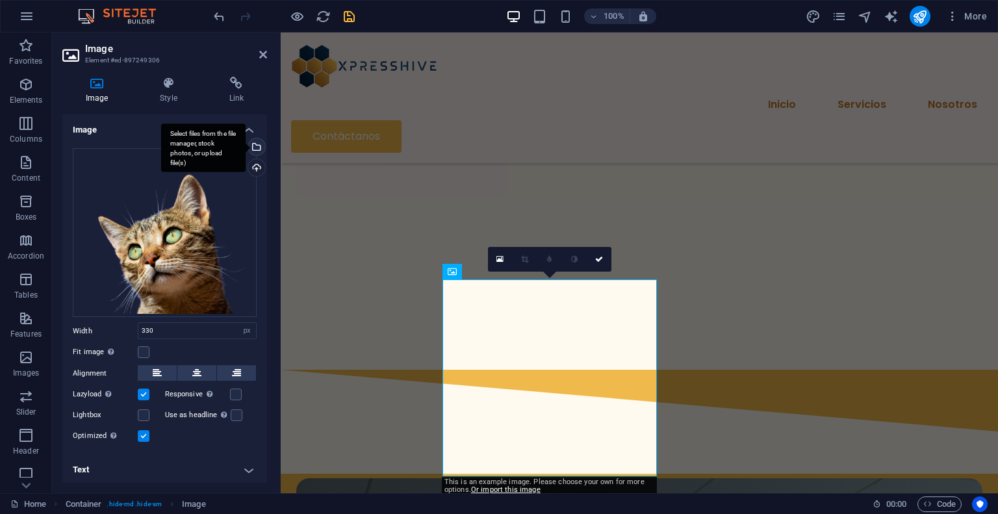
click at [246, 149] on div "Select files from the file manager, stock photos, or upload file(s)" at bounding box center [203, 147] width 84 height 49
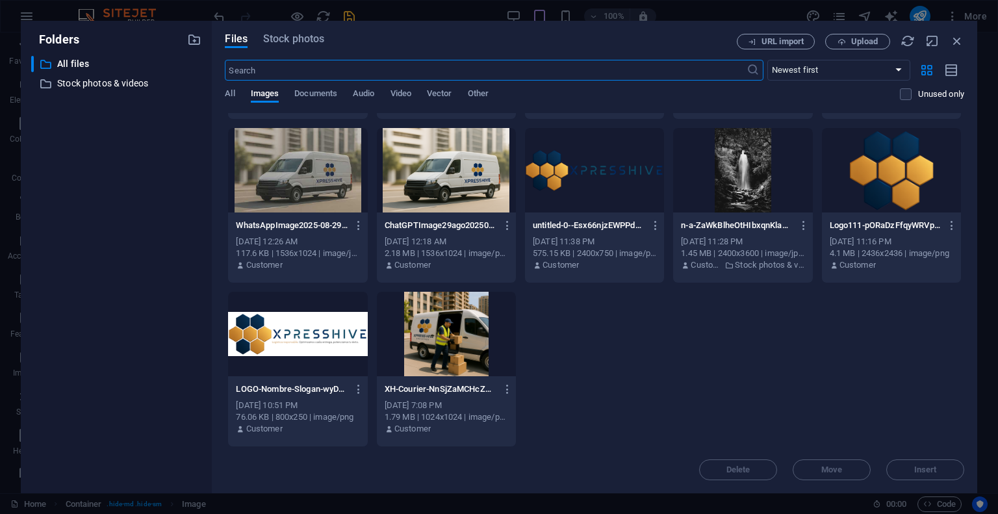
scroll to position [0, 0]
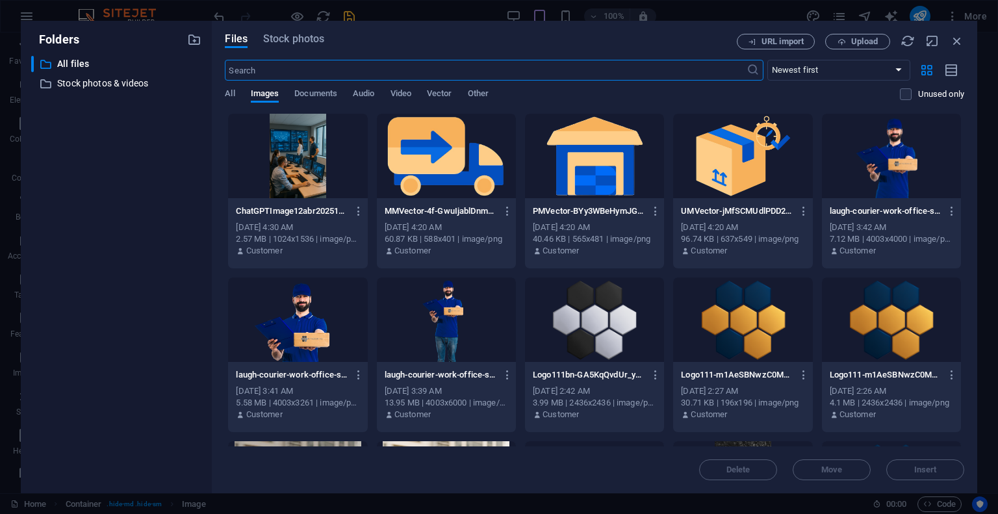
click at [738, 314] on div at bounding box center [742, 319] width 139 height 84
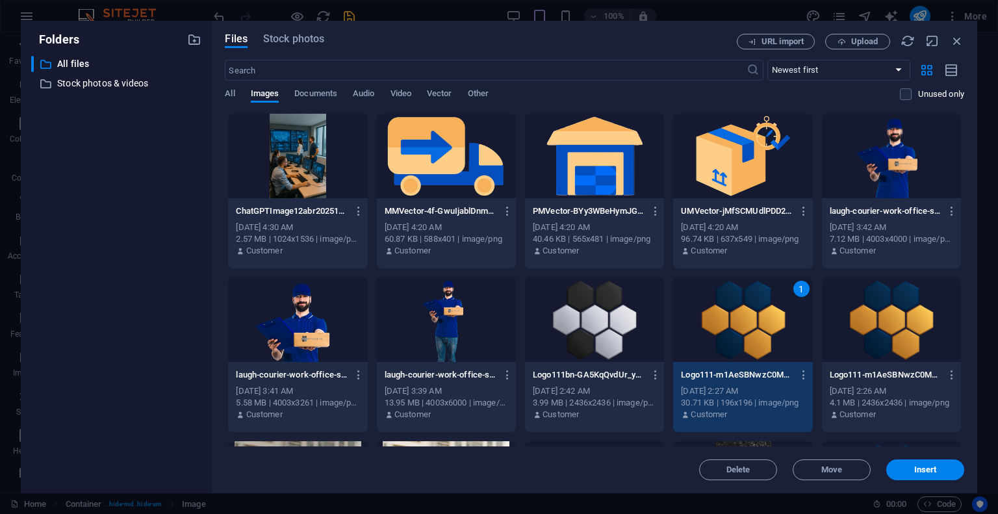
click at [738, 314] on div "1" at bounding box center [742, 319] width 139 height 84
type input "330"
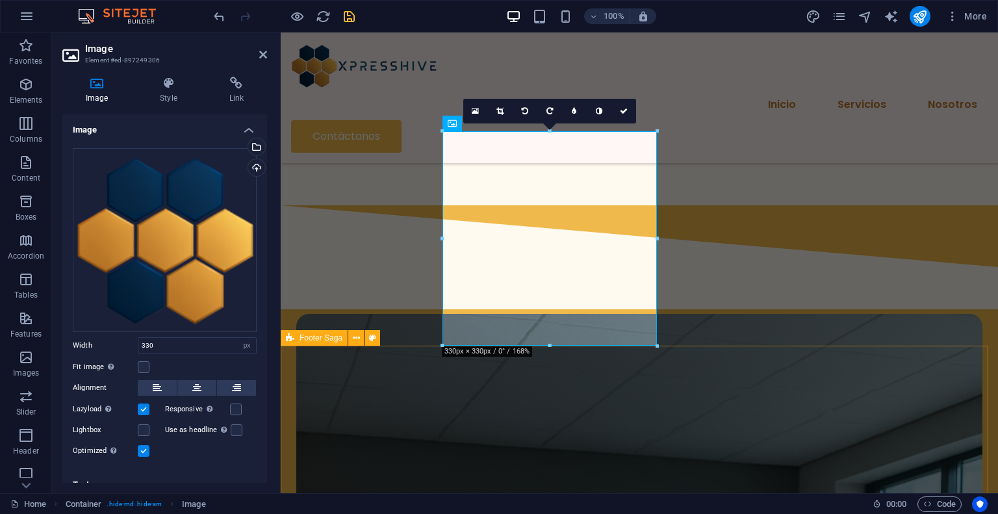
scroll to position [1594, 0]
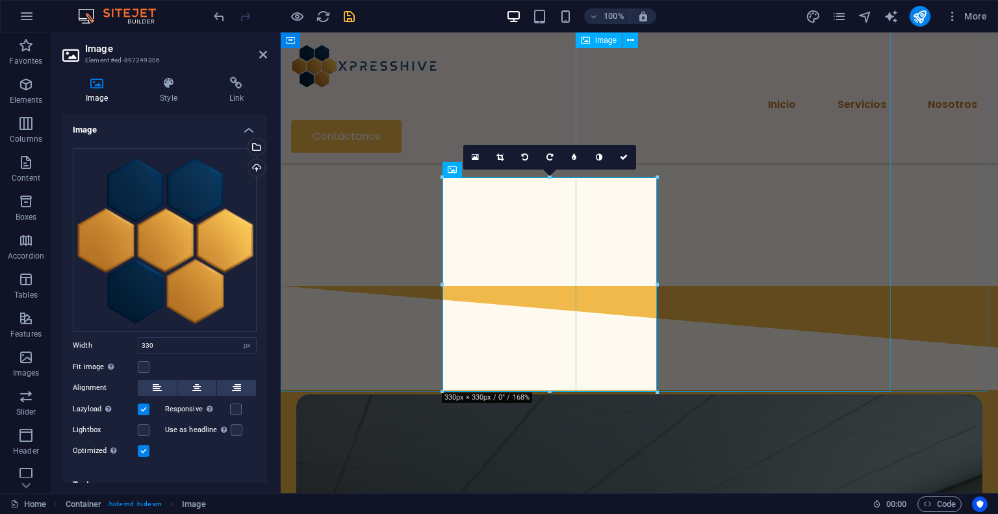
select select "px"
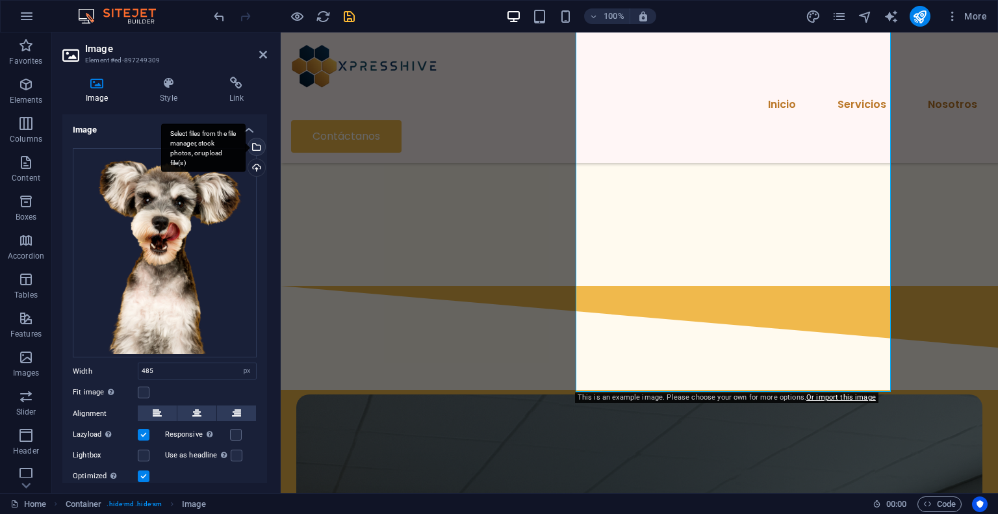
click at [253, 147] on div "Select files from the file manager, stock photos, or upload file(s)" at bounding box center [255, 147] width 19 height 19
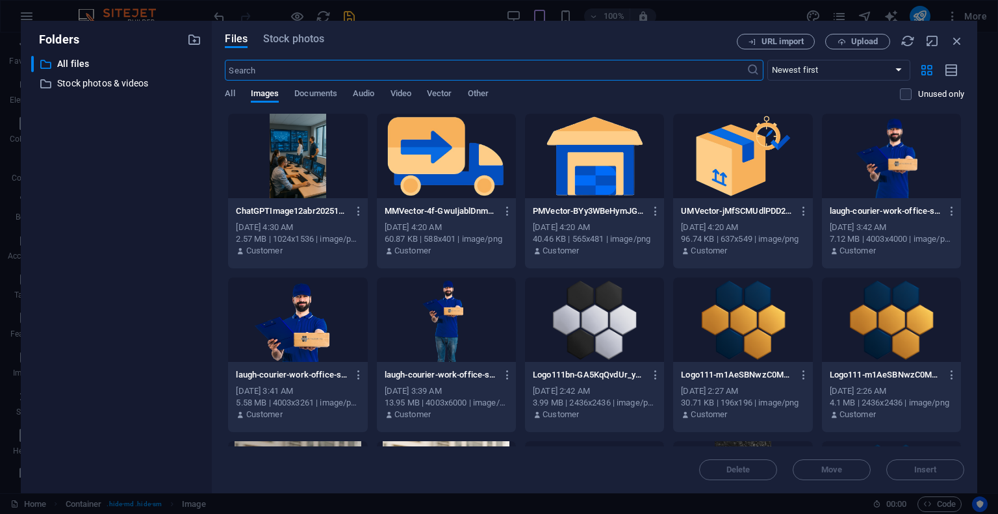
click at [756, 337] on div at bounding box center [742, 319] width 139 height 84
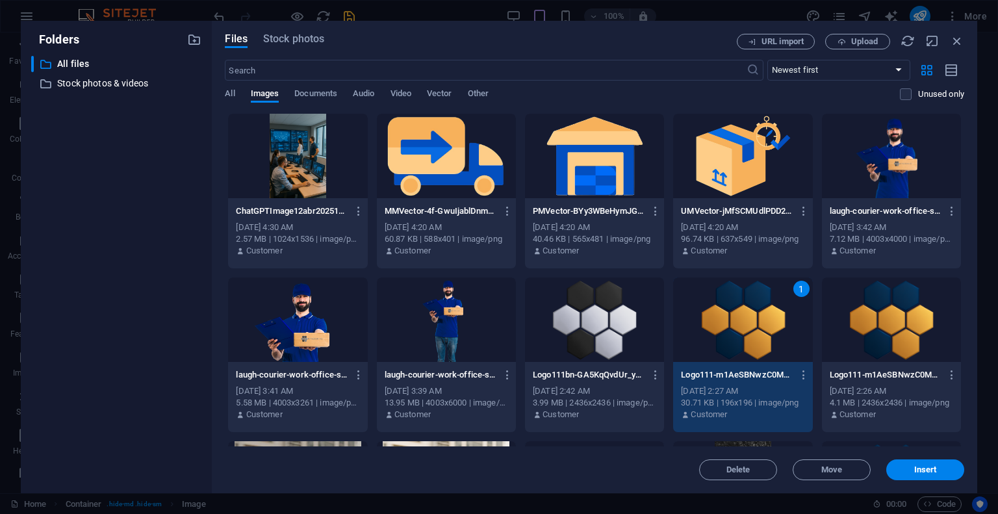
click at [756, 337] on div "1" at bounding box center [742, 319] width 139 height 84
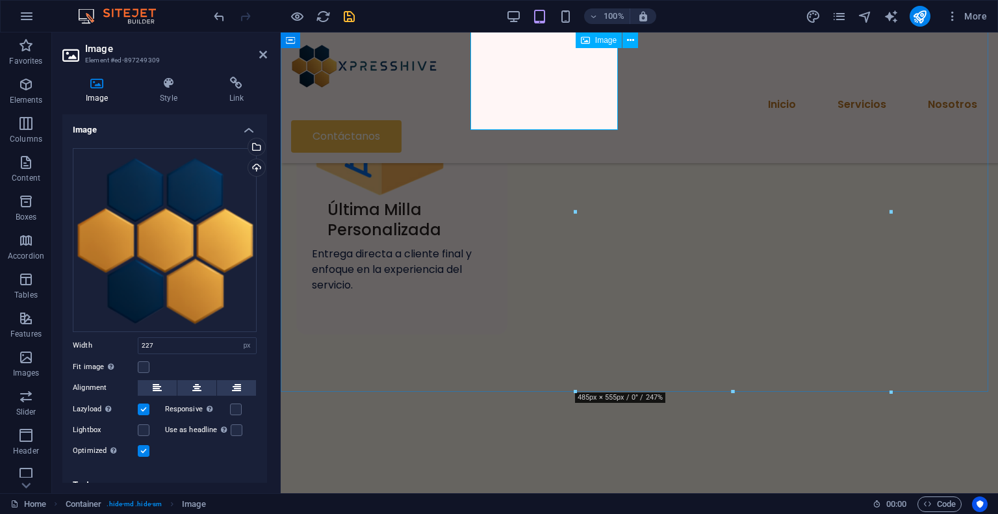
type input "485"
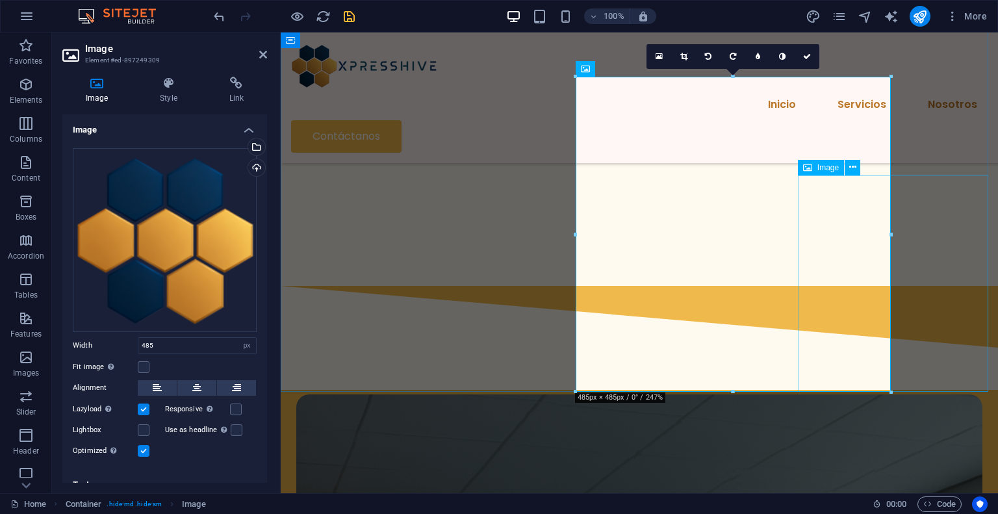
select select "px"
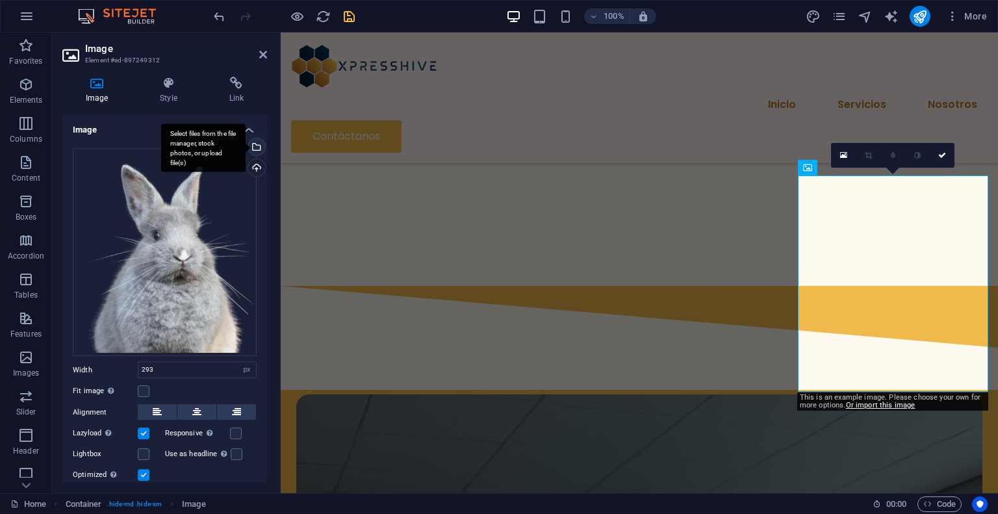
click at [255, 147] on div "Select files from the file manager, stock photos, or upload file(s)" at bounding box center [255, 147] width 19 height 19
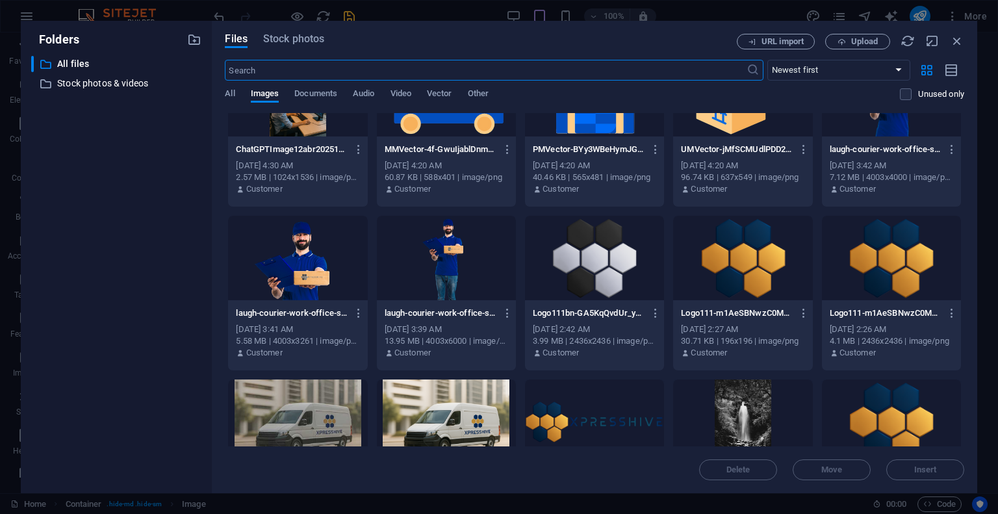
scroll to position [130, 0]
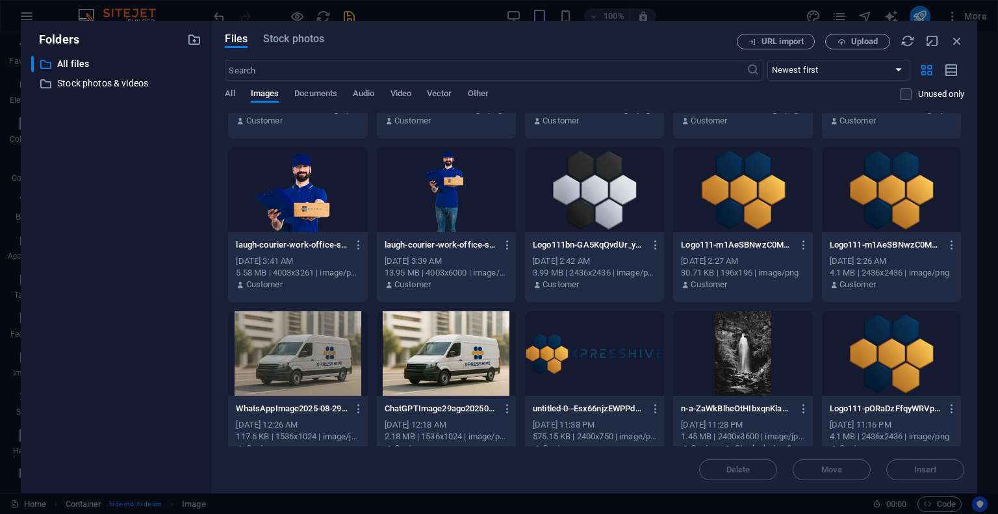
click at [911, 356] on div at bounding box center [891, 353] width 139 height 84
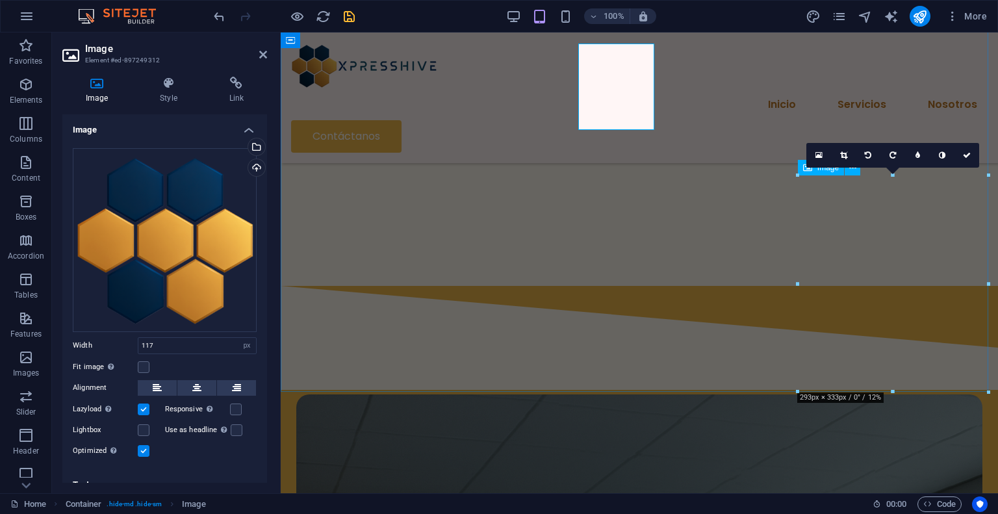
type input "293"
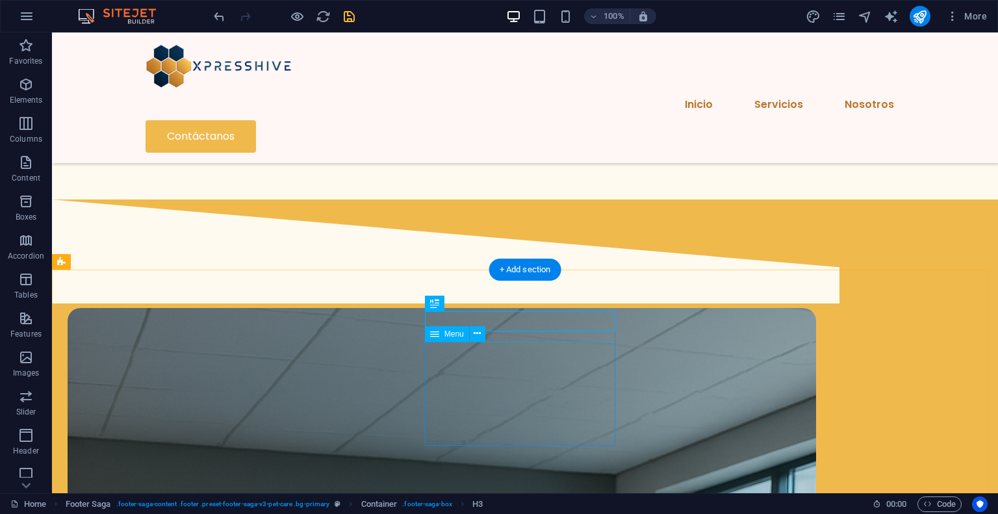
scroll to position [1794, 0]
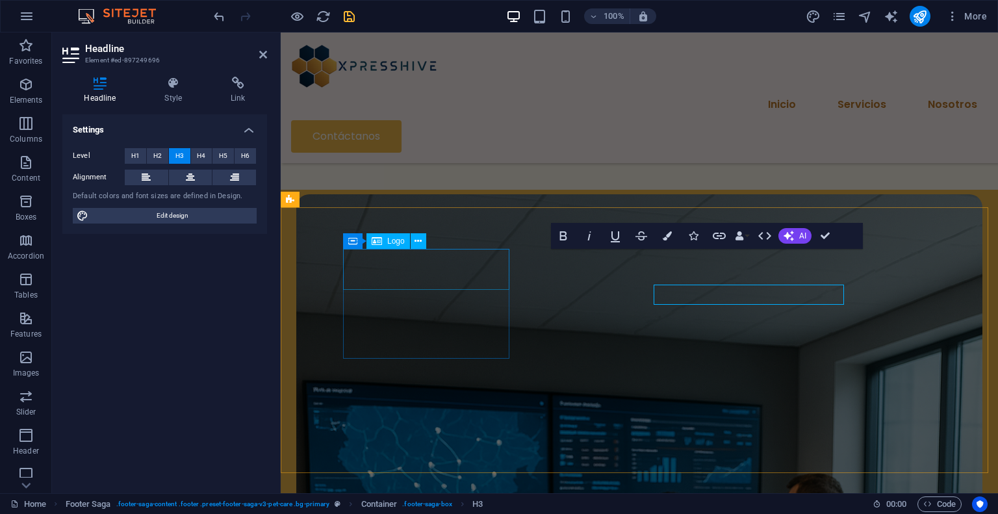
scroll to position [1778, 0]
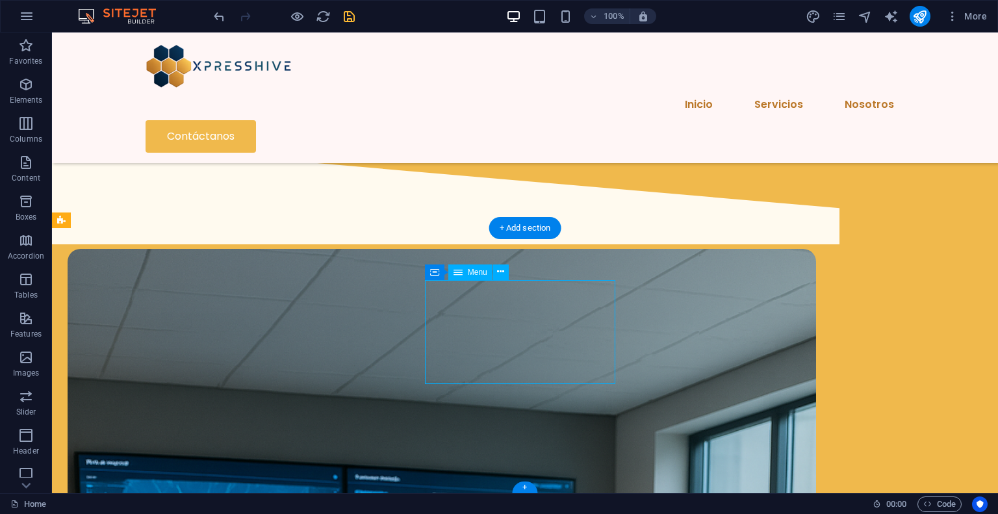
select select
select select "2"
select select
select select "1"
select select
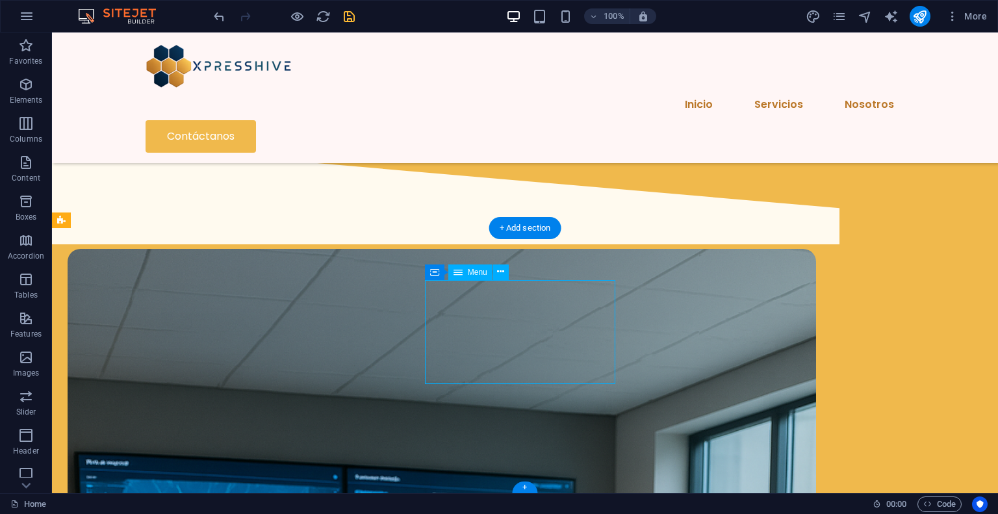
select select "3"
select select
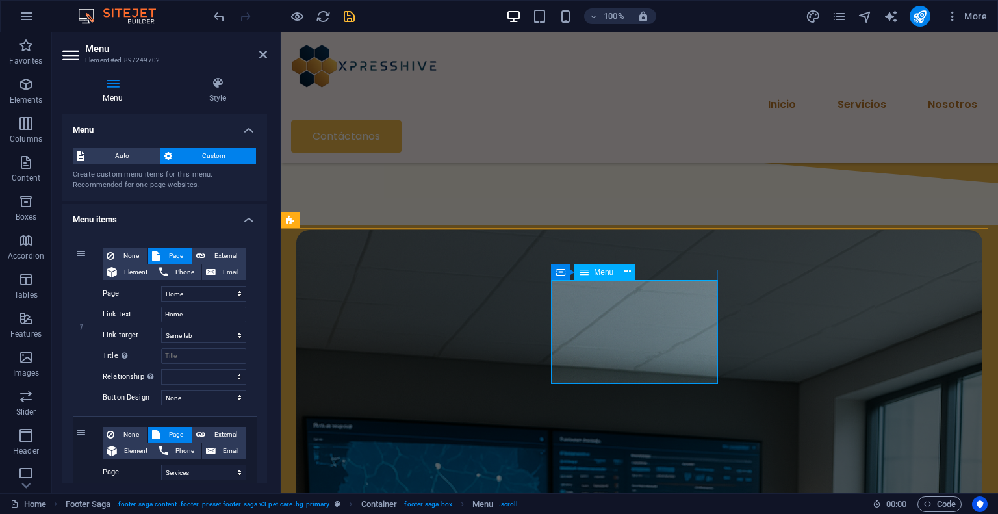
drag, startPoint x: 201, startPoint y: 309, endPoint x: 158, endPoint y: 316, distance: 44.0
click at [158, 316] on div "Link text Home" at bounding box center [175, 315] width 144 height 16
type input "Inicio"
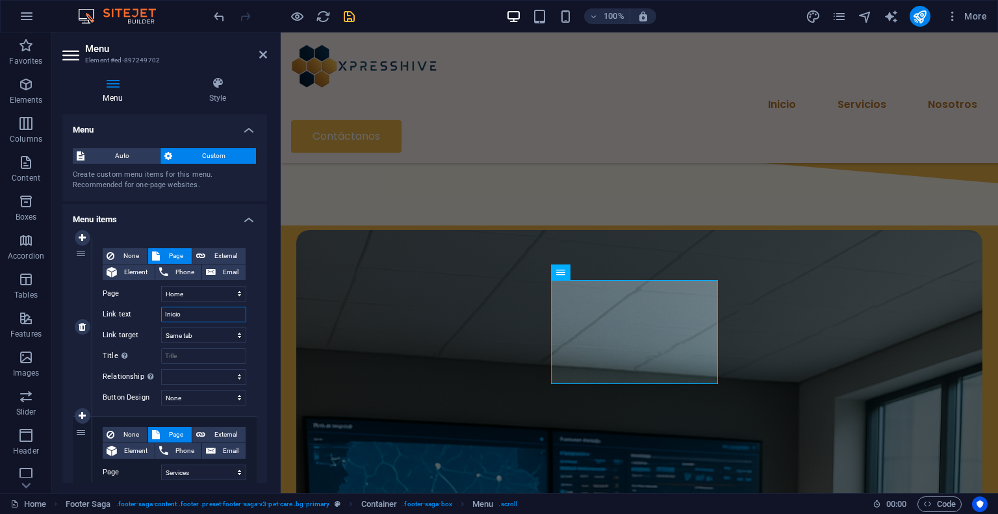
select select
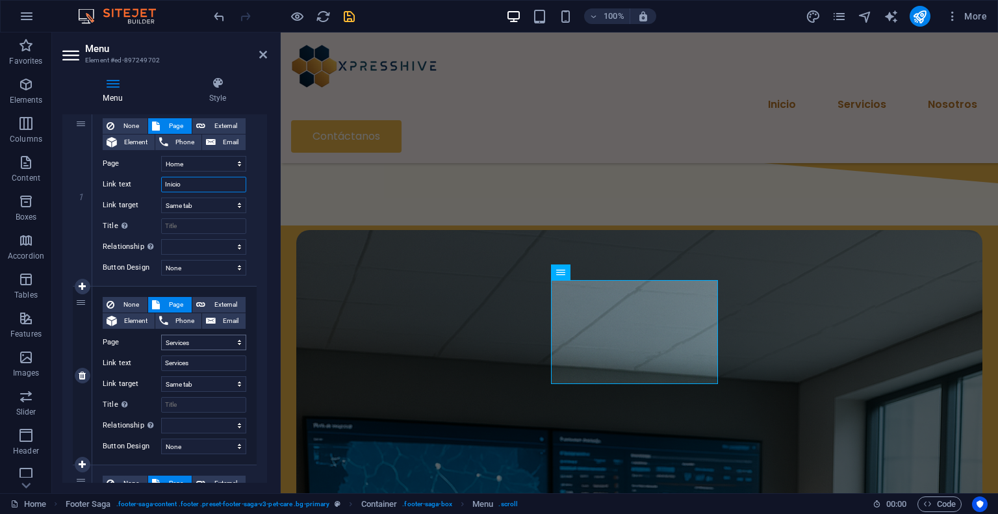
scroll to position [195, 0]
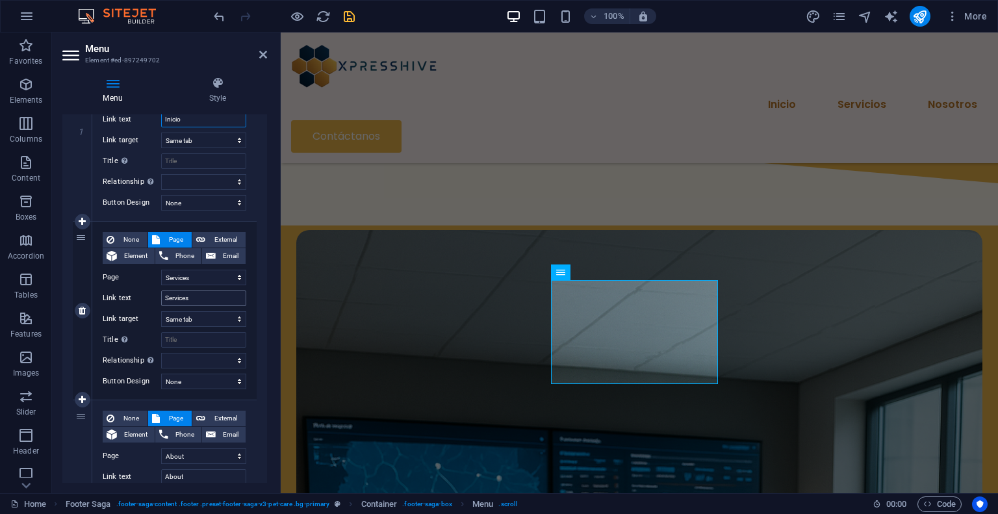
type input "Inicio"
drag, startPoint x: 196, startPoint y: 298, endPoint x: 151, endPoint y: 301, distance: 45.5
click at [151, 301] on div "Link text Services" at bounding box center [175, 298] width 144 height 16
type input "Servicios"
select select
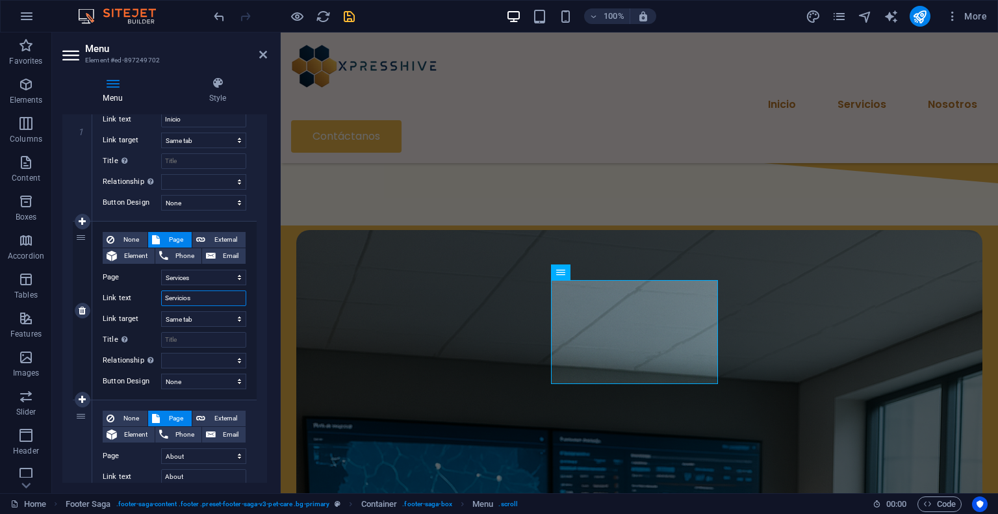
select select
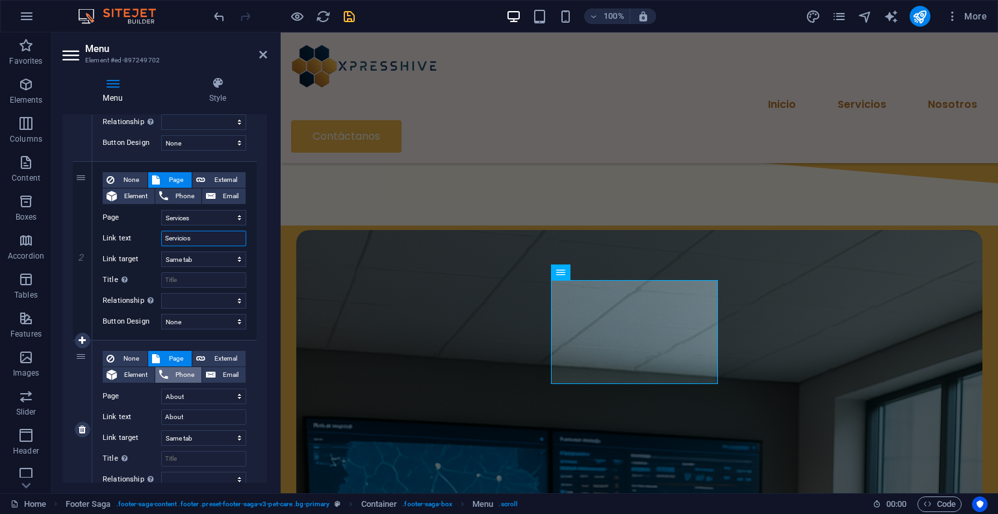
scroll to position [325, 0]
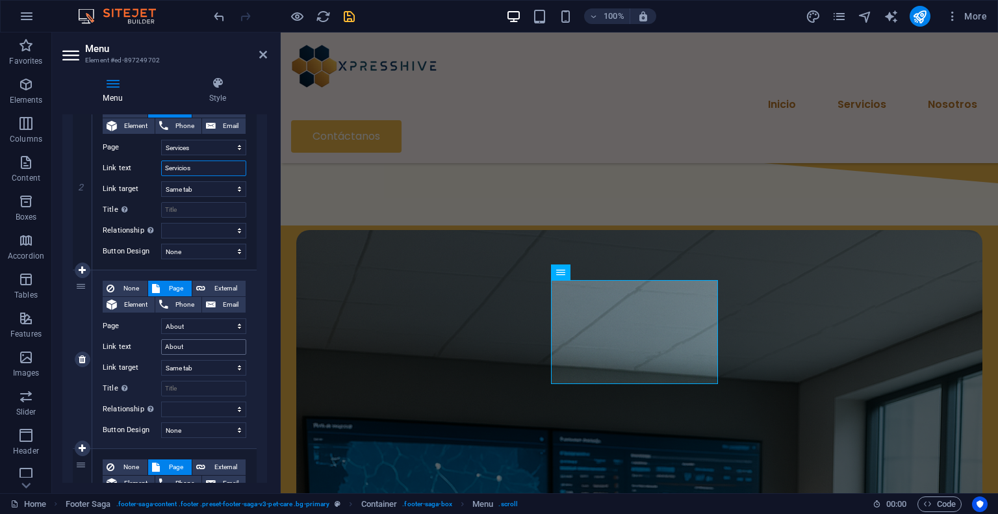
type input "Servicios"
drag, startPoint x: 203, startPoint y: 350, endPoint x: 164, endPoint y: 348, distance: 39.0
click at [164, 348] on input "About" at bounding box center [203, 347] width 85 height 16
type input "Nosotros"
select select
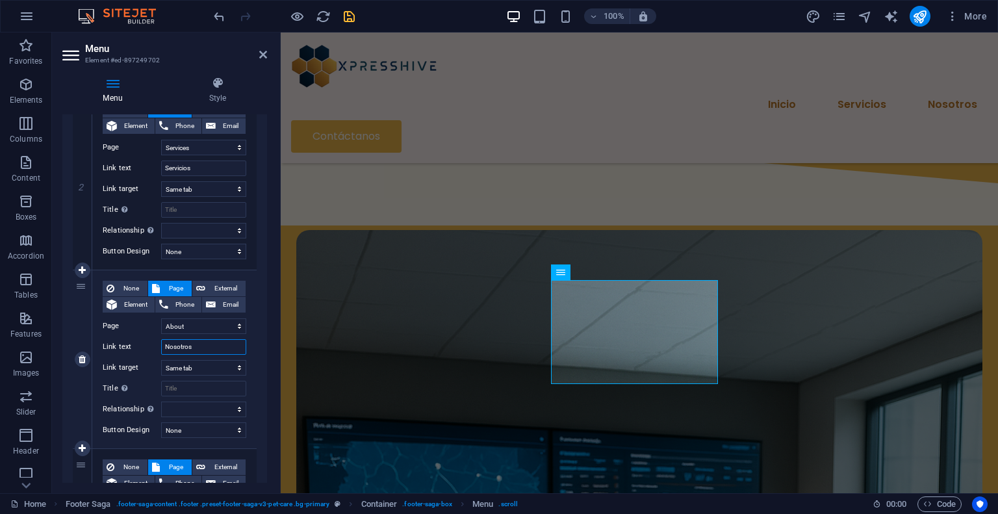
select select
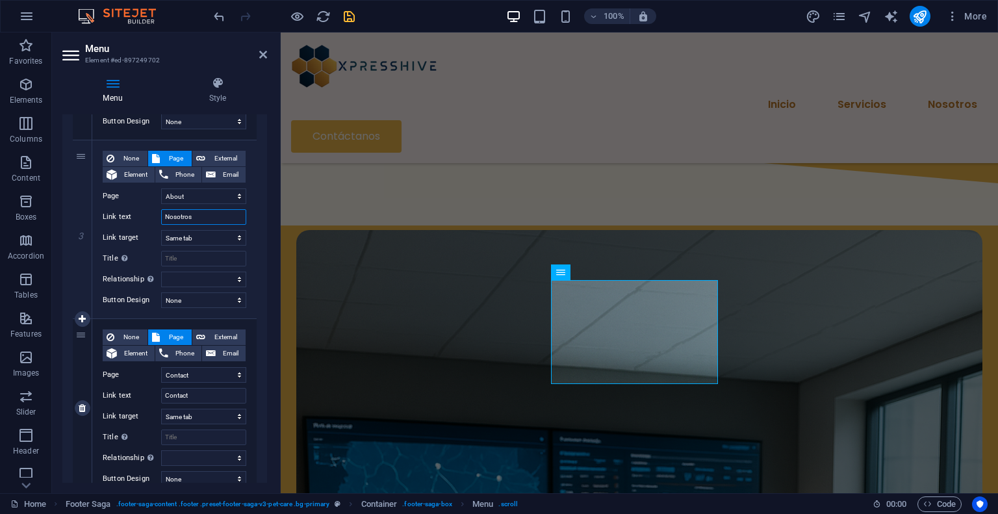
scroll to position [504, 0]
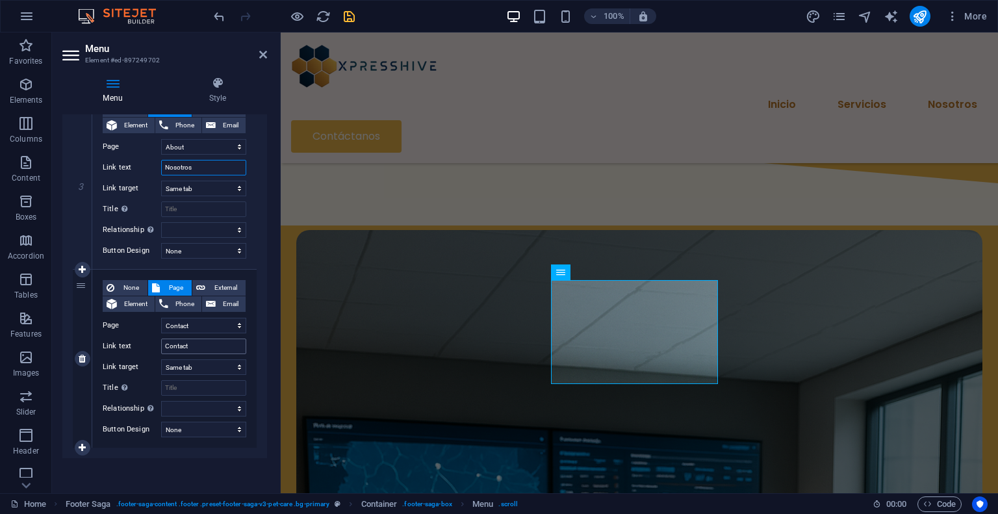
type input "Nosotros"
click at [196, 342] on input "Contact" at bounding box center [203, 346] width 85 height 16
type input "Contáctanos"
select select
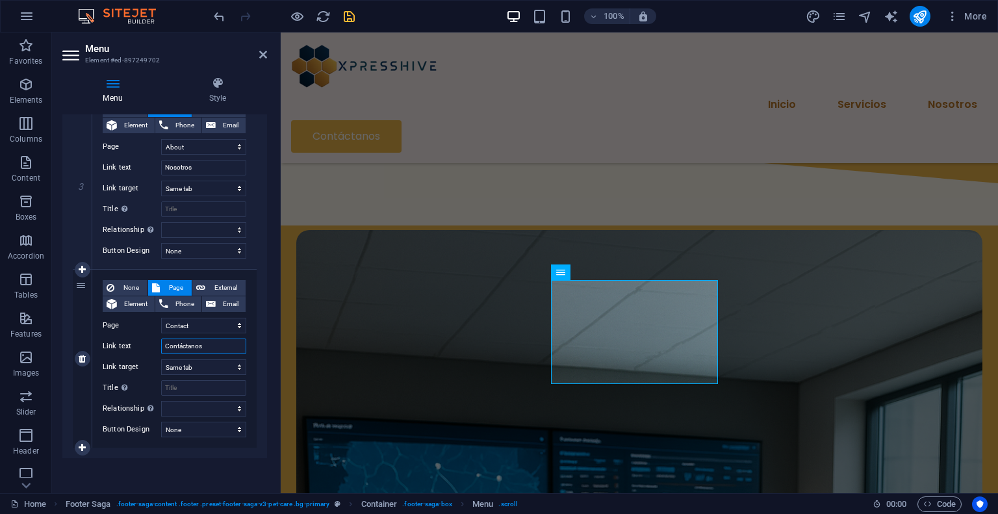
select select
type input "Contáctanos"
click at [248, 330] on div "None Page External Element Phone Email Page Home About Services Contact Legal N…" at bounding box center [174, 359] width 164 height 178
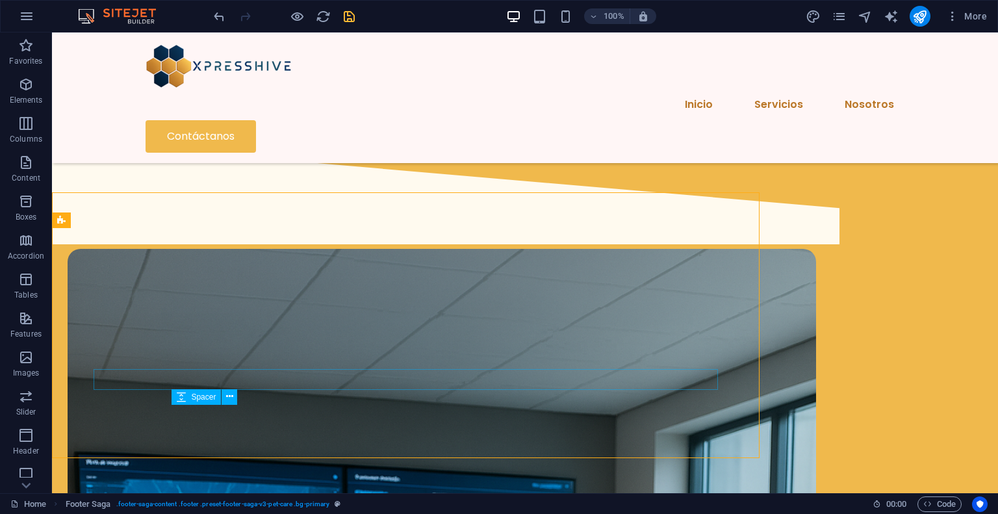
scroll to position [1793, 0]
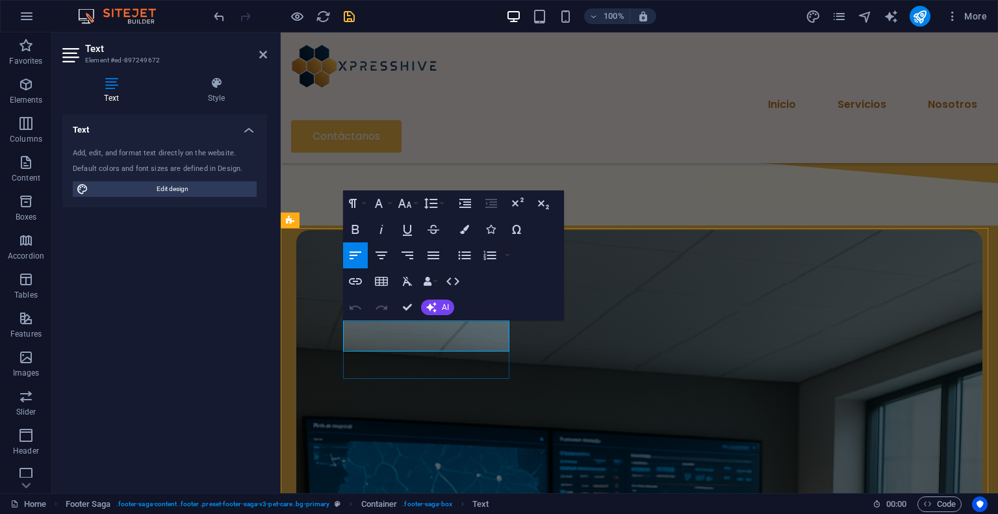
copy p "Treat your pet to an ultimate pet care experience."
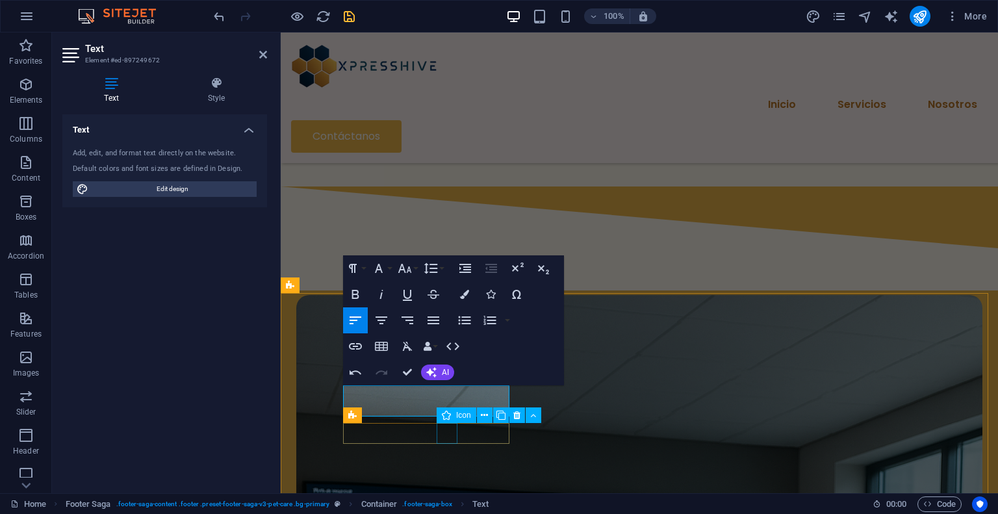
scroll to position [164, 1]
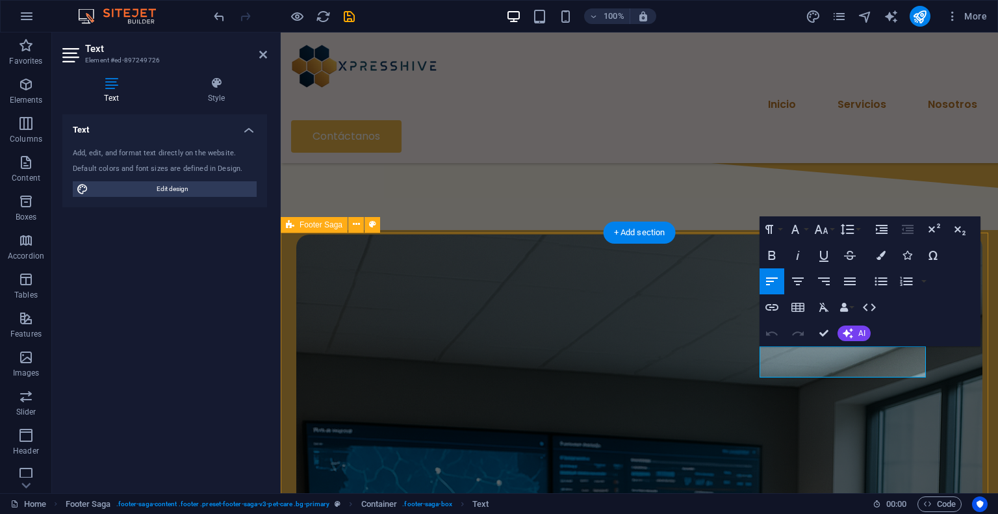
scroll to position [1788, 0]
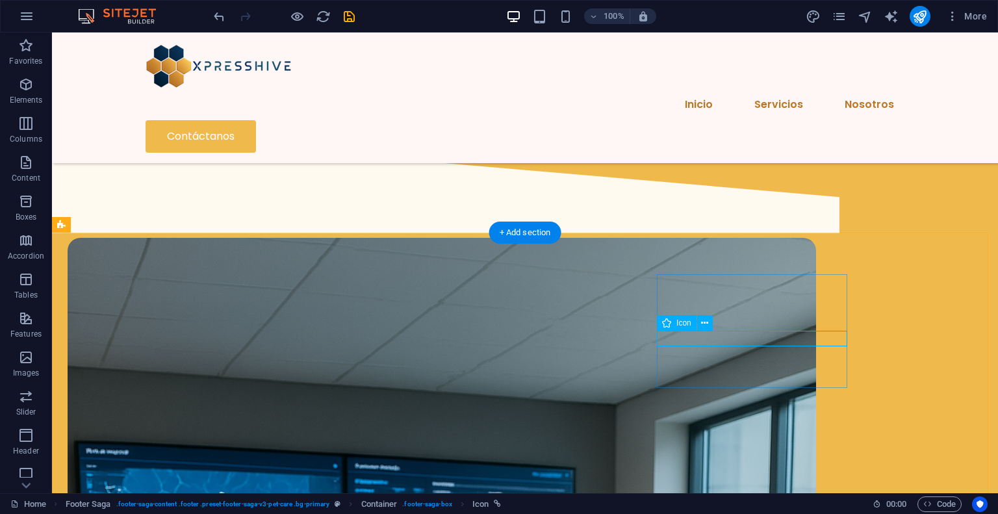
select select "xMidYMid"
select select "px"
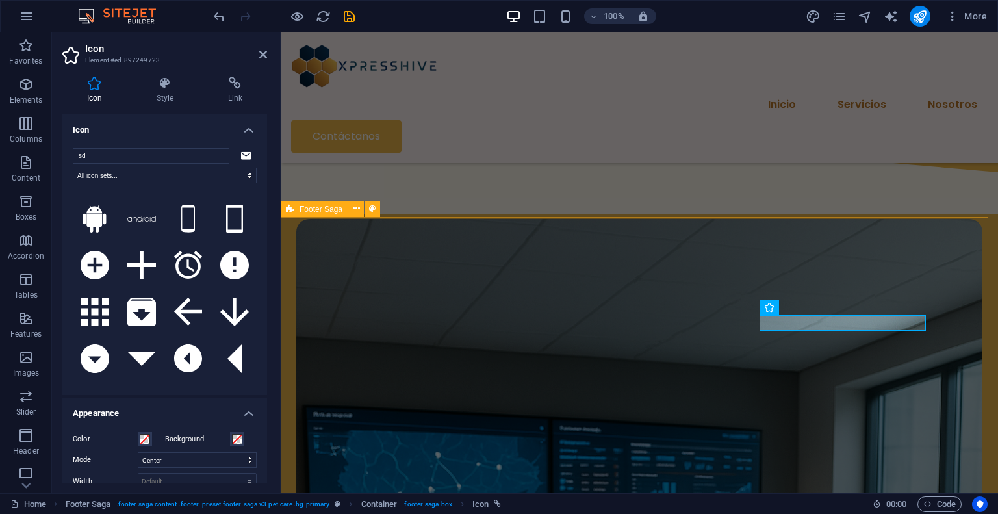
type input "sdf"
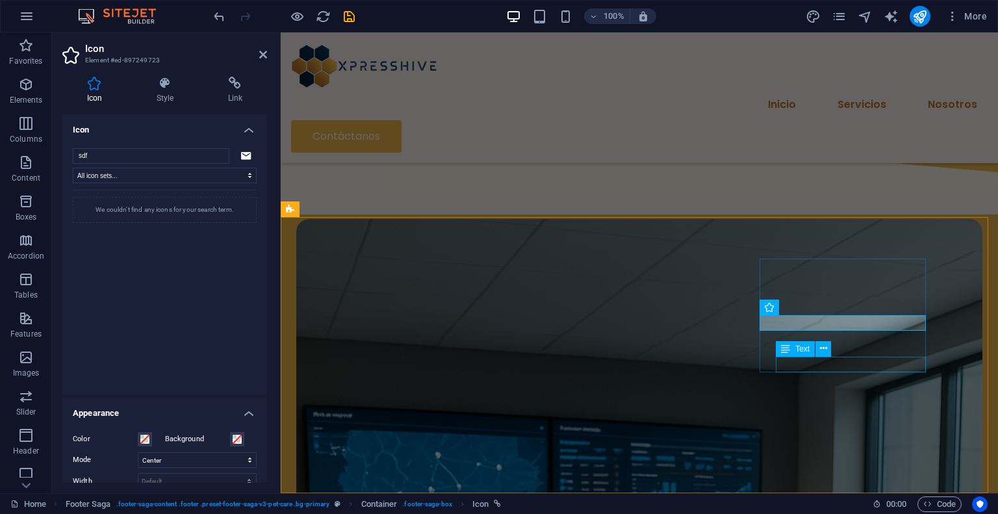
scroll to position [1788, 0]
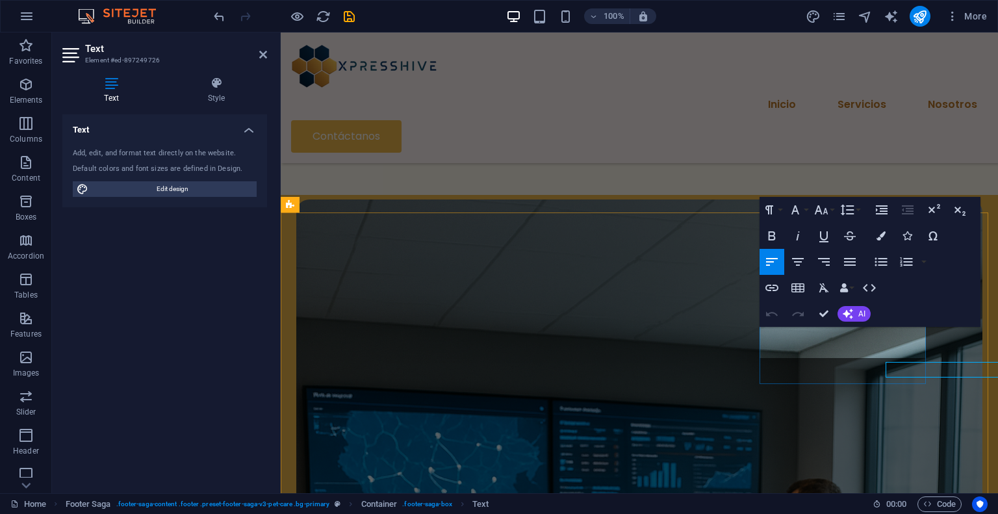
scroll to position [1773, 0]
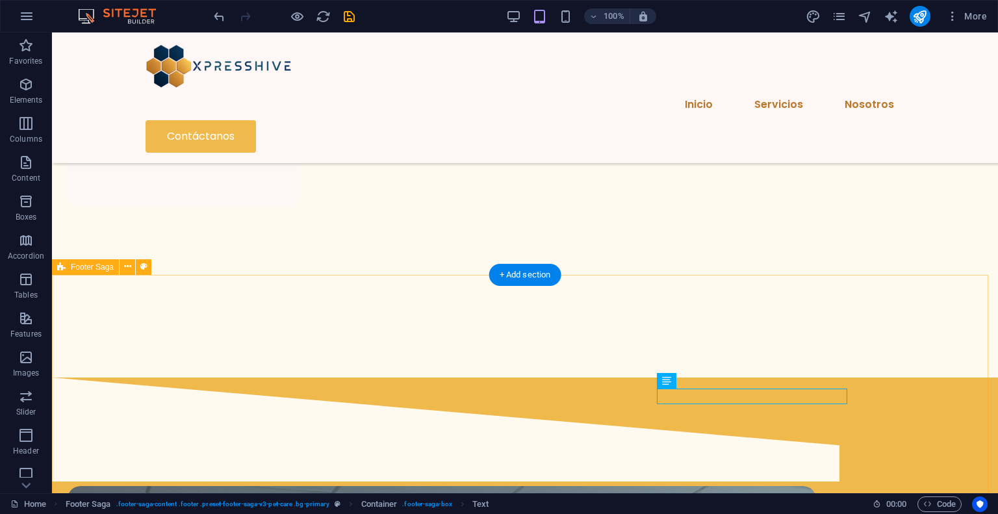
scroll to position [1746, 0]
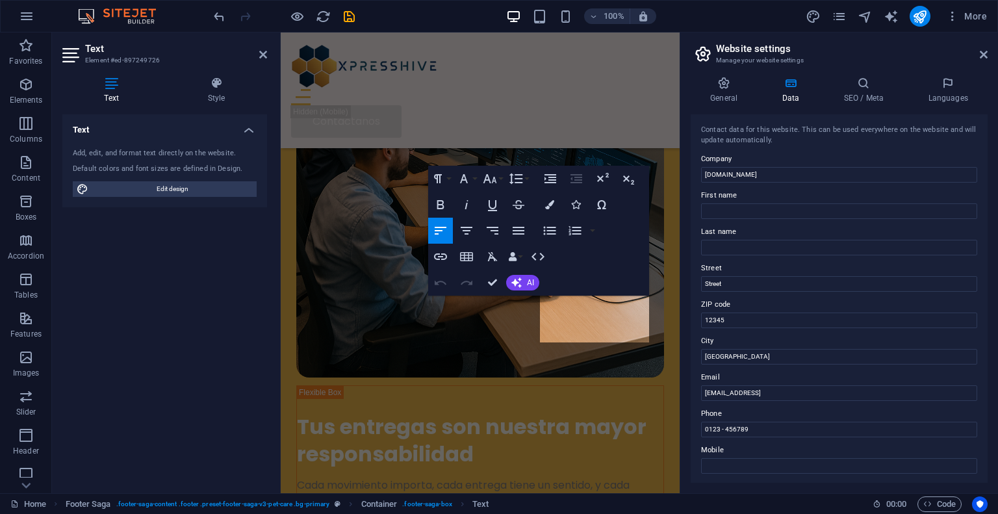
click at [813, 364] on div "Contact data for this website. This can be used everywhere on the website and w…" at bounding box center [839, 298] width 297 height 368
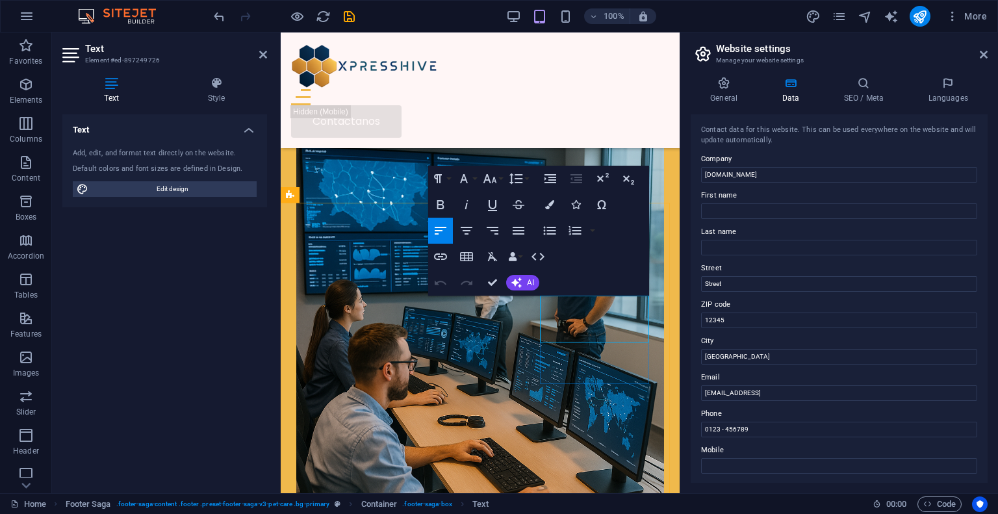
drag, startPoint x: 774, startPoint y: 392, endPoint x: 728, endPoint y: 390, distance: 46.8
click at [728, 390] on input "[EMAIL_ADDRESS]" at bounding box center [839, 393] width 276 height 16
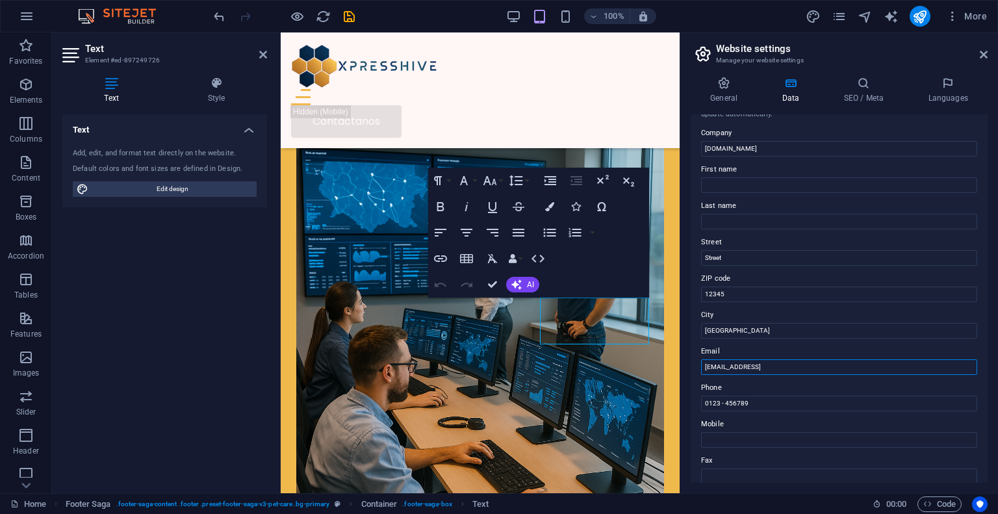
scroll to position [0, 0]
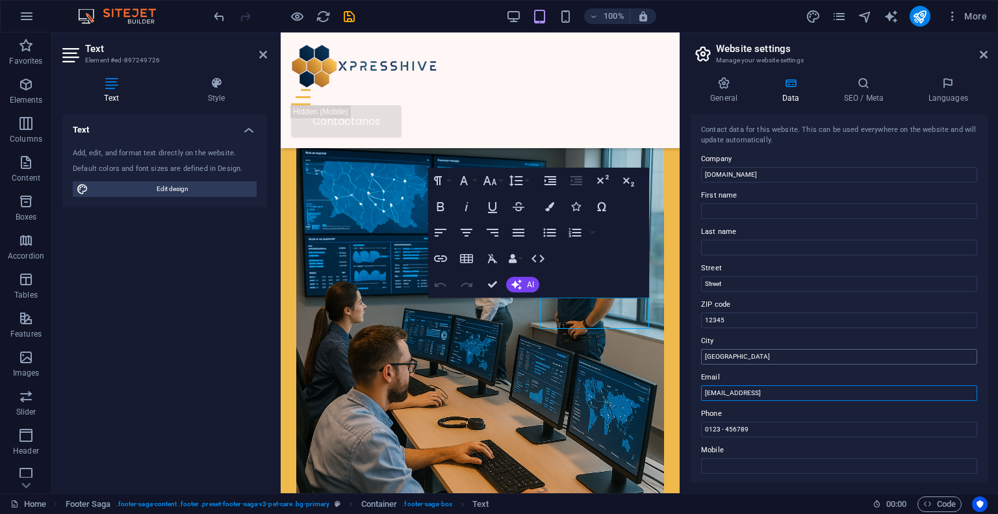
type input "8b0d2dfc2eb3f0a11@cpanel.local"
drag, startPoint x: 736, startPoint y: 359, endPoint x: 688, endPoint y: 360, distance: 48.1
click at [688, 360] on div "General Data SEO / Meta Languages Website name xpresshive.cl Logo Drag files he…" at bounding box center [839, 279] width 318 height 427
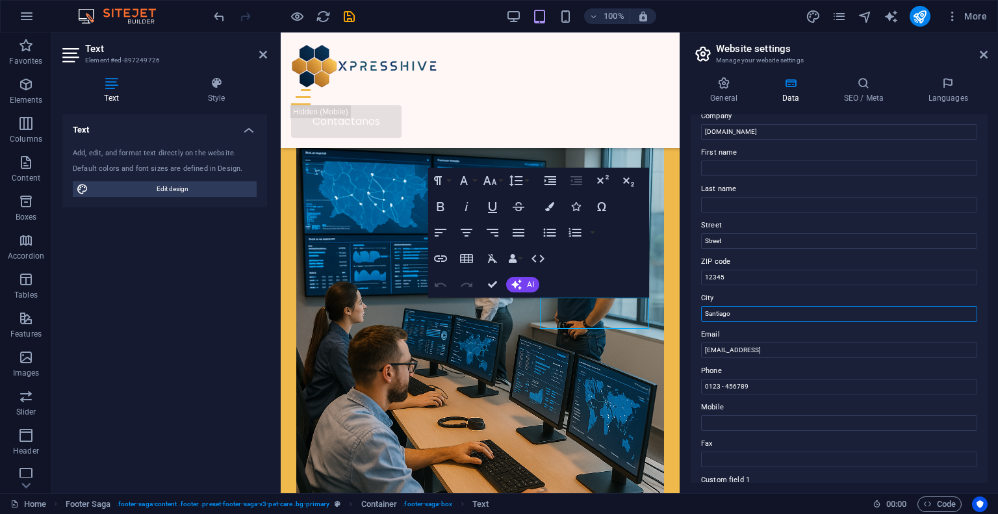
scroll to position [65, 0]
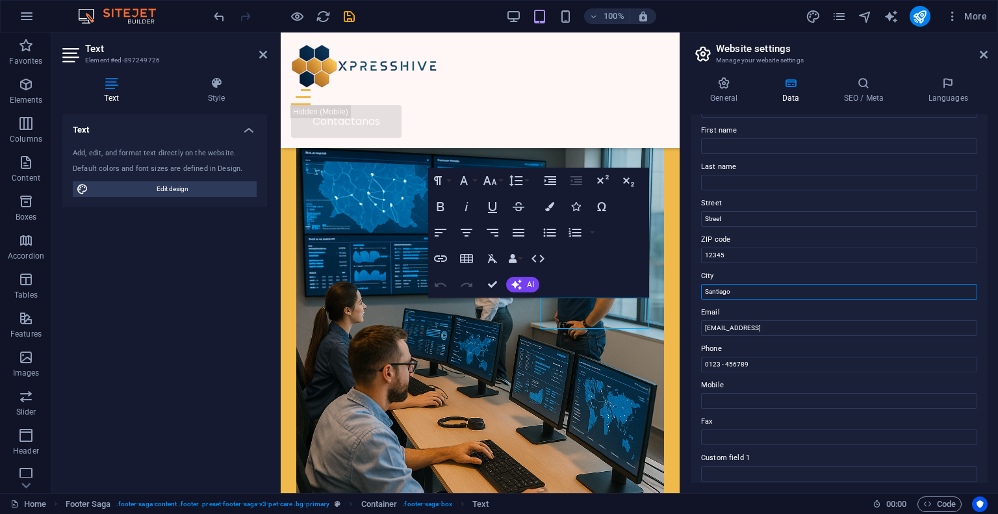
type input "Santiago"
drag, startPoint x: 834, startPoint y: 331, endPoint x: 702, endPoint y: 335, distance: 132.6
click at [702, 335] on input "8b0d2dfc2eb3f0a11@cpanel.local" at bounding box center [839, 328] width 276 height 16
paste input "ventas@xpresshive.c"
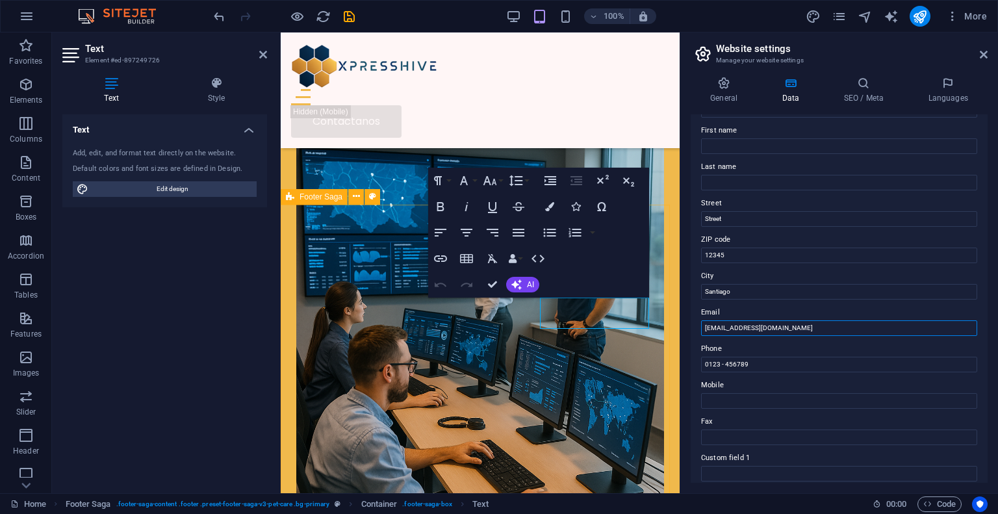
type input "ventas@xpresshive.cl"
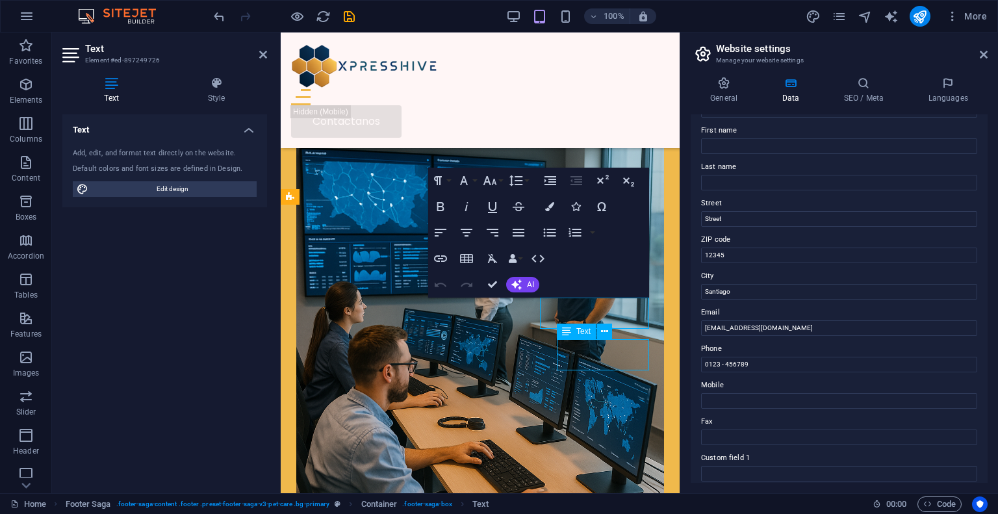
scroll to position [1516, 0]
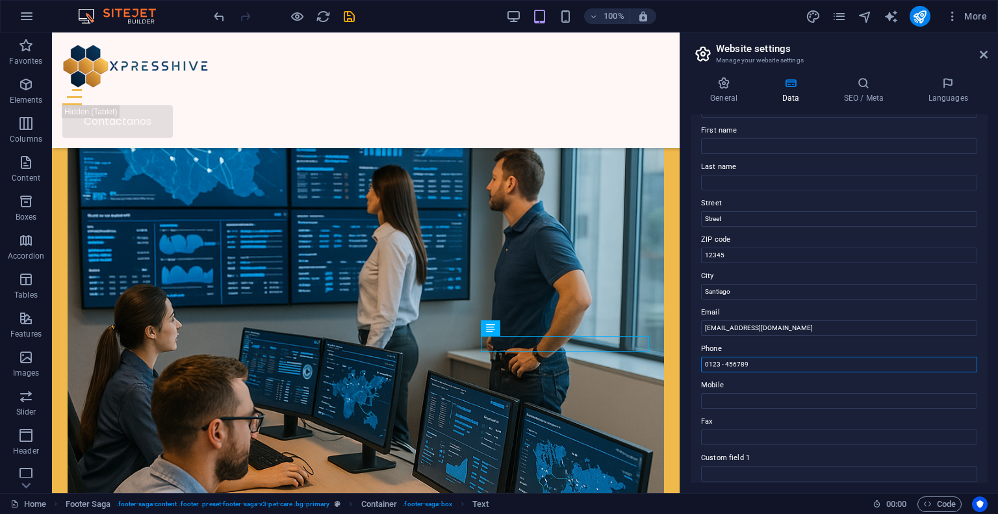
click at [774, 364] on input "0123 - 456789" at bounding box center [839, 365] width 276 height 16
drag, startPoint x: 774, startPoint y: 364, endPoint x: 699, endPoint y: 364, distance: 75.4
click at [699, 364] on div "Contact data for this website. This can be used everywhere on the website and w…" at bounding box center [839, 298] width 297 height 368
type input "+569 1234 5678"
click at [739, 403] on input "Mobile" at bounding box center [839, 401] width 276 height 16
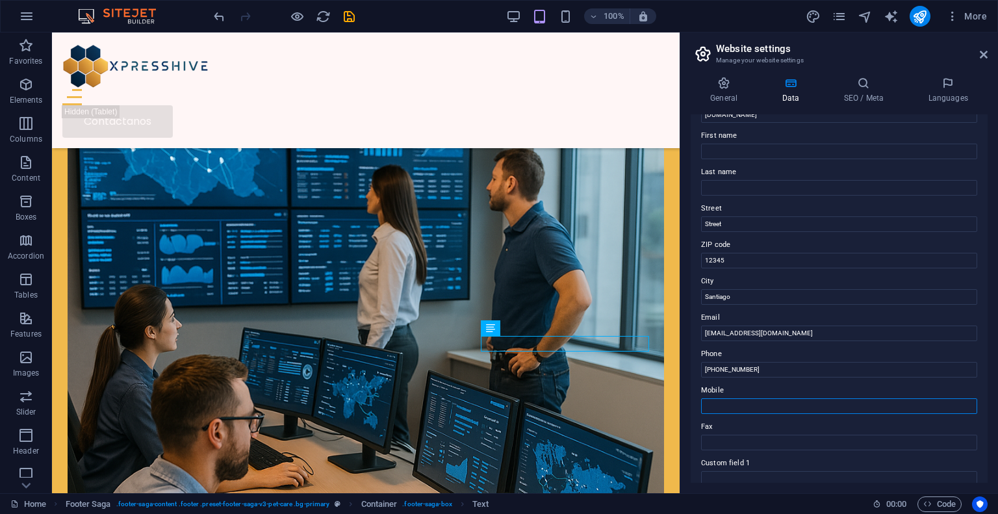
scroll to position [0, 0]
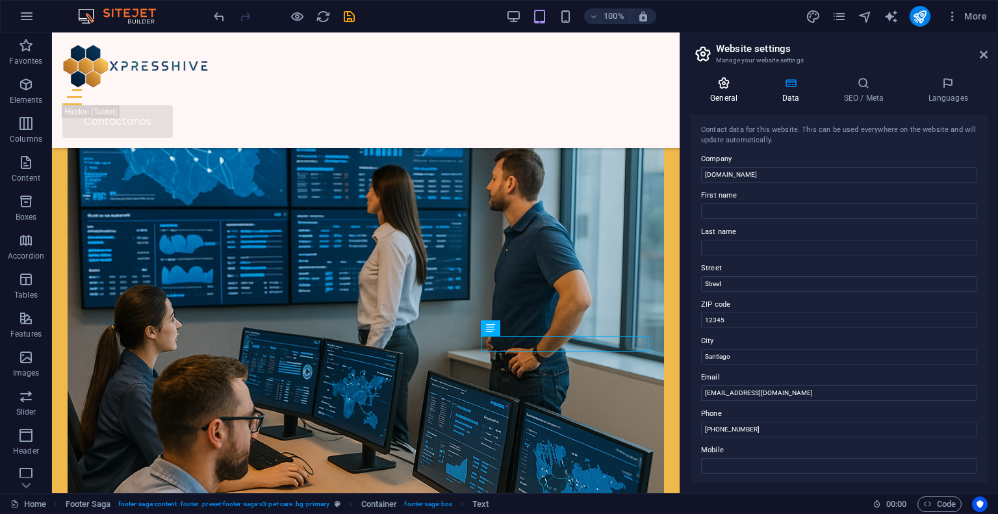
click at [738, 95] on h4 "General" at bounding box center [726, 90] width 71 height 27
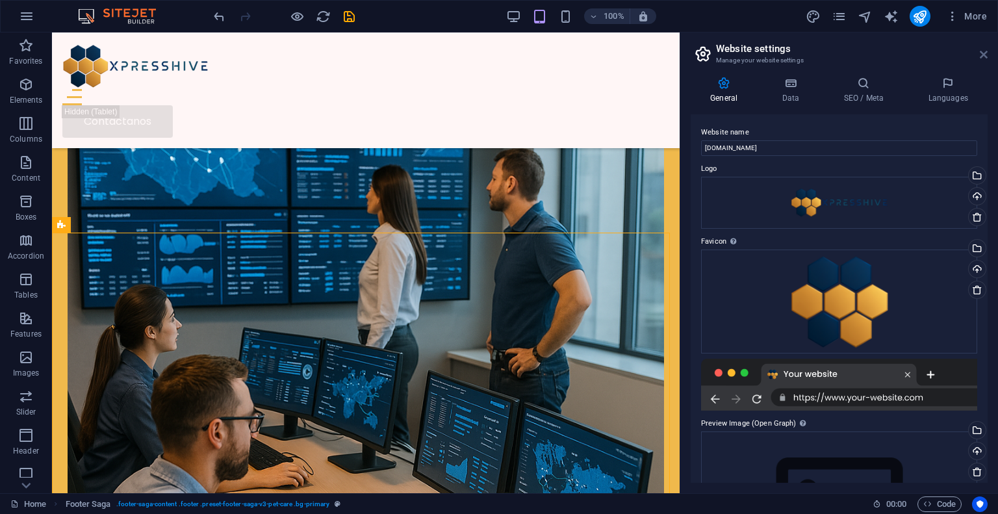
click at [987, 57] on icon at bounding box center [984, 54] width 8 height 10
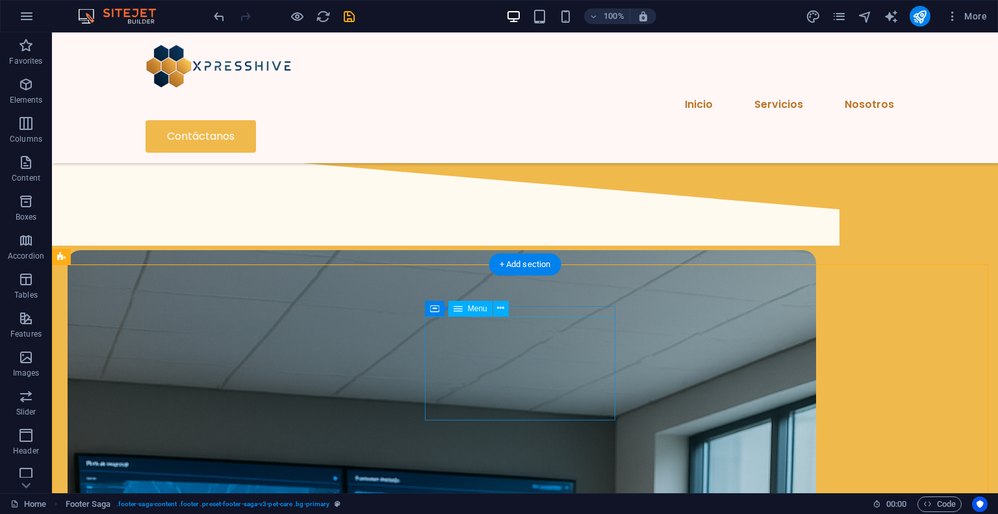
scroll to position [1804, 0]
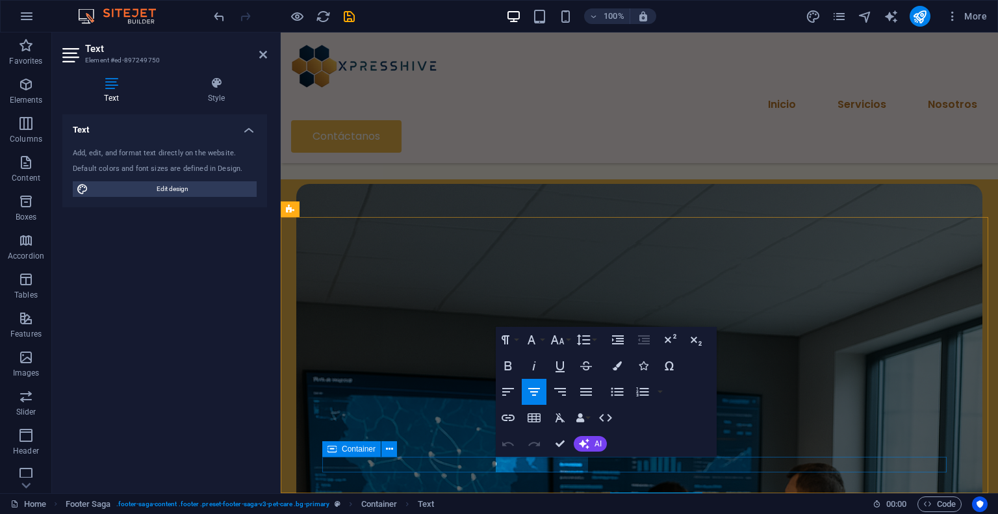
scroll to position [1769, 0]
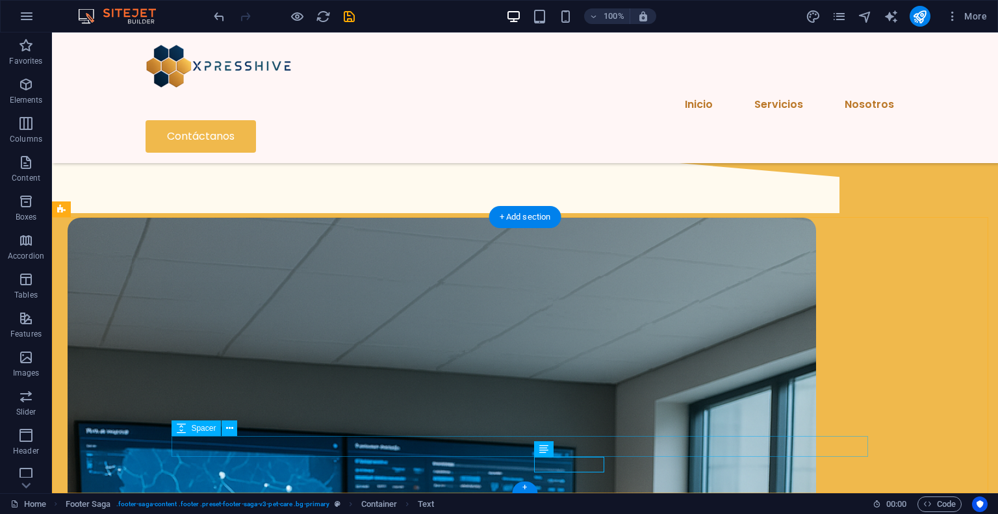
scroll to position [1804, 0]
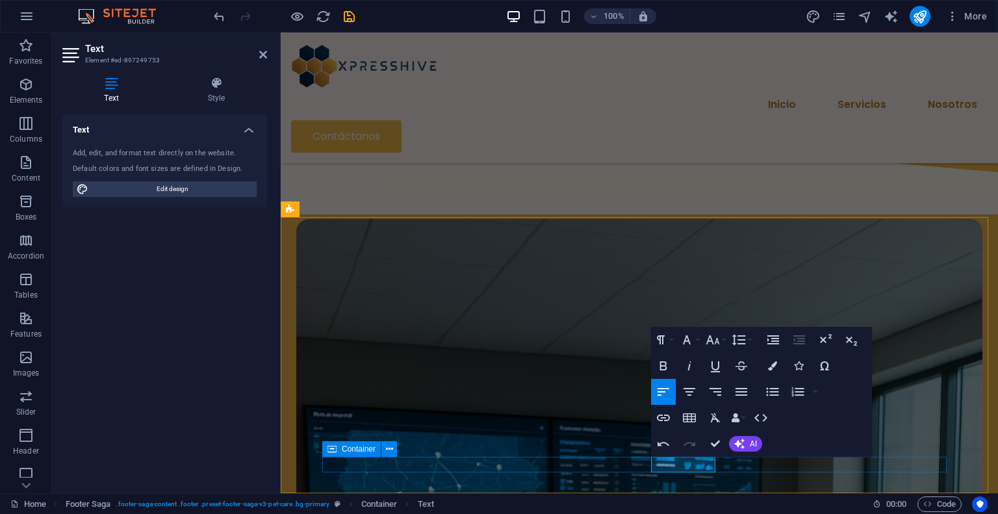
drag, startPoint x: 655, startPoint y: 465, endPoint x: 730, endPoint y: 472, distance: 74.3
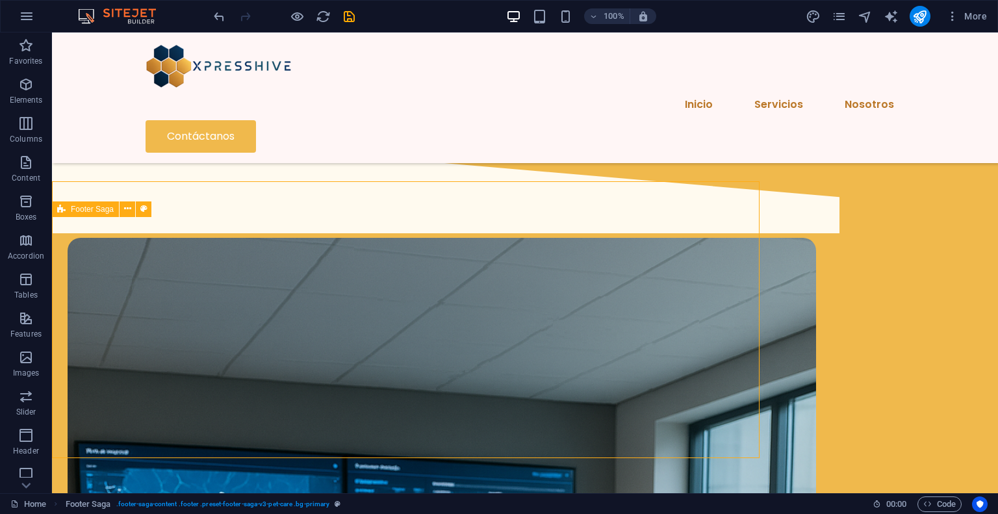
scroll to position [1804, 0]
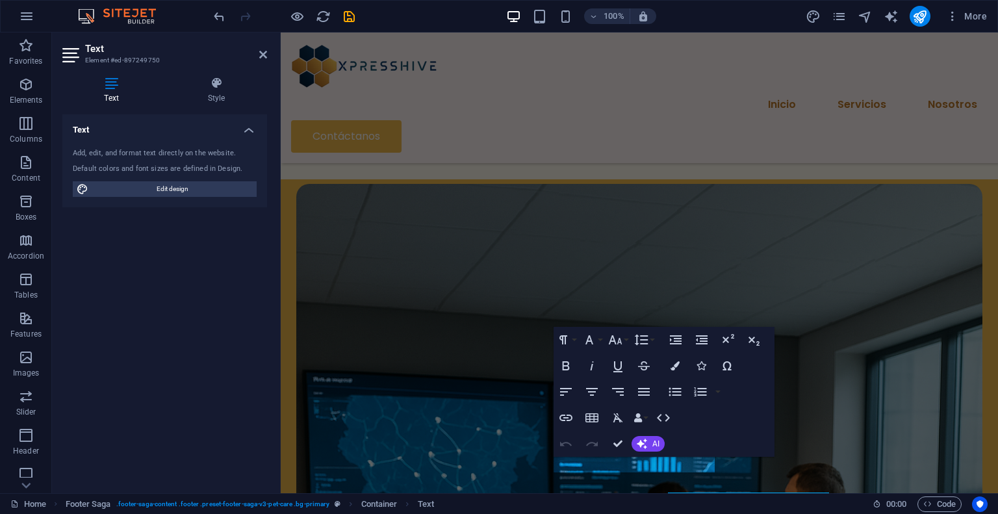
scroll to position [1769, 0]
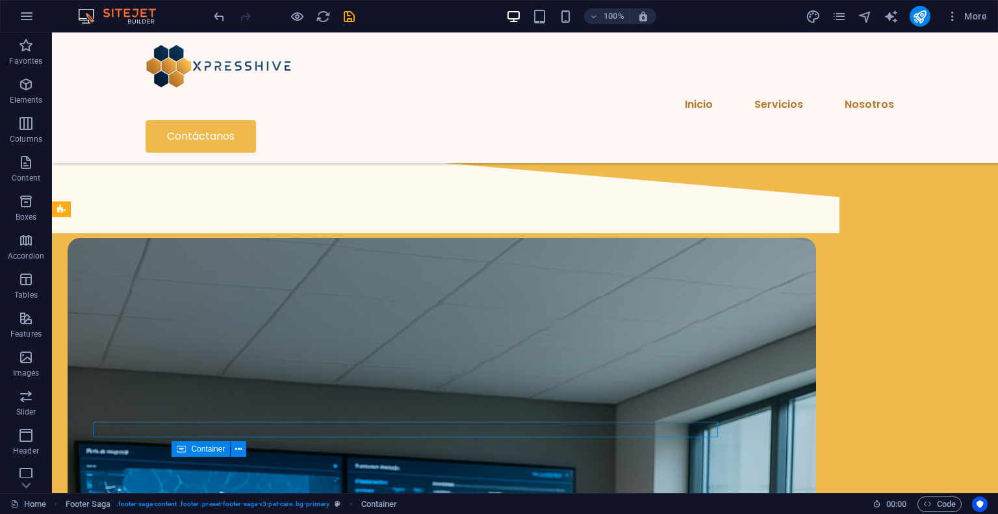
scroll to position [1804, 0]
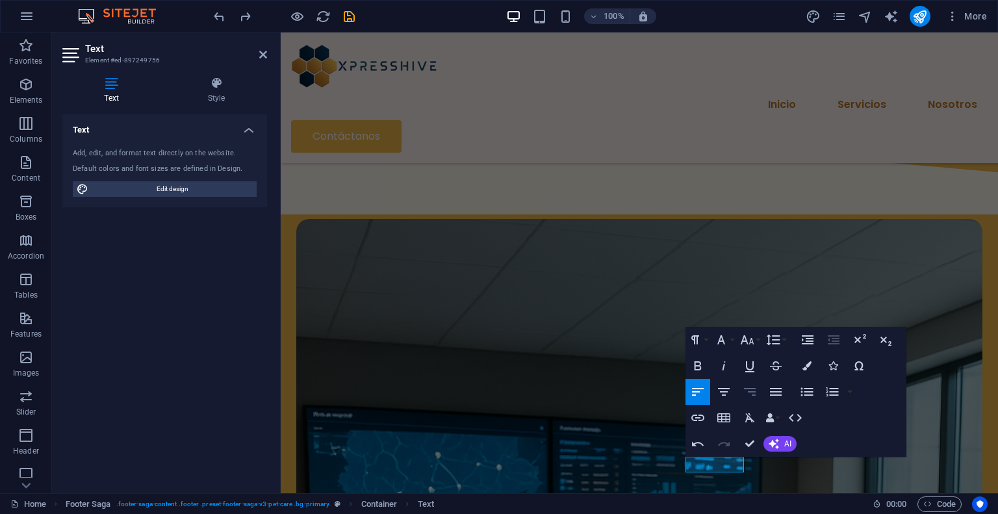
click at [749, 388] on icon "button" at bounding box center [750, 392] width 12 height 8
click at [157, 183] on span "Edit design" at bounding box center [172, 189] width 160 height 16
select select "px"
select select "400"
select select "px"
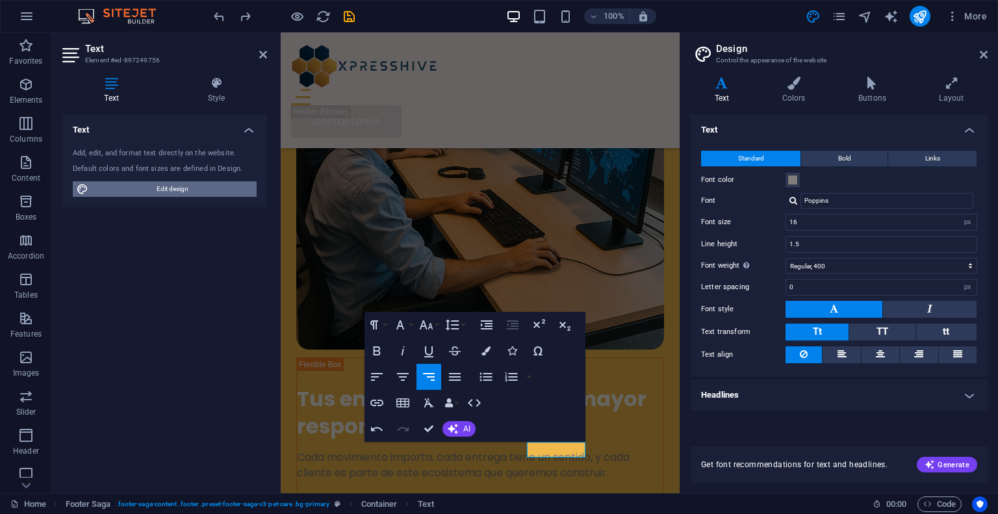
scroll to position [1519, 0]
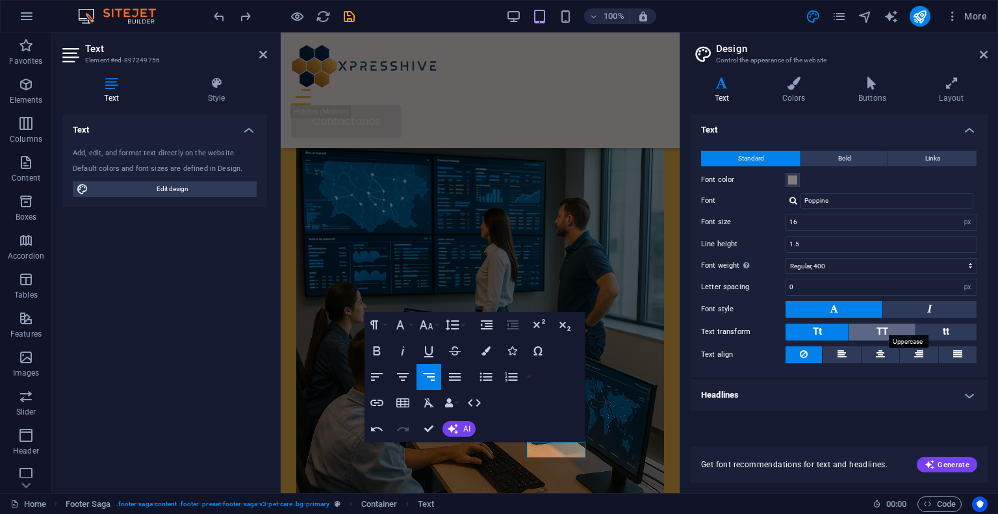
click at [884, 329] on span "TT" at bounding box center [882, 331] width 12 height 12
click at [834, 335] on button "Tt" at bounding box center [816, 332] width 63 height 17
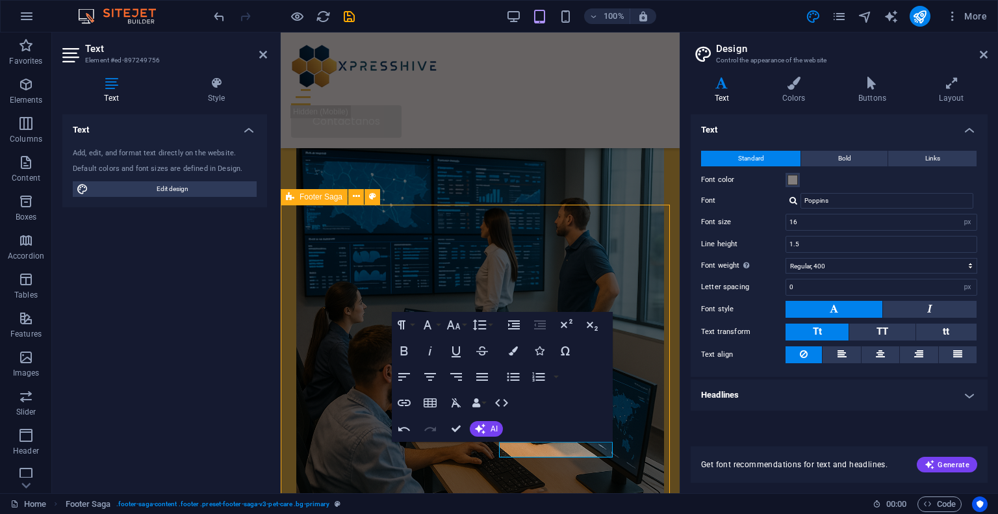
scroll to position [1514, 0]
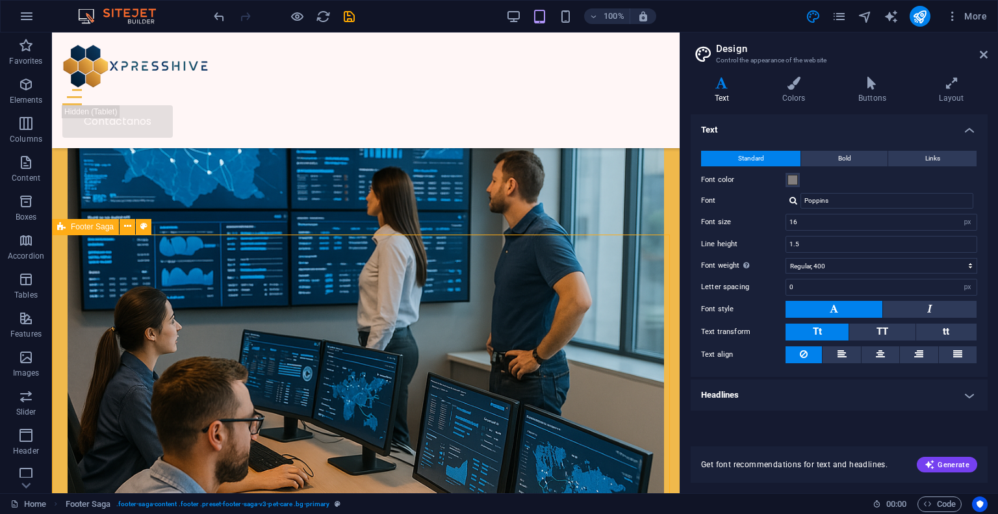
click at [980, 52] on icon at bounding box center [984, 54] width 8 height 10
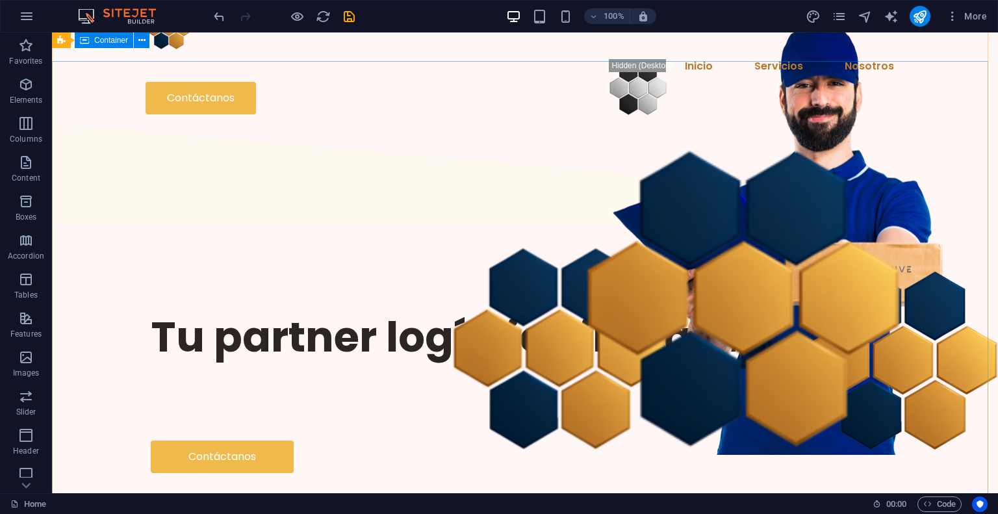
scroll to position [0, 0]
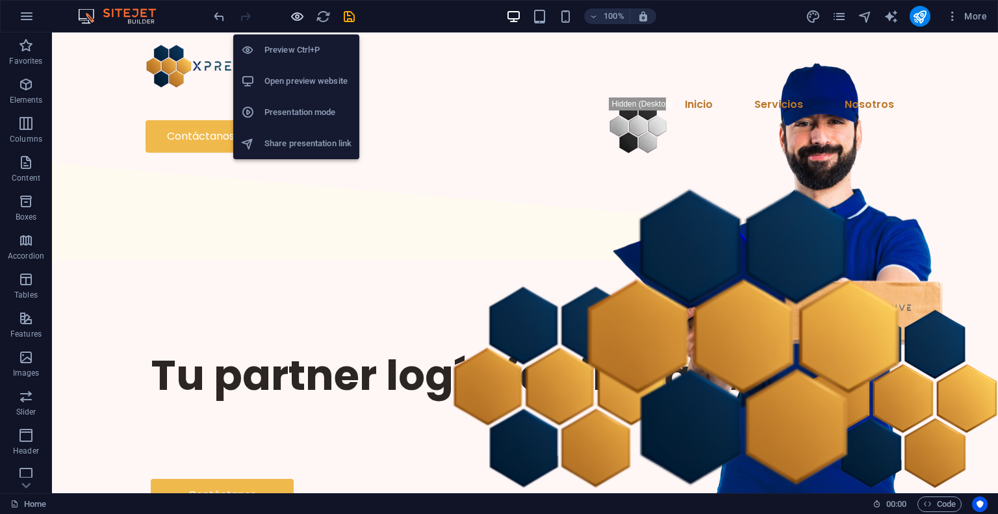
click at [294, 12] on icon "button" at bounding box center [297, 16] width 15 height 15
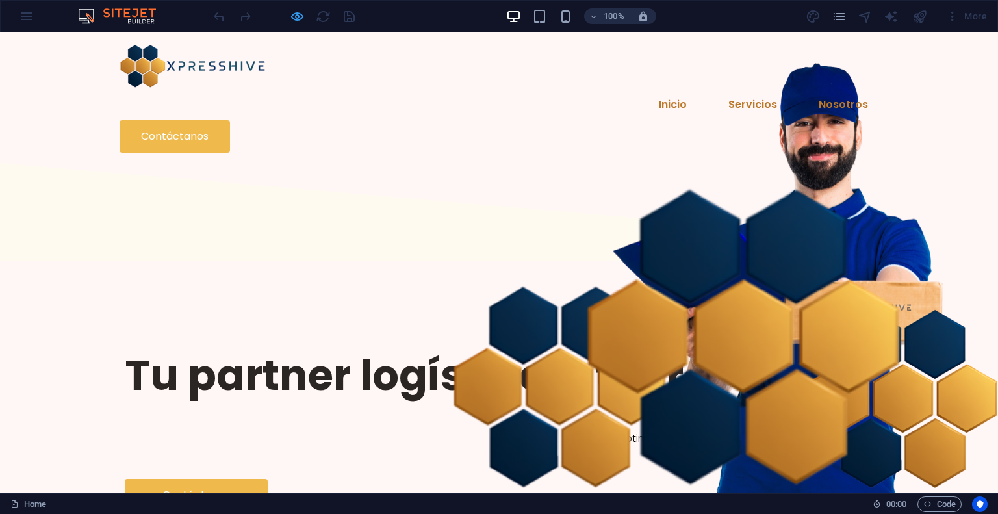
click at [297, 19] on icon "button" at bounding box center [297, 16] width 15 height 15
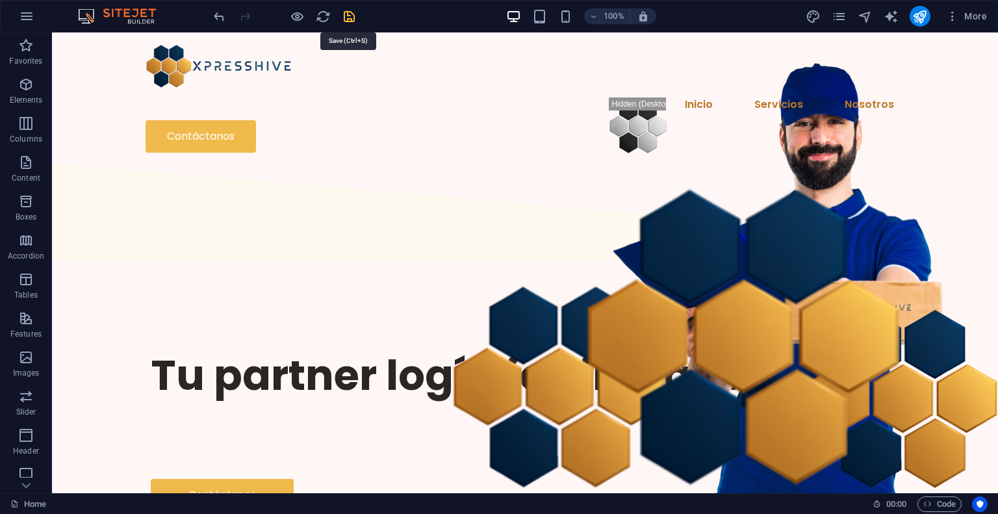
click at [351, 20] on icon "save" at bounding box center [349, 16] width 15 height 15
